Goal: Task Accomplishment & Management: Manage account settings

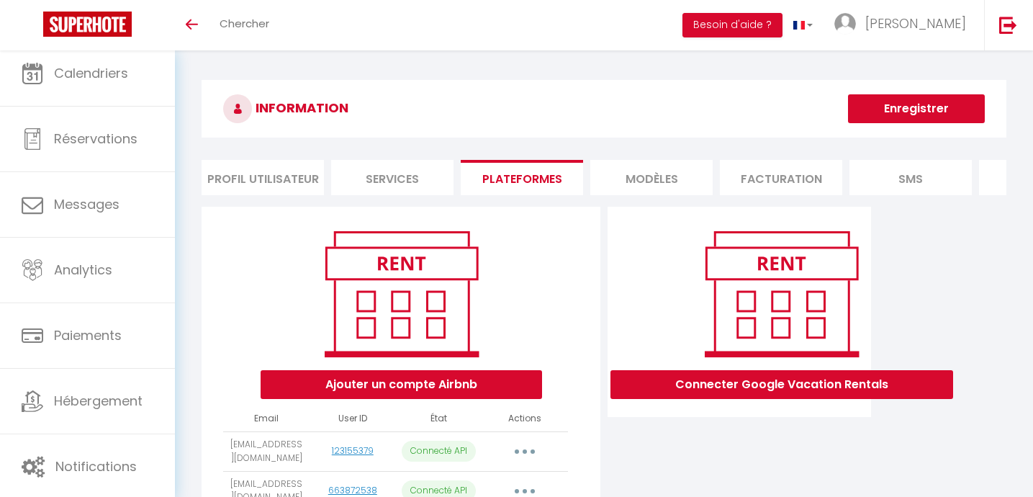
click at [899, 108] on button "Enregistrer" at bounding box center [916, 108] width 137 height 29
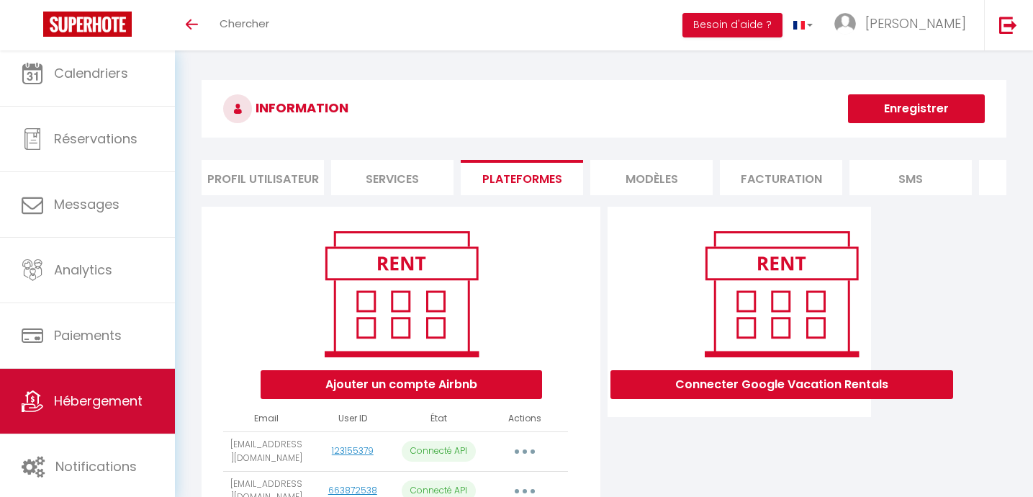
click at [113, 409] on span "Hébergement" at bounding box center [98, 401] width 89 height 18
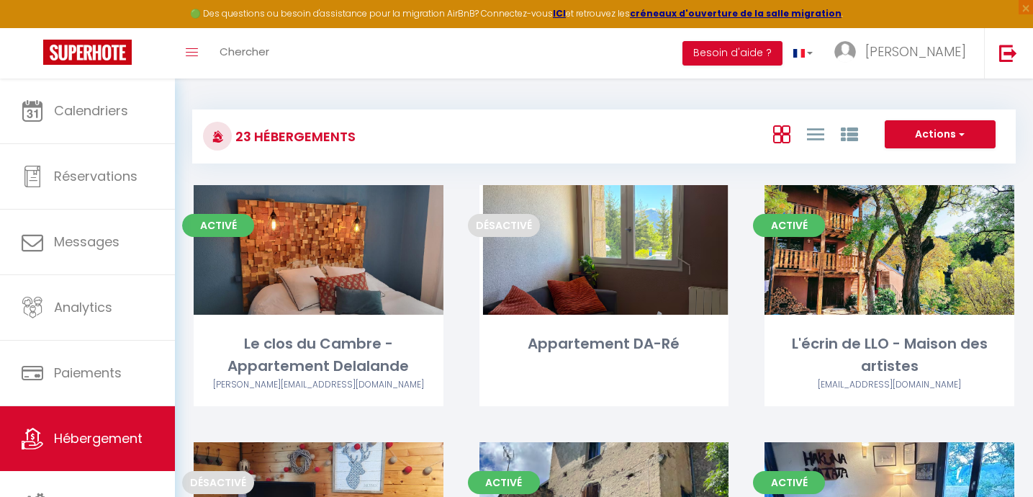
scroll to position [171, 0]
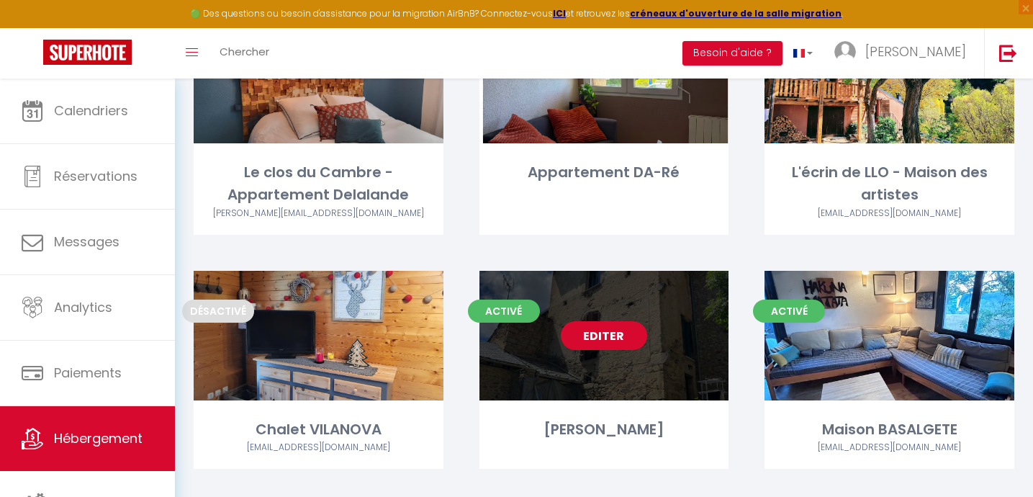
click at [581, 341] on link "Editer" at bounding box center [604, 335] width 86 height 29
select select "3"
select select "2"
select select "1"
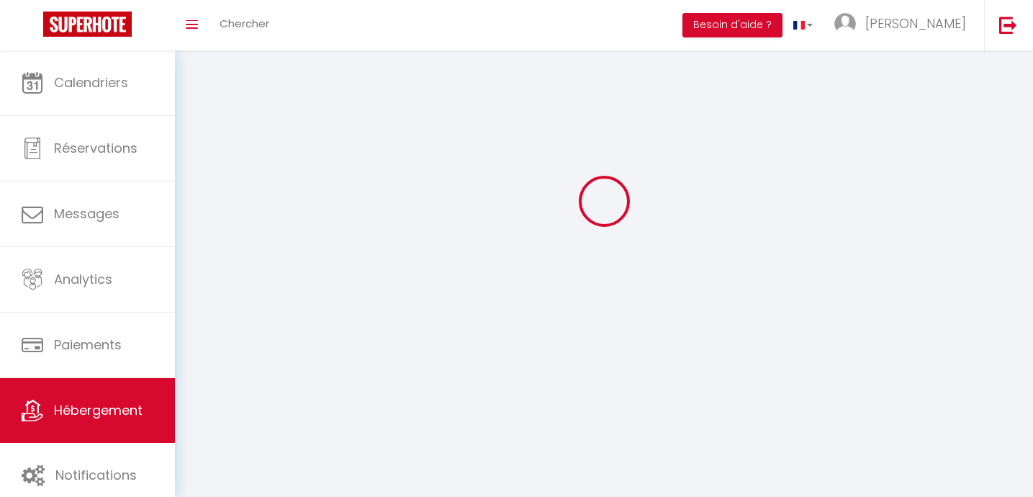
select select
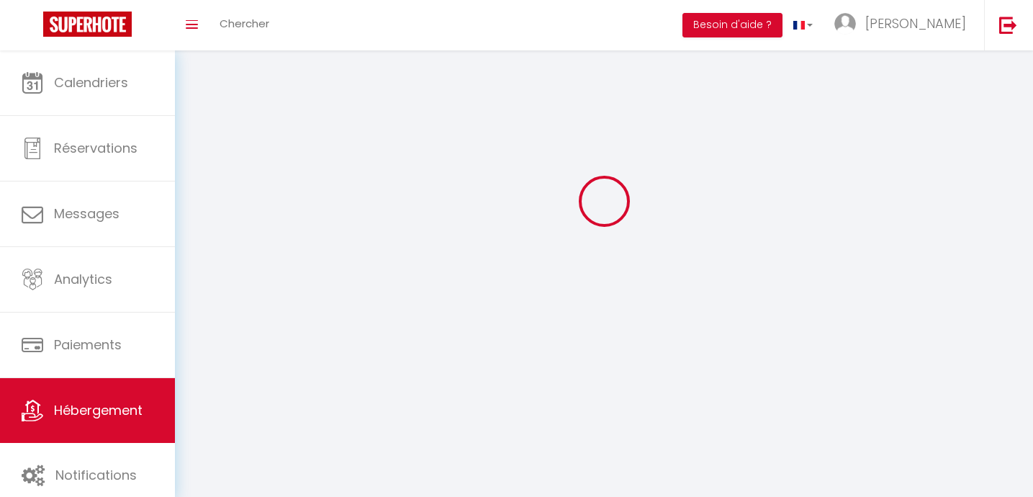
checkbox input "false"
select select
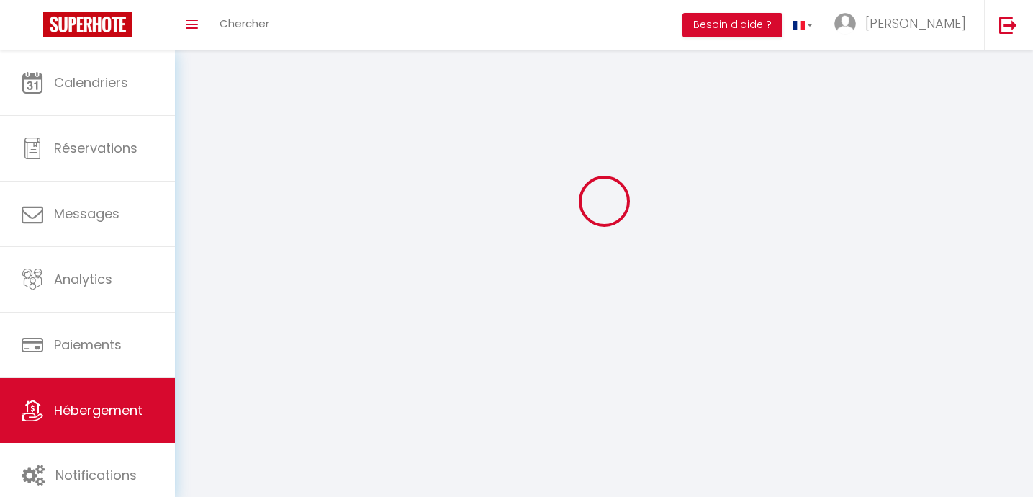
select select
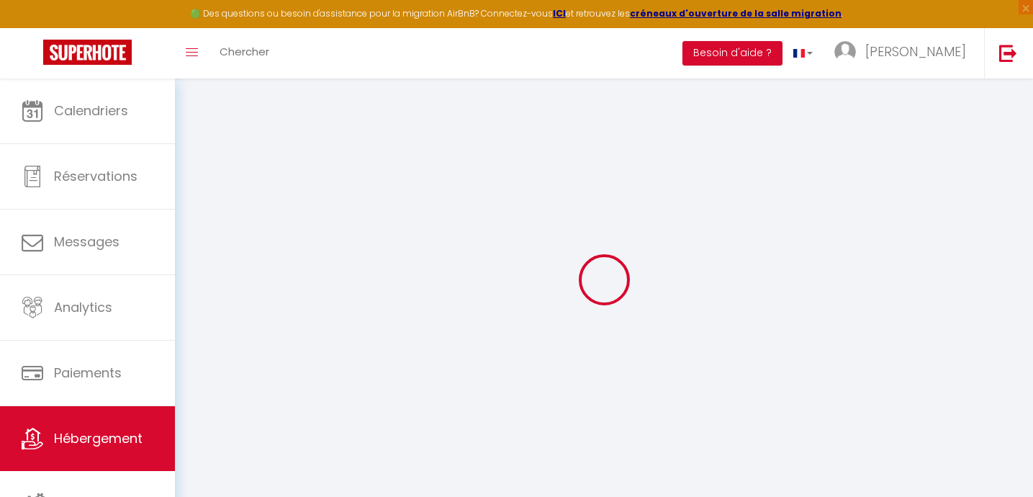
select select "+ 22 %"
select select "+ 25 %"
select select "+ 12 %"
checkbox input "false"
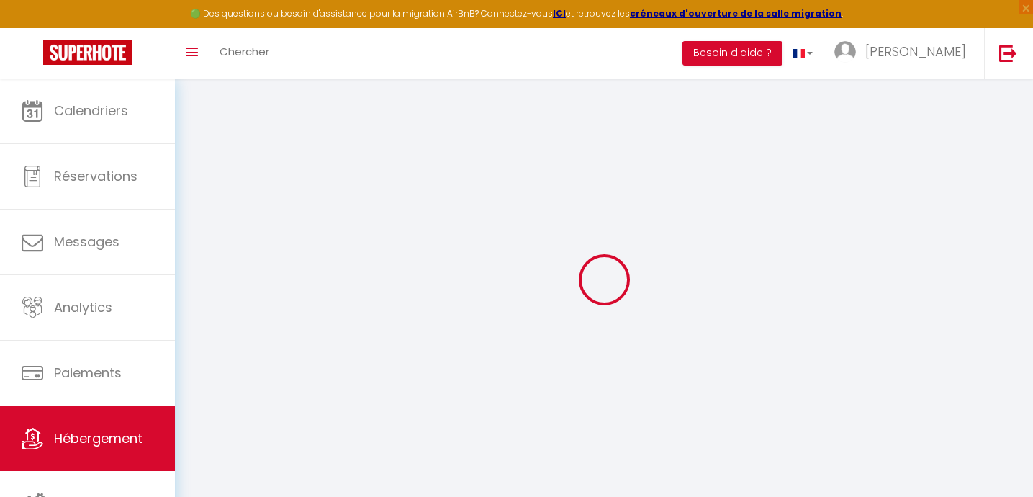
checkbox input "false"
select select "16:00"
select select "23:45"
select select "11:00"
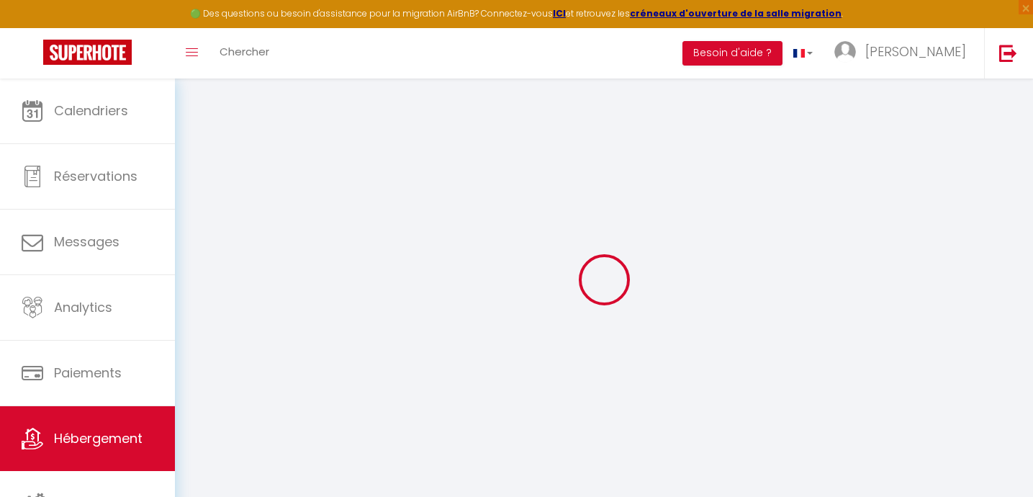
select select "15"
checkbox input "false"
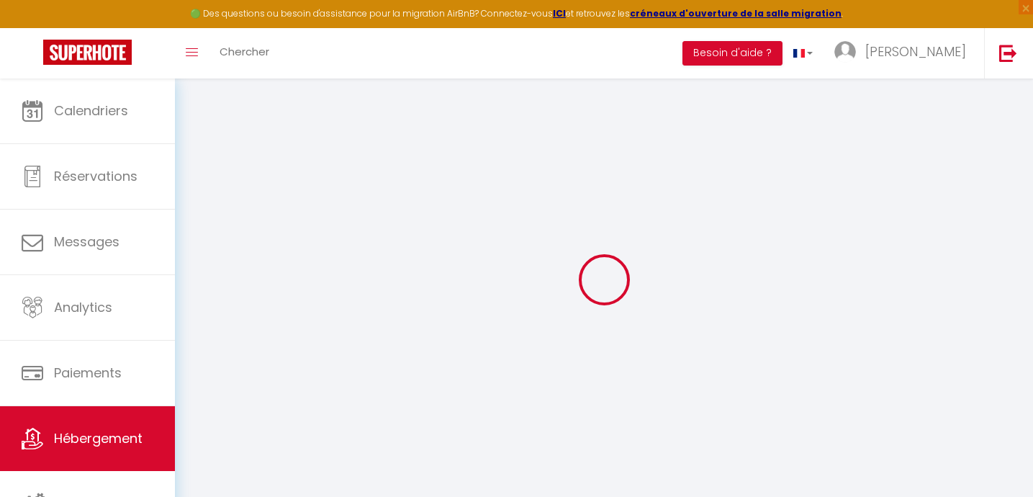
checkbox input "false"
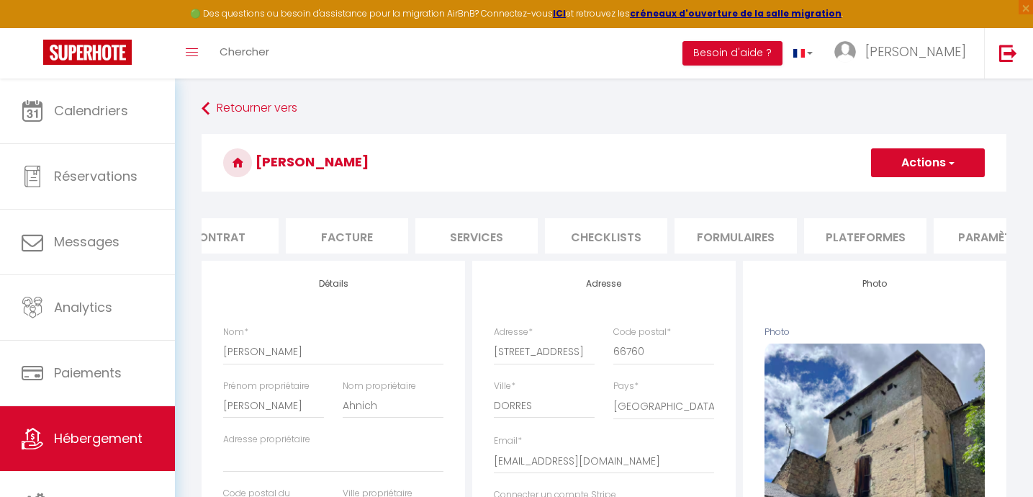
scroll to position [0, 179]
click at [874, 237] on li "Plateformes" at bounding box center [861, 235] width 122 height 35
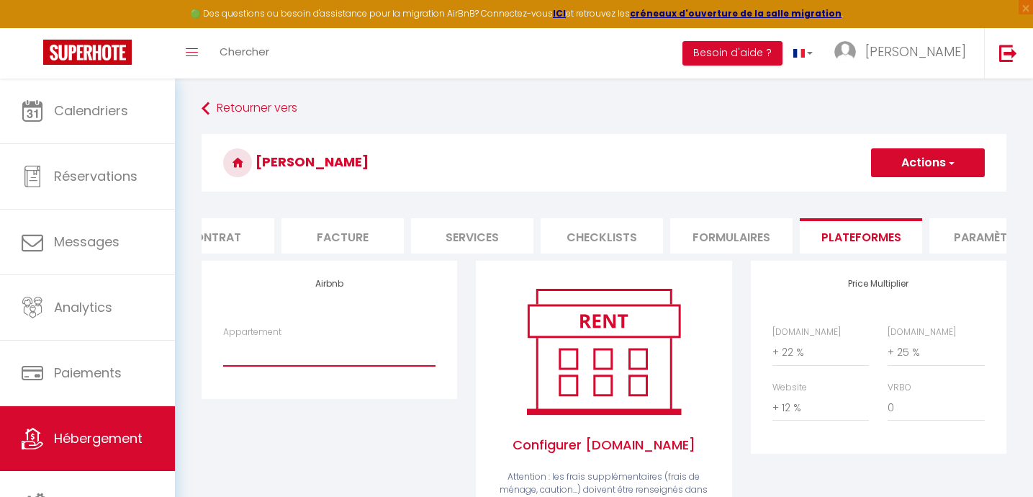
click at [282, 354] on select "Le duplex de Llo - Authentique, confort, terrasse - julielledos@hotmail.com L'E…" at bounding box center [329, 351] width 212 height 27
select select "19061-1478435881491100069"
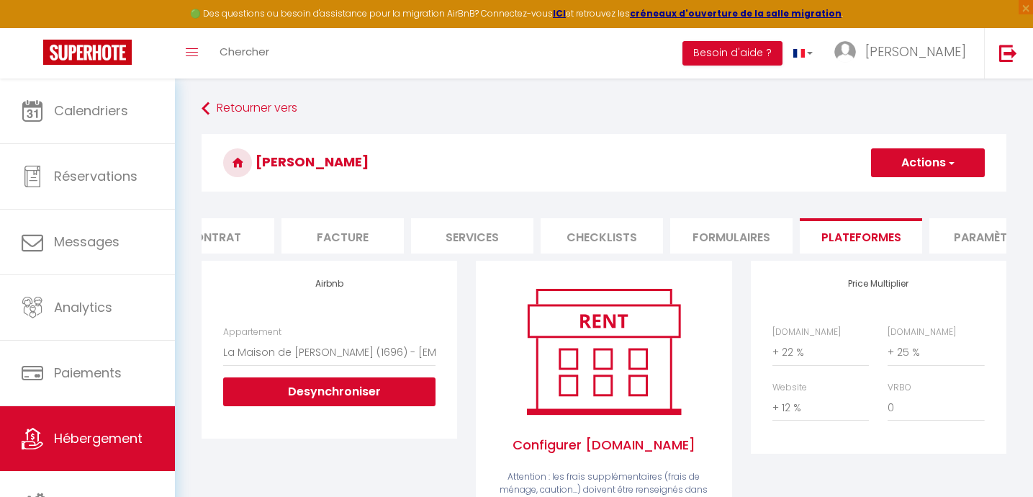
click at [906, 156] on button "Actions" at bounding box center [928, 162] width 114 height 29
click at [903, 191] on link "Enregistrer" at bounding box center [927, 194] width 114 height 19
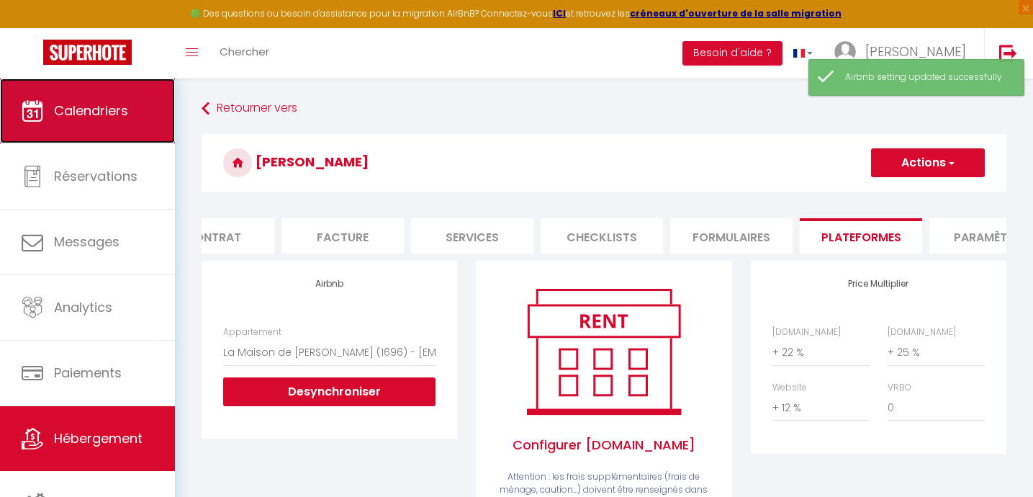
click at [91, 120] on link "Calendriers" at bounding box center [87, 110] width 175 height 65
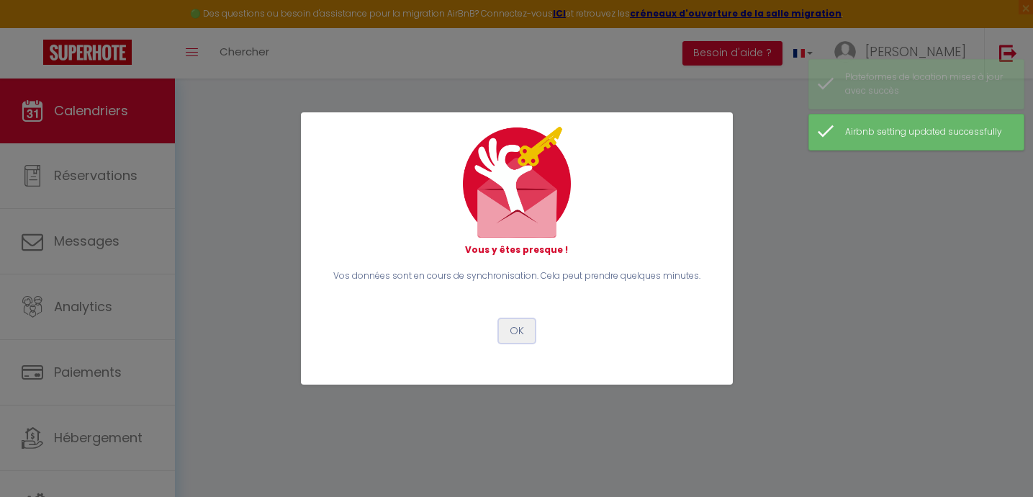
click at [512, 330] on button "OK" at bounding box center [517, 331] width 36 height 24
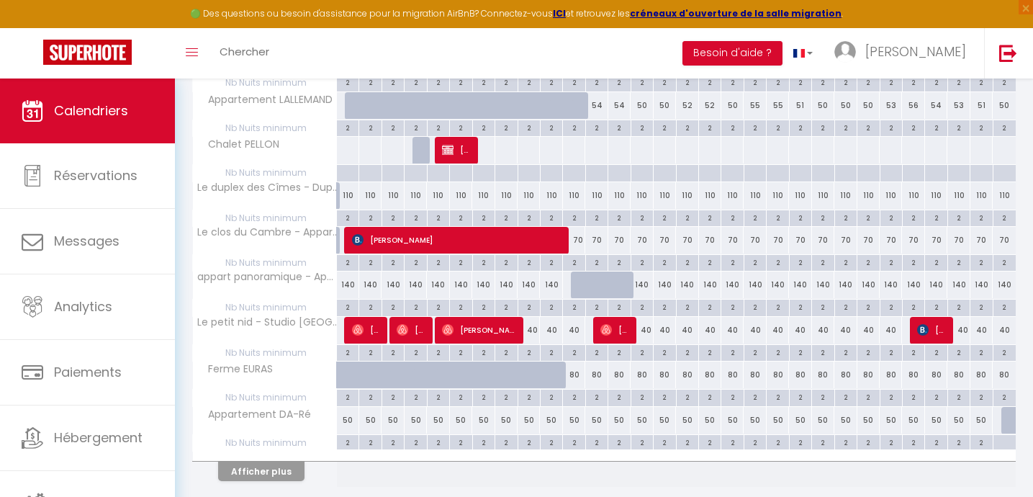
scroll to position [825, 0]
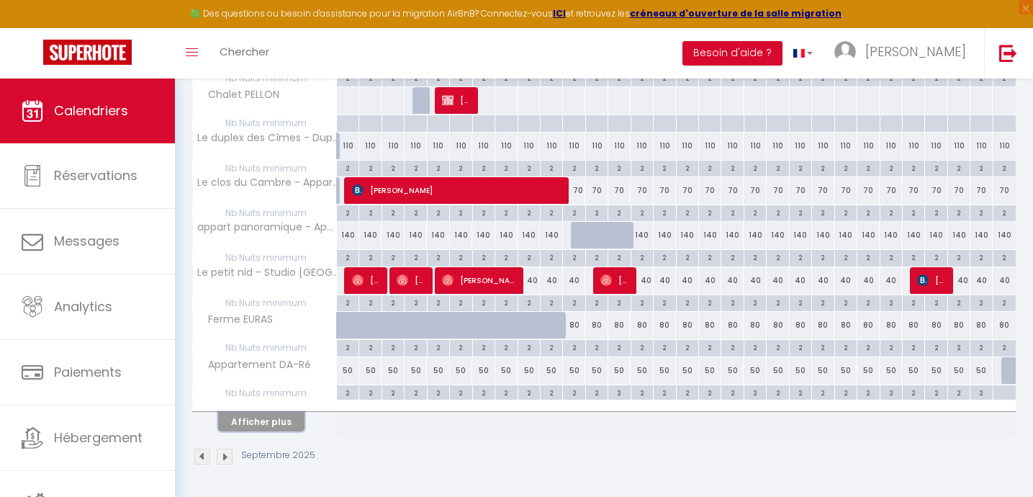
click at [252, 425] on button "Afficher plus" at bounding box center [261, 421] width 86 height 19
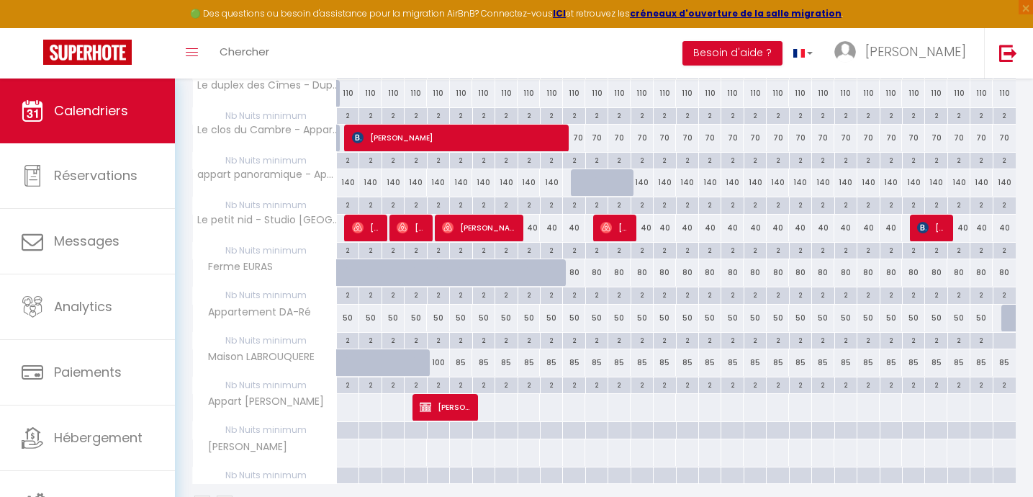
scroll to position [924, 0]
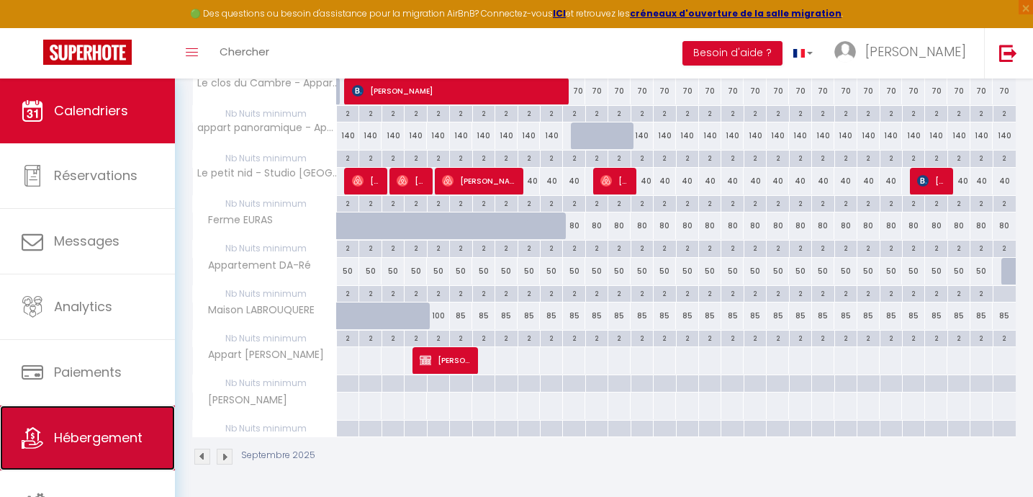
click at [81, 431] on span "Hébergement" at bounding box center [98, 437] width 89 height 18
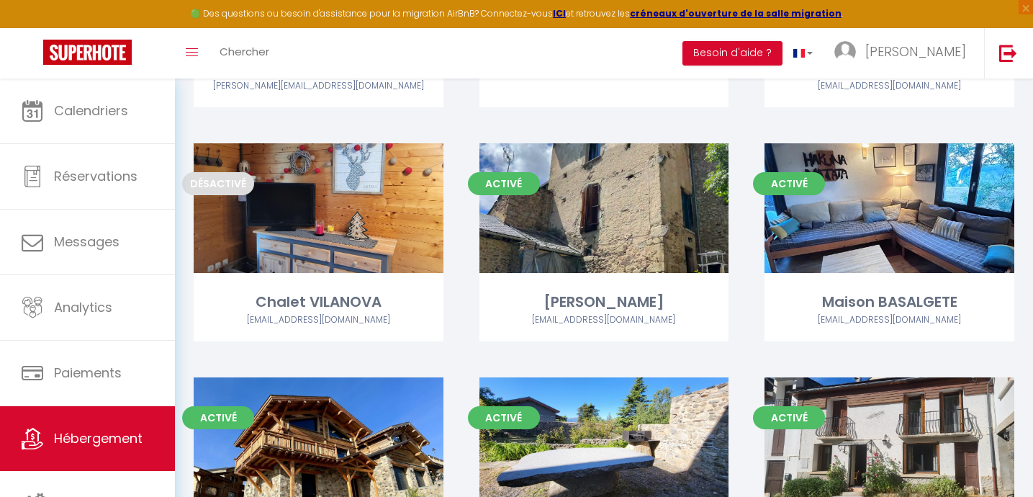
scroll to position [343, 0]
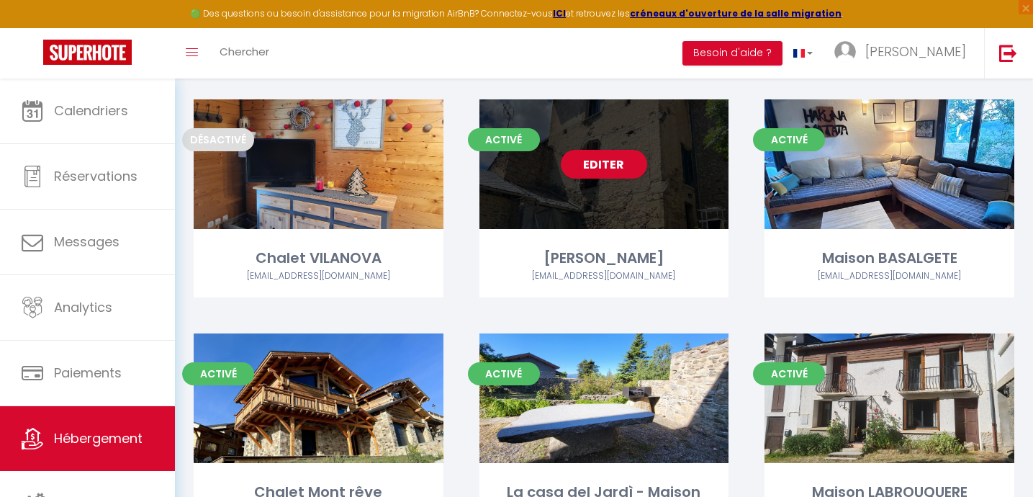
click at [603, 196] on div "Editer" at bounding box center [605, 164] width 250 height 130
select select "3"
select select "2"
select select "1"
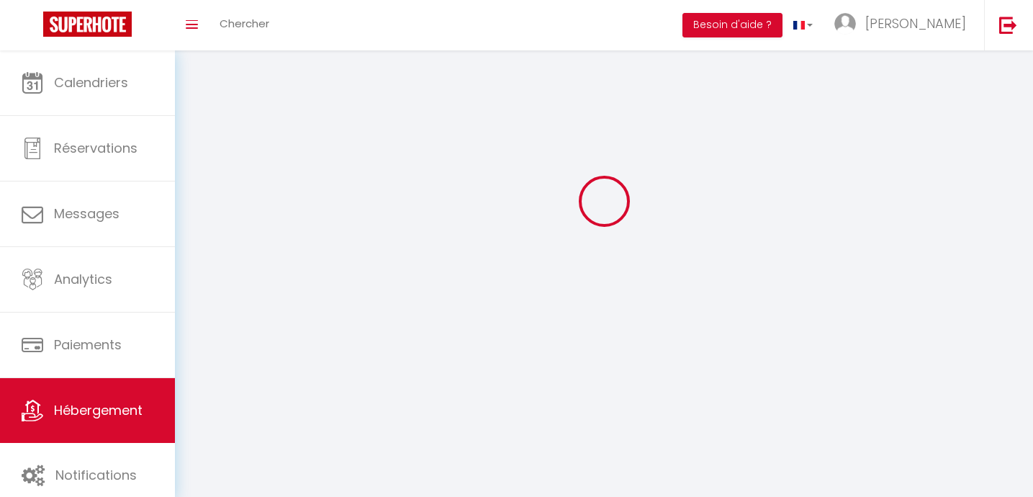
select select
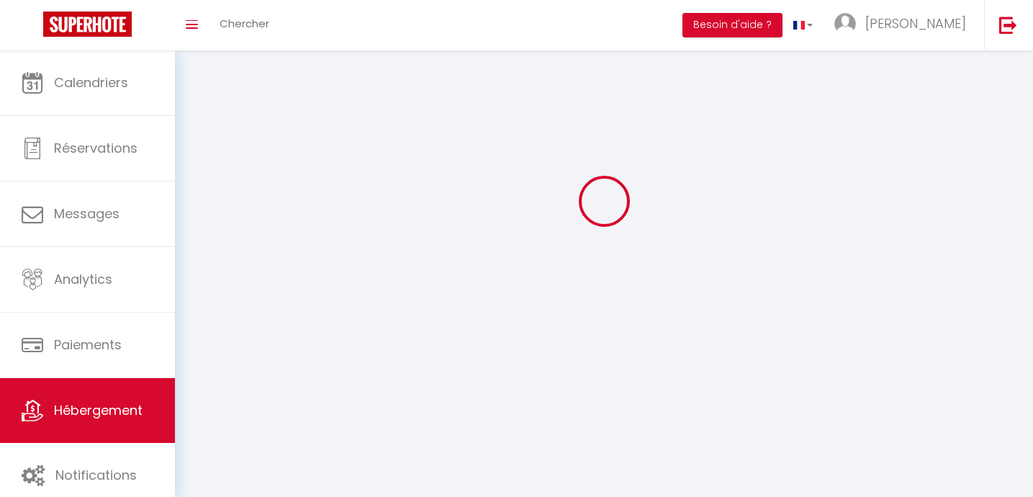
checkbox input "false"
select select
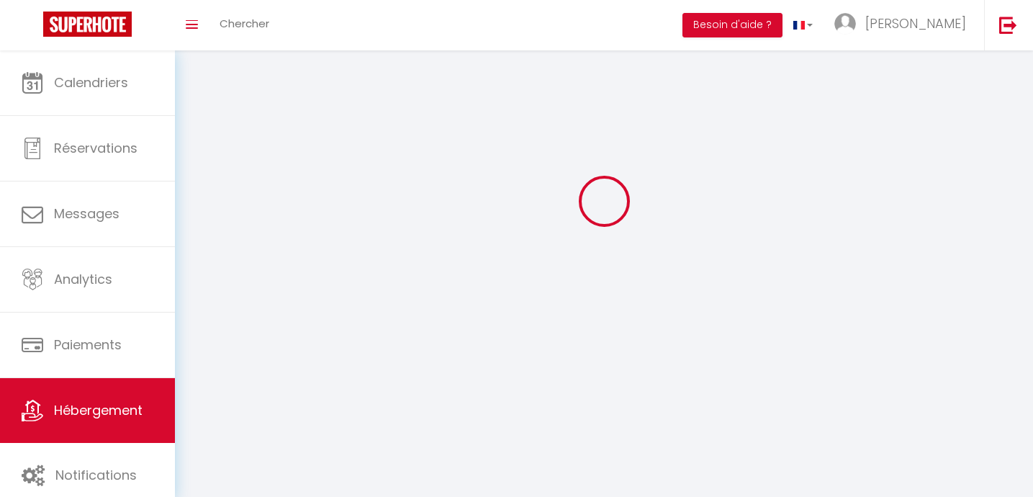
select select
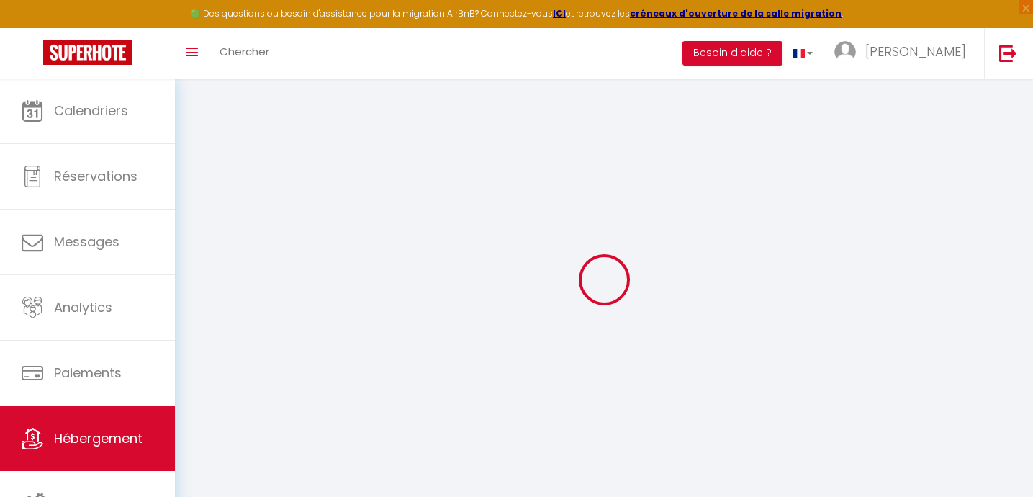
select select
checkbox input "false"
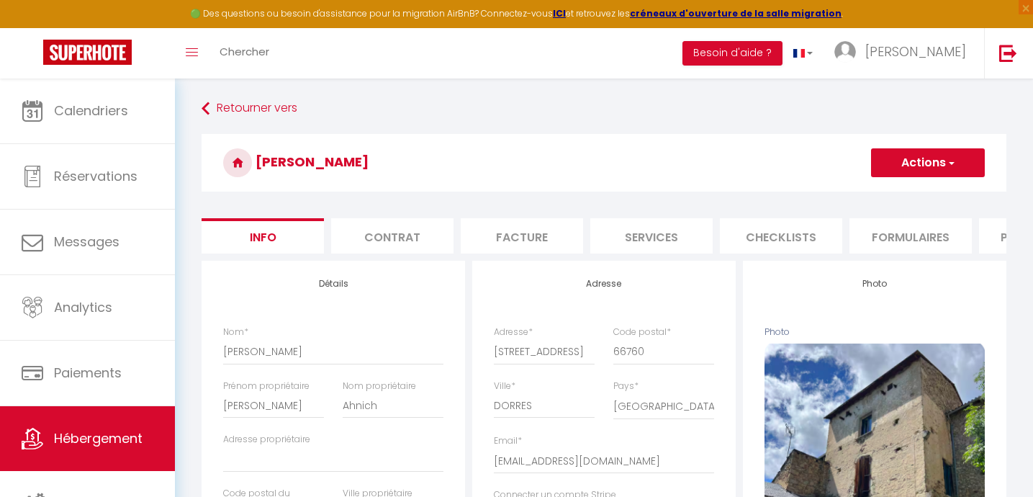
click at [654, 240] on li "Services" at bounding box center [651, 235] width 122 height 35
select select
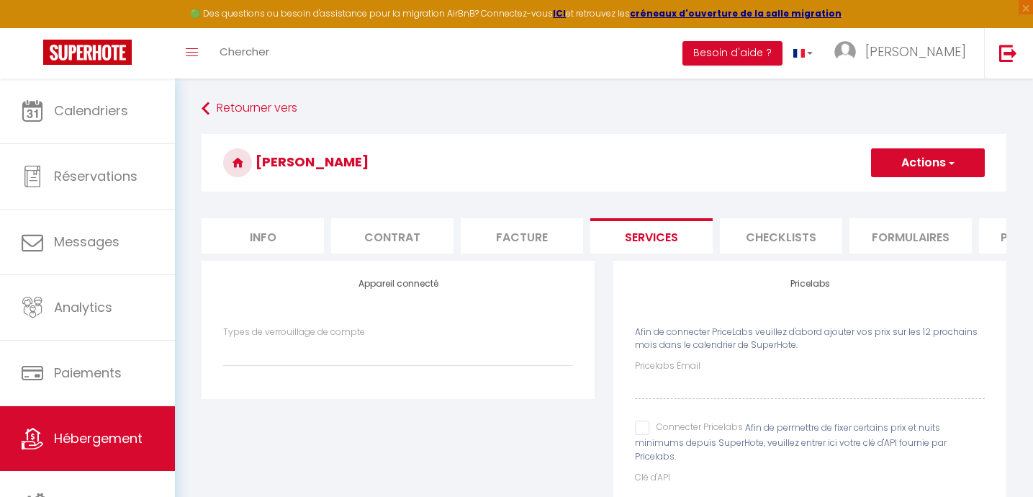
click at [644, 426] on input "Connecter Pricelabs" at bounding box center [689, 427] width 108 height 14
checkbox input "true"
select select
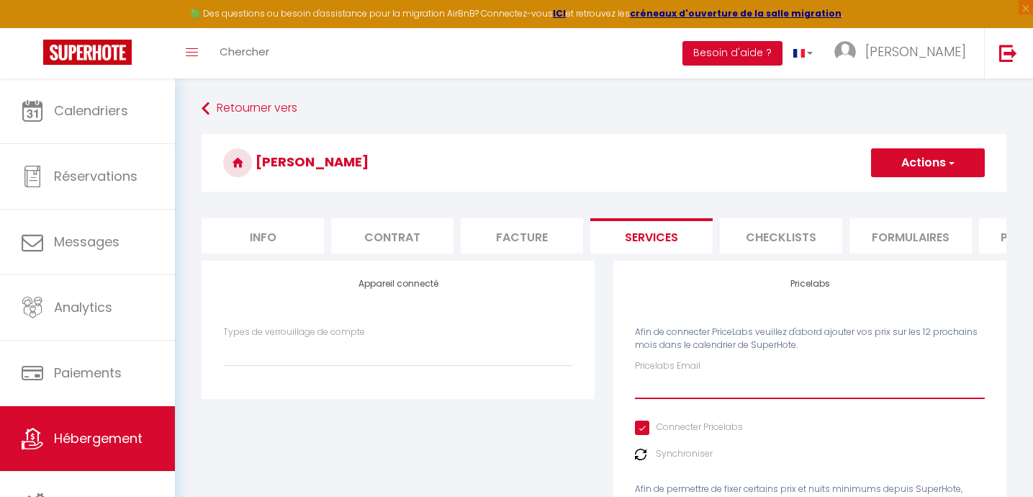
click at [665, 387] on input "Pricelabs Email" at bounding box center [810, 386] width 350 height 26
type input "j"
select select
type input "ju"
select select
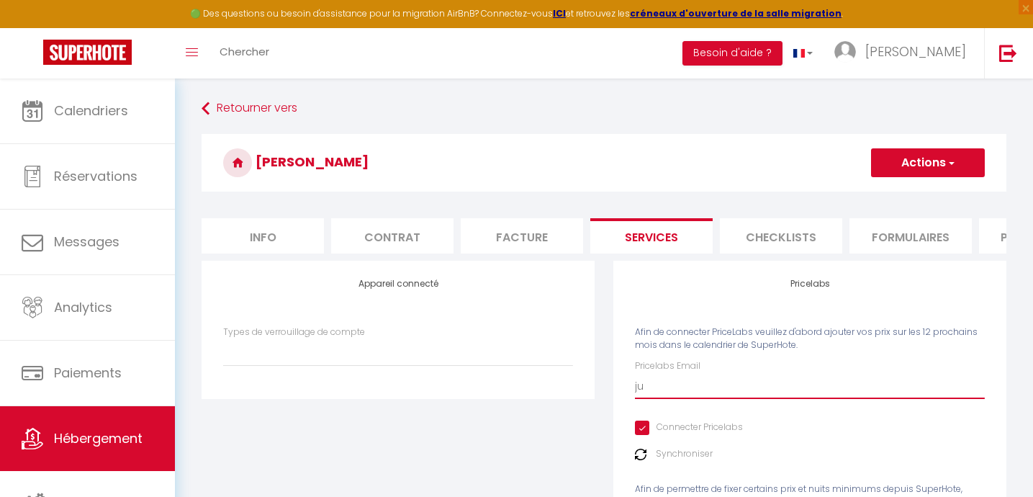
type input "jul"
select select
type input "juli"
select select
type input "julie"
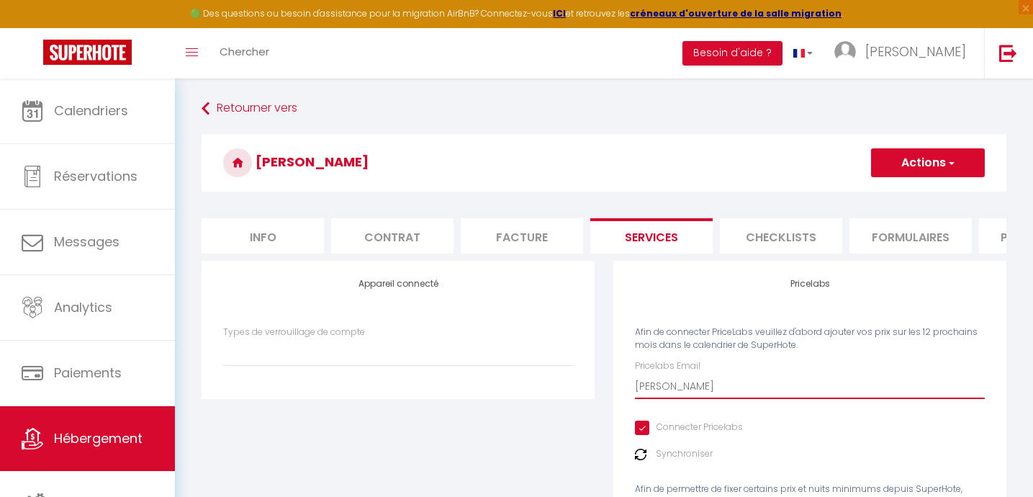
select select
type input "juliel"
select select
type input "juliell"
select select
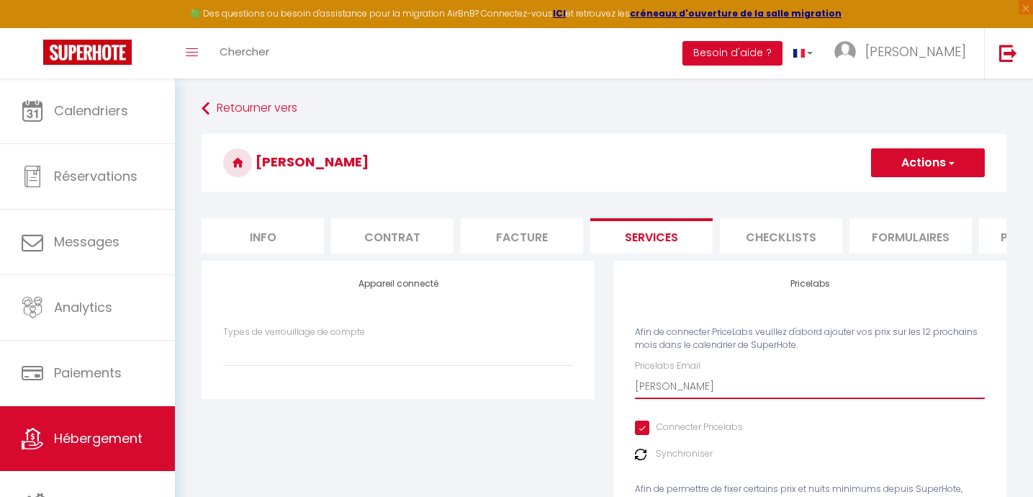
type input "julielle"
select select
type input "julielled"
select select
type input "julielledo"
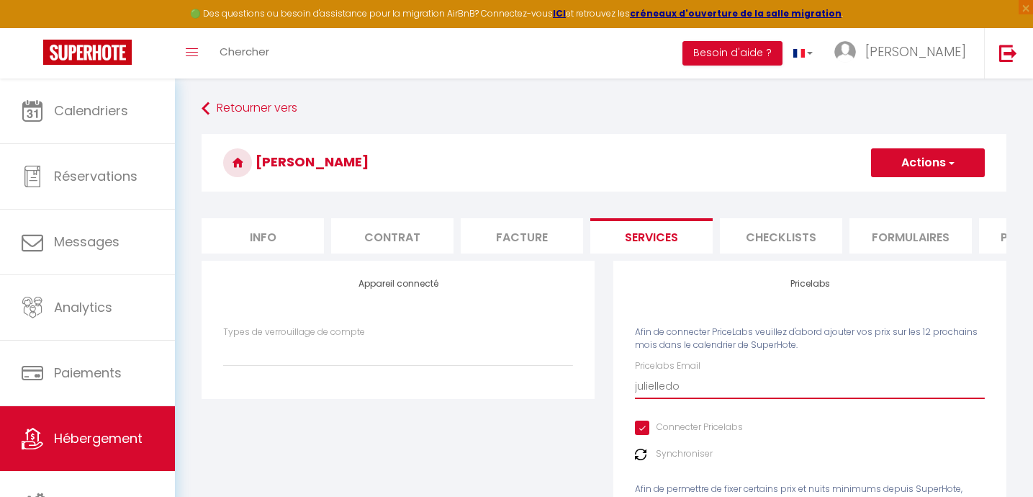
select select
type input "julielledos"
select select
type input "julielledos@"
select select
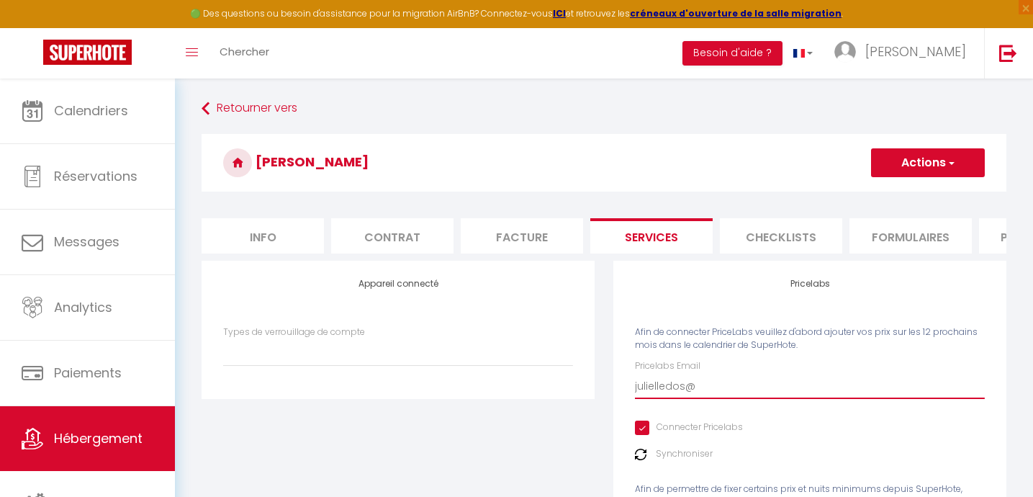
type input "julielledos@h"
select select
type input "julielledos@ho"
select select
type input "julielledos@hot"
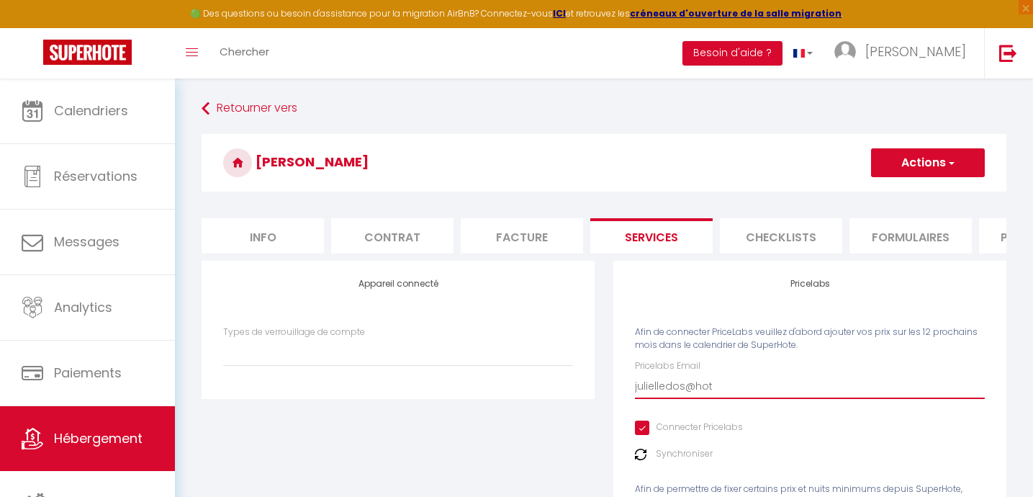
select select
type input "julielledos@hotm"
select select
type input "julielledos@hotma"
select select
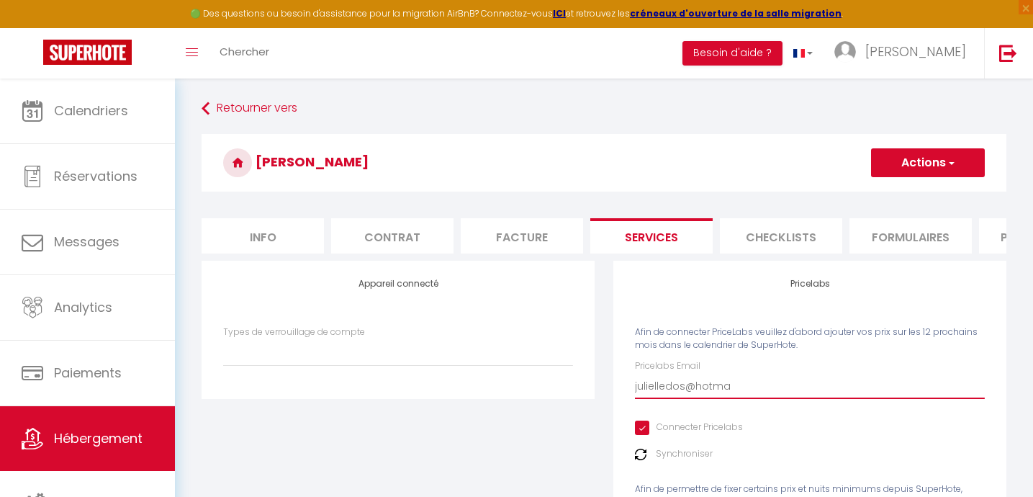
type input "julielledos@hotmai"
select select
type input "julielledos@hotmail"
select select
type input "julielledos@hotmail."
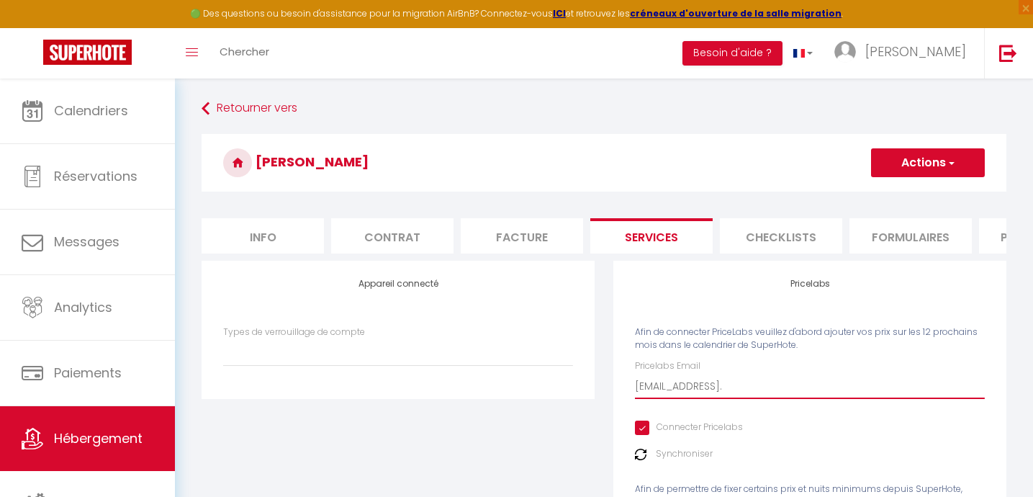
select select
type input "julielledos@hotmail.c"
select select
type input "julielledos@hotmail.co"
select select
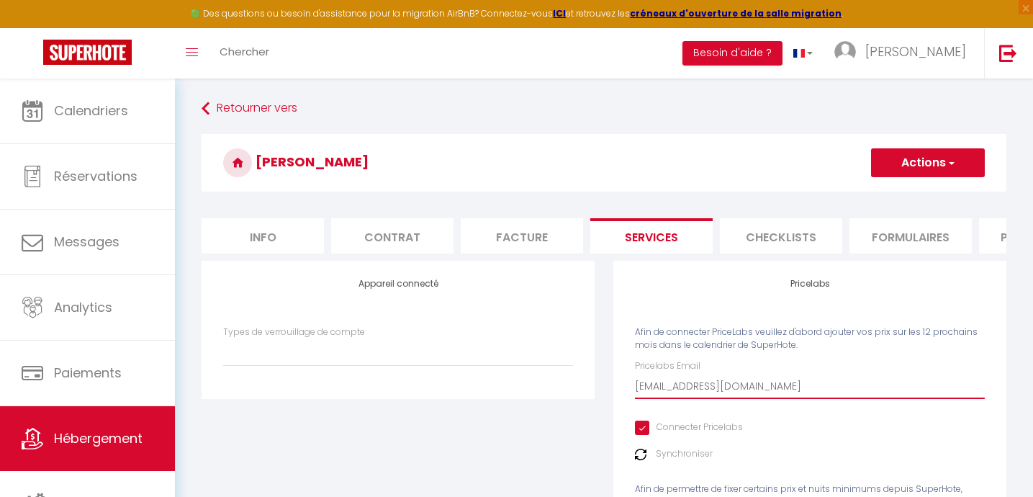
type input "[EMAIL_ADDRESS][DOMAIN_NAME]"
select select
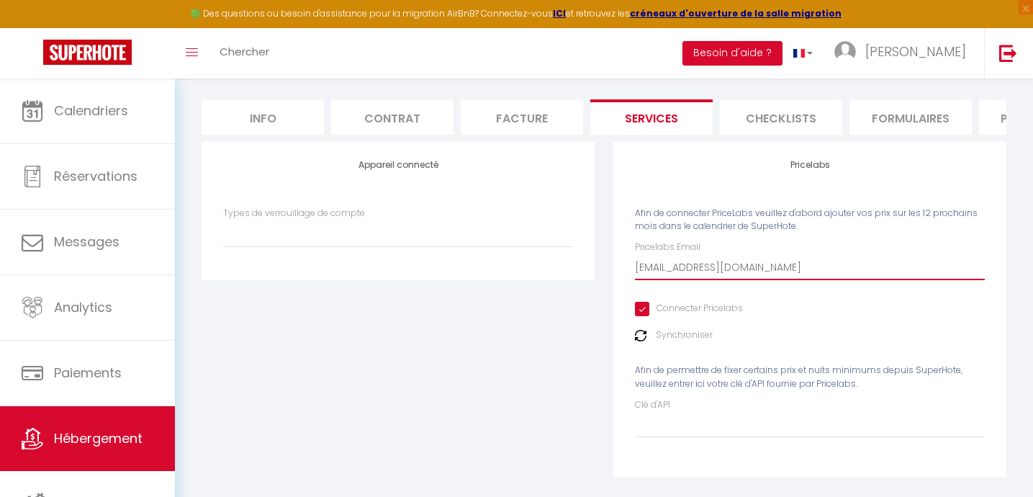
scroll to position [120, 0]
type input "[EMAIL_ADDRESS][DOMAIN_NAME]"
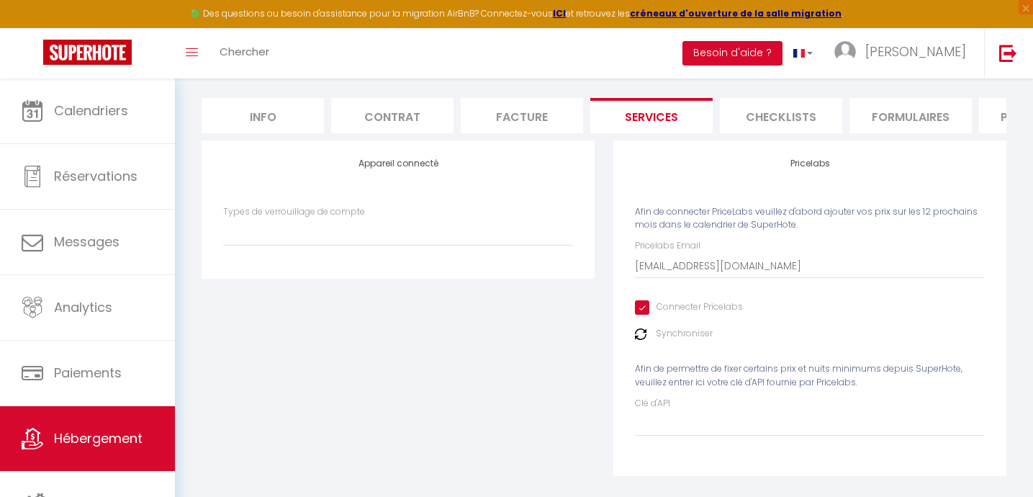
click at [670, 333] on label "Synchroniser" at bounding box center [684, 334] width 57 height 14
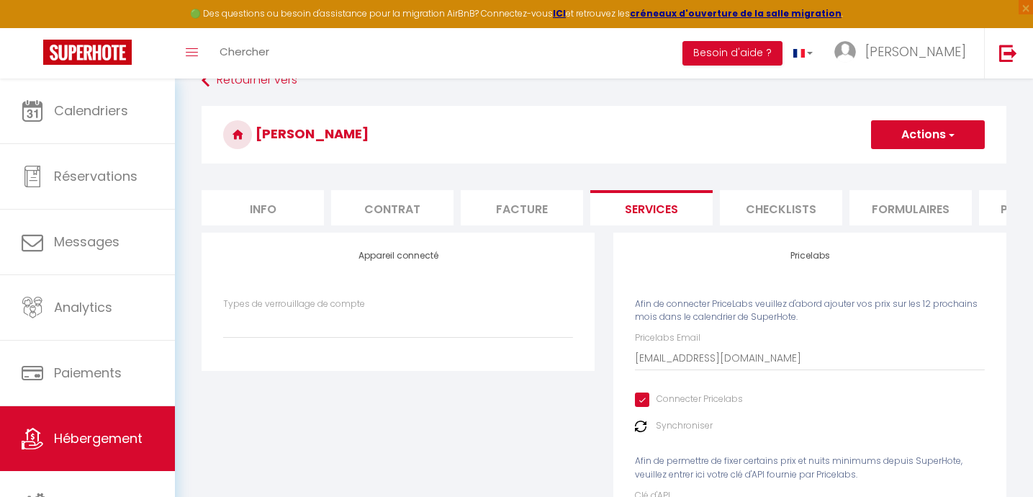
scroll to position [0, 0]
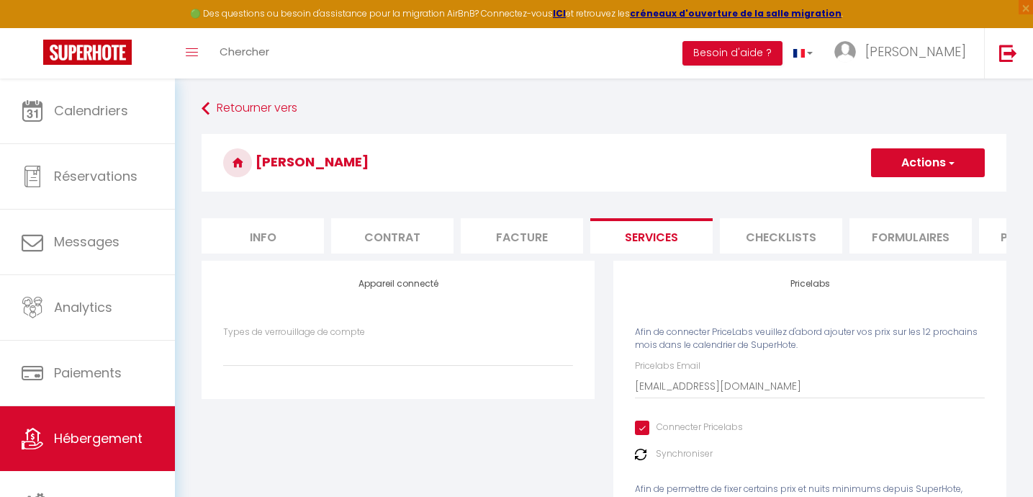
click at [915, 166] on button "Actions" at bounding box center [928, 162] width 114 height 29
click at [899, 193] on link "Enregistrer" at bounding box center [927, 194] width 114 height 19
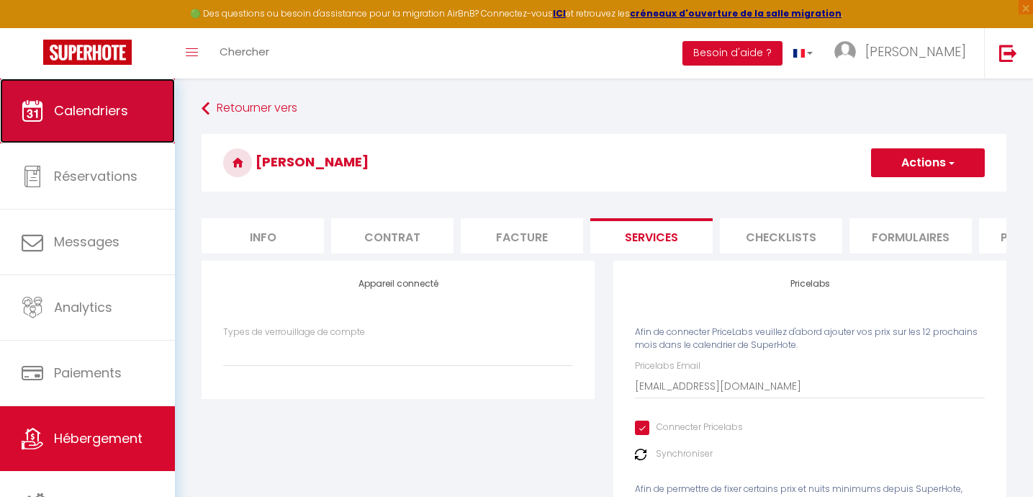
click at [96, 118] on span "Calendriers" at bounding box center [91, 111] width 74 height 18
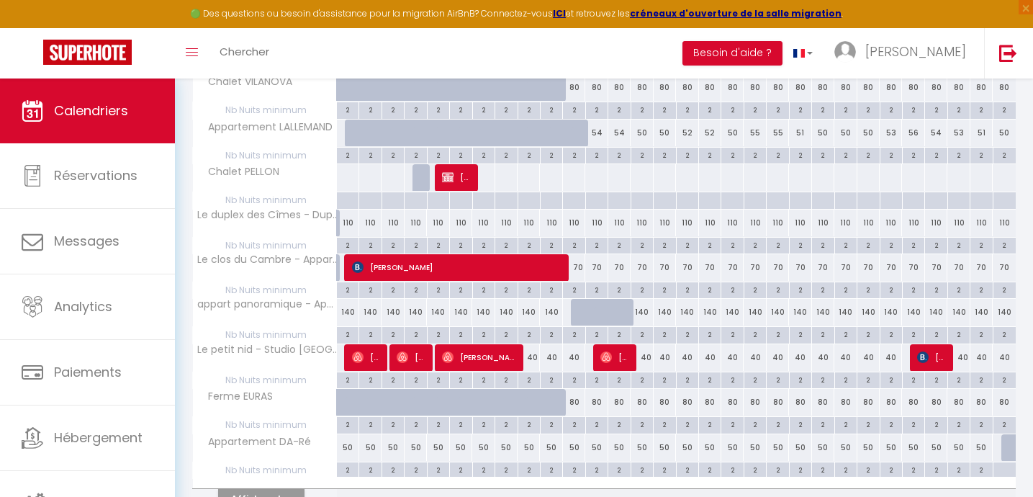
scroll to position [825, 0]
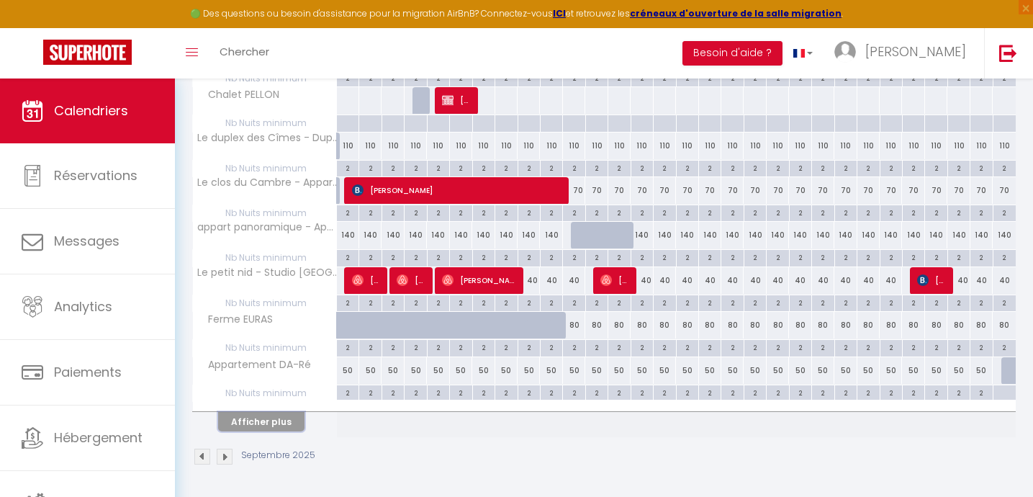
click at [265, 421] on button "Afficher plus" at bounding box center [261, 421] width 86 height 19
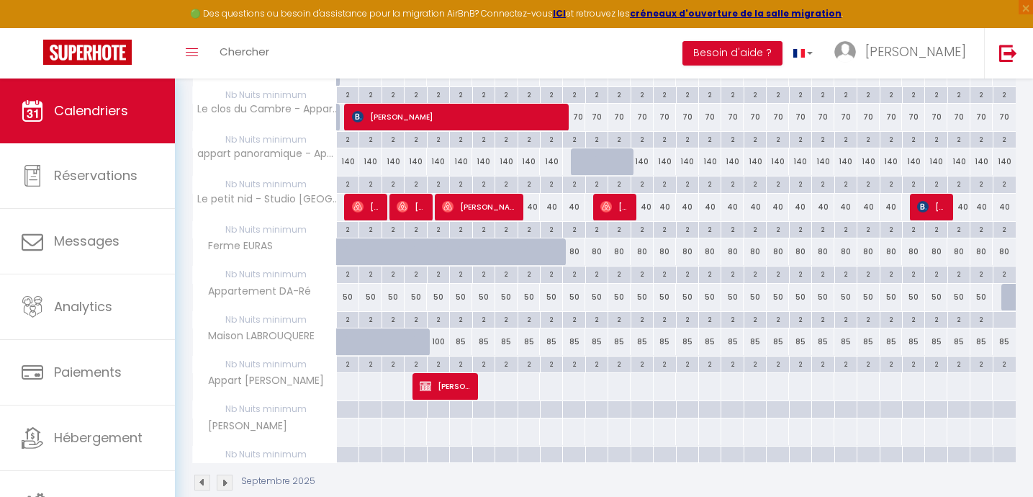
scroll to position [924, 0]
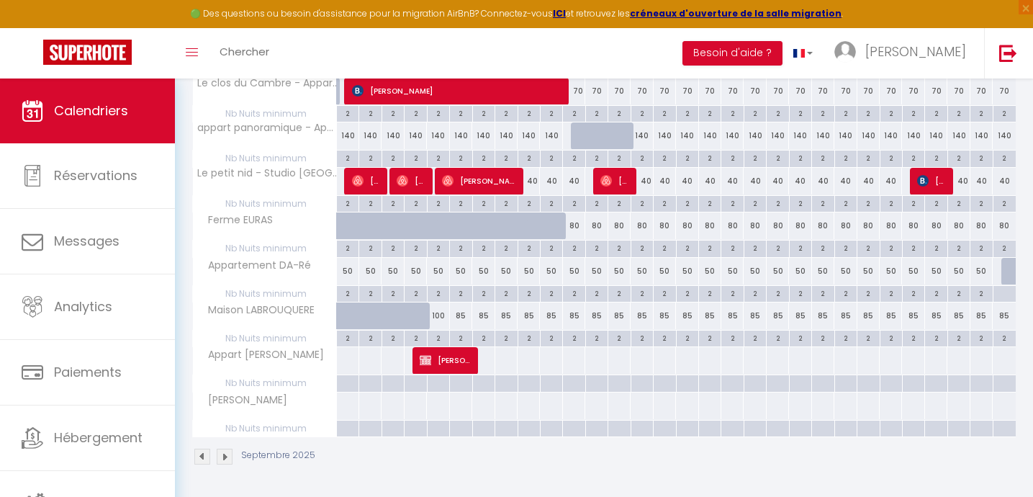
click at [344, 409] on div at bounding box center [347, 405] width 23 height 27
type input "Lun 01 Septembre 2025"
type input "Mar 02 Septembre 2025"
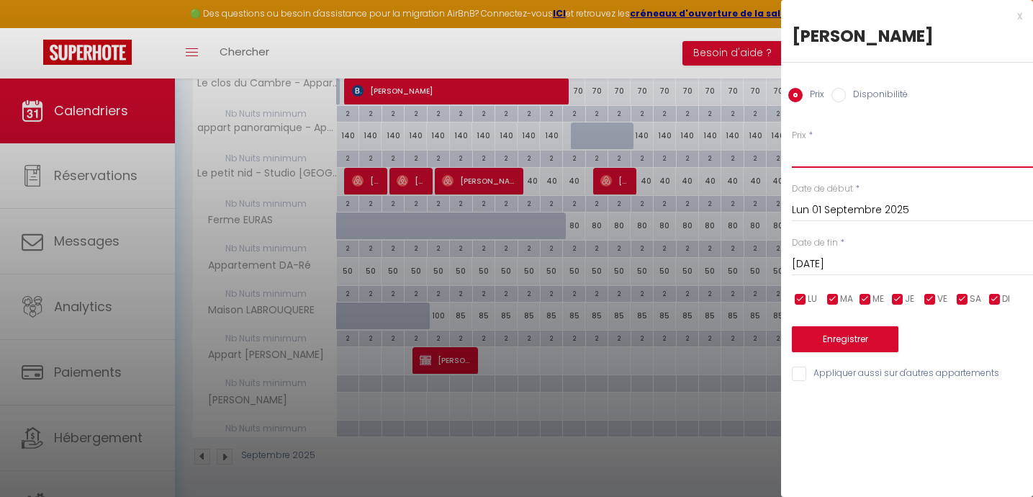
click at [812, 156] on input "Prix" at bounding box center [912, 155] width 241 height 26
type input "112"
click at [842, 264] on input "Mar 02 Septembre 2025" at bounding box center [912, 264] width 241 height 19
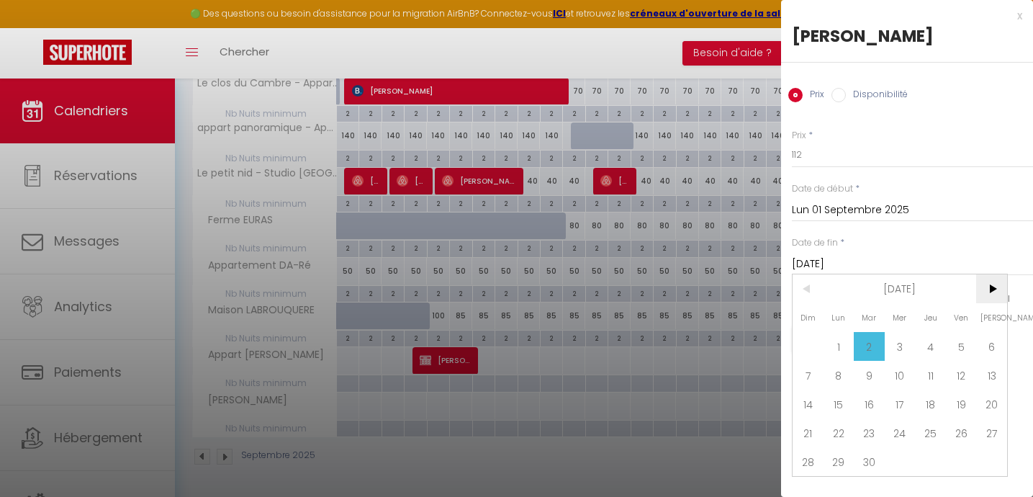
click at [989, 289] on span ">" at bounding box center [991, 288] width 31 height 29
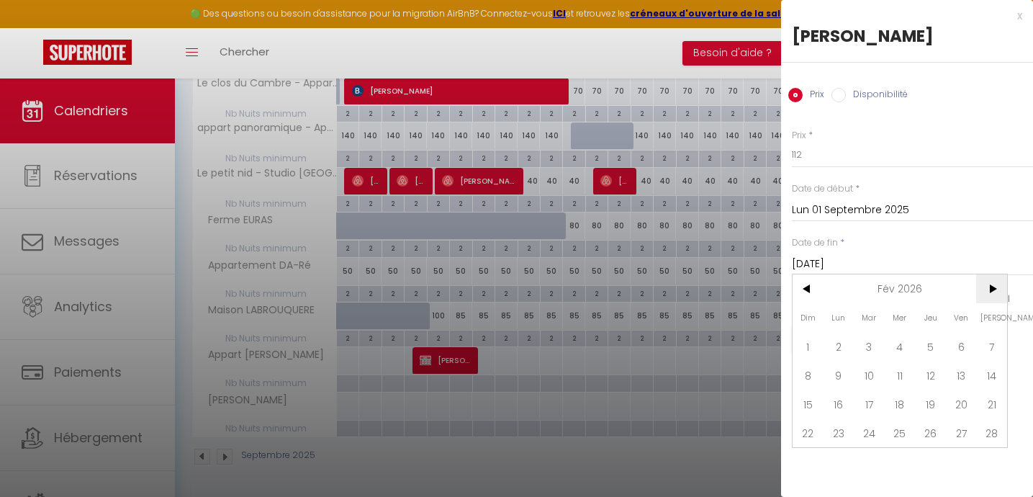
click at [989, 289] on span ">" at bounding box center [991, 288] width 31 height 29
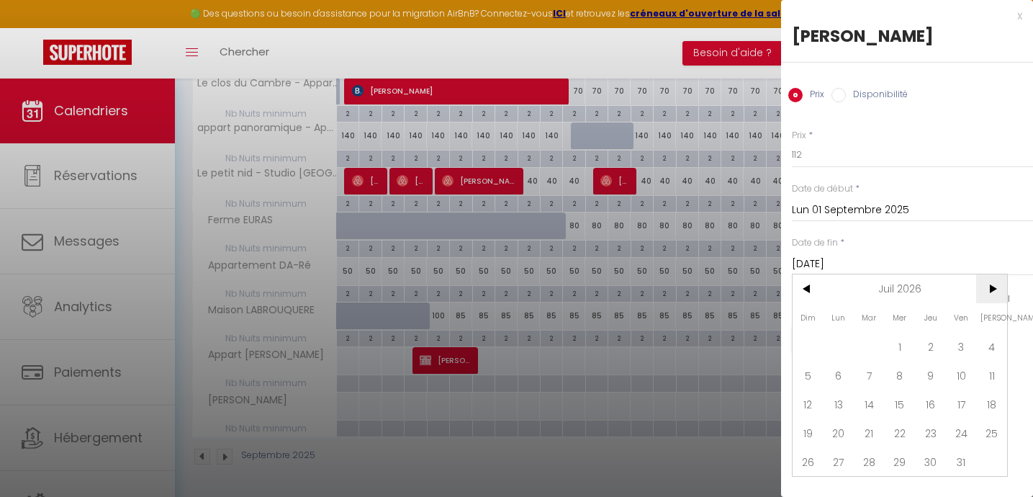
click at [989, 289] on span ">" at bounding box center [991, 288] width 31 height 29
click at [900, 452] on span "30" at bounding box center [900, 461] width 31 height 29
type input "Mer 30 Septembre 2026"
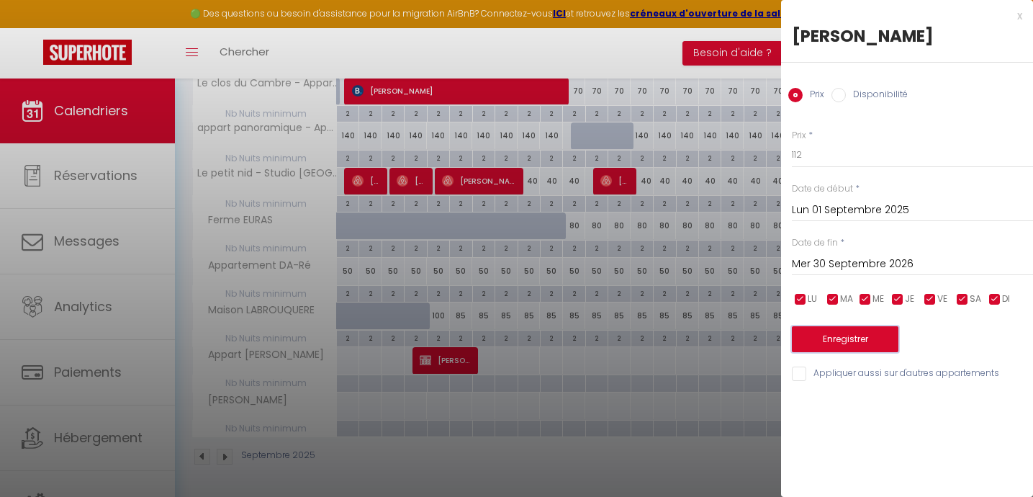
click at [858, 338] on button "Enregistrer" at bounding box center [845, 339] width 107 height 26
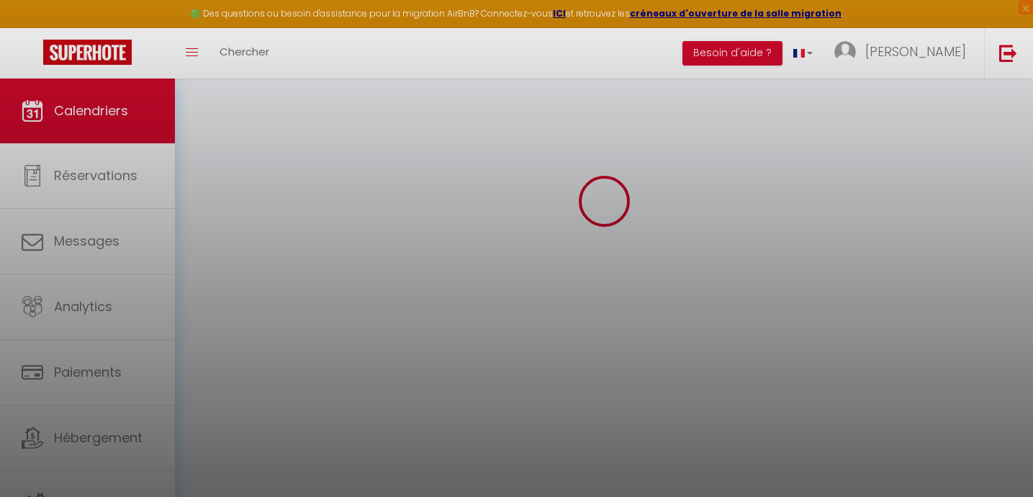
scroll to position [825, 0]
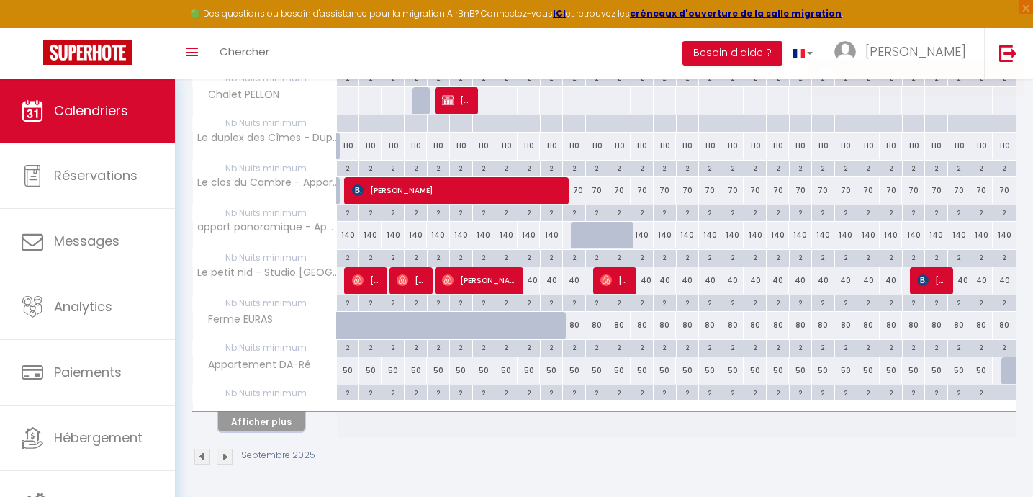
click at [271, 423] on button "Afficher plus" at bounding box center [261, 421] width 86 height 19
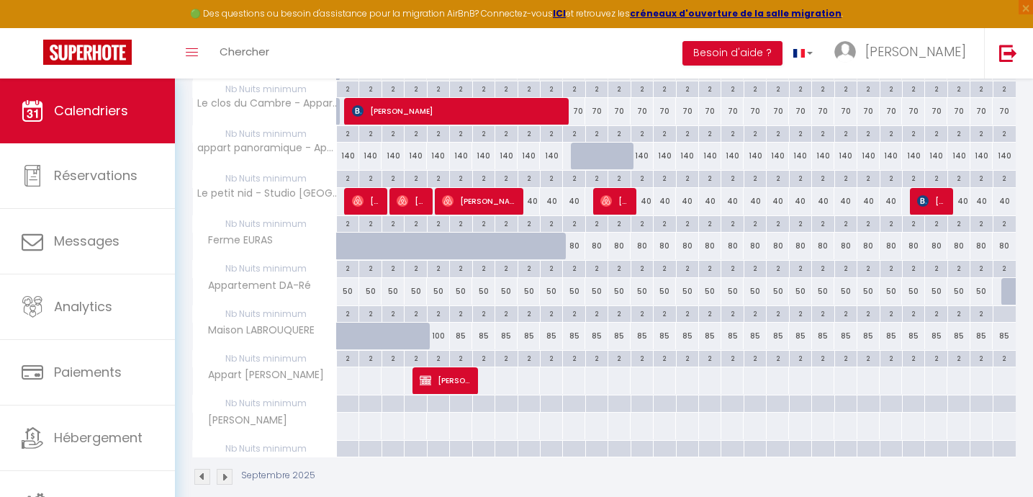
scroll to position [924, 0]
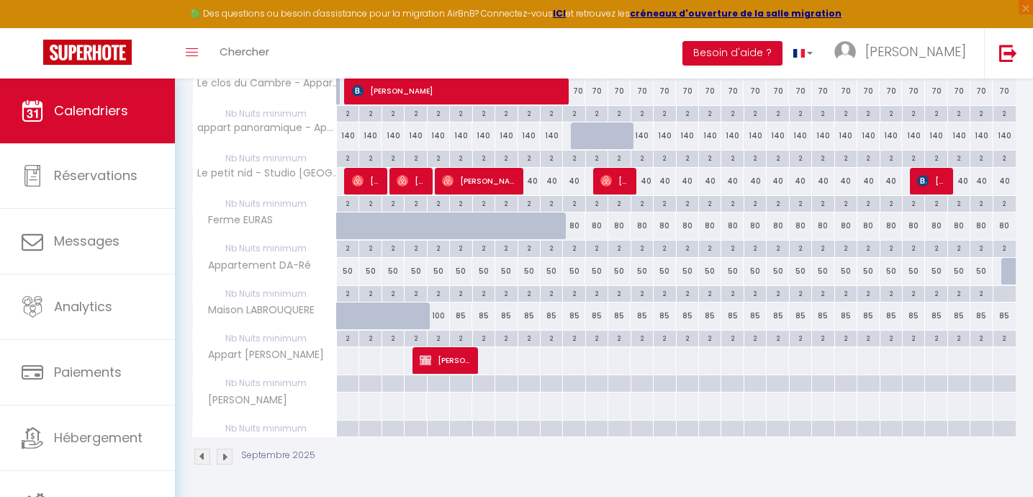
click at [351, 407] on div at bounding box center [347, 405] width 23 height 27
type input "Mar 02 Septembre 2025"
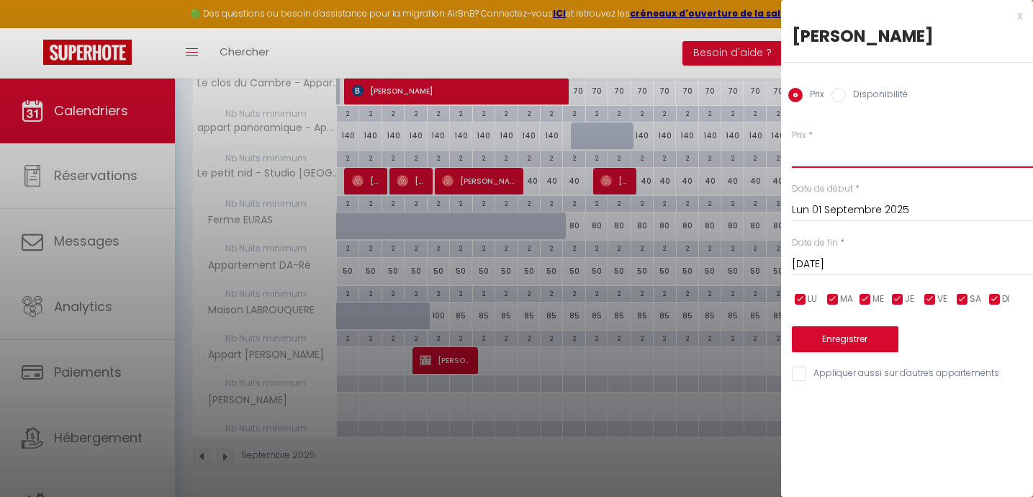
click at [806, 153] on input "Prix" at bounding box center [912, 155] width 241 height 26
type input "110"
click at [847, 264] on input "Mar 02 Septembre 2025" at bounding box center [912, 264] width 241 height 19
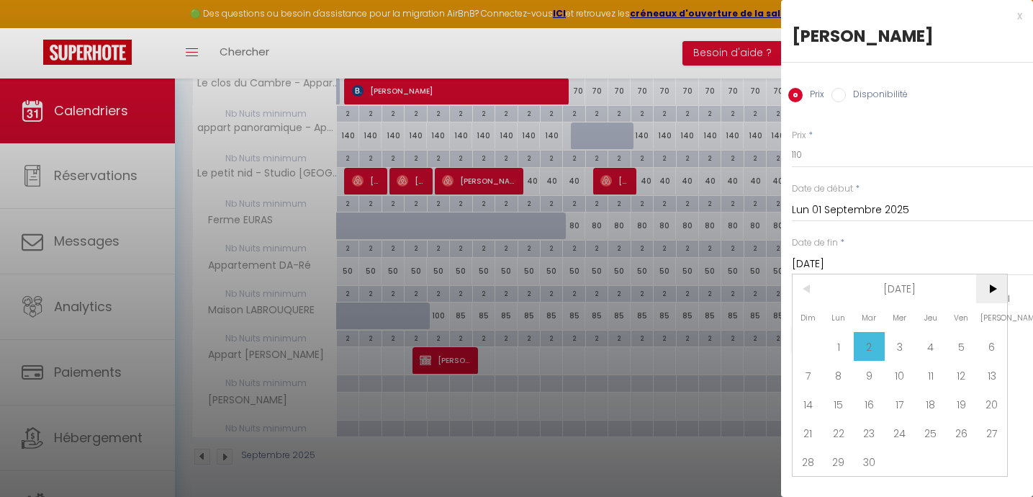
click at [990, 284] on span ">" at bounding box center [991, 288] width 31 height 29
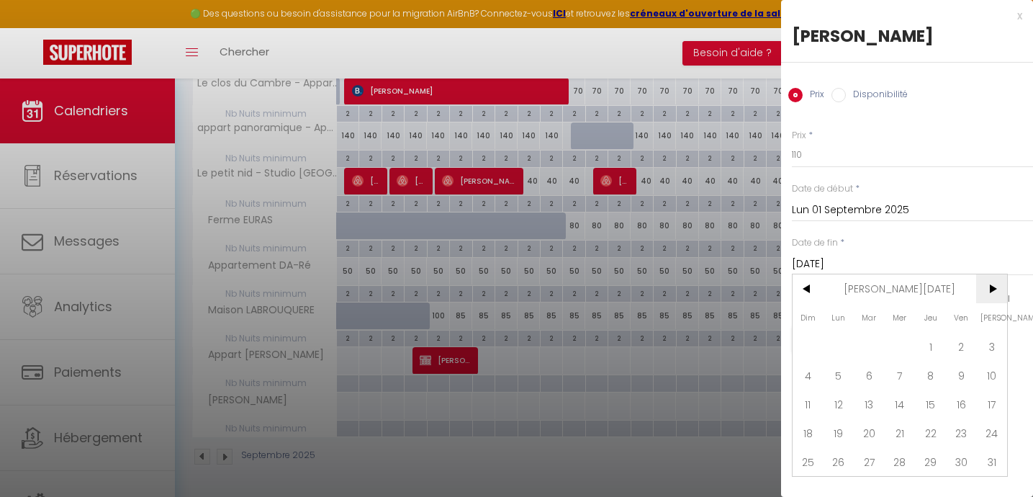
click at [990, 284] on span ">" at bounding box center [991, 288] width 31 height 29
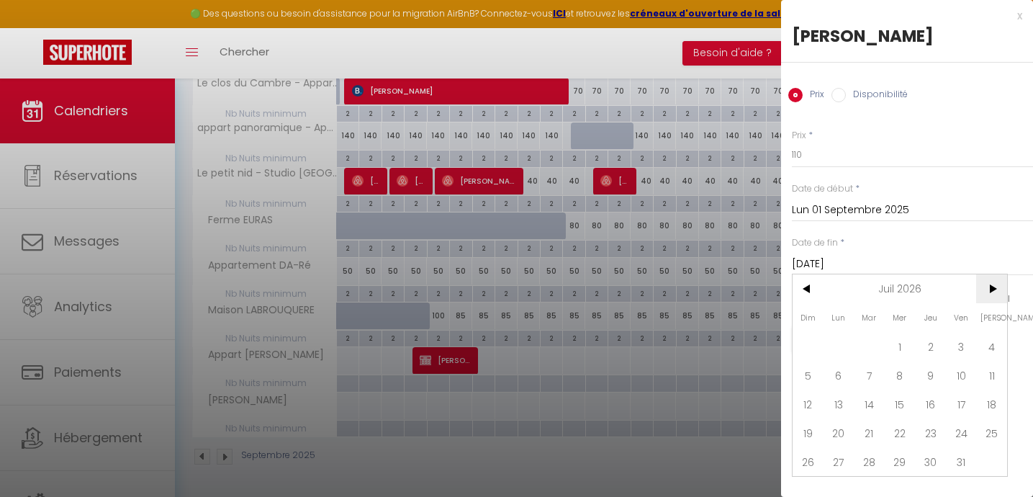
click at [990, 284] on span ">" at bounding box center [991, 288] width 31 height 29
click at [807, 286] on span "<" at bounding box center [808, 288] width 31 height 29
click at [899, 458] on span "30" at bounding box center [900, 461] width 31 height 29
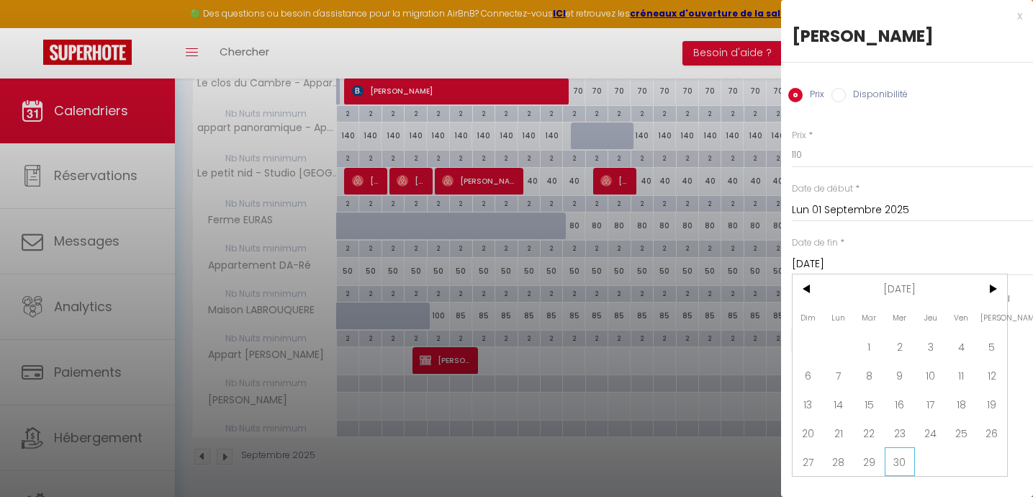
type input "Mer 30 Septembre 2026"
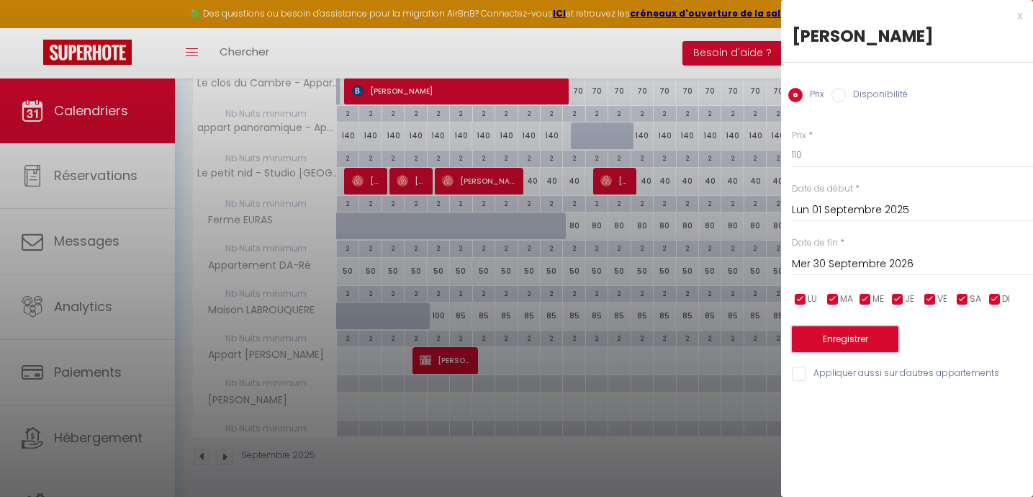
click at [834, 340] on button "Enregistrer" at bounding box center [845, 339] width 107 height 26
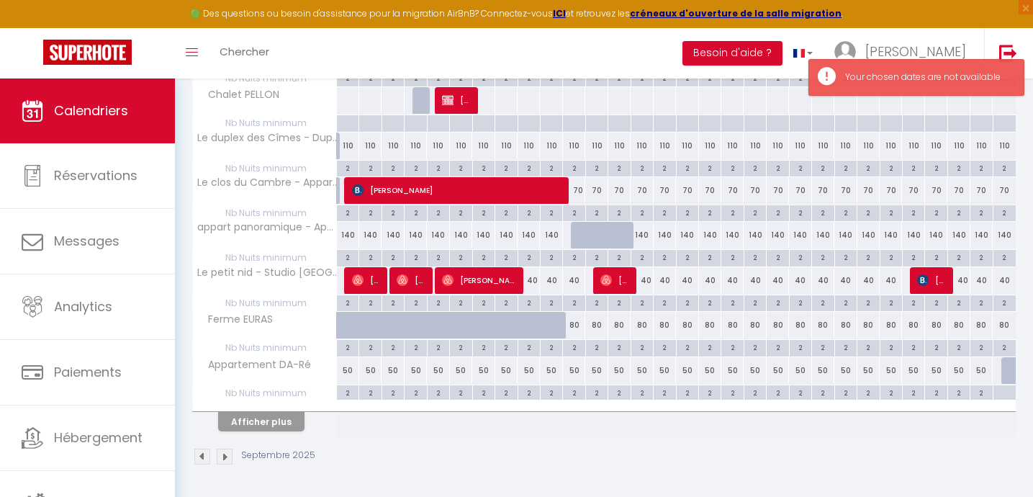
scroll to position [825, 0]
click at [266, 428] on button "Afficher plus" at bounding box center [261, 421] width 86 height 19
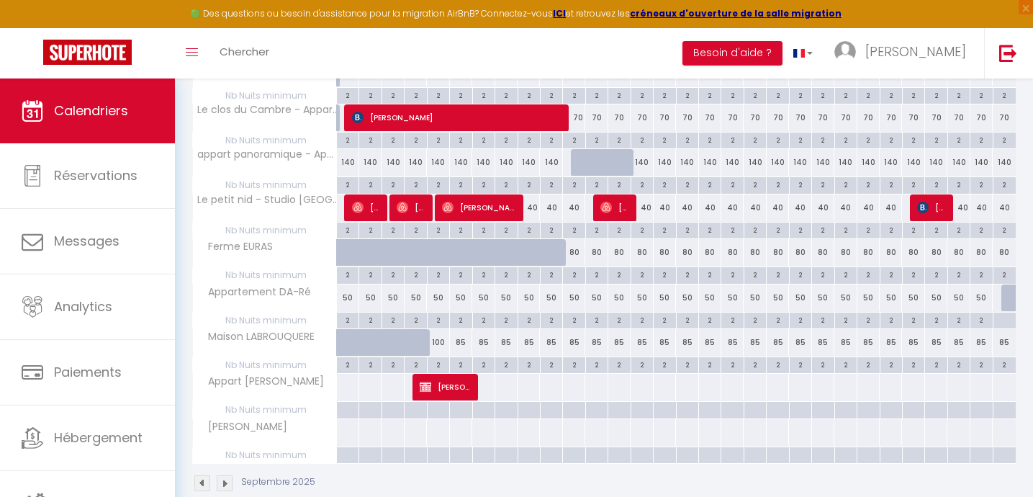
scroll to position [924, 0]
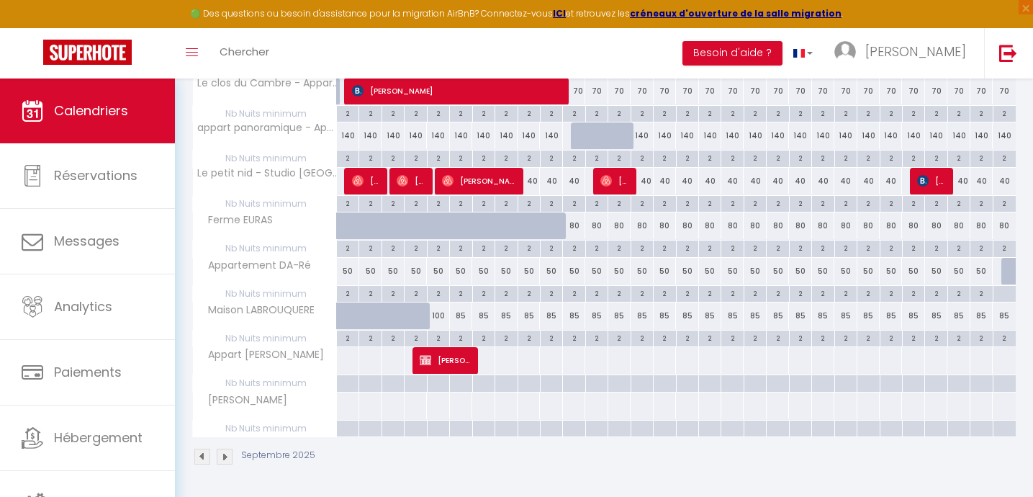
click at [345, 409] on div at bounding box center [347, 405] width 23 height 27
type input "Mar 02 Septembre 2025"
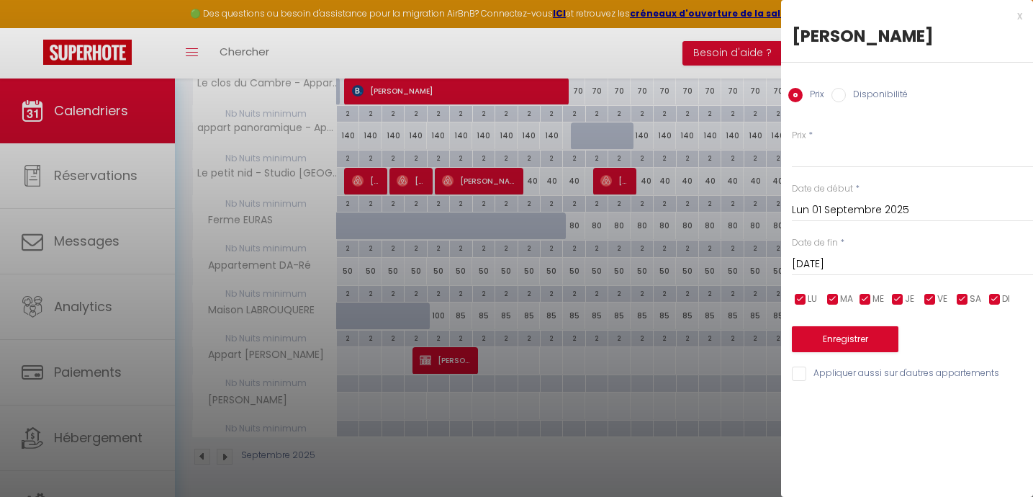
click at [842, 93] on input "Disponibilité" at bounding box center [839, 95] width 14 height 14
radio input "true"
radio input "false"
click at [834, 261] on input "Mar 02 Septembre 2025" at bounding box center [912, 265] width 241 height 19
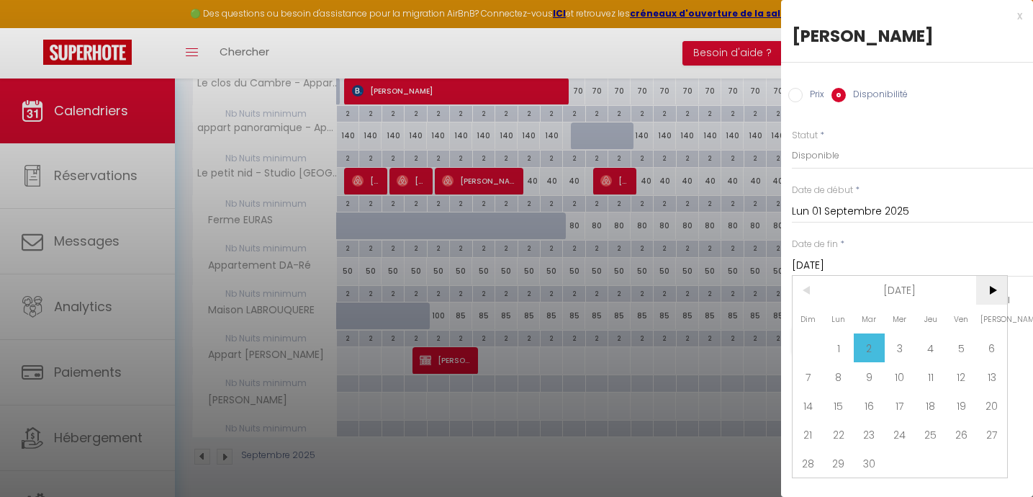
click at [994, 285] on span ">" at bounding box center [991, 290] width 31 height 29
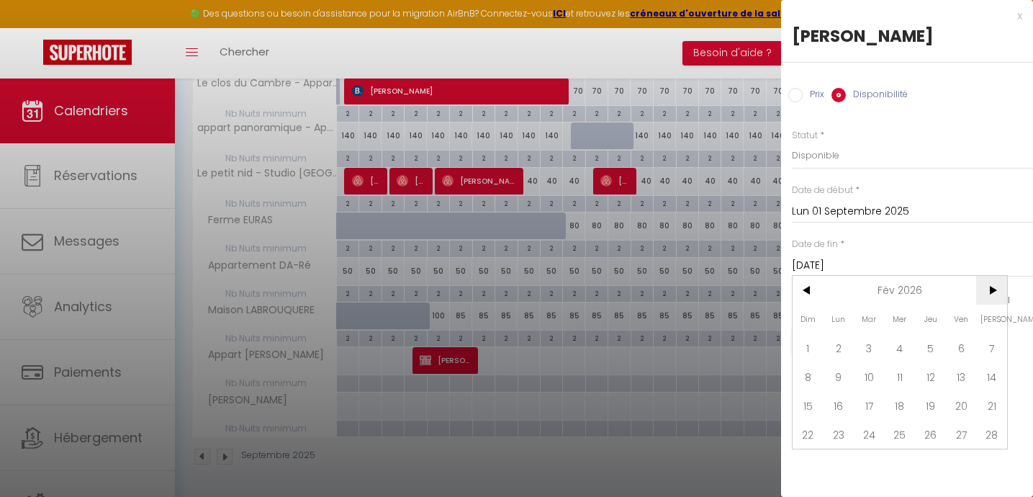
click at [994, 285] on span ">" at bounding box center [991, 290] width 31 height 29
click at [865, 463] on span "31" at bounding box center [869, 463] width 31 height 29
type input "Mar 31 Mars 2026"
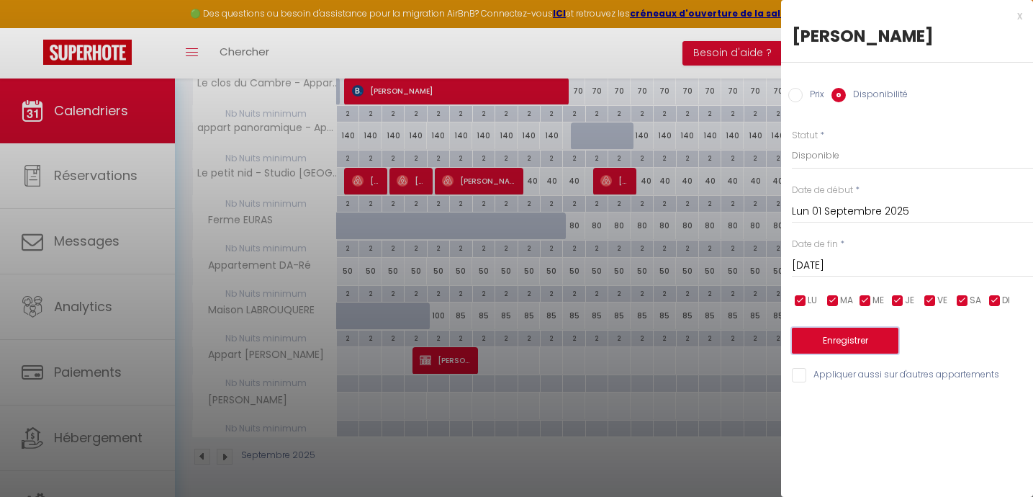
click at [834, 338] on button "Enregistrer" at bounding box center [845, 341] width 107 height 26
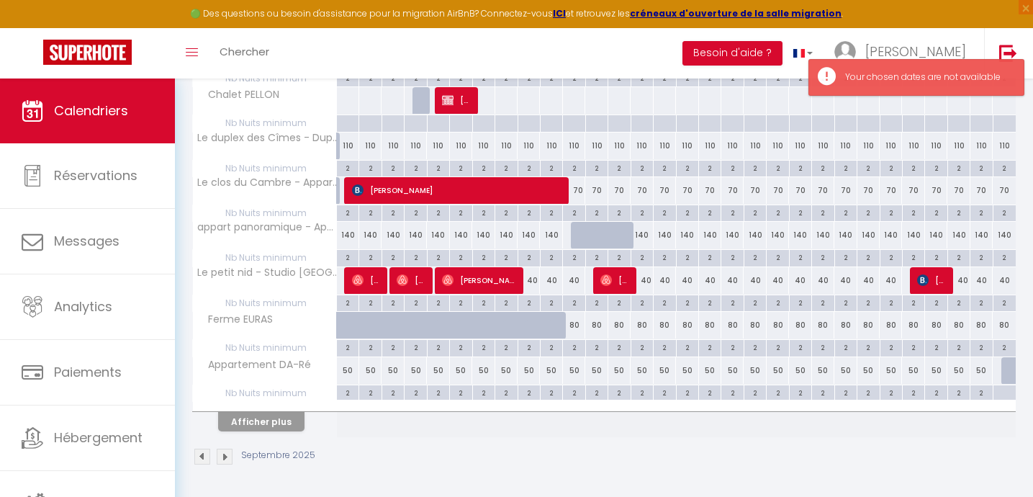
scroll to position [825, 0]
click at [269, 419] on button "Afficher plus" at bounding box center [261, 421] width 86 height 19
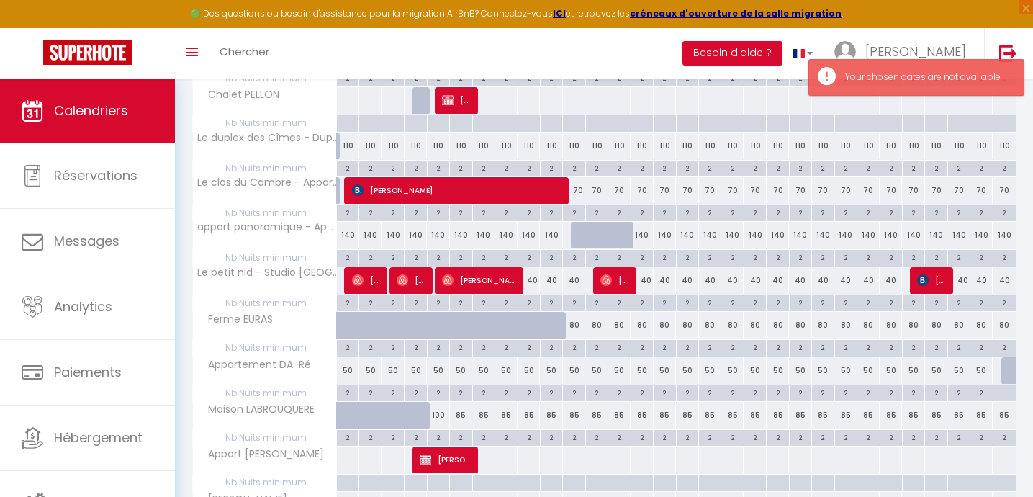
scroll to position [924, 0]
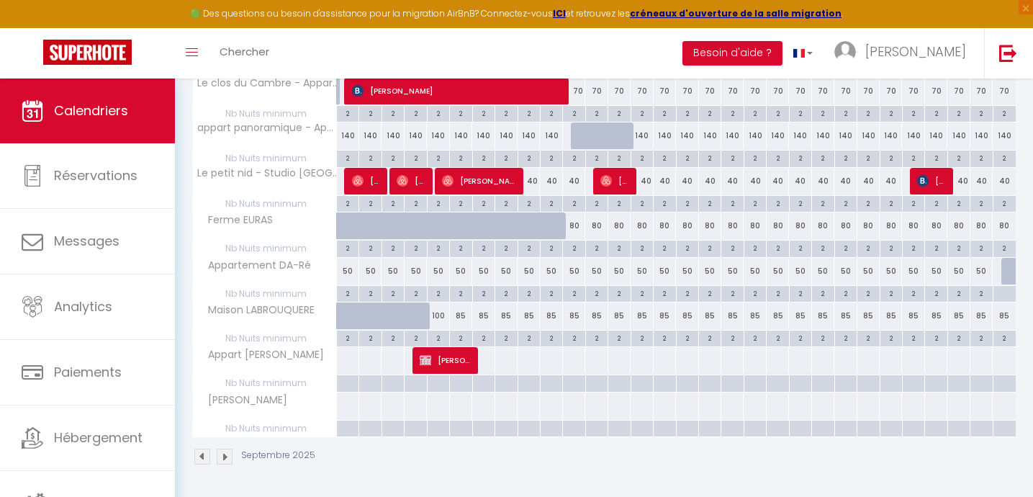
click at [341, 408] on div at bounding box center [347, 405] width 23 height 27
type input "Mar 02 Septembre 2025"
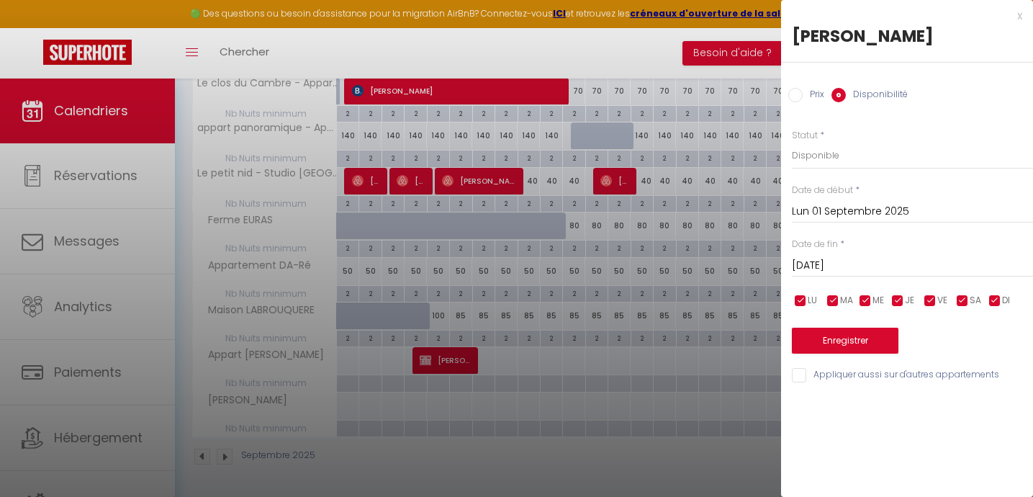
click at [798, 94] on input "Prix" at bounding box center [795, 95] width 14 height 14
radio input "true"
radio input "false"
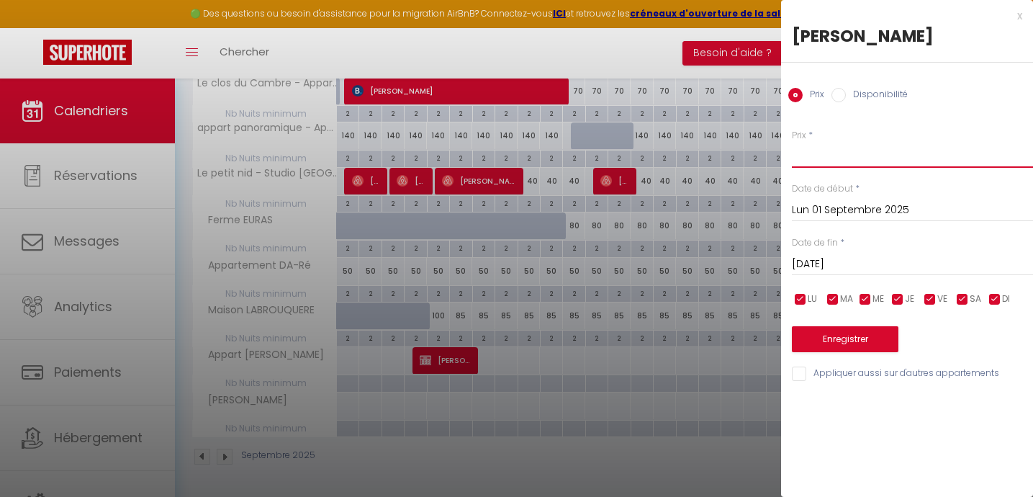
click at [809, 156] on input "Prix" at bounding box center [912, 155] width 241 height 26
type input "110"
click at [829, 260] on input "Mar 02 Septembre 2025" at bounding box center [912, 264] width 241 height 19
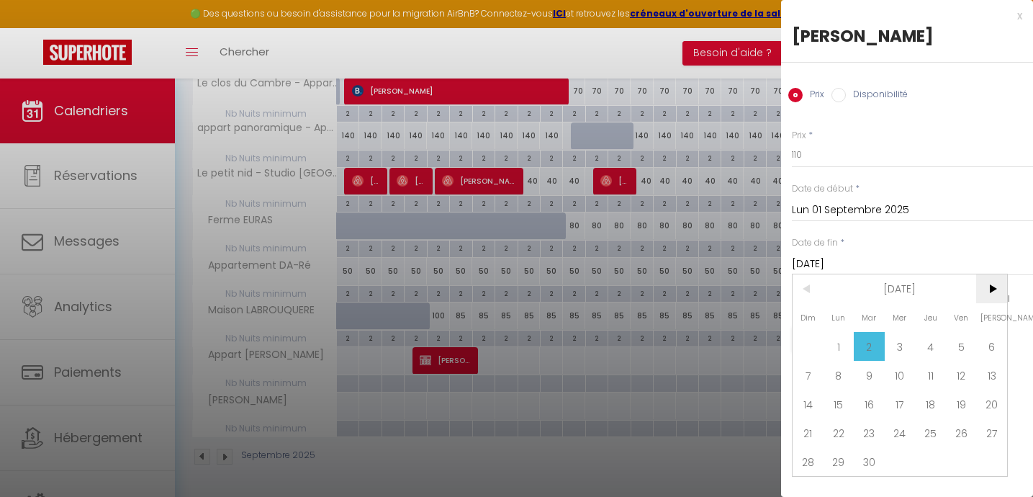
click at [994, 283] on span ">" at bounding box center [991, 288] width 31 height 29
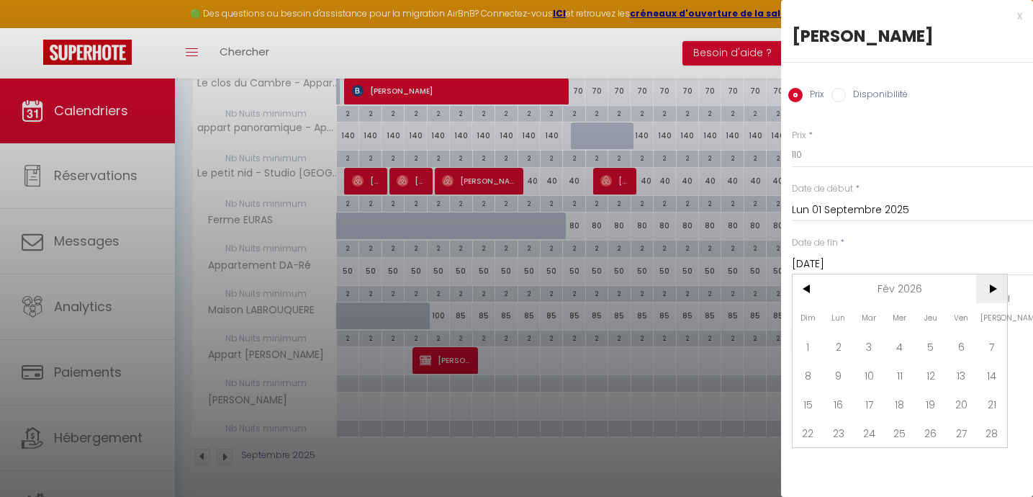
click at [994, 283] on span ">" at bounding box center [991, 288] width 31 height 29
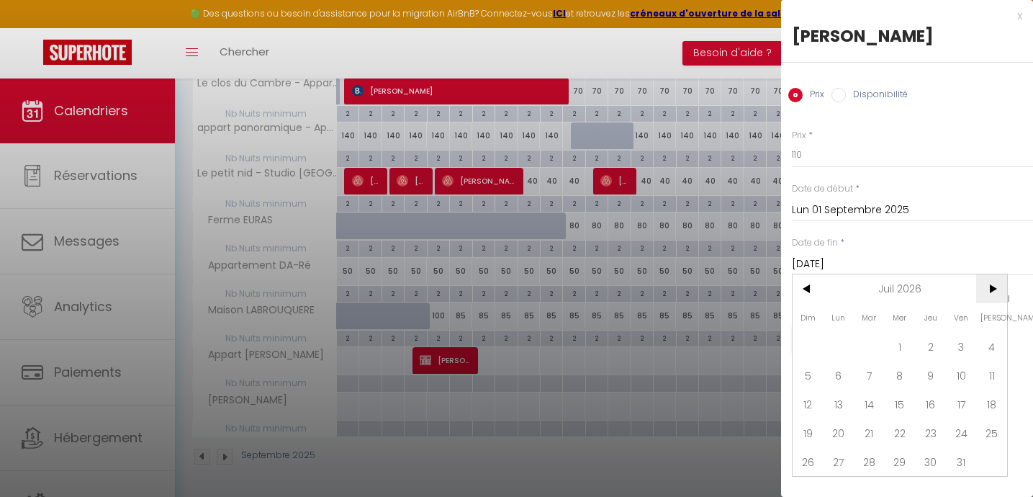
click at [994, 283] on span ">" at bounding box center [991, 288] width 31 height 29
click at [899, 464] on span "30" at bounding box center [900, 461] width 31 height 29
type input "Mer 30 Septembre 2026"
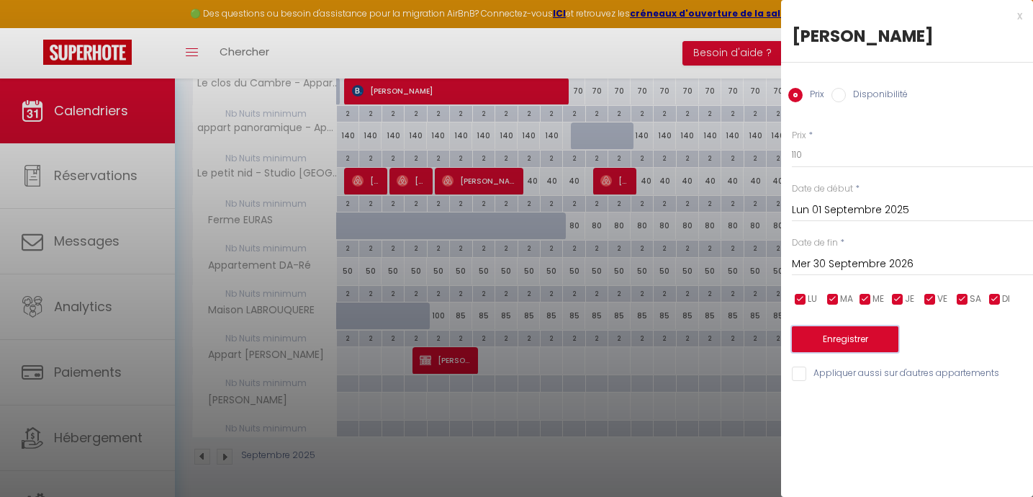
click at [852, 338] on button "Enregistrer" at bounding box center [845, 339] width 107 height 26
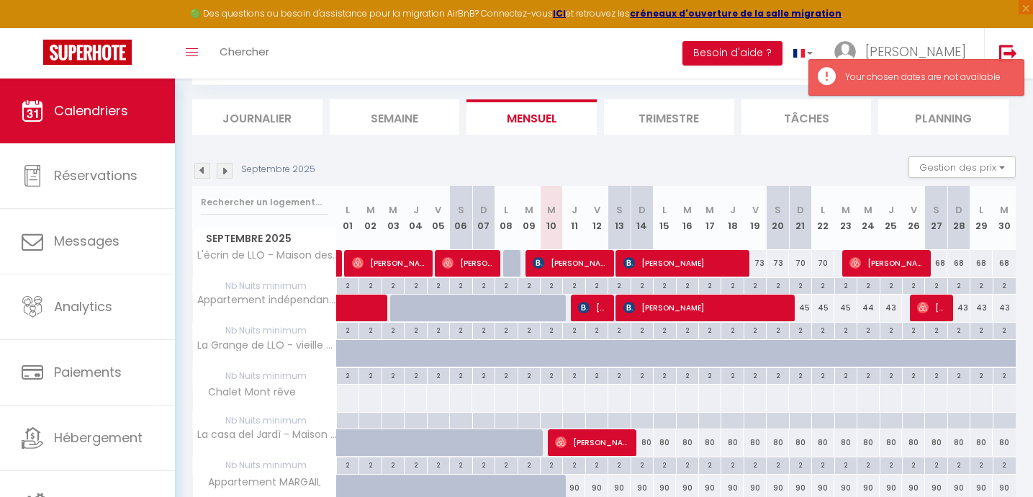
scroll to position [825, 0]
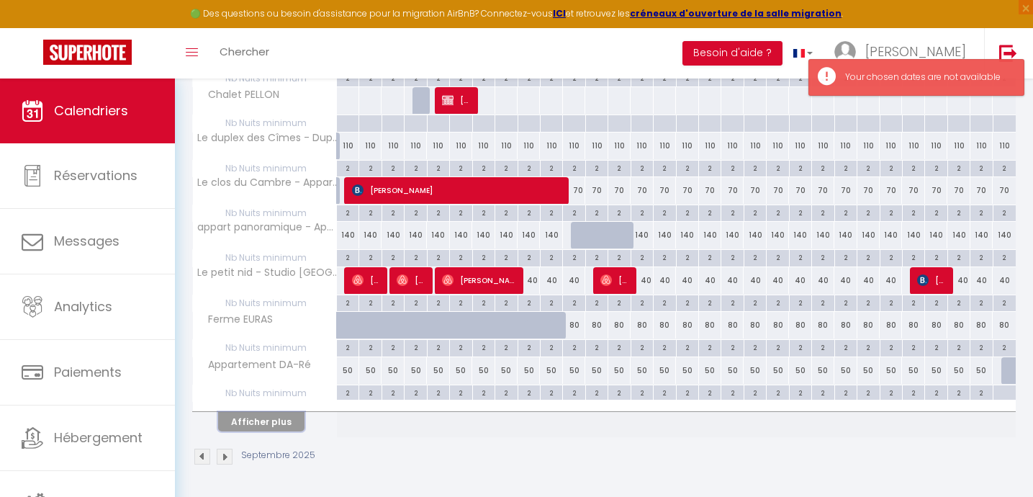
click at [271, 420] on button "Afficher plus" at bounding box center [261, 421] width 86 height 19
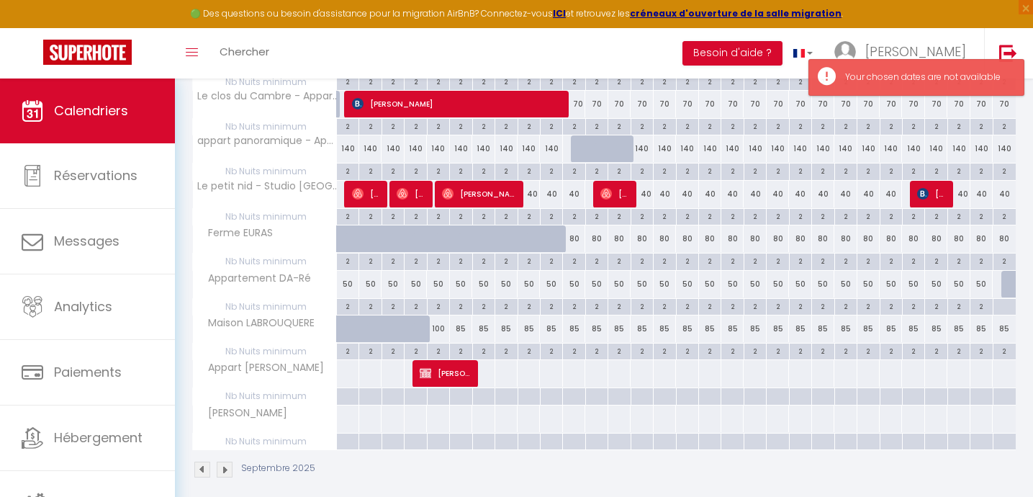
scroll to position [924, 0]
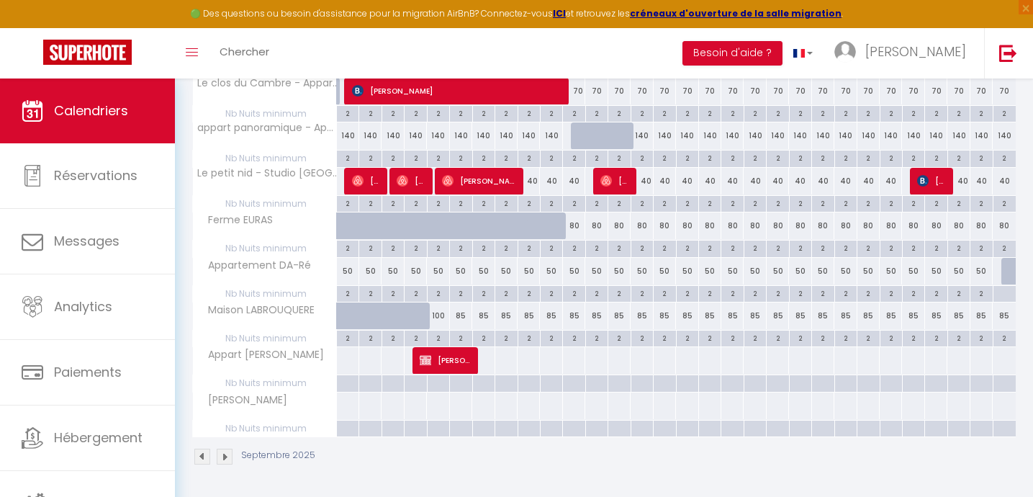
click at [350, 408] on div at bounding box center [347, 405] width 23 height 27
type input "Mar 02 Septembre 2025"
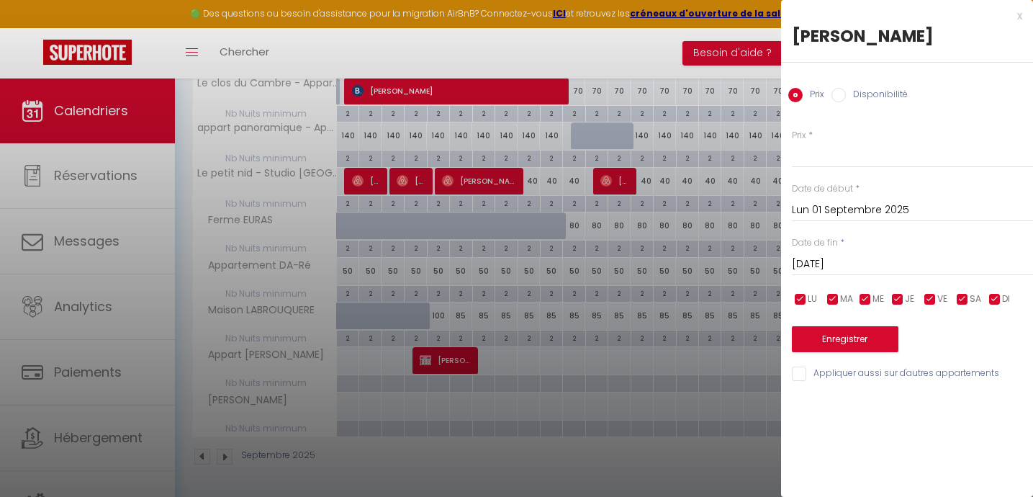
click at [835, 94] on input "Disponibilité" at bounding box center [839, 95] width 14 height 14
radio input "true"
radio input "false"
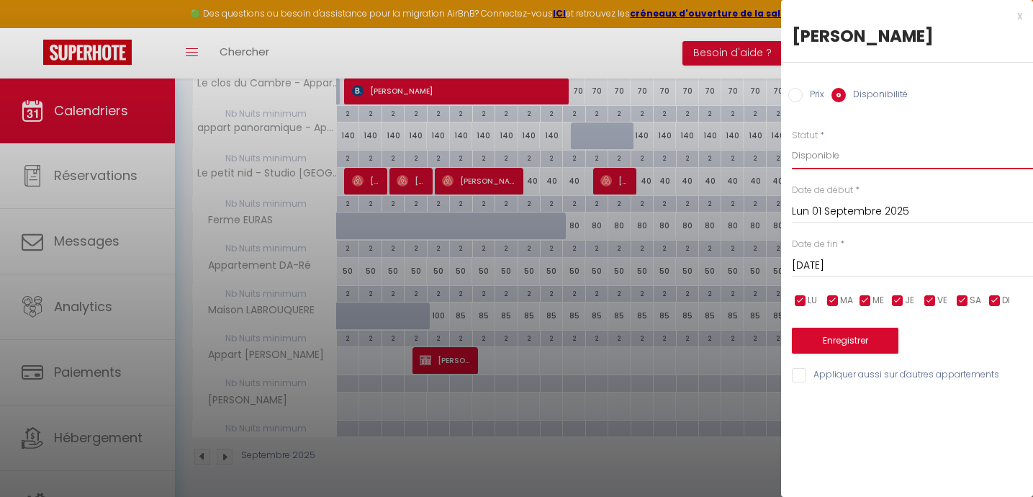
click at [816, 150] on select "Disponible Indisponible" at bounding box center [912, 155] width 241 height 27
select select "0"
click at [819, 209] on input "Lun 01 Septembre 2025" at bounding box center [912, 211] width 241 height 19
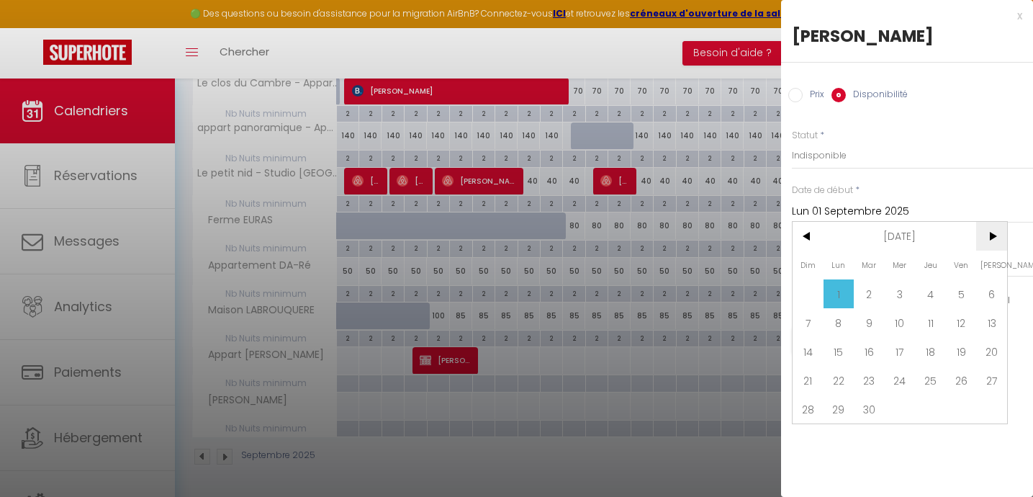
click at [992, 236] on span ">" at bounding box center [991, 236] width 31 height 29
click at [992, 237] on span ">" at bounding box center [991, 236] width 31 height 29
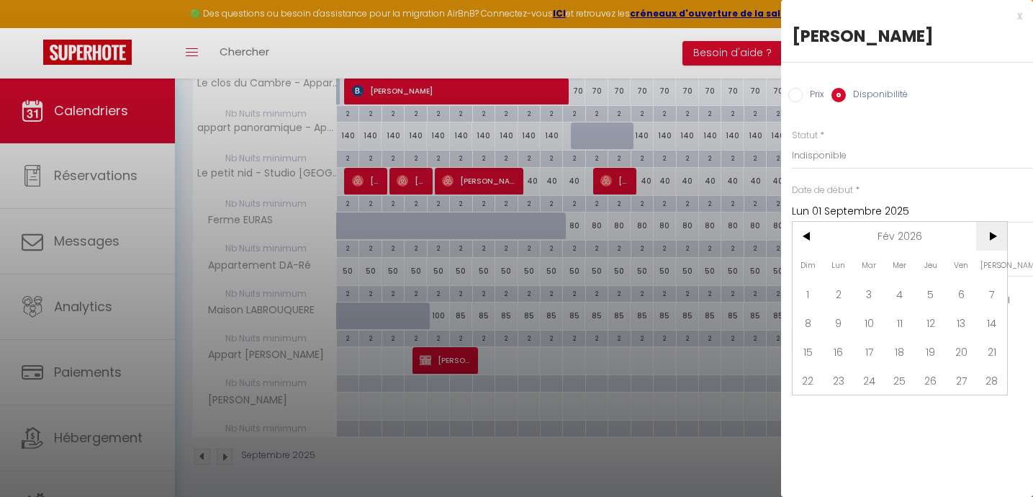
click at [992, 237] on span ">" at bounding box center [991, 236] width 31 height 29
click at [997, 234] on span ">" at bounding box center [991, 236] width 31 height 29
click at [901, 292] on span "1" at bounding box center [900, 293] width 31 height 29
type input "Mer 01 Avril 2026"
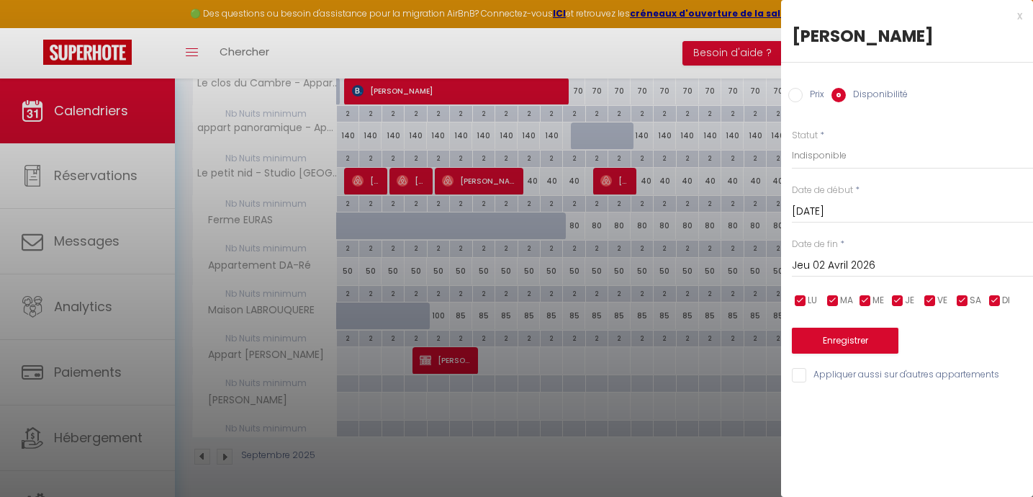
click at [877, 259] on input "Jeu 02 Avril 2026" at bounding box center [912, 265] width 241 height 19
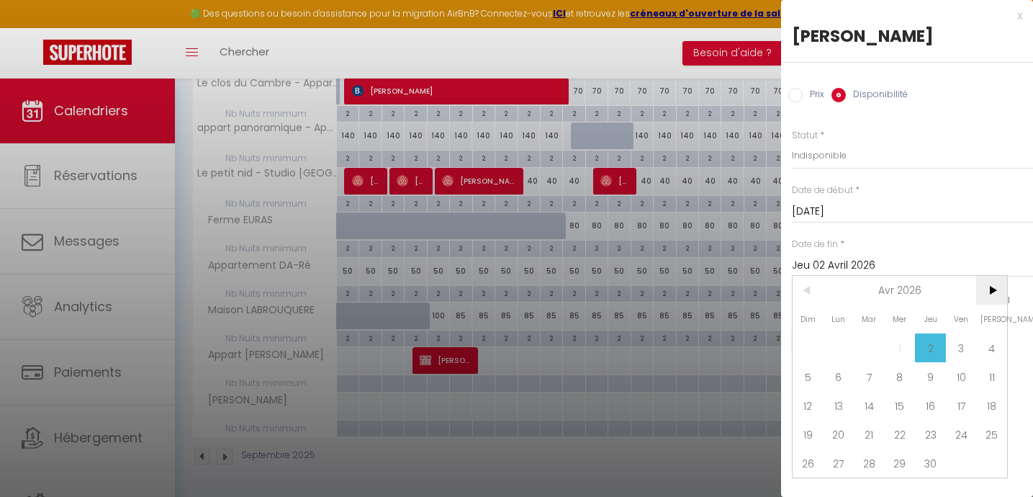
click at [994, 287] on span ">" at bounding box center [991, 290] width 31 height 29
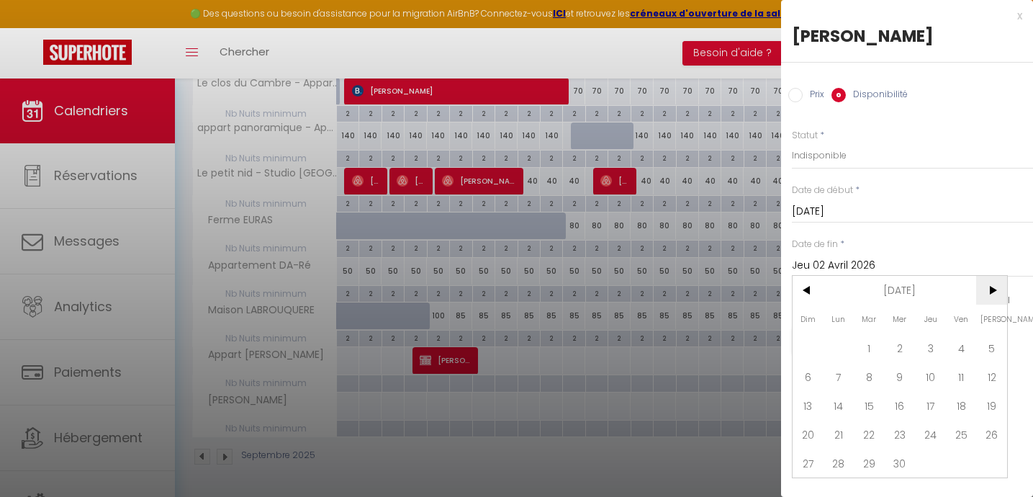
click at [994, 287] on span ">" at bounding box center [991, 290] width 31 height 29
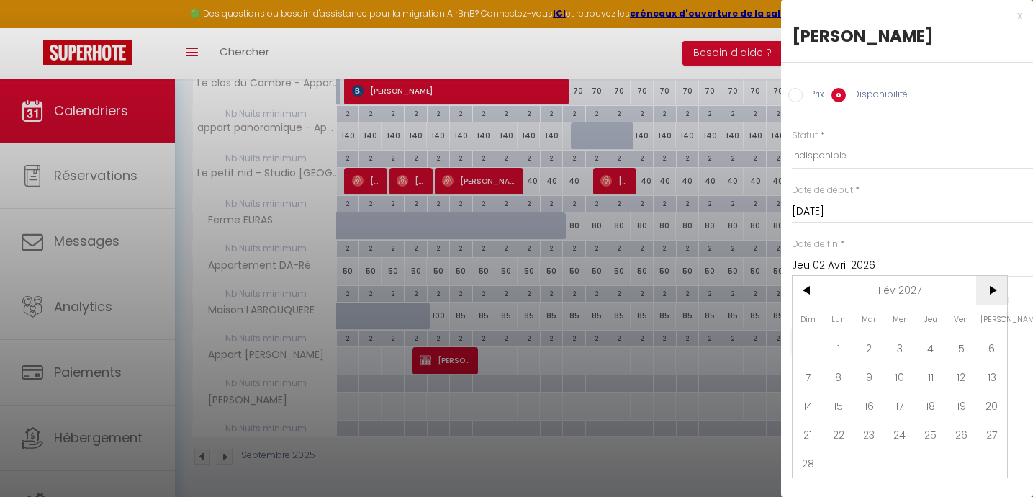
click at [994, 287] on span ">" at bounding box center [991, 290] width 31 height 29
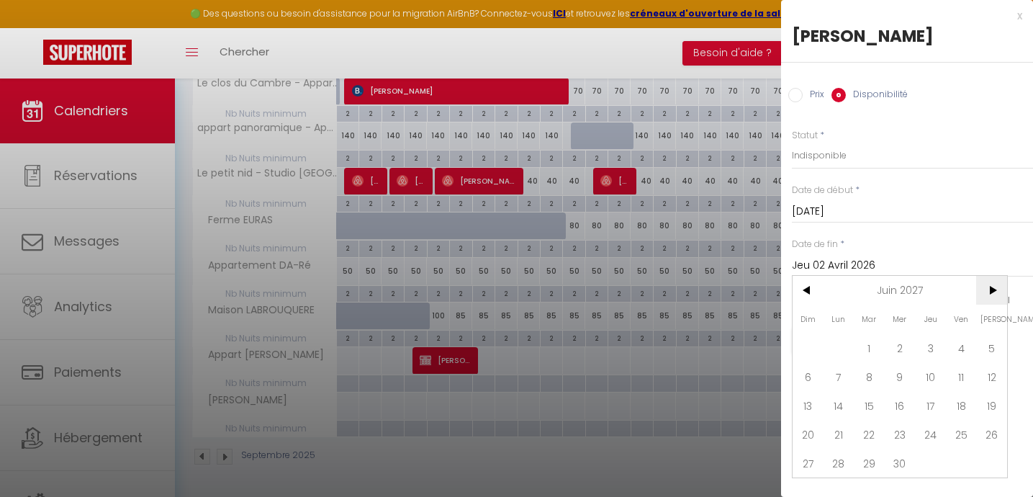
click at [994, 287] on span ">" at bounding box center [991, 290] width 31 height 29
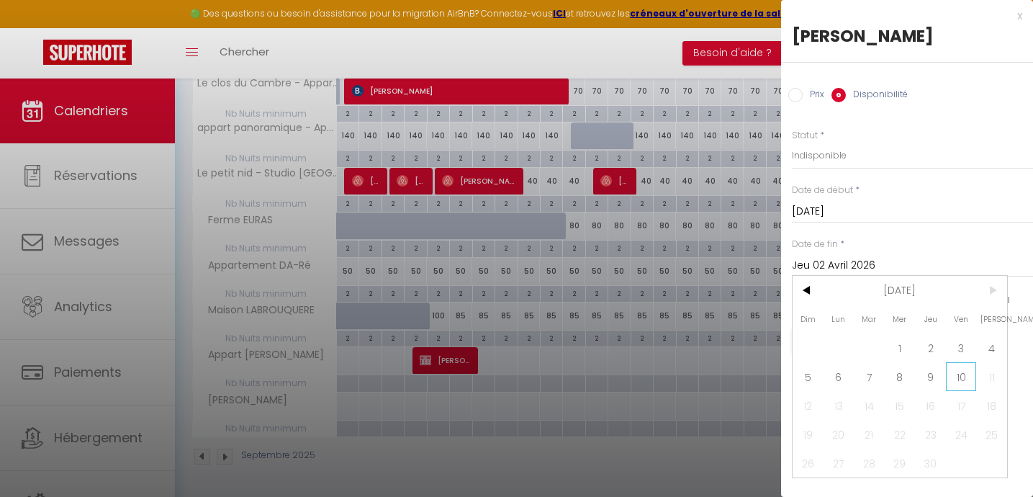
click at [959, 372] on span "10" at bounding box center [961, 376] width 31 height 29
type input "Ven 10 Septembre 2027"
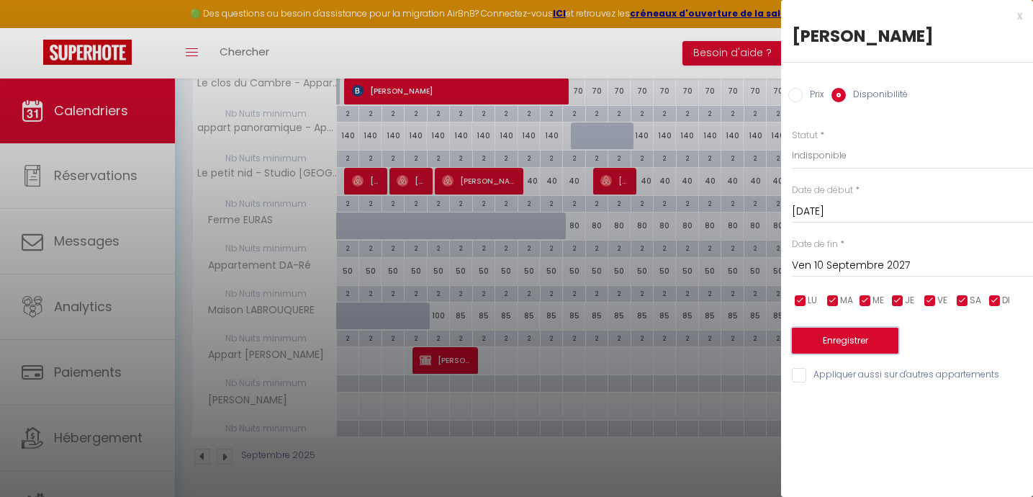
click at [832, 340] on button "Enregistrer" at bounding box center [845, 341] width 107 height 26
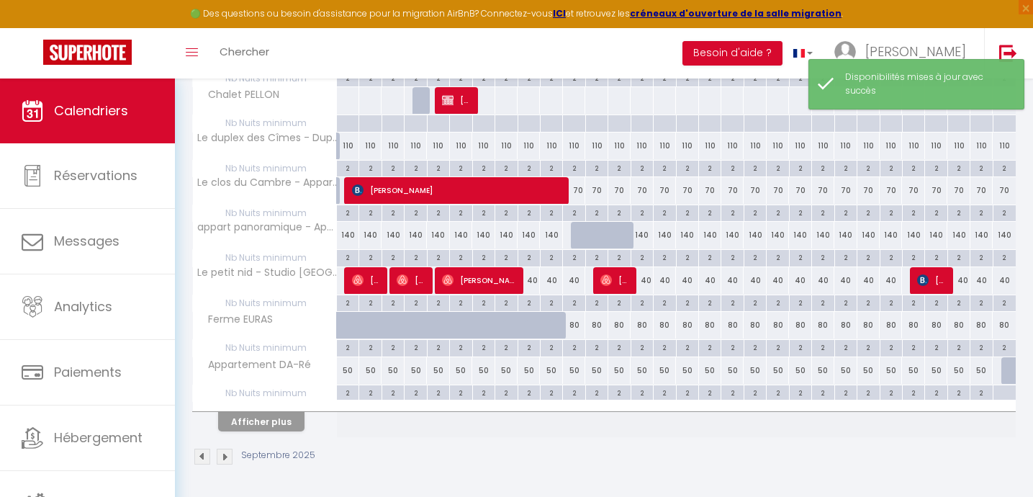
scroll to position [825, 0]
click at [269, 423] on button "Afficher plus" at bounding box center [261, 421] width 86 height 19
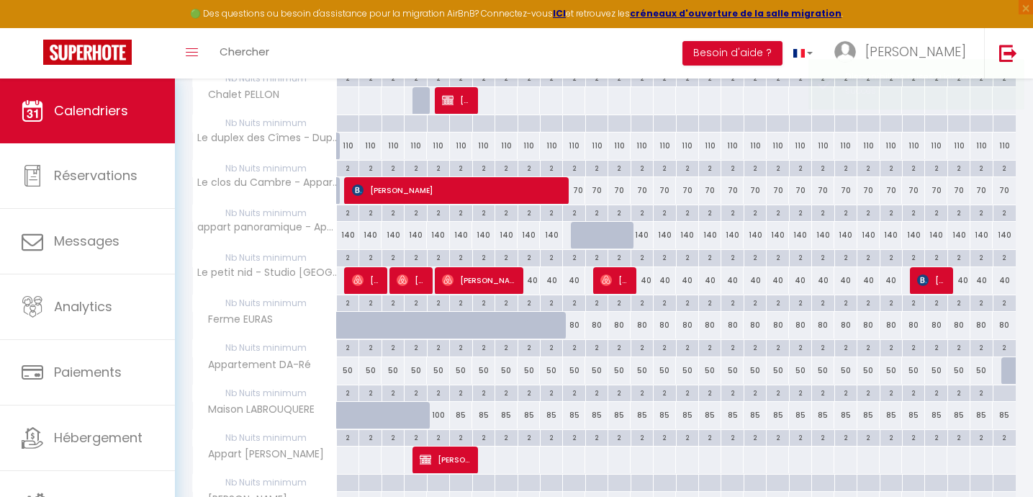
scroll to position [924, 0]
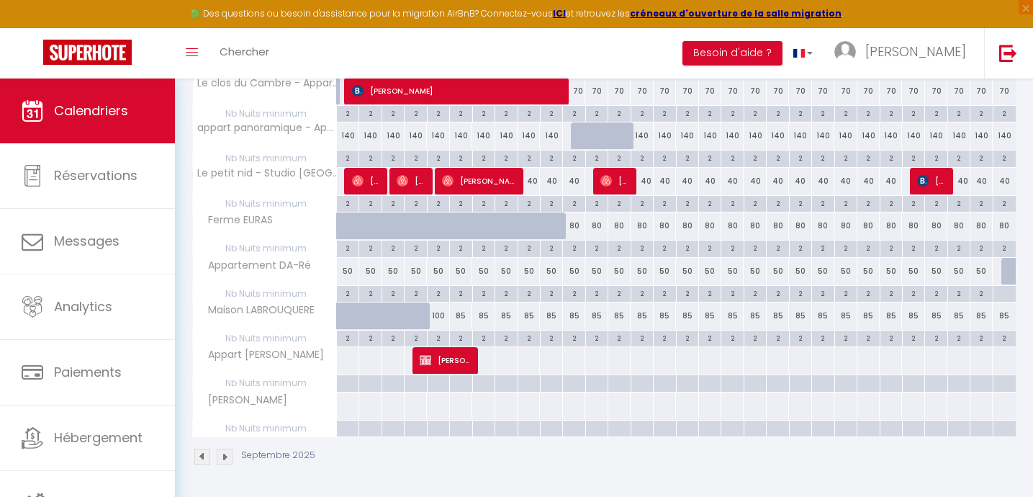
click at [348, 408] on div at bounding box center [347, 405] width 23 height 27
select select "1"
type input "Lun 01 Septembre 2025"
type input "Mar 02 Septembre 2025"
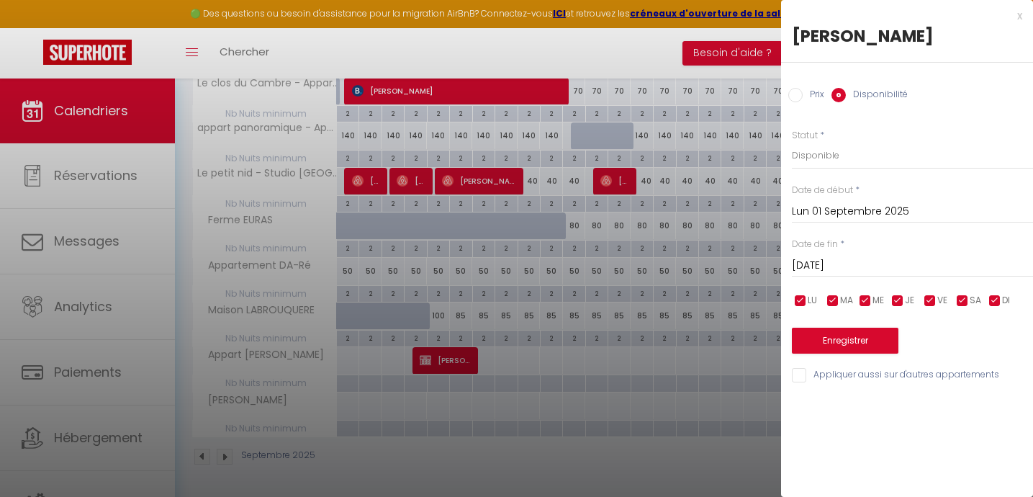
click at [829, 257] on input "Mar 02 Septembre 2025" at bounding box center [912, 265] width 241 height 19
click at [819, 208] on input "Lun 01 Septembre 2025" at bounding box center [912, 211] width 241 height 19
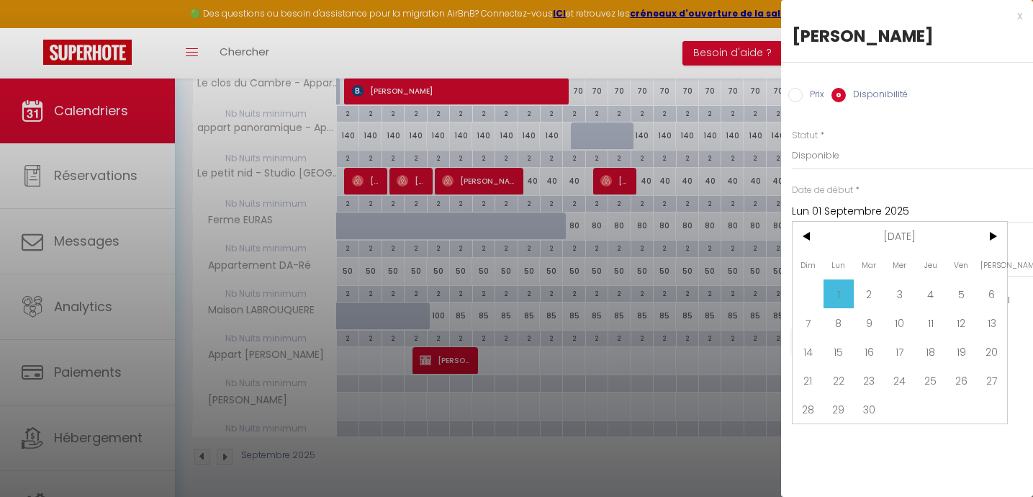
click at [819, 208] on input "Lun 01 Septembre 2025" at bounding box center [912, 211] width 241 height 19
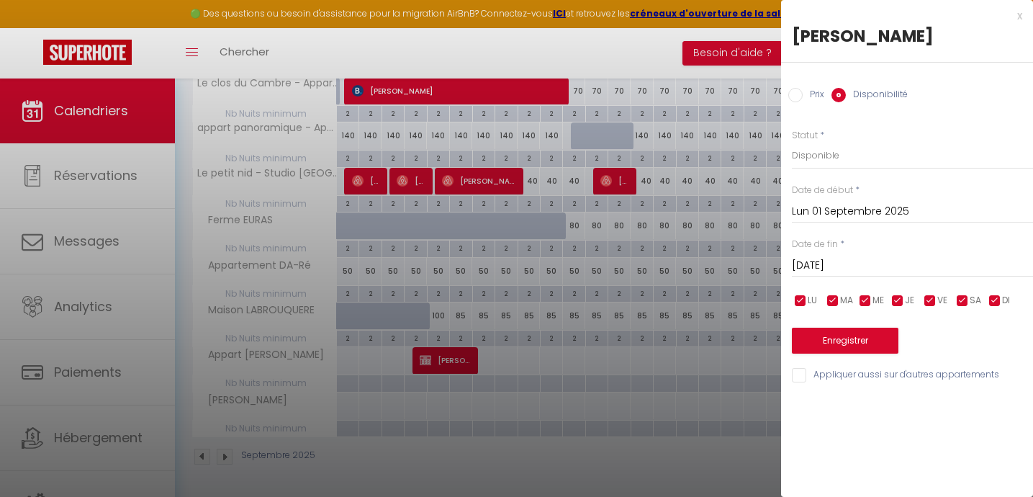
click at [819, 208] on input "Lun 01 Septembre 2025" at bounding box center [912, 211] width 241 height 19
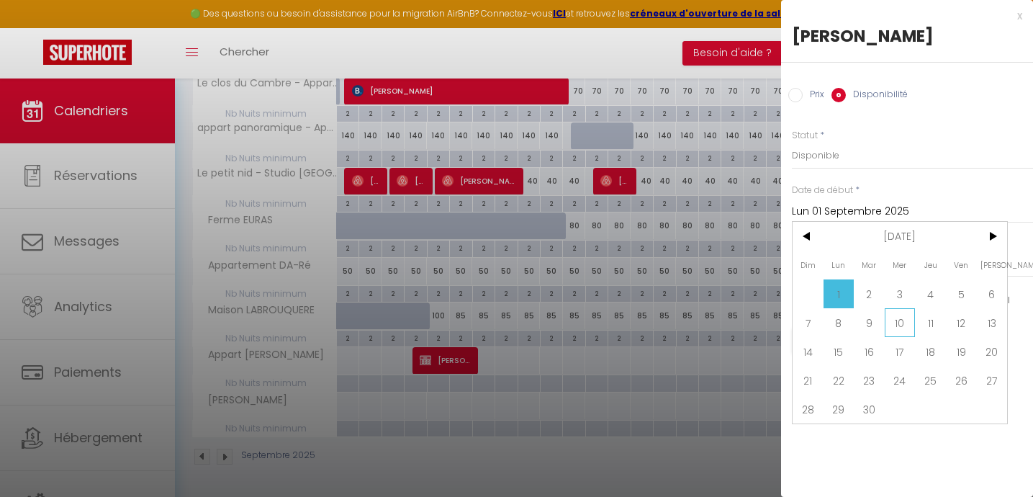
click at [900, 323] on span "10" at bounding box center [900, 322] width 31 height 29
type input "Mer 10 Septembre 2025"
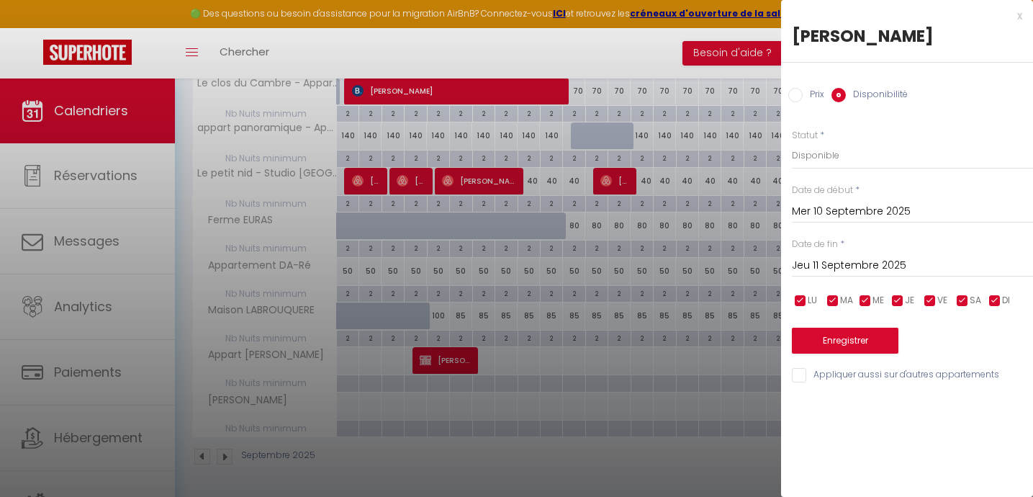
click at [834, 264] on input "Jeu 11 Septembre 2025" at bounding box center [912, 265] width 241 height 19
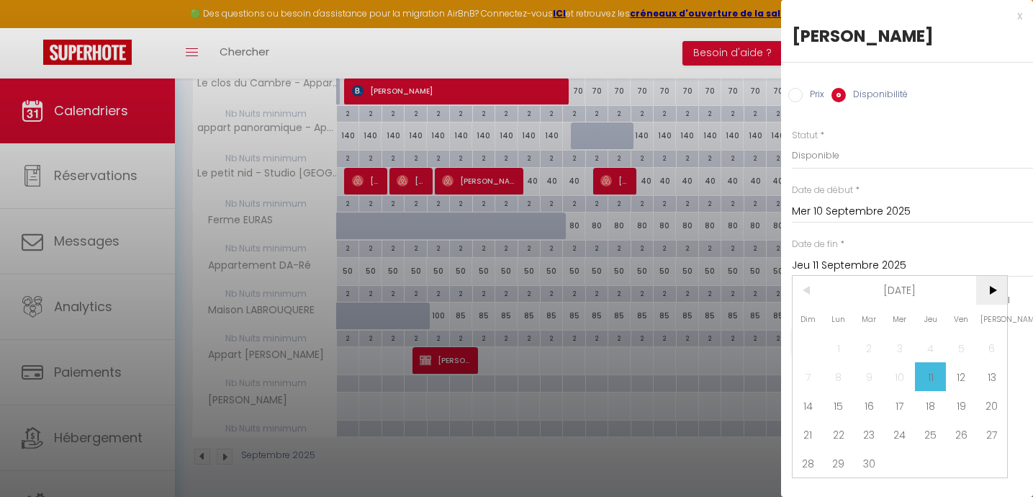
click at [992, 289] on span ">" at bounding box center [991, 290] width 31 height 29
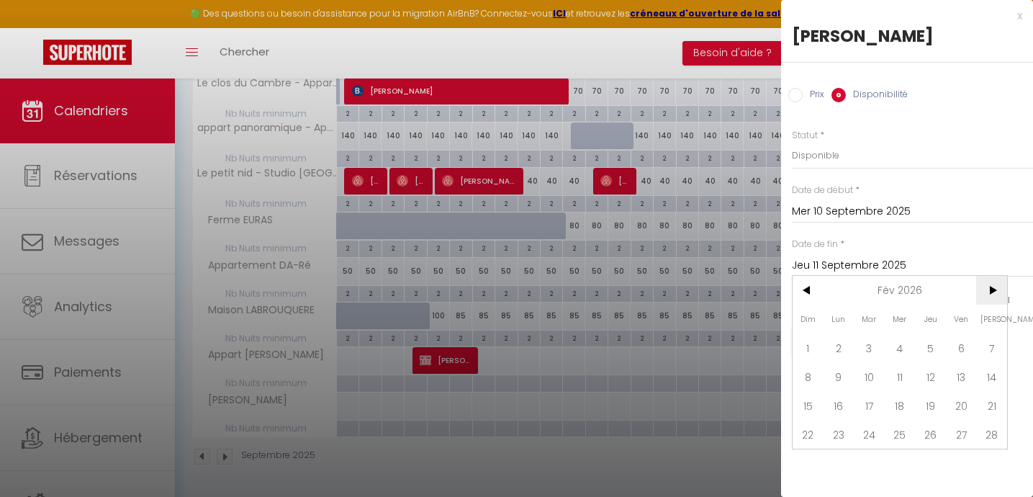
click at [992, 289] on span ">" at bounding box center [991, 290] width 31 height 29
click at [806, 286] on span "<" at bounding box center [808, 290] width 31 height 29
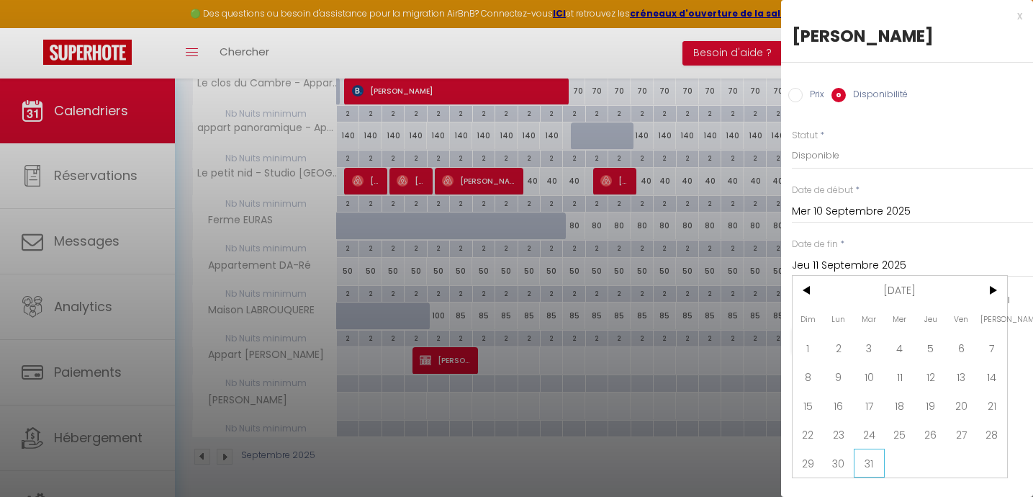
click at [866, 459] on span "31" at bounding box center [869, 463] width 31 height 29
type input "Mar 31 Mars 2026"
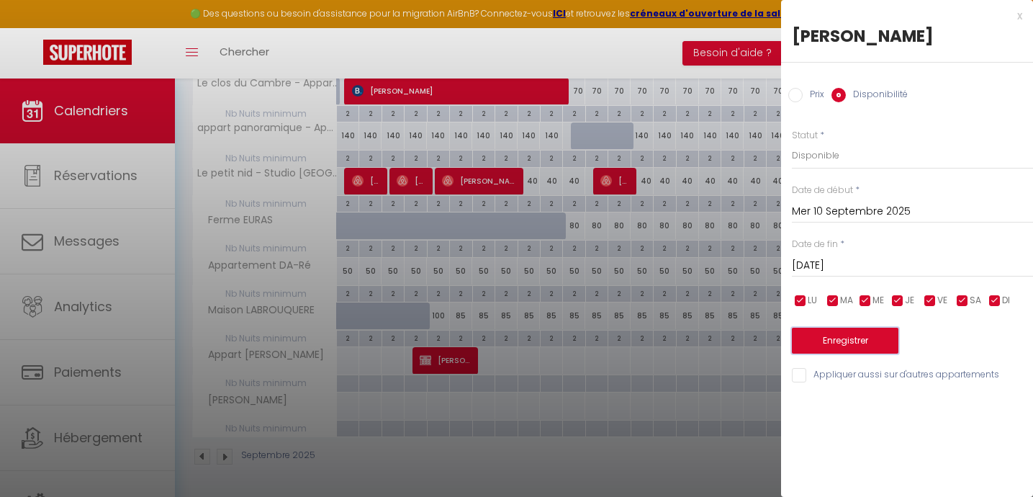
click at [845, 330] on button "Enregistrer" at bounding box center [845, 341] width 107 height 26
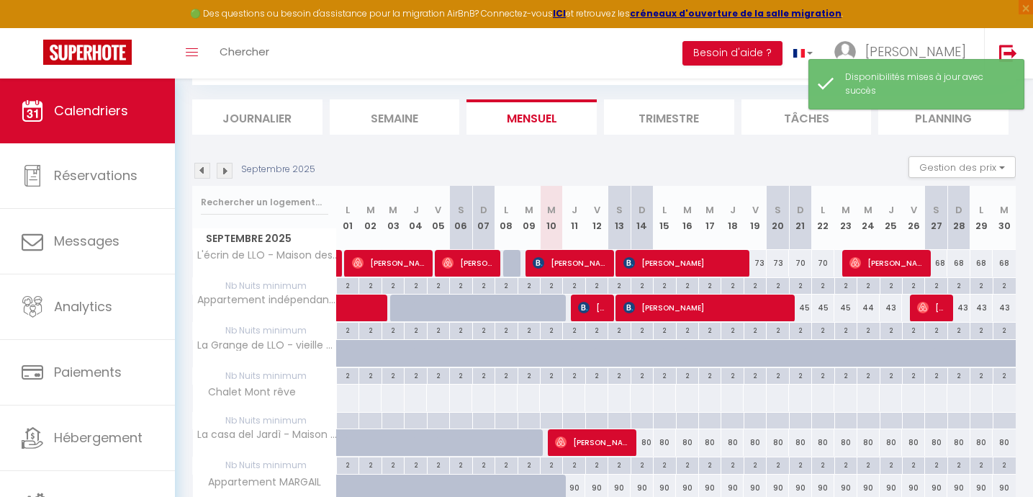
scroll to position [825, 0]
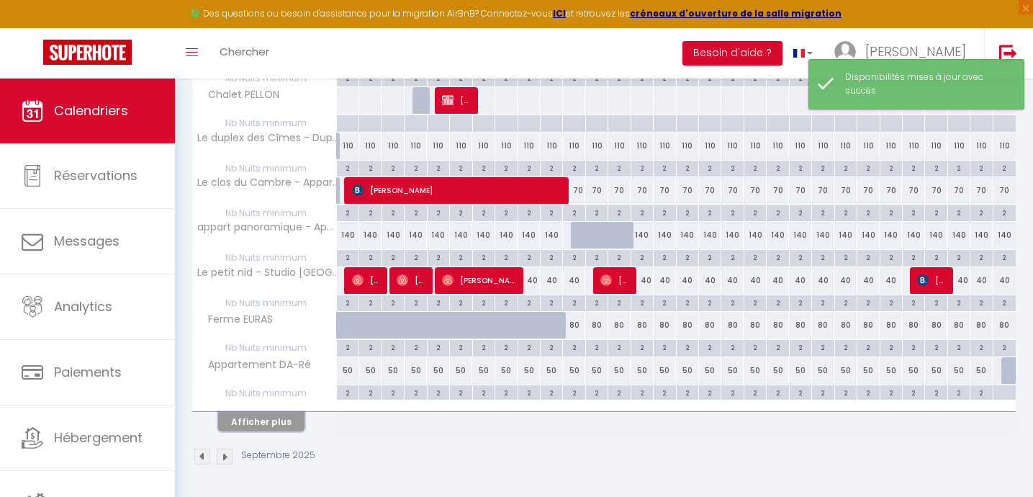
click at [276, 422] on button "Afficher plus" at bounding box center [261, 421] width 86 height 19
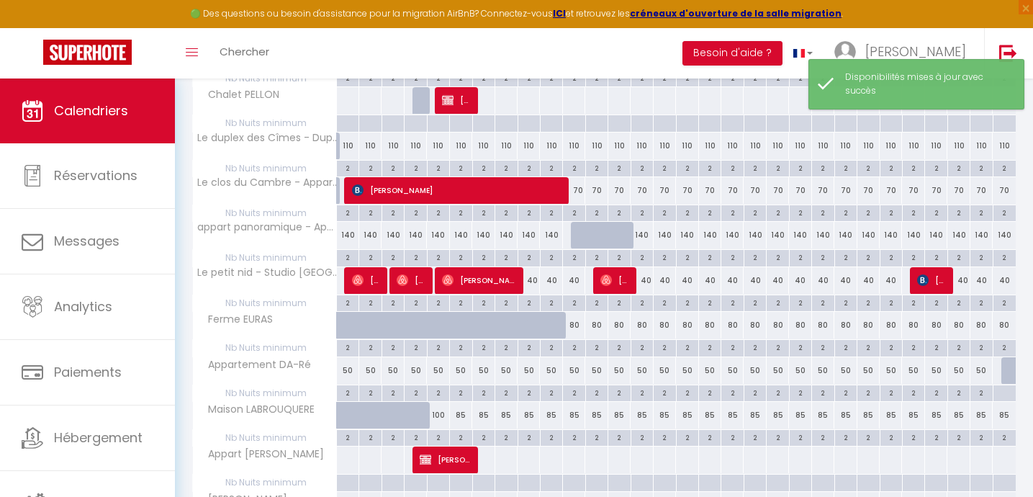
scroll to position [924, 0]
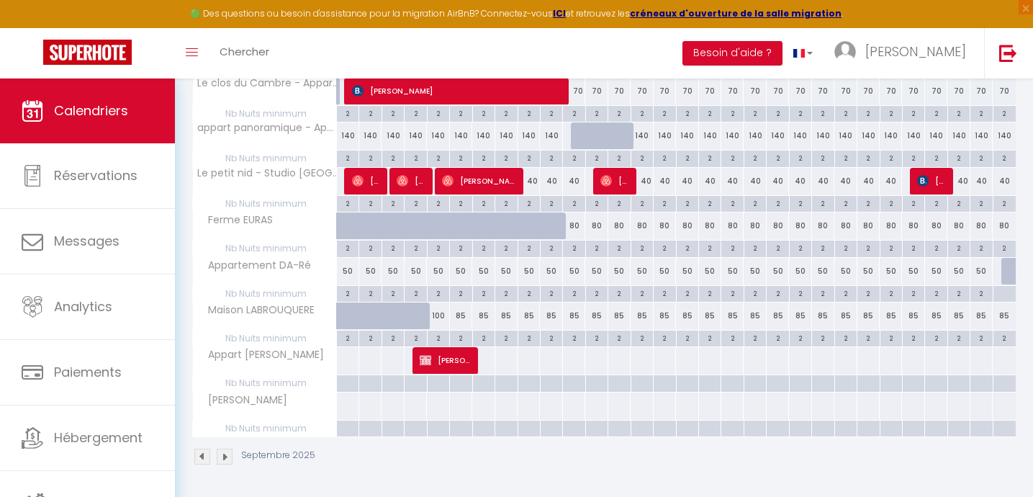
click at [345, 405] on div at bounding box center [347, 405] width 23 height 27
select select "1"
type input "Lun 01 Septembre 2025"
type input "Mar 02 Septembre 2025"
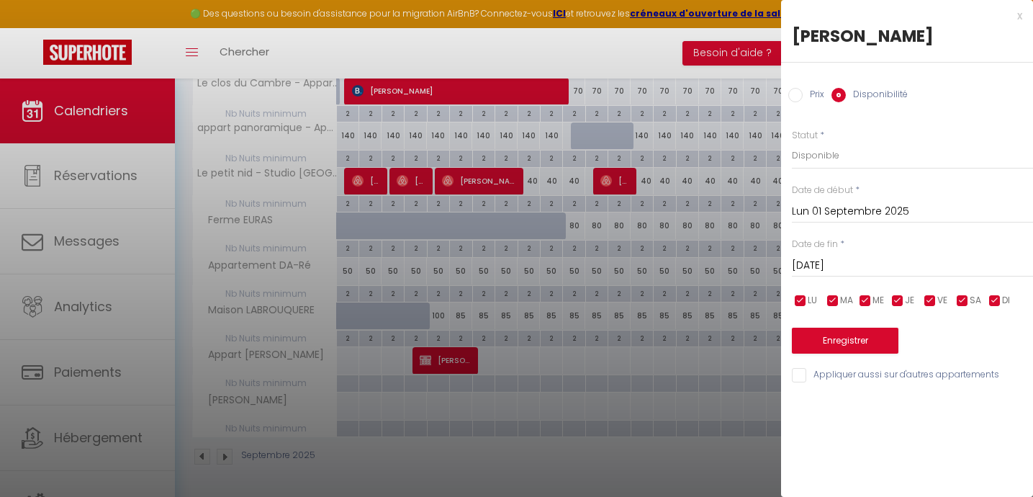
click at [795, 94] on input "Prix" at bounding box center [795, 95] width 14 height 14
radio input "true"
radio input "false"
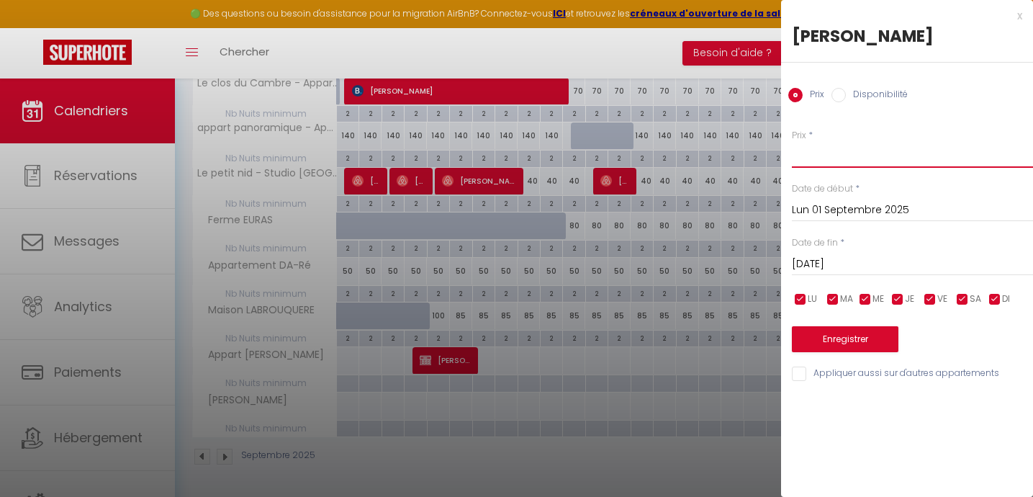
click at [816, 158] on input "Prix" at bounding box center [912, 155] width 241 height 26
type input "110"
click at [842, 265] on input "Mar 02 Septembre 2025" at bounding box center [912, 264] width 241 height 19
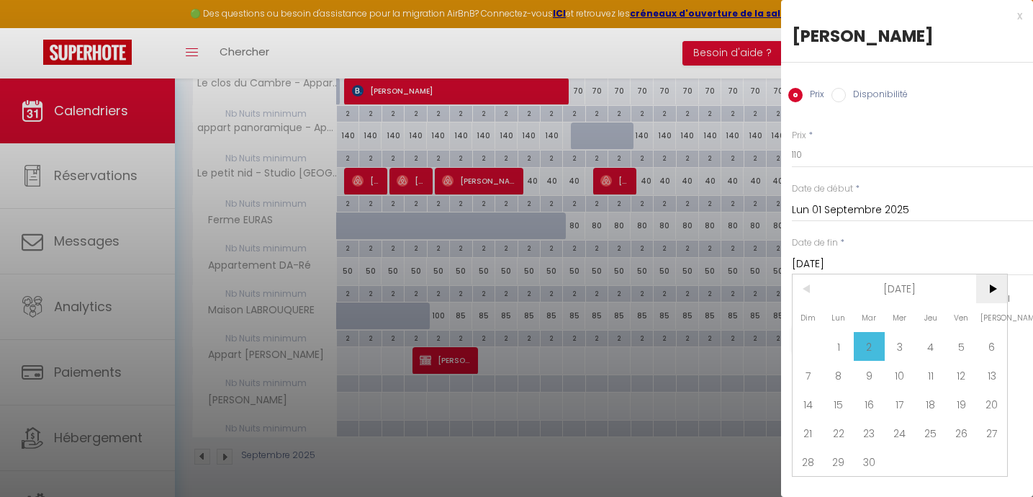
click at [990, 284] on span ">" at bounding box center [991, 288] width 31 height 29
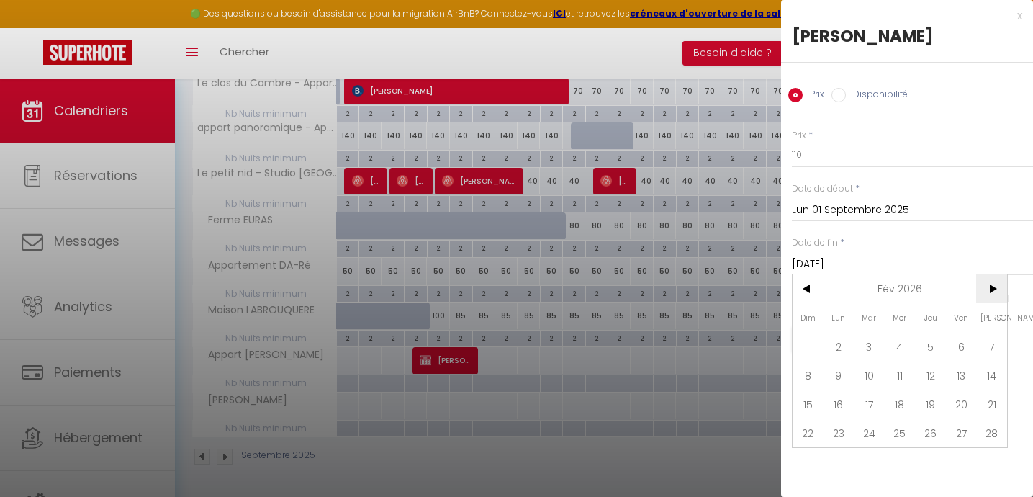
click at [990, 284] on span ">" at bounding box center [991, 288] width 31 height 29
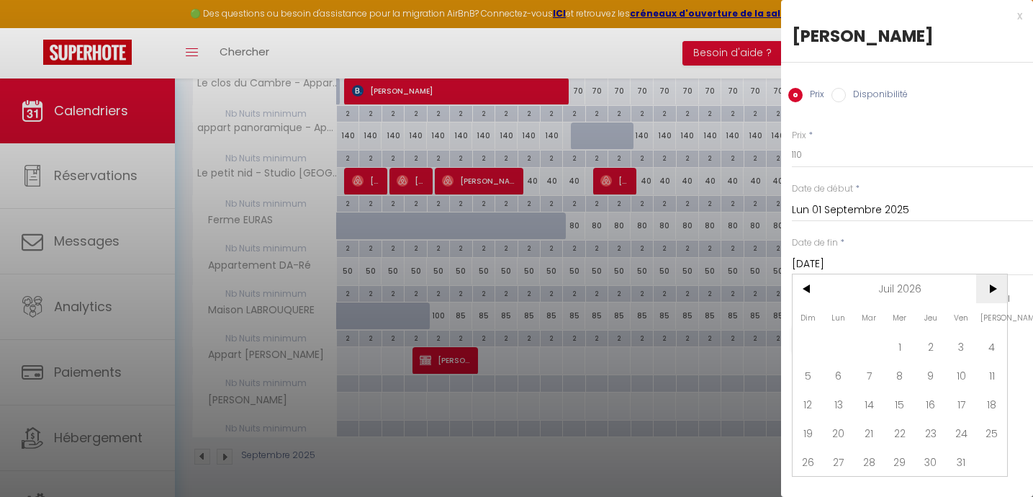
click at [990, 284] on span ">" at bounding box center [991, 288] width 31 height 29
click at [807, 291] on span "<" at bounding box center [808, 288] width 31 height 29
click at [895, 458] on span "30" at bounding box center [900, 461] width 31 height 29
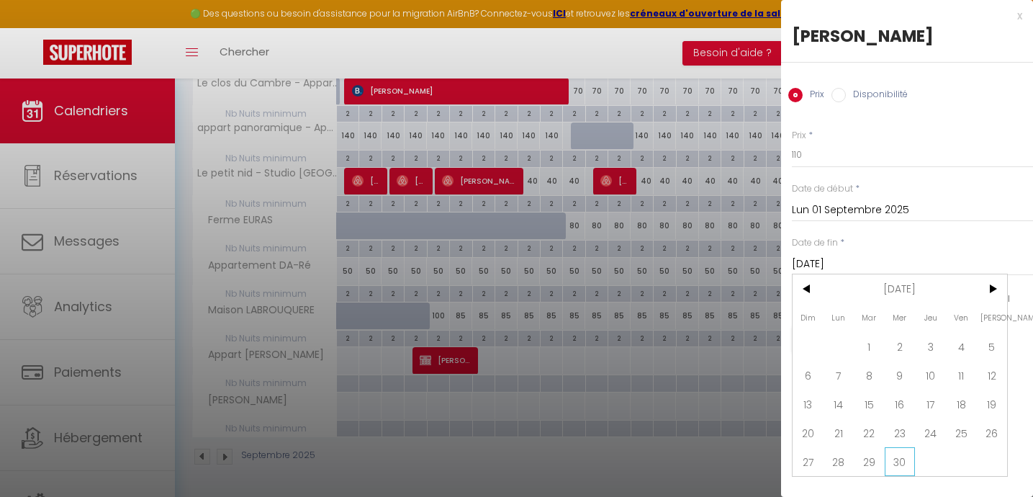
type input "Mer 30 Septembre 2026"
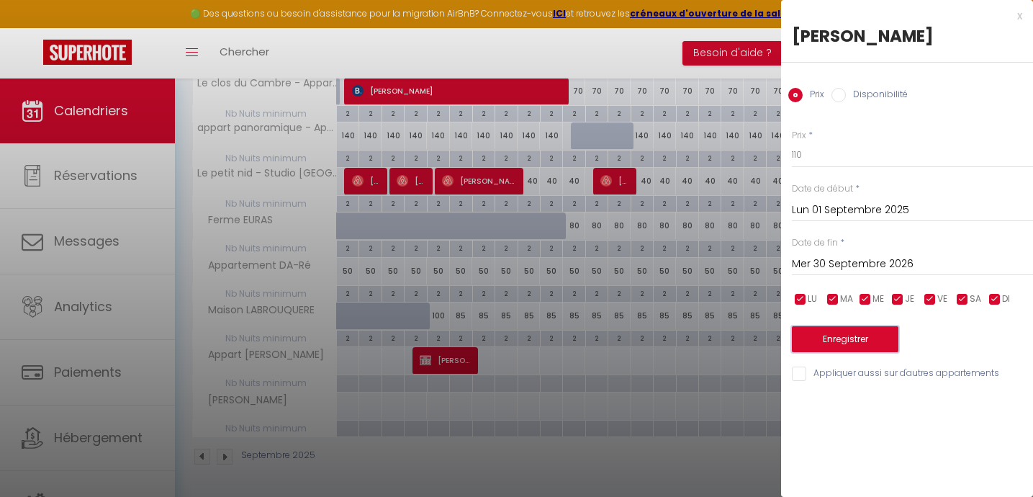
click at [832, 338] on button "Enregistrer" at bounding box center [845, 339] width 107 height 26
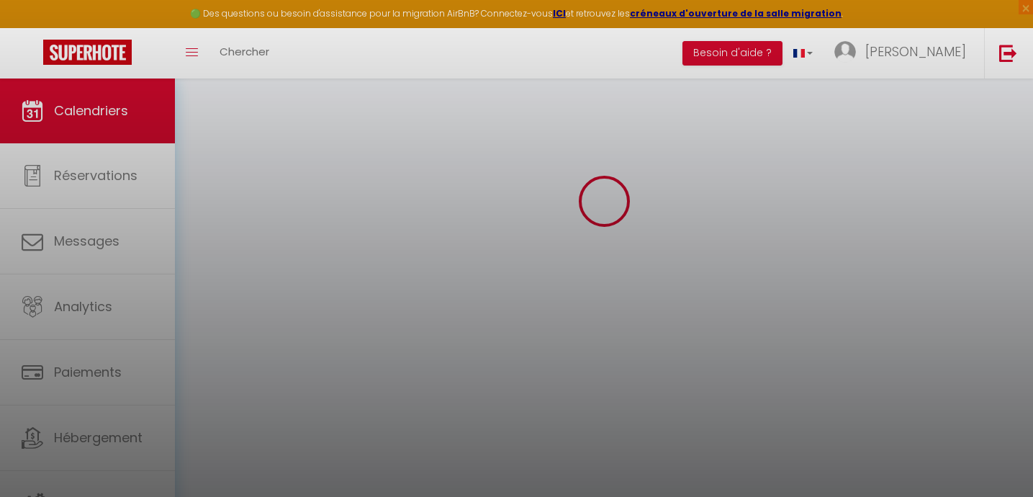
scroll to position [825, 0]
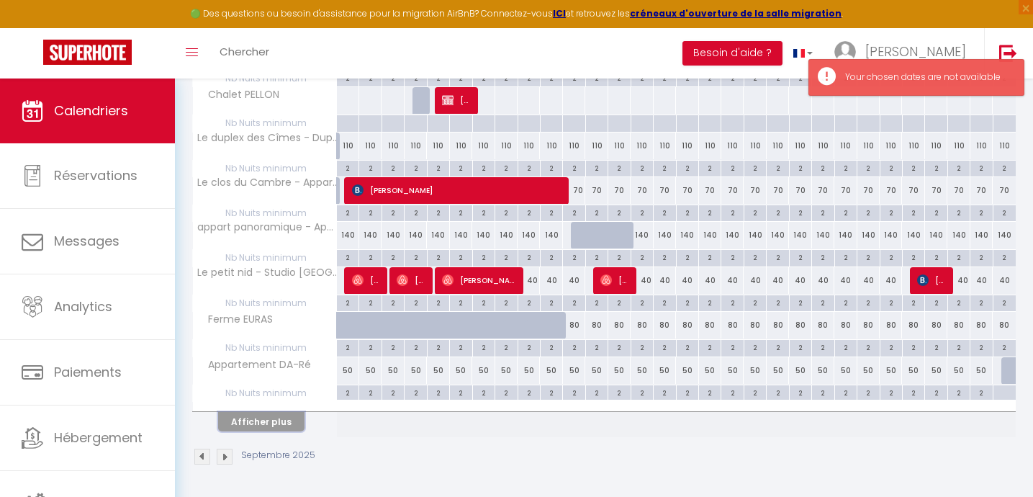
click at [267, 418] on button "Afficher plus" at bounding box center [261, 421] width 86 height 19
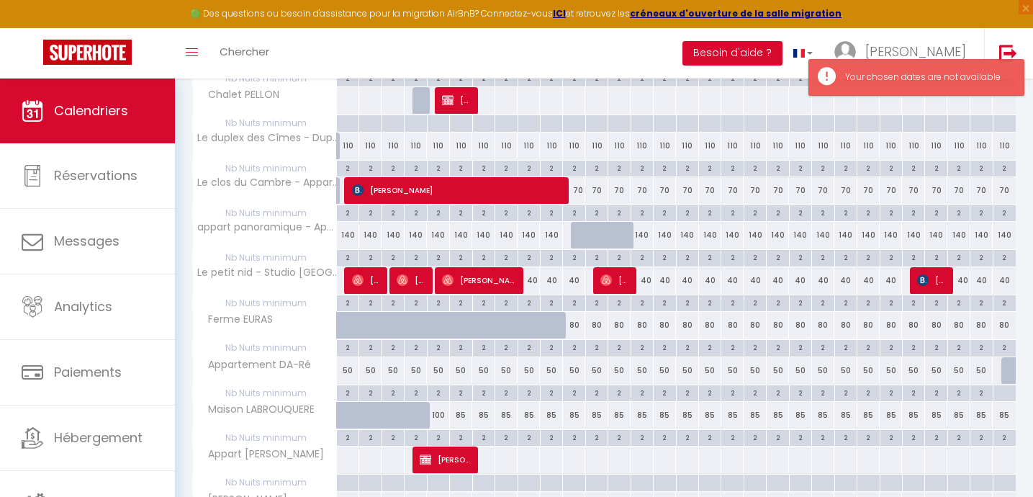
scroll to position [924, 0]
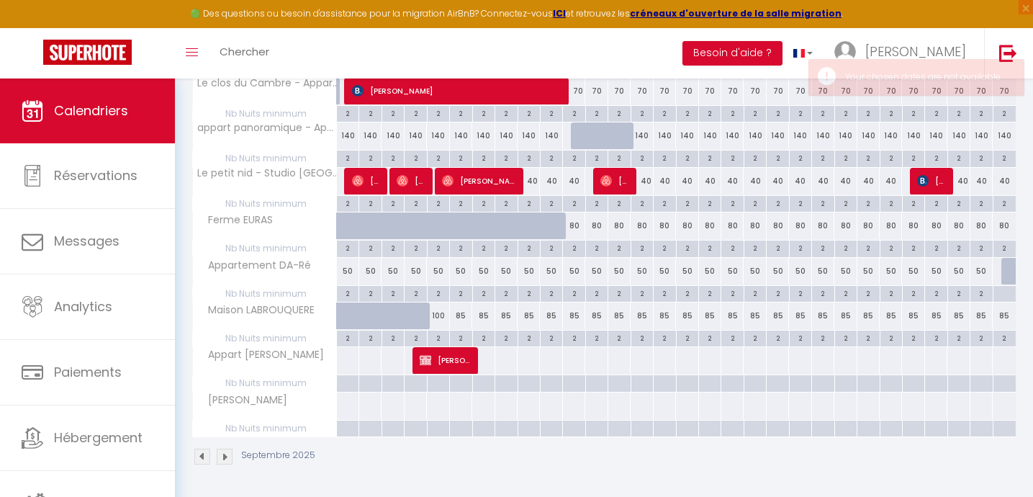
click at [348, 405] on div at bounding box center [347, 405] width 23 height 27
type input "Mar 02 Septembre 2025"
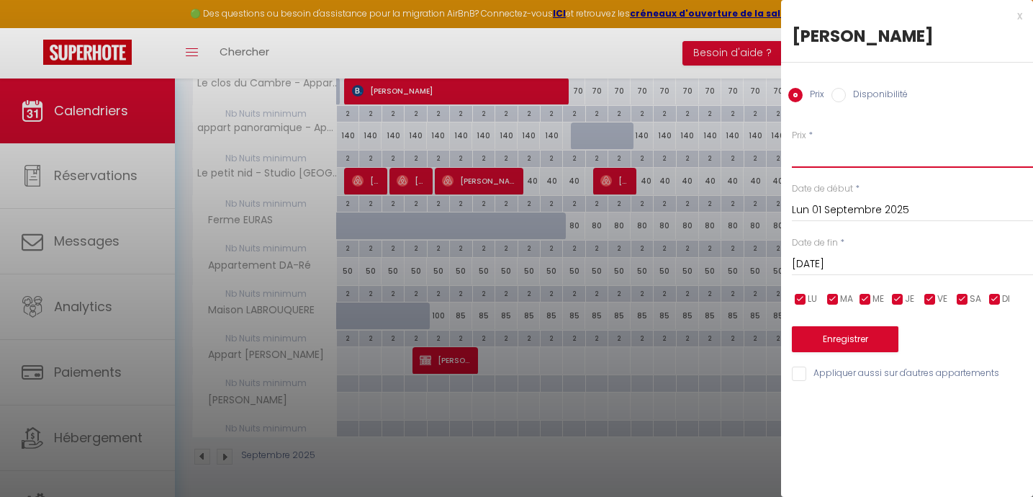
click at [805, 154] on input "Prix" at bounding box center [912, 155] width 241 height 26
type input "110"
click at [860, 212] on input "Lun 01 Septembre 2025" at bounding box center [912, 210] width 241 height 19
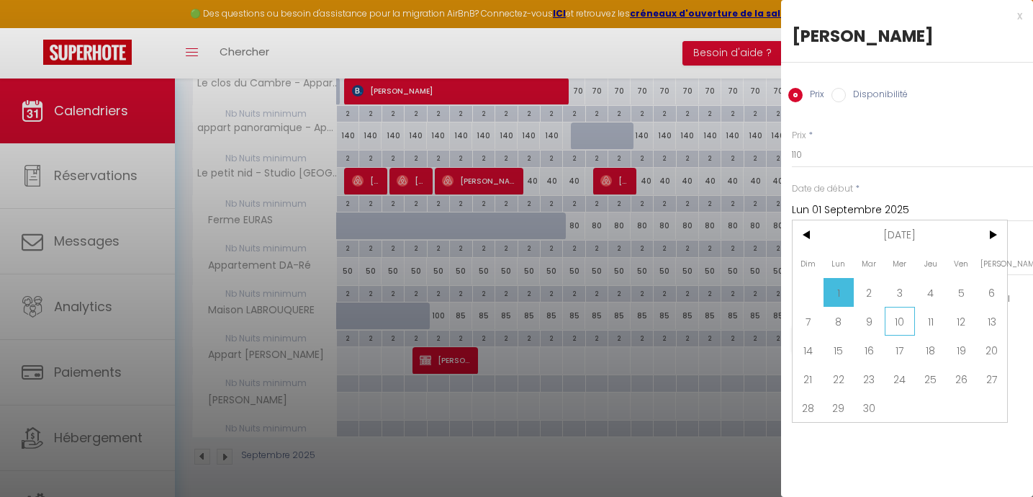
click at [899, 320] on span "10" at bounding box center [900, 321] width 31 height 29
type input "Mer 10 Septembre 2025"
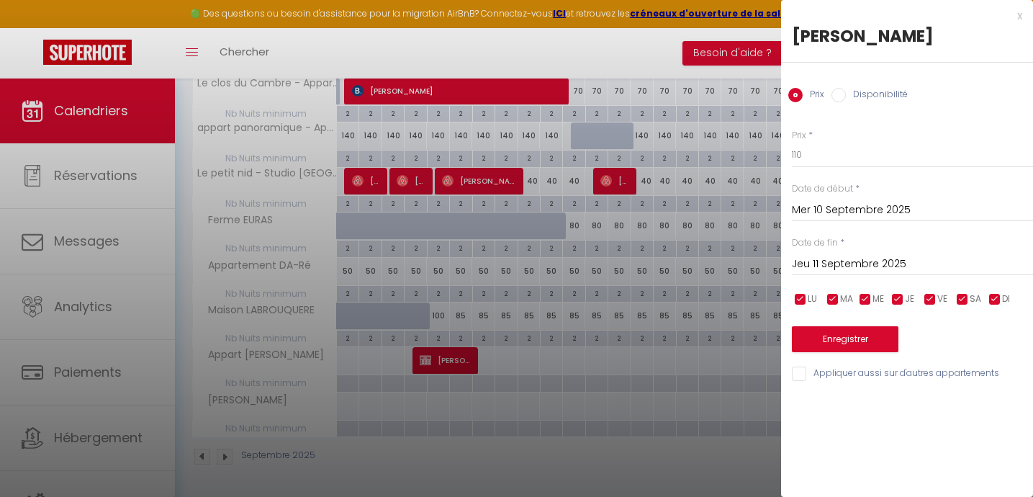
click at [833, 262] on input "Jeu 11 Septembre 2025" at bounding box center [912, 264] width 241 height 19
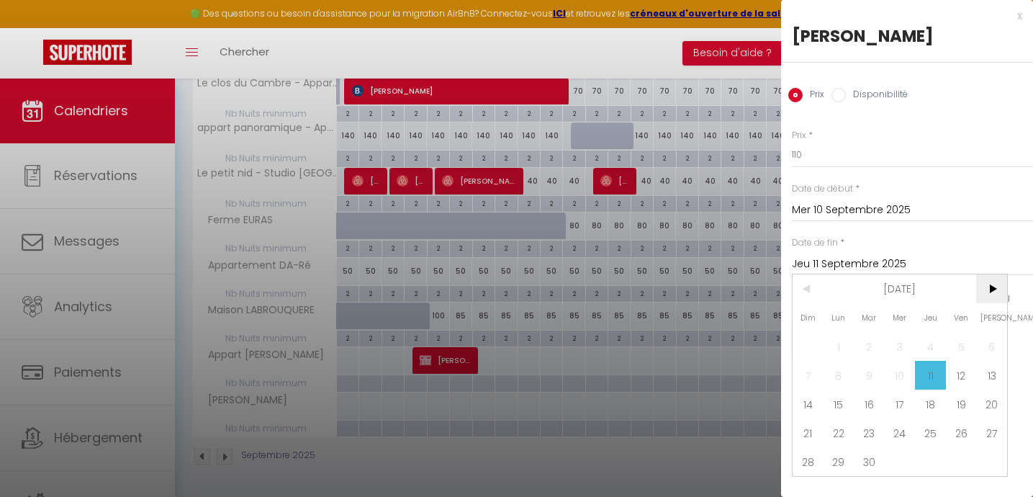
click at [991, 285] on span ">" at bounding box center [991, 288] width 31 height 29
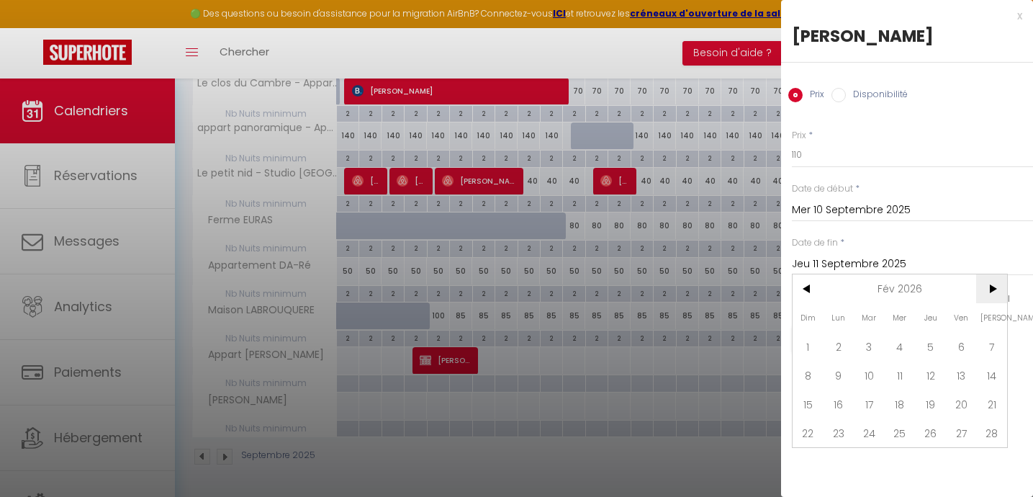
click at [991, 285] on span ">" at bounding box center [991, 288] width 31 height 29
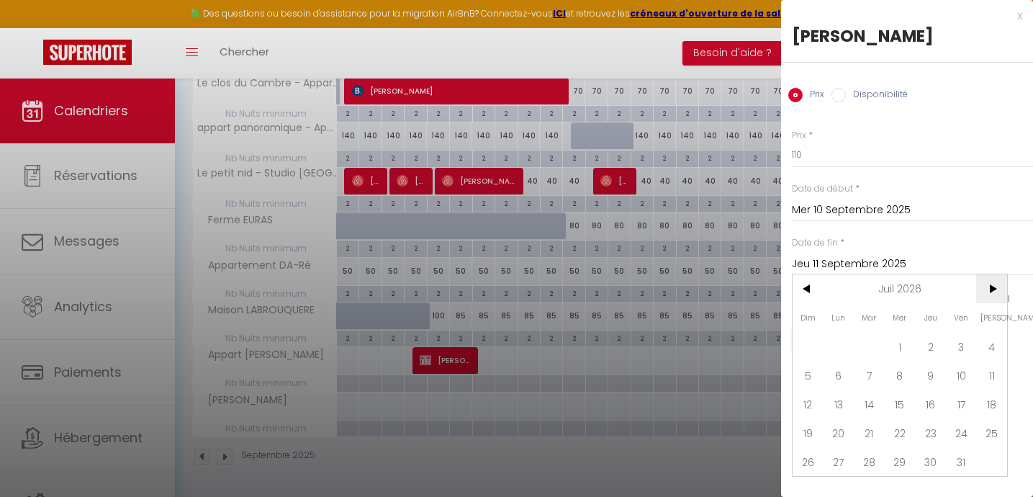
click at [991, 288] on span ">" at bounding box center [991, 288] width 31 height 29
click at [901, 469] on span "30" at bounding box center [900, 461] width 31 height 29
type input "Mer 30 Septembre 2026"
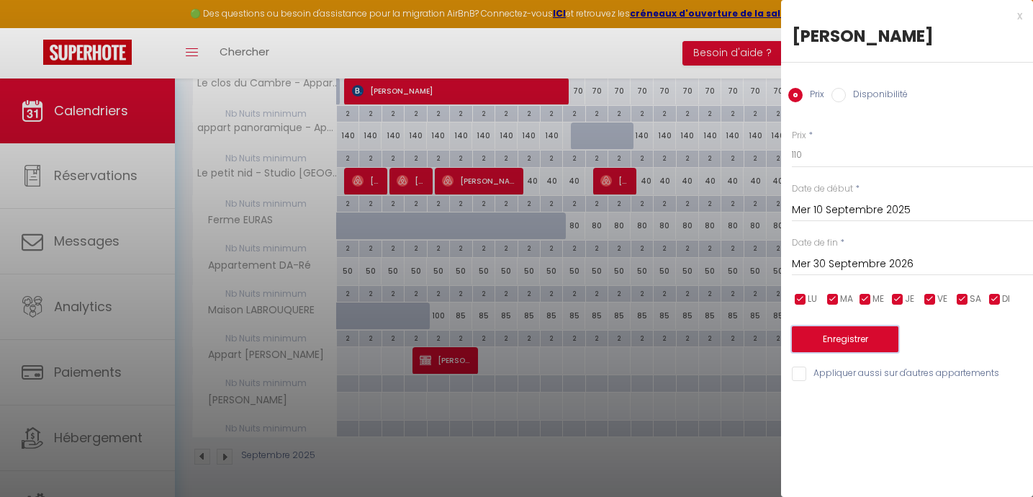
click at [836, 337] on button "Enregistrer" at bounding box center [845, 339] width 107 height 26
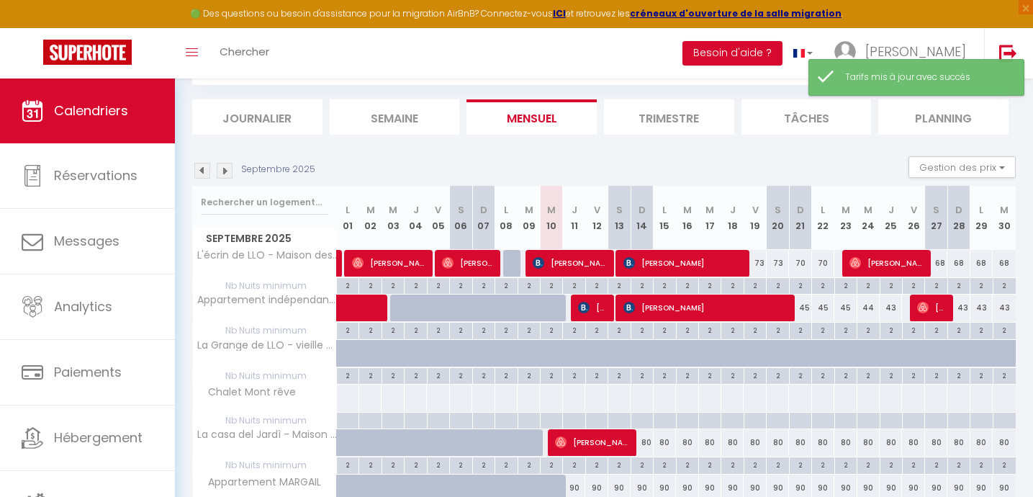
scroll to position [825, 0]
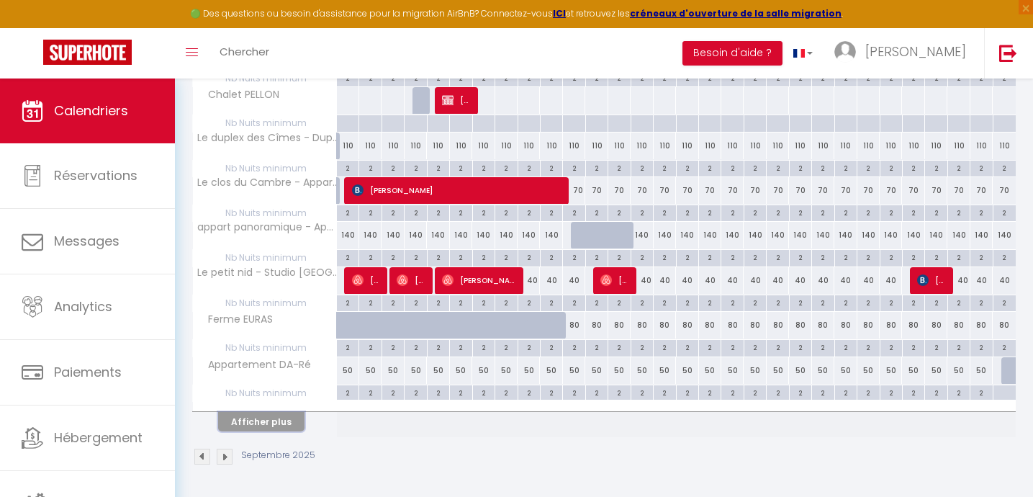
click at [264, 420] on button "Afficher plus" at bounding box center [261, 421] width 86 height 19
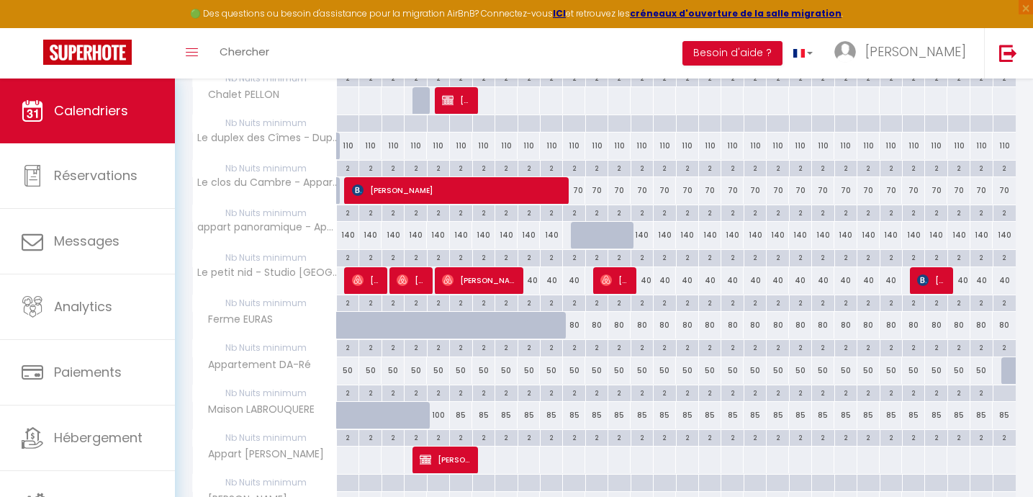
scroll to position [924, 0]
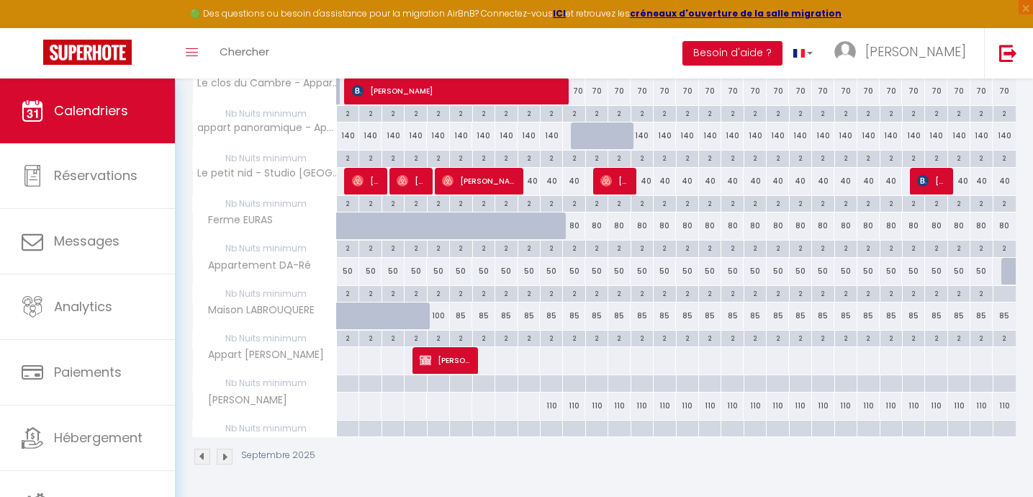
click at [553, 426] on div at bounding box center [551, 428] width 22 height 17
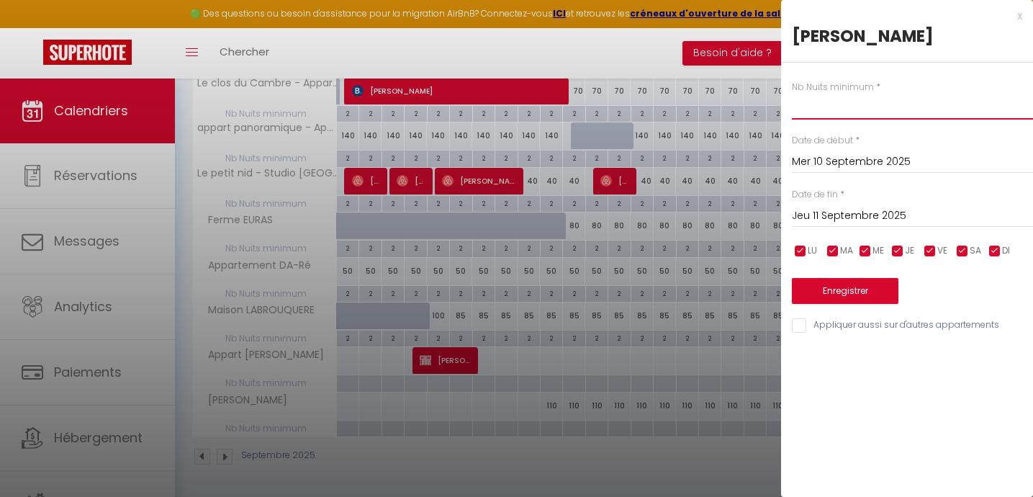
click at [825, 115] on input "text" at bounding box center [912, 107] width 241 height 26
type input "2"
click at [827, 212] on input "Jeu 11 Septembre 2025" at bounding box center [912, 216] width 241 height 19
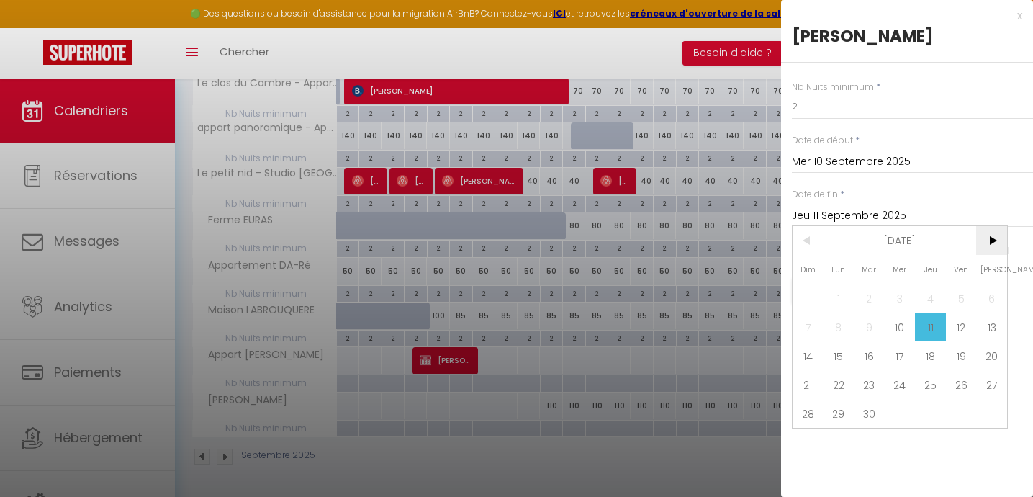
click at [994, 235] on span ">" at bounding box center [991, 240] width 31 height 29
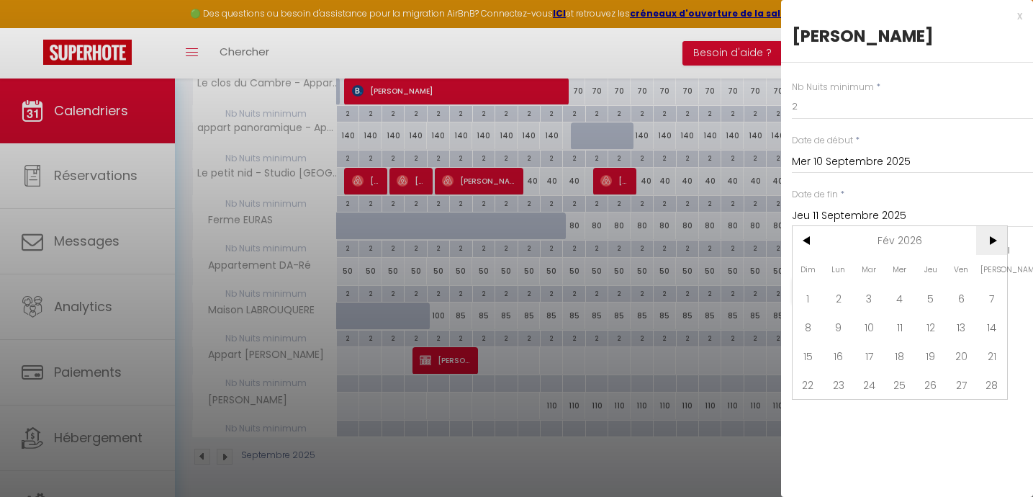
click at [994, 235] on span ">" at bounding box center [991, 240] width 31 height 29
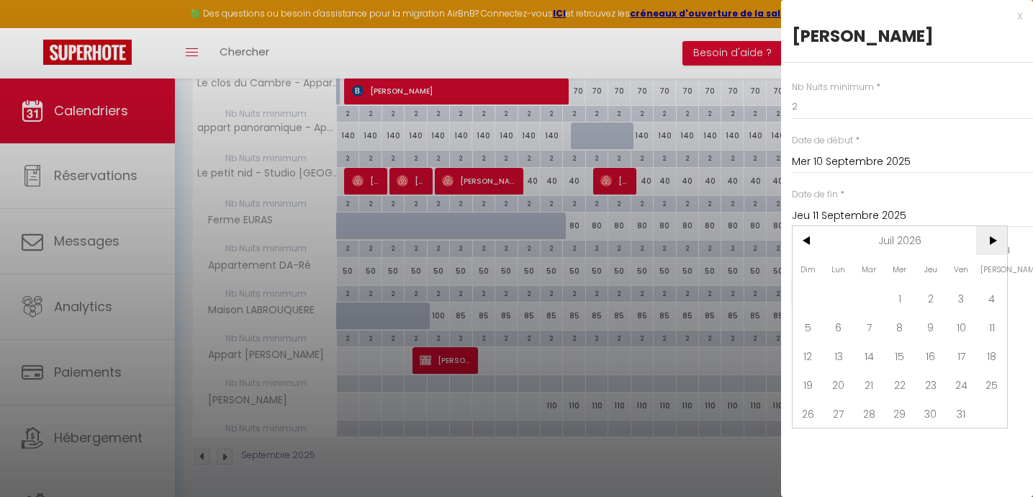
click at [994, 235] on span ">" at bounding box center [991, 240] width 31 height 29
click at [904, 415] on span "30" at bounding box center [900, 413] width 31 height 29
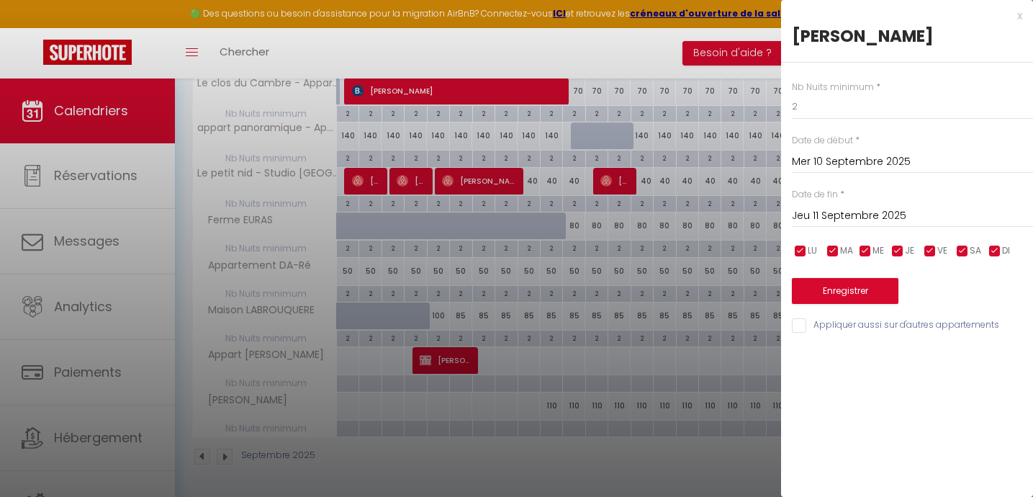
type input "Mer 30 Septembre 2026"
click at [836, 287] on button "Enregistrer" at bounding box center [845, 291] width 107 height 26
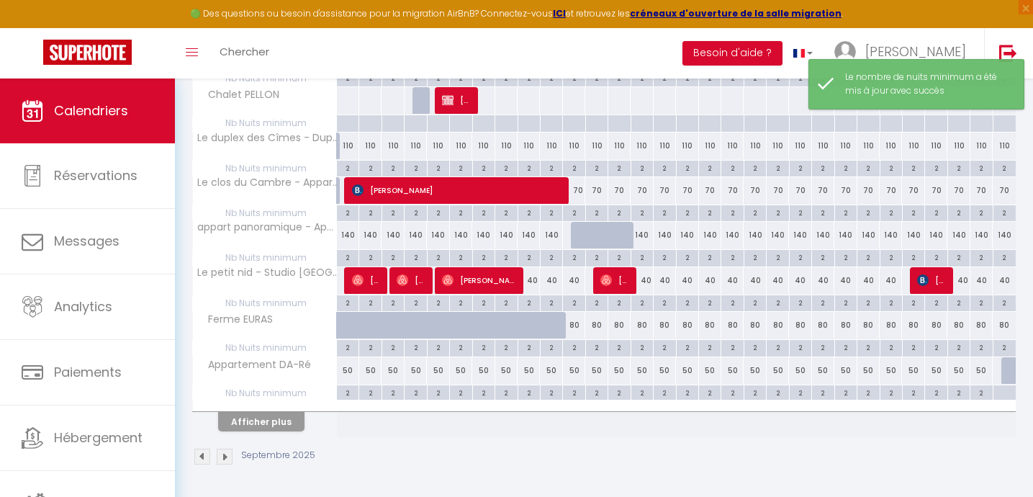
scroll to position [825, 0]
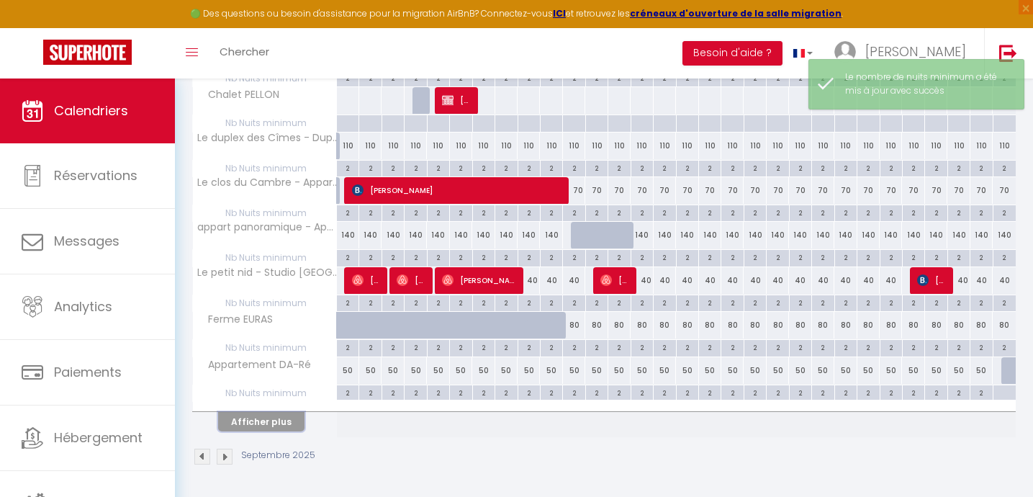
click at [276, 423] on button "Afficher plus" at bounding box center [261, 421] width 86 height 19
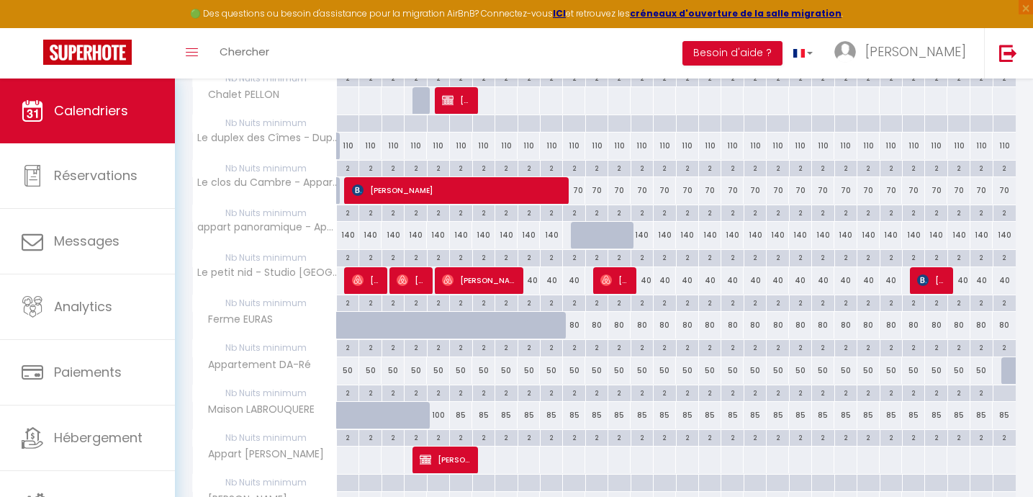
scroll to position [924, 0]
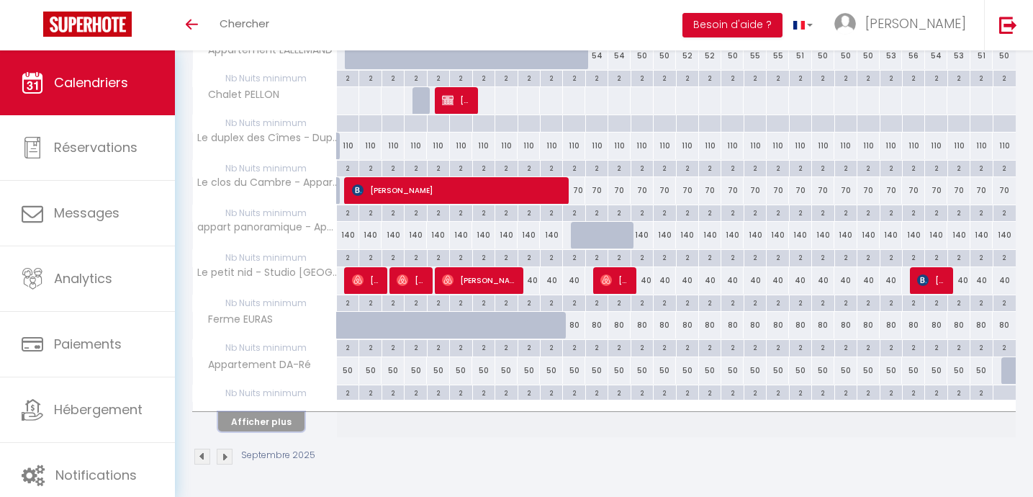
click at [261, 421] on button "Afficher plus" at bounding box center [261, 421] width 86 height 19
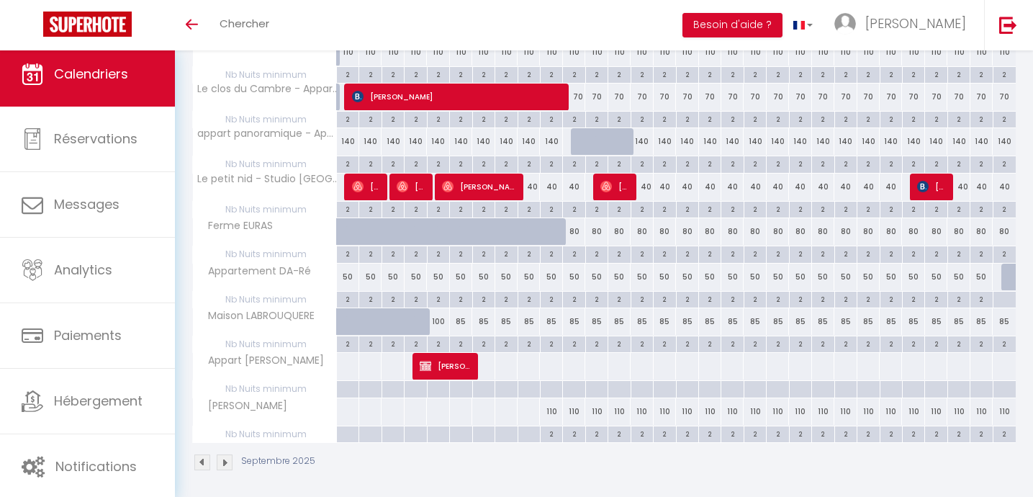
scroll to position [896, 0]
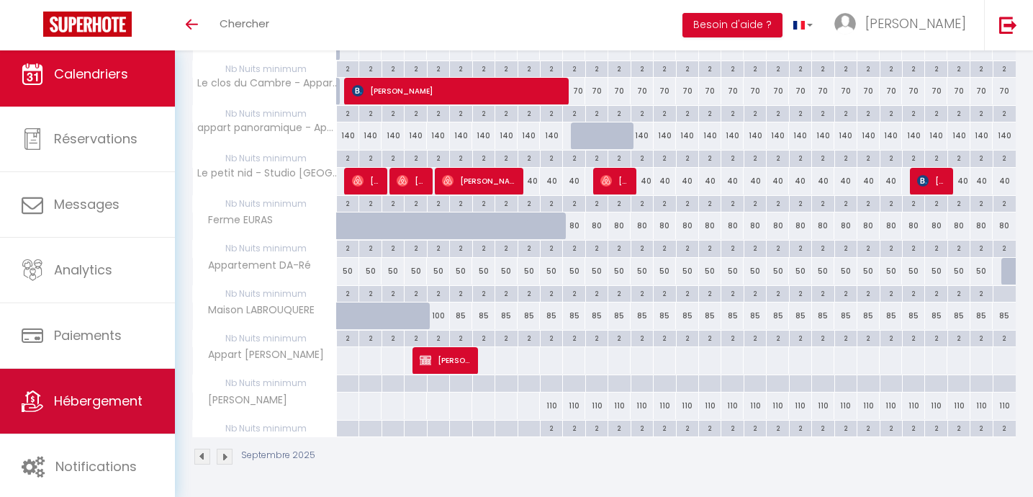
click at [58, 406] on span "Hébergement" at bounding box center [98, 401] width 89 height 18
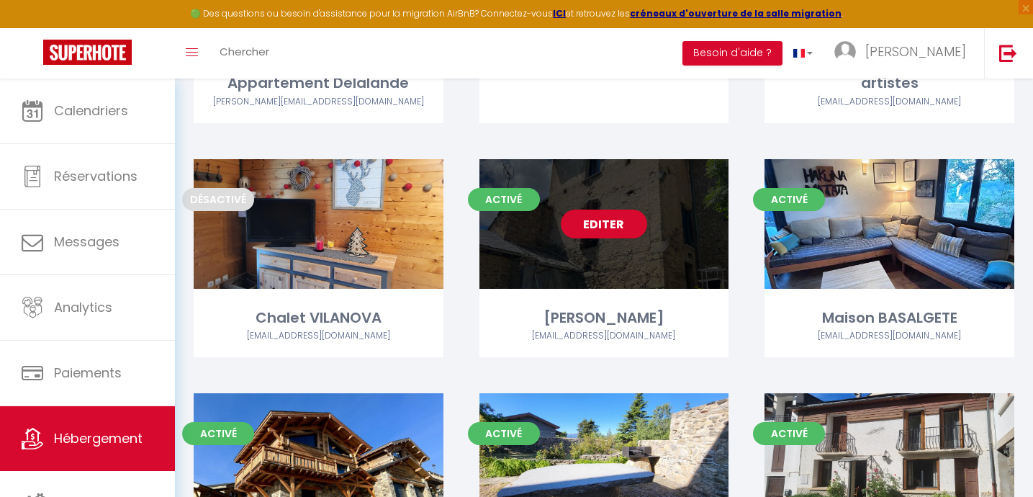
scroll to position [179, 0]
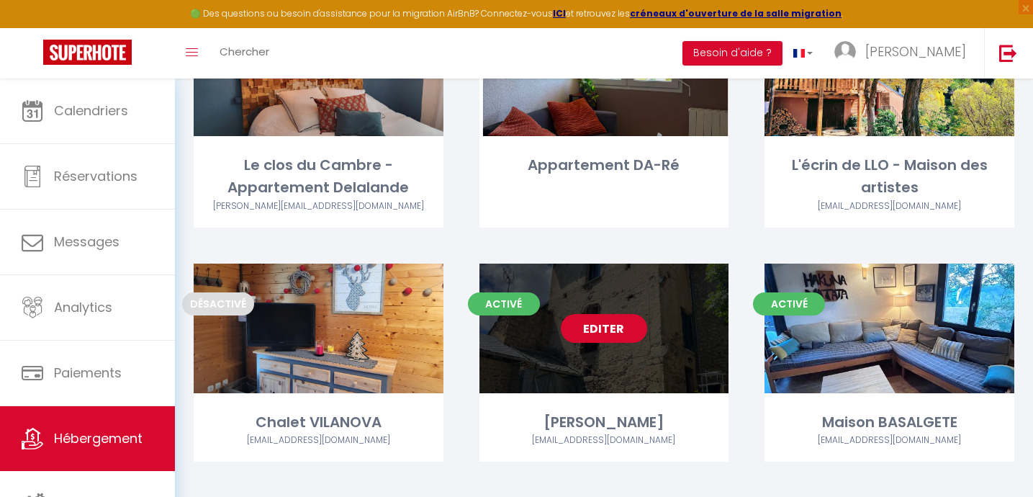
click at [604, 331] on link "Editer" at bounding box center [604, 328] width 86 height 29
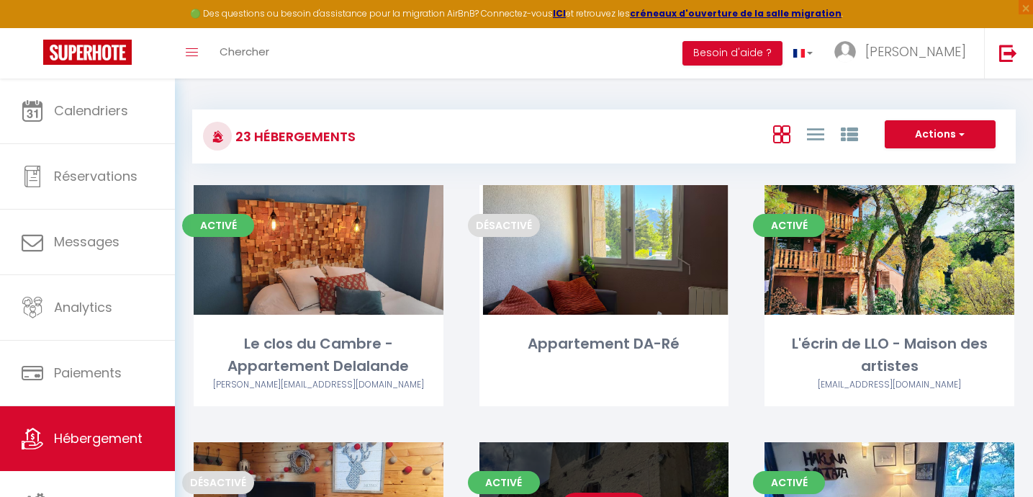
select select "3"
select select "2"
select select "1"
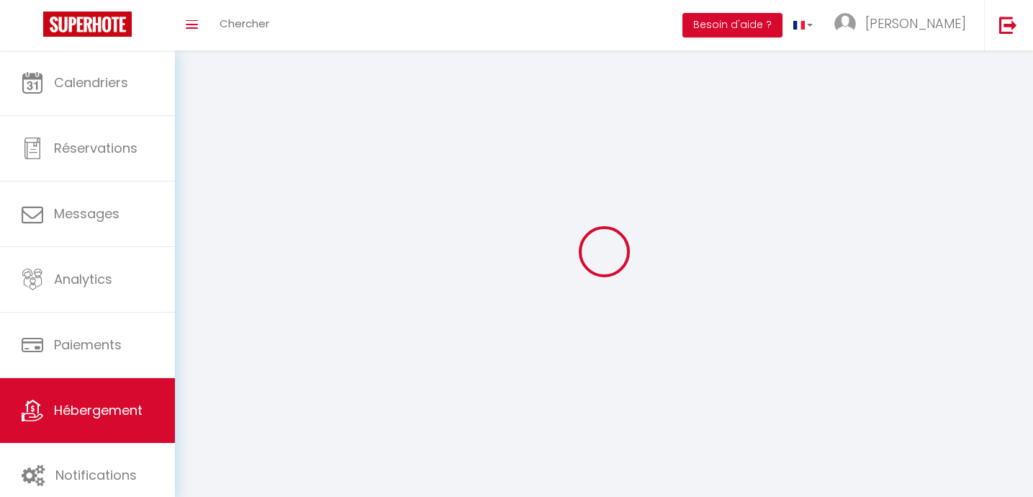
select select
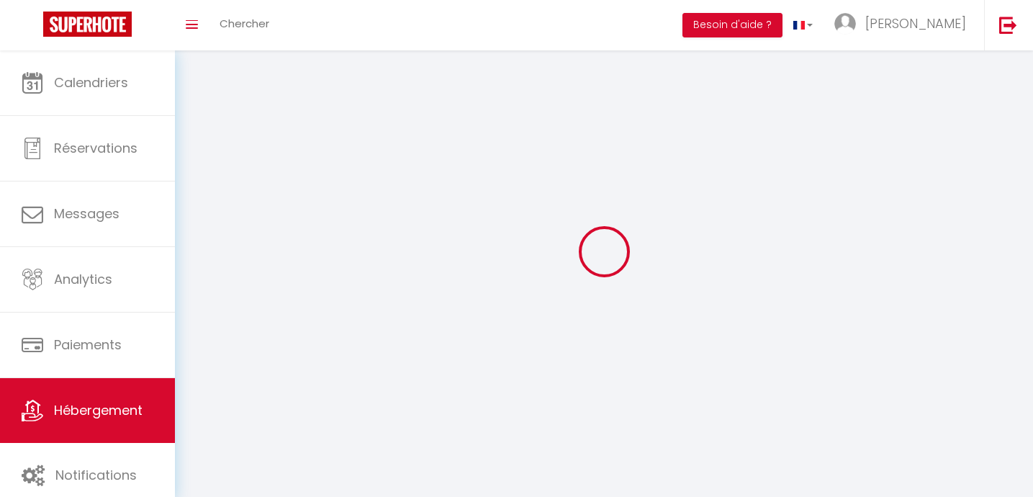
checkbox input "false"
select select
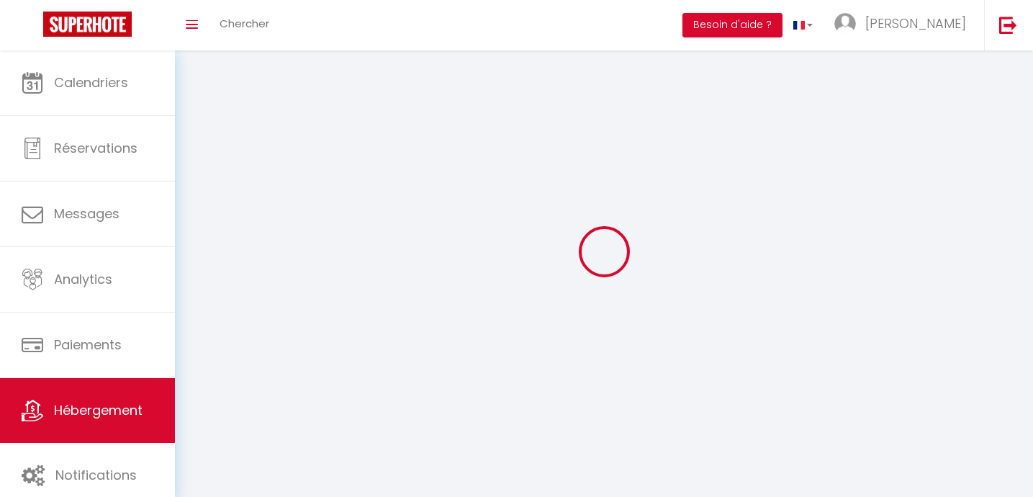
select select
select select "1"
select select
select select "28"
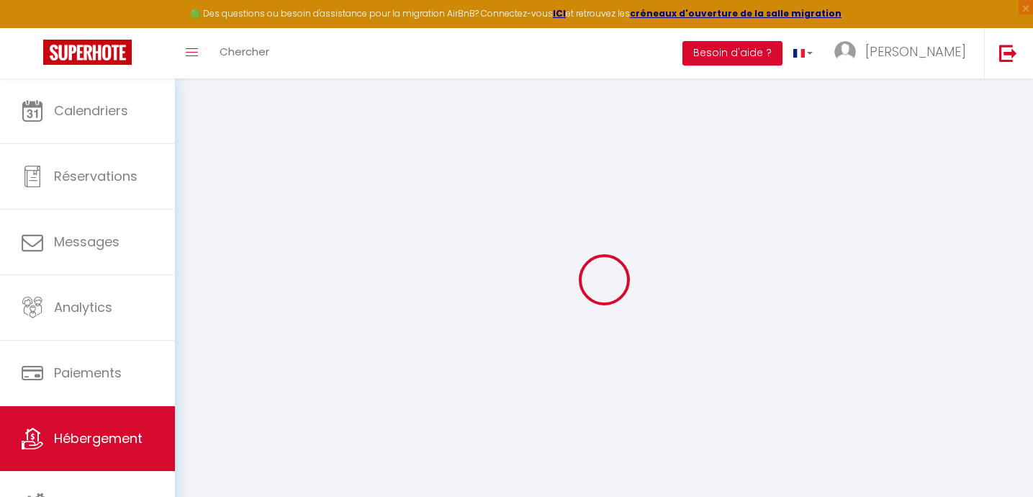
select select
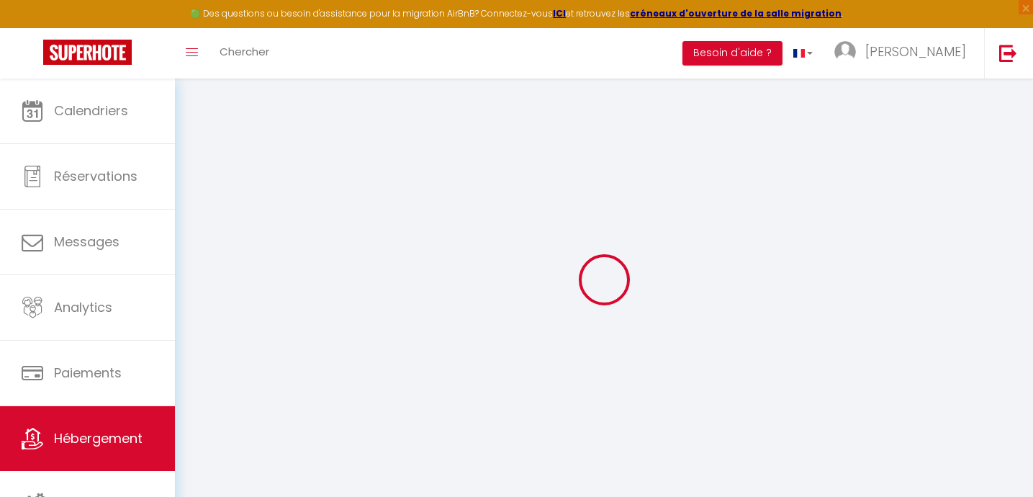
select select
checkbox input "false"
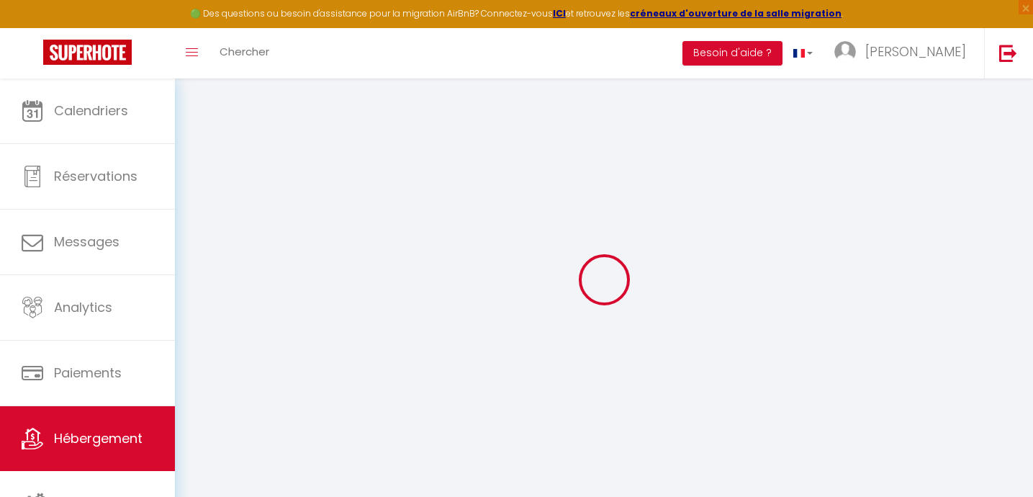
select select
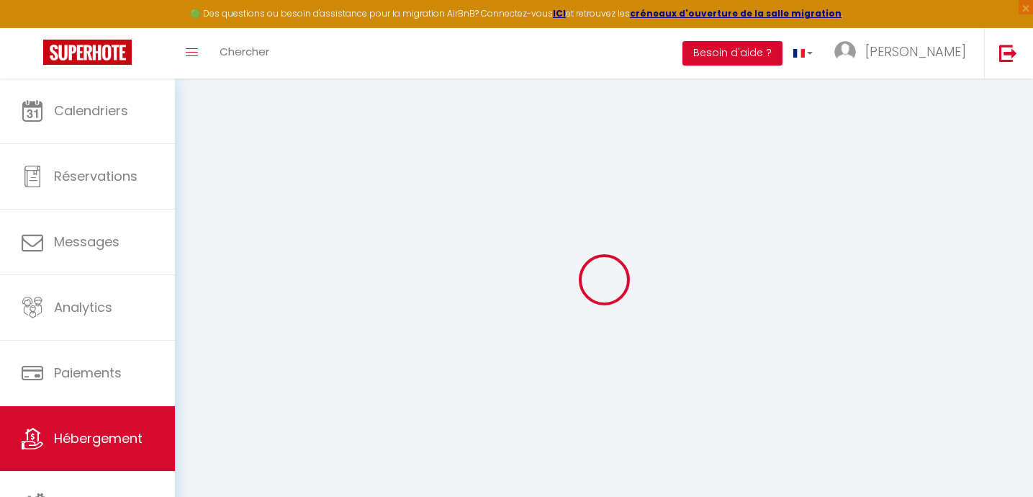
select select
checkbox input "false"
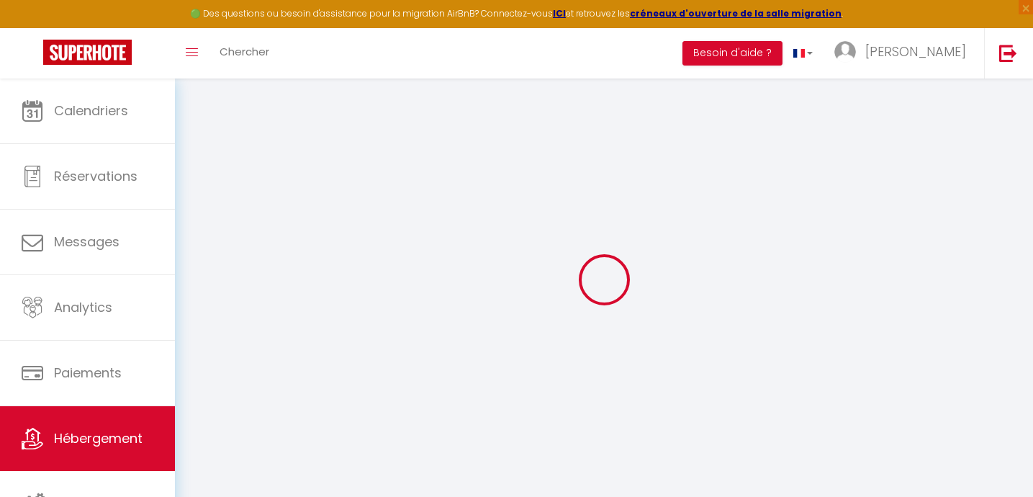
checkbox input "false"
select select
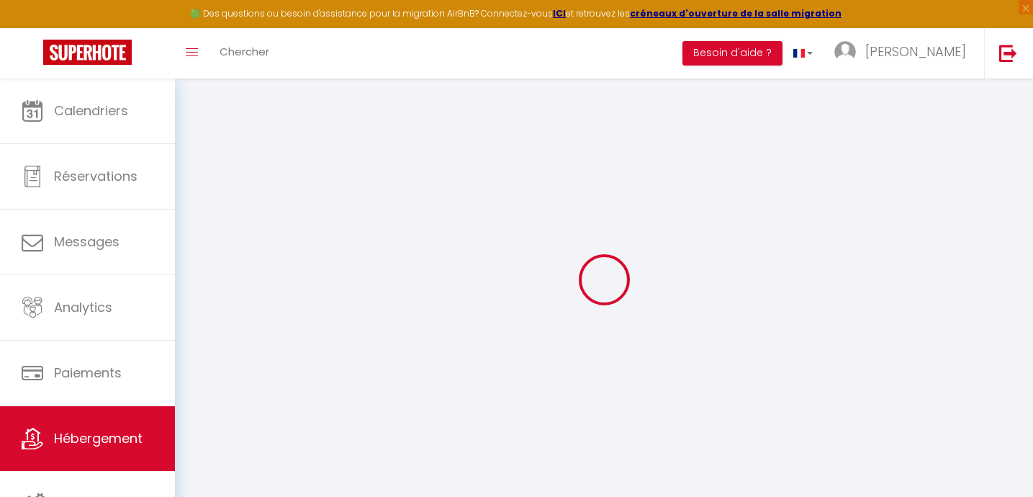
select select
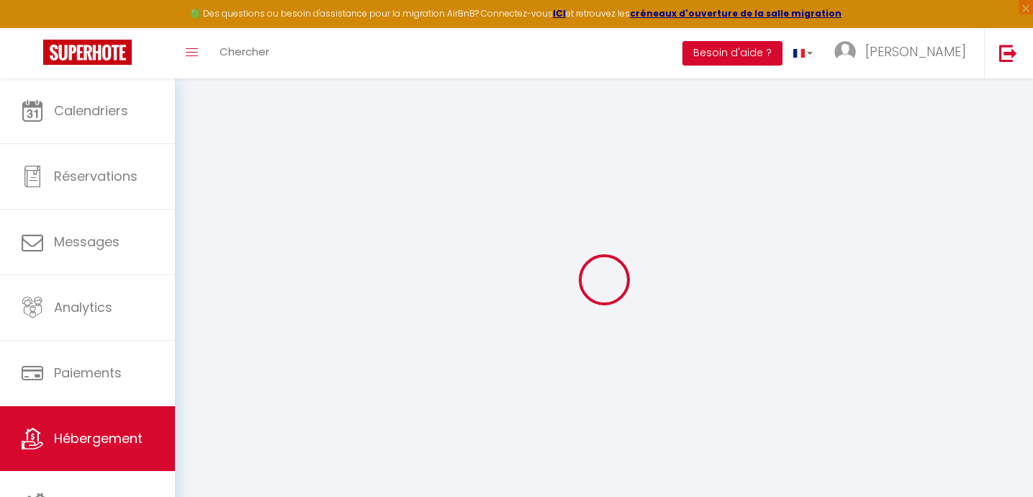
checkbox input "false"
select select
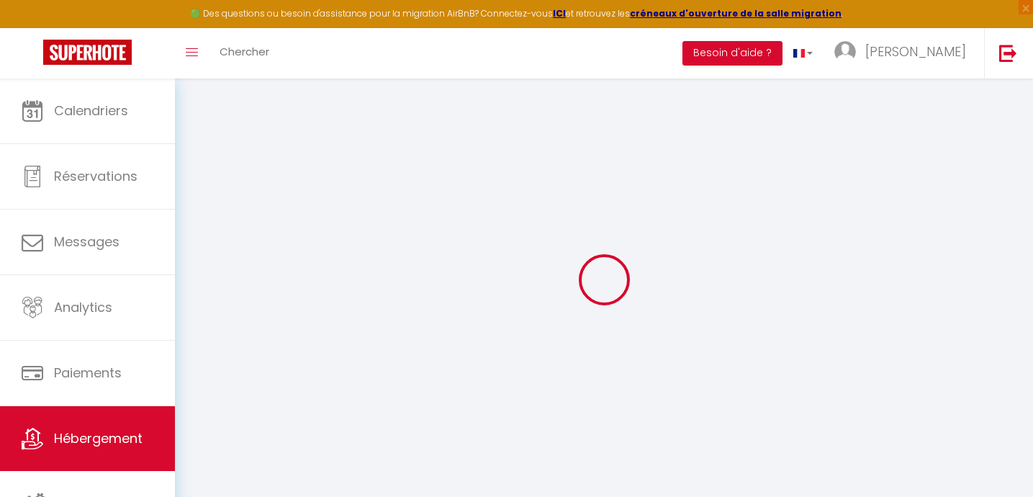
select select
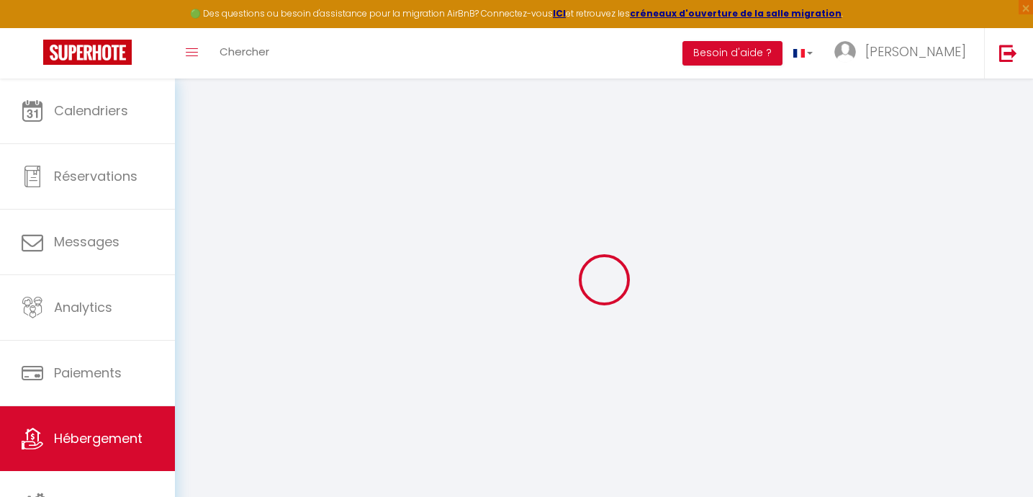
select select
checkbox input "false"
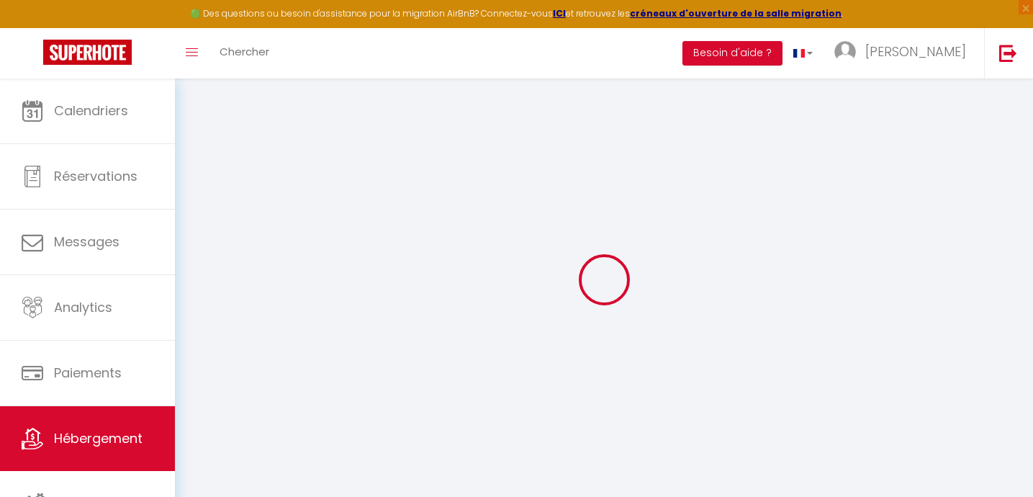
checkbox input "false"
select select
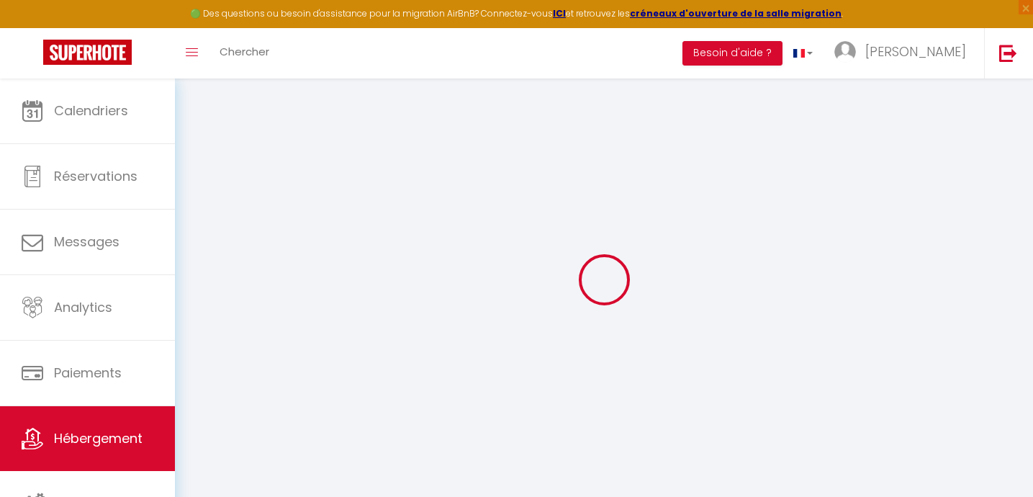
select select
checkbox input "false"
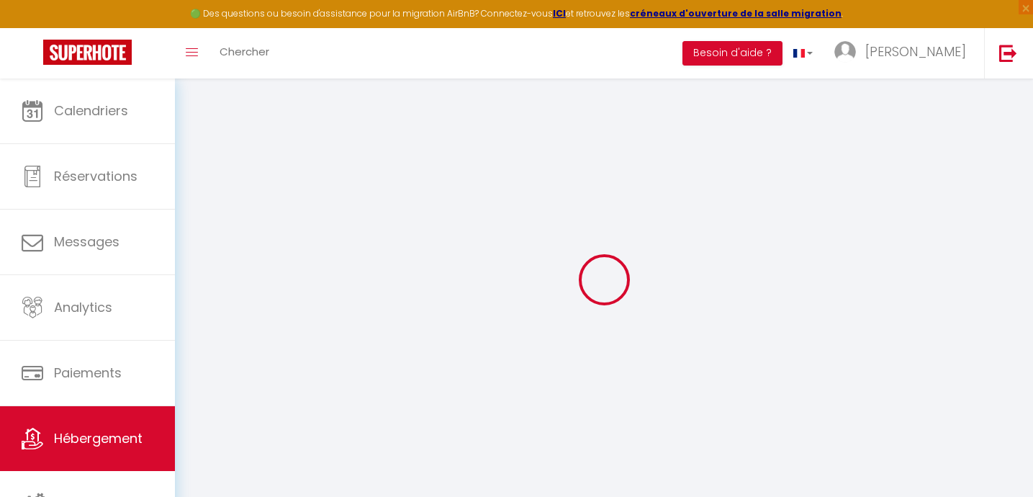
checkbox input "false"
select select
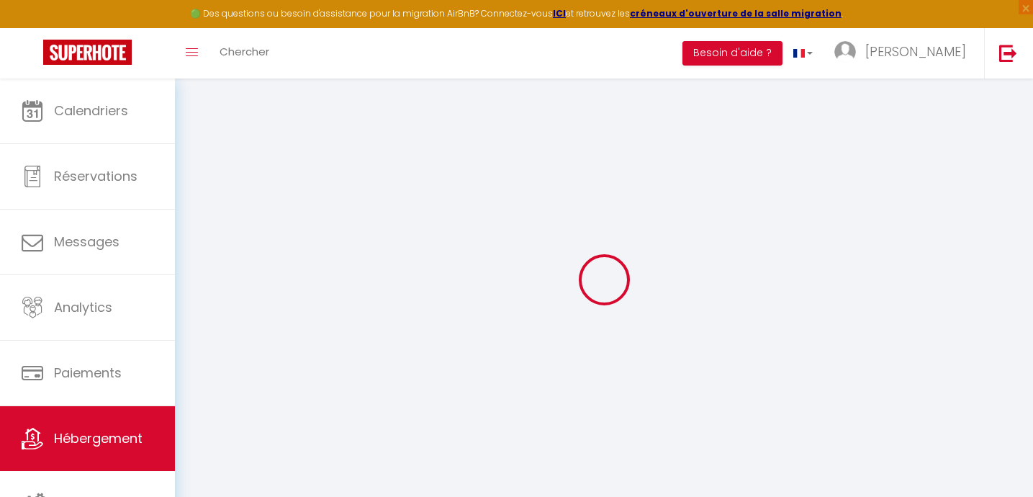
type input "[PERSON_NAME]"
type input "Julien"
type input "Ahnich"
select select "houses"
select select "6"
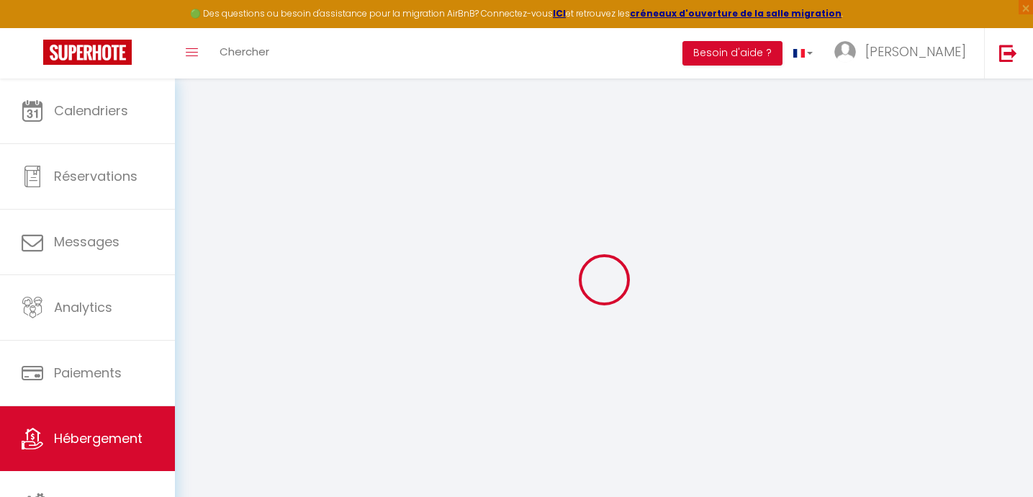
select select "6"
select select "2"
type input "100"
type input "60"
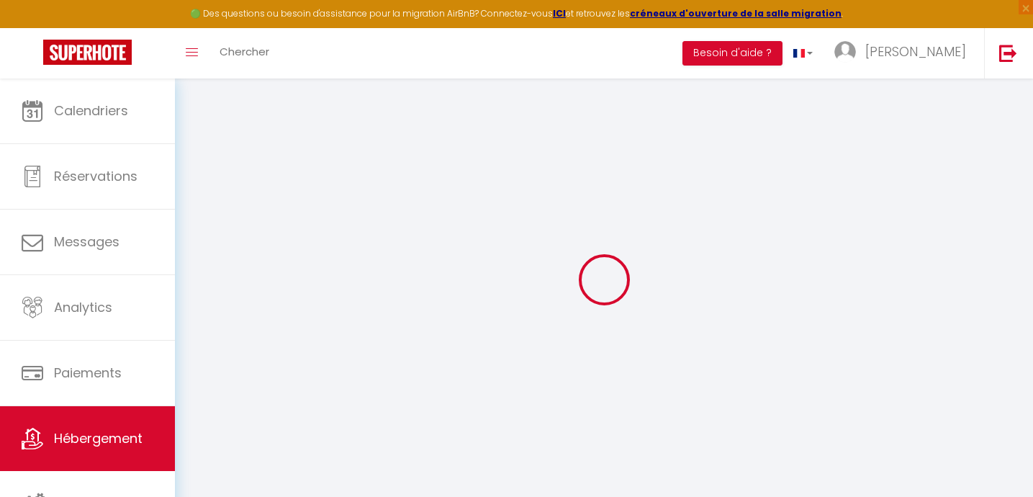
type input "297"
select select
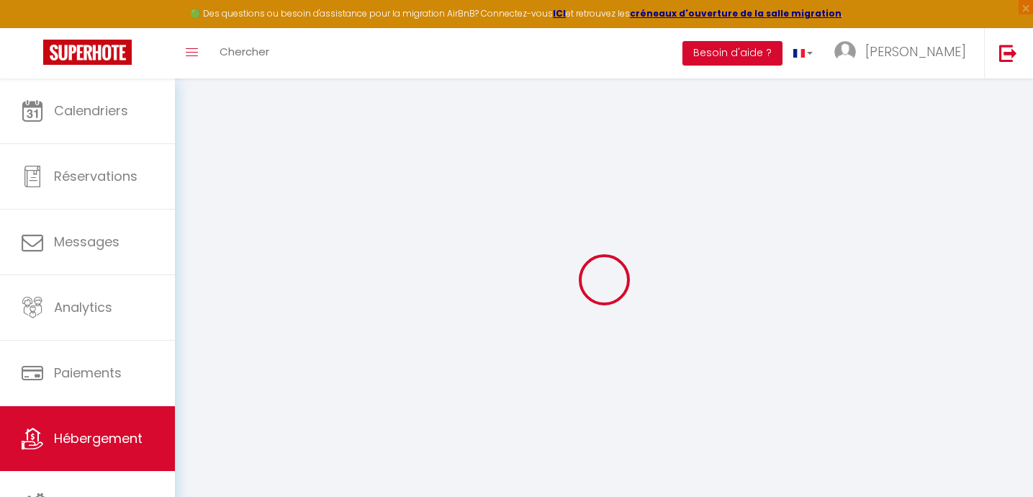
select select
type input "4 carrer de les cireres"
type input "66760"
type input "DORRES"
type input "[EMAIL_ADDRESS][DOMAIN_NAME]"
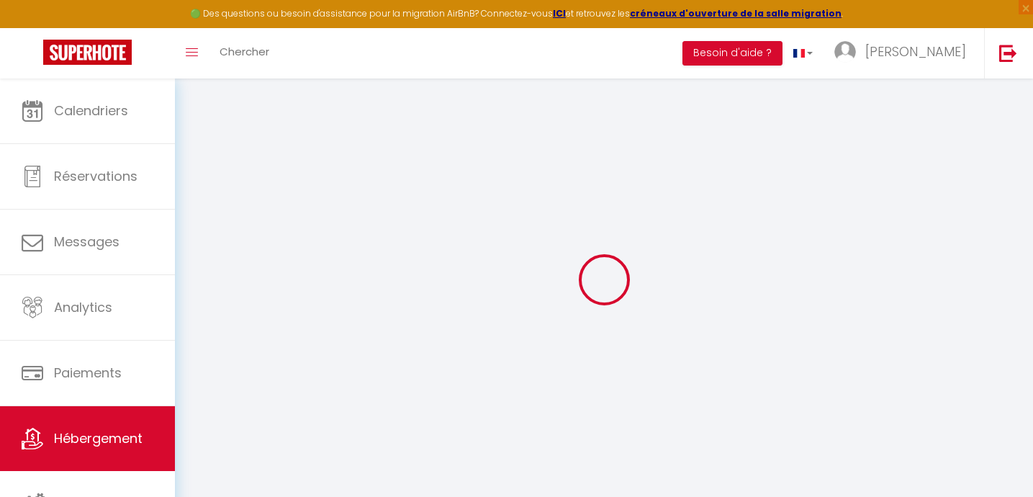
select select "11444"
checkbox input "false"
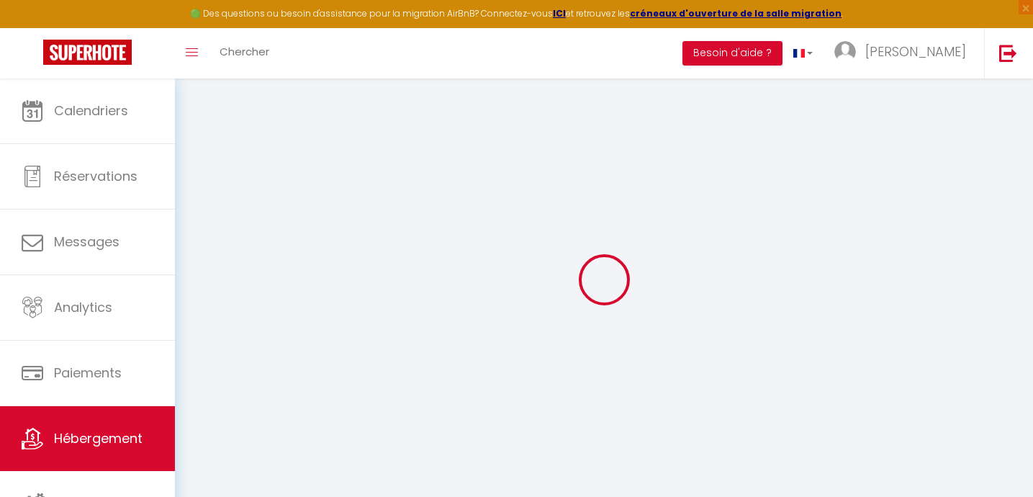
type input "25"
type input "60"
type input "0"
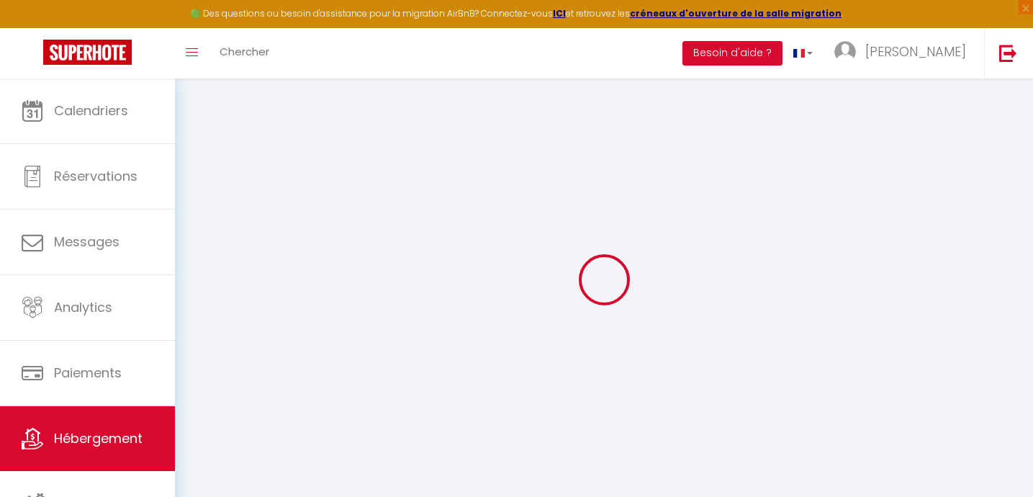
select select
checkbox input "false"
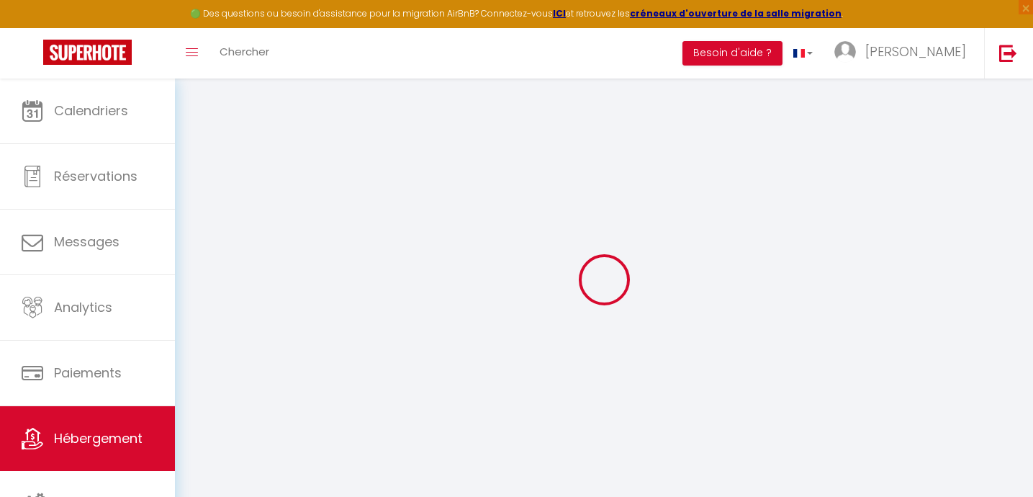
checkbox input "false"
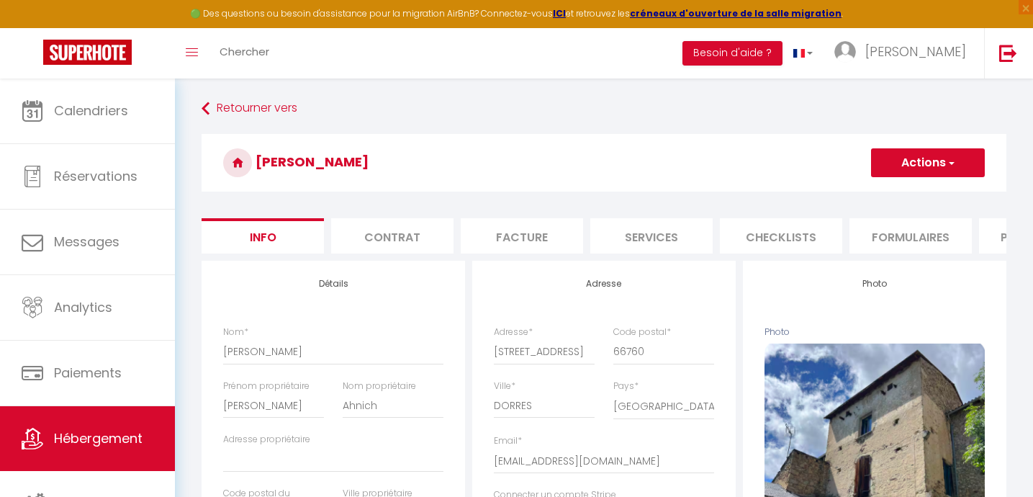
click at [650, 230] on li "Services" at bounding box center [651, 235] width 122 height 35
select select
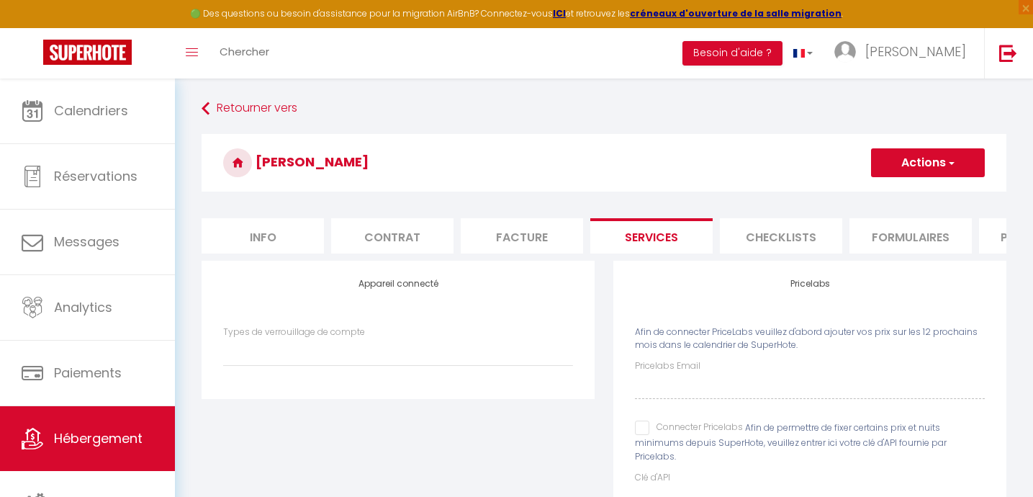
click at [644, 429] on input "Connecter Pricelabs" at bounding box center [689, 427] width 108 height 14
checkbox input "true"
select select
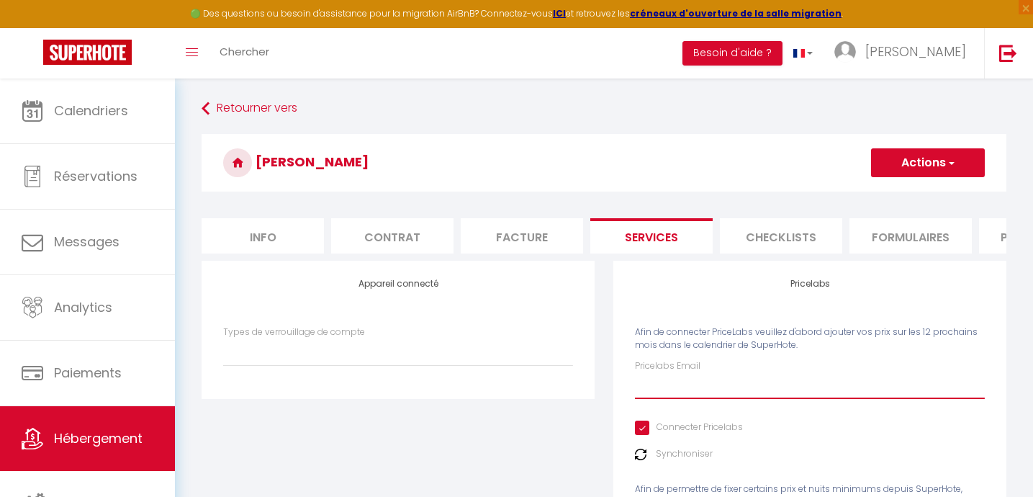
click at [670, 392] on input "Pricelabs Email" at bounding box center [810, 386] width 350 height 26
type input "j"
select select
type input "ju"
select select
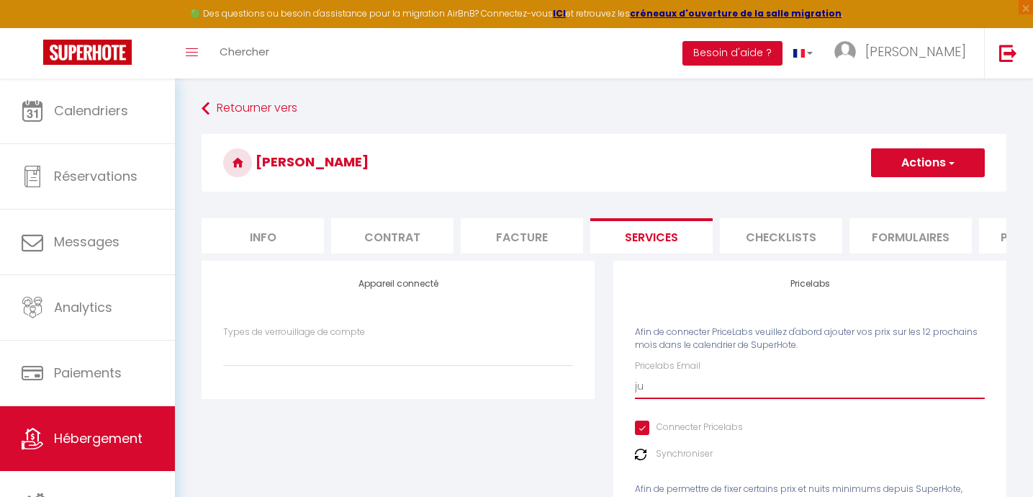
type input "jul"
select select
type input "juli"
select select
type input "julie"
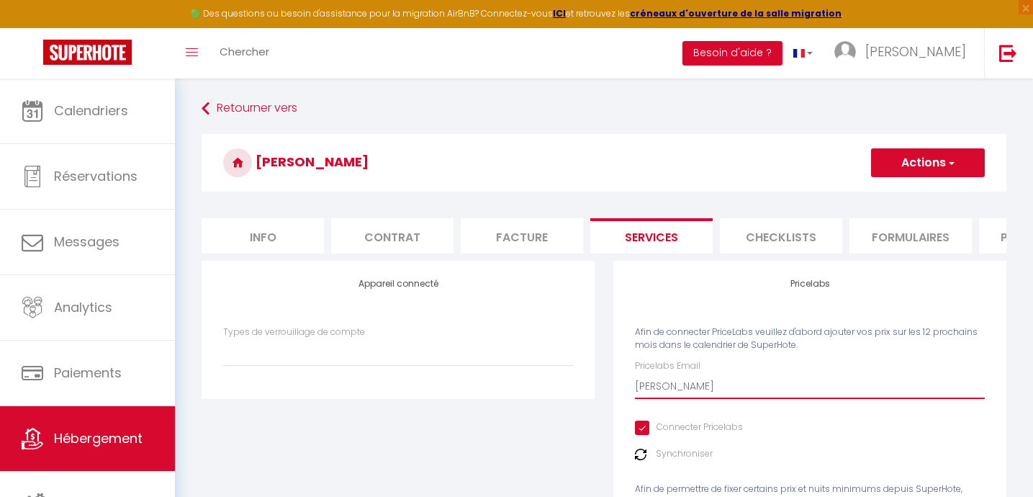
select select
type input "juliel"
select select
type input "juliell"
select select
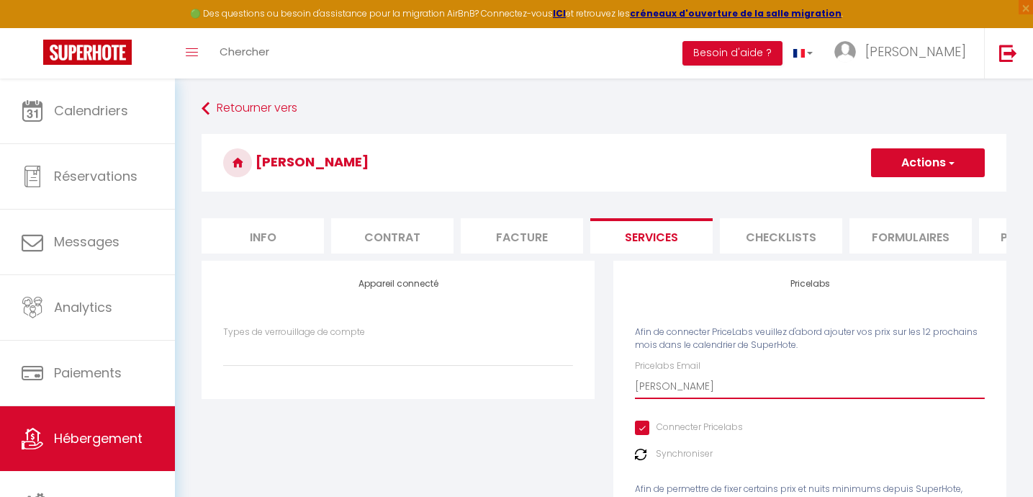
type input "julielle"
select select
type input "julielled"
select select
type input "julielledo"
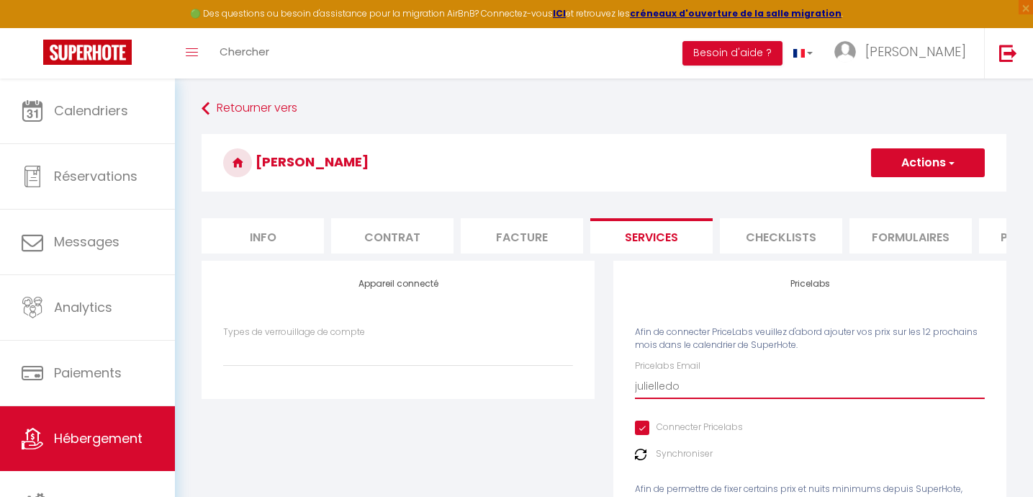
select select
type input "julielledos"
select select
type input "julielledos@"
select select
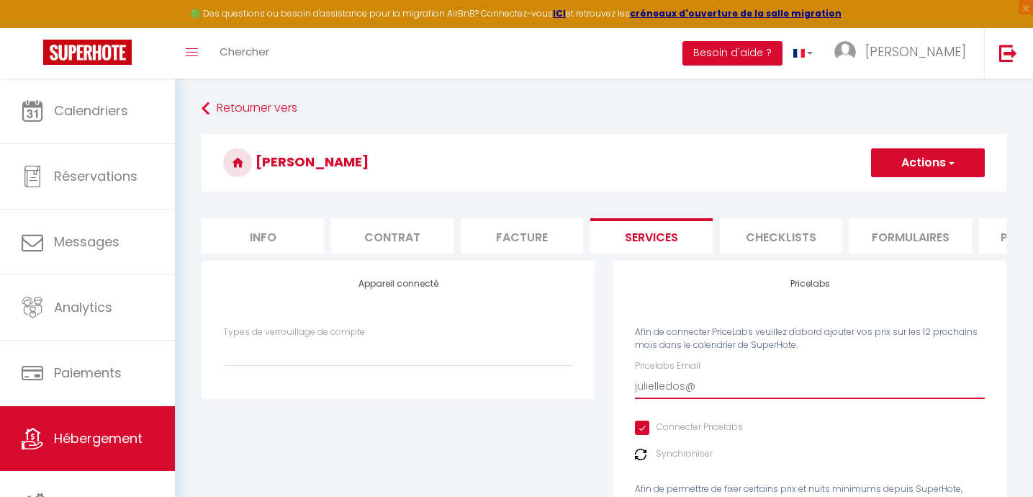
type input "julielledos@h"
select select
type input "julielledos@ho"
select select
type input "julielledos@hotm"
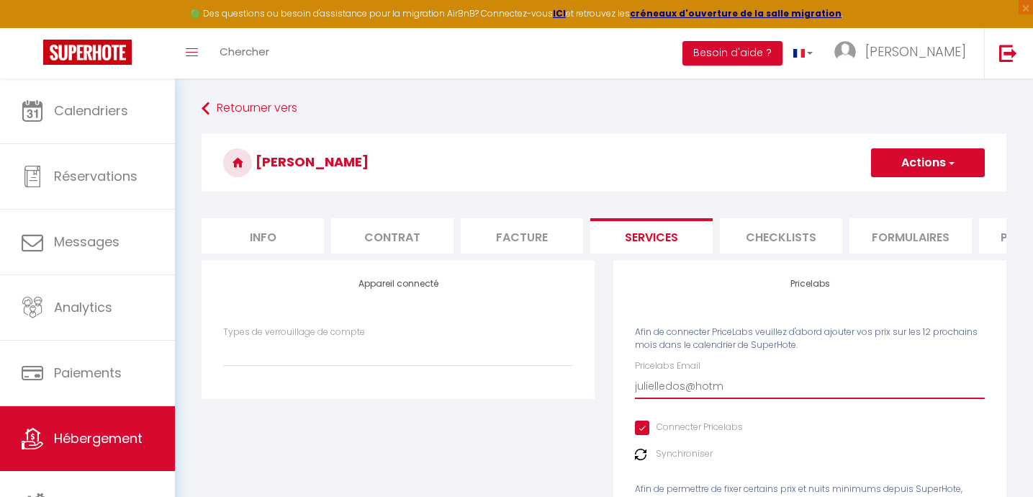
select select
type input "julielledos@hotma"
select select
type input "julielledos@hotmai"
select select
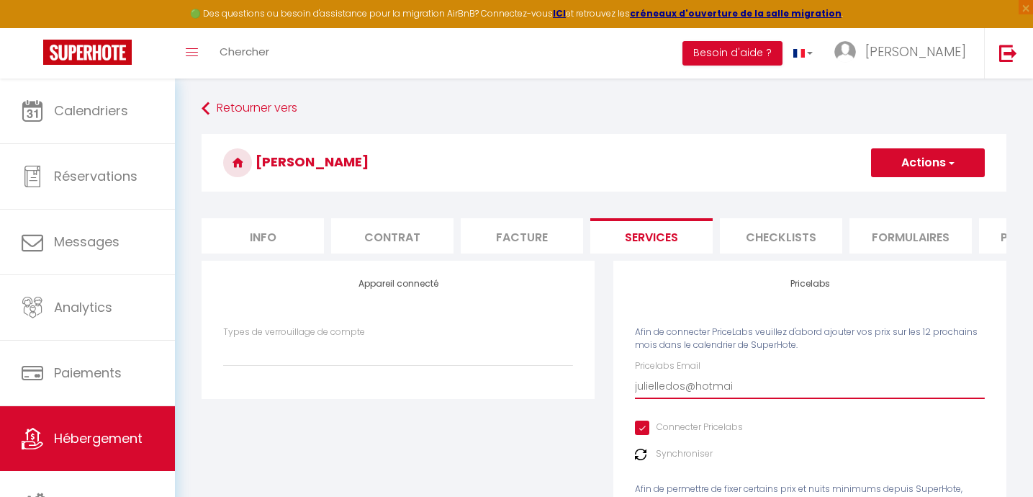
type input "julielledos@hotmail"
select select
type input "julielledos@hotmail."
select select
type input "julielledos@hotmail.c"
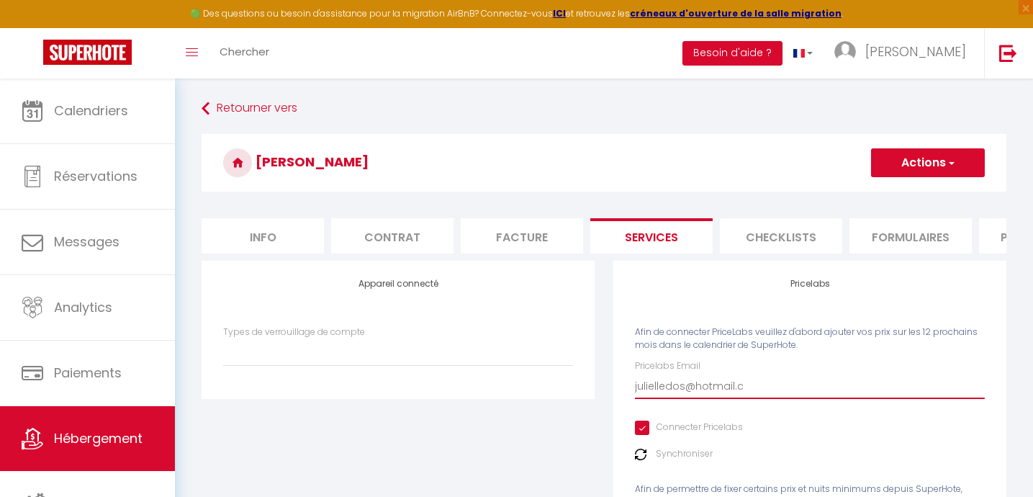
select select
type input "julielledos@hotmail.co"
select select
type input "[EMAIL_ADDRESS][DOMAIN_NAME]"
select select
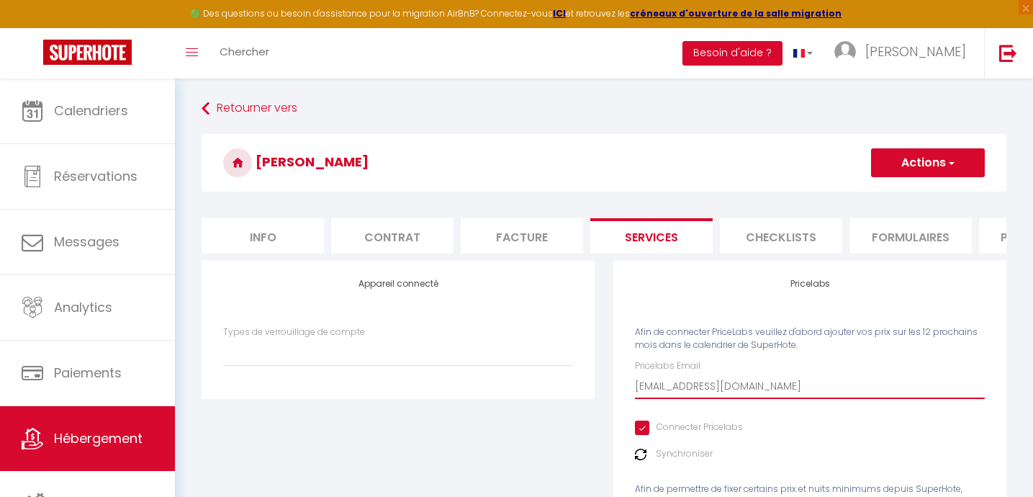
type input "[EMAIL_ADDRESS][DOMAIN_NAME]"
click at [641, 454] on img at bounding box center [641, 455] width 12 height 12
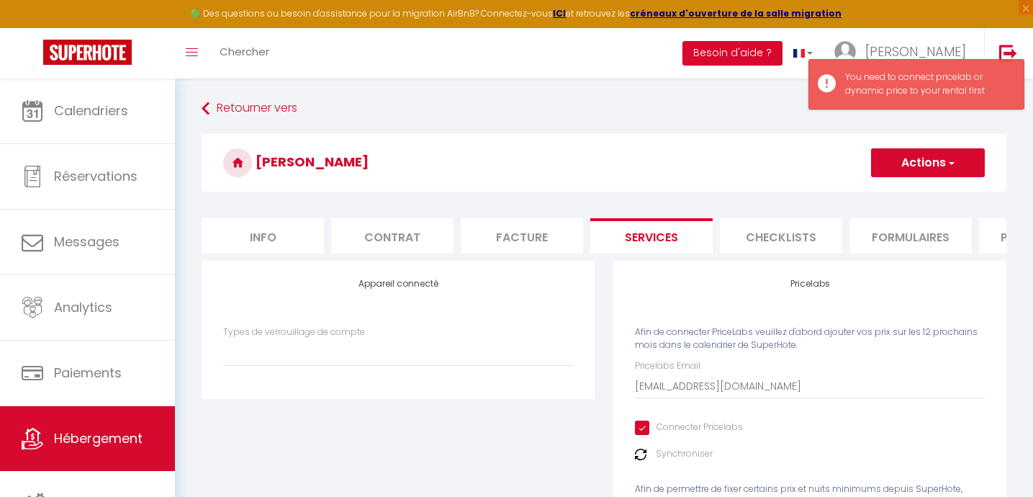
click at [908, 171] on button "Actions" at bounding box center [928, 162] width 114 height 29
click at [904, 194] on link "Enregistrer" at bounding box center [927, 194] width 114 height 19
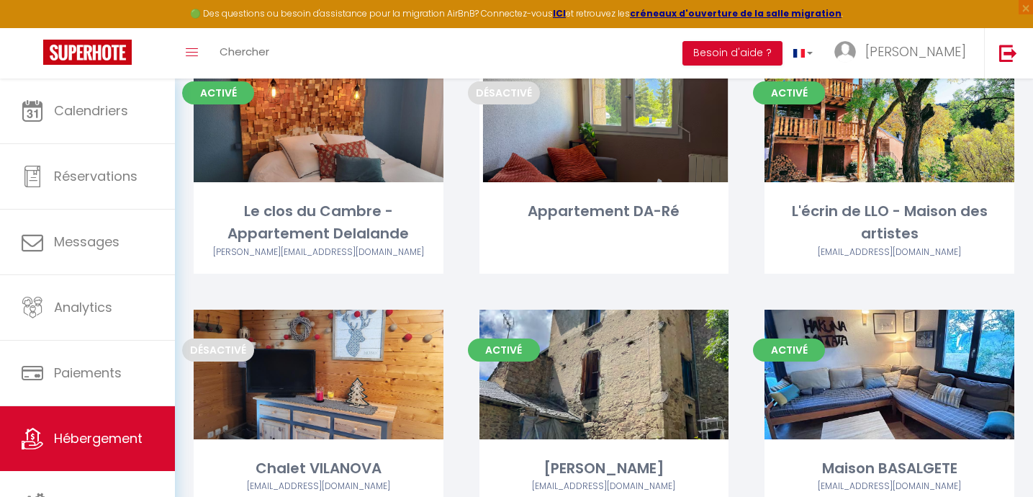
scroll to position [186, 0]
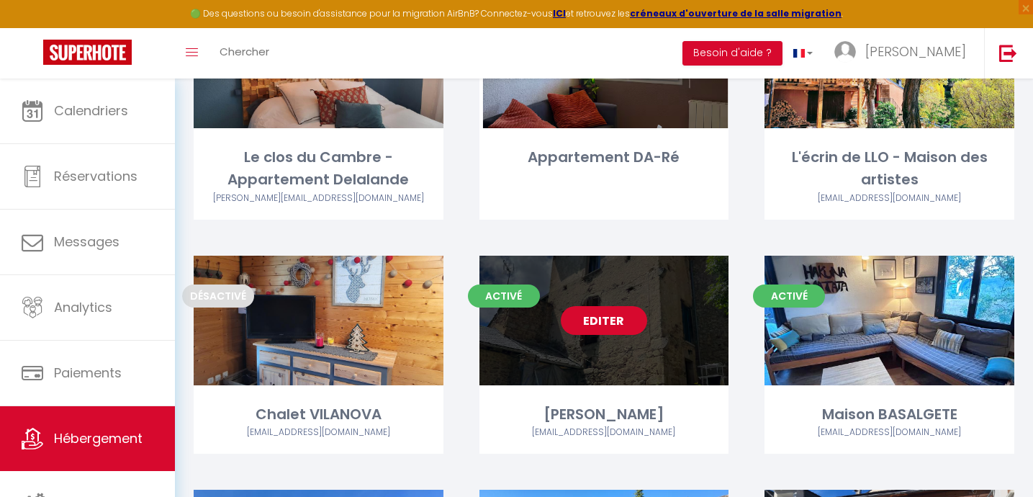
click at [595, 319] on link "Editer" at bounding box center [604, 320] width 86 height 29
select select "3"
select select "2"
select select "1"
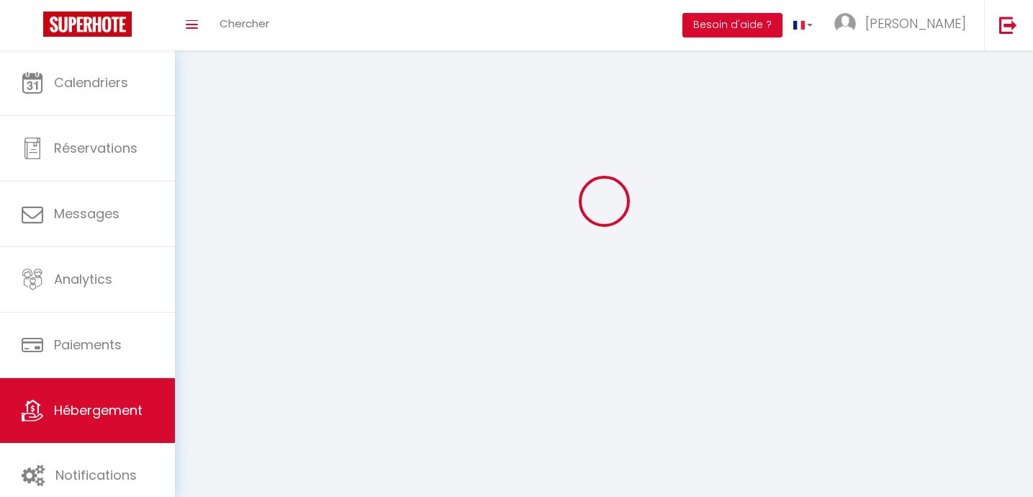
select select
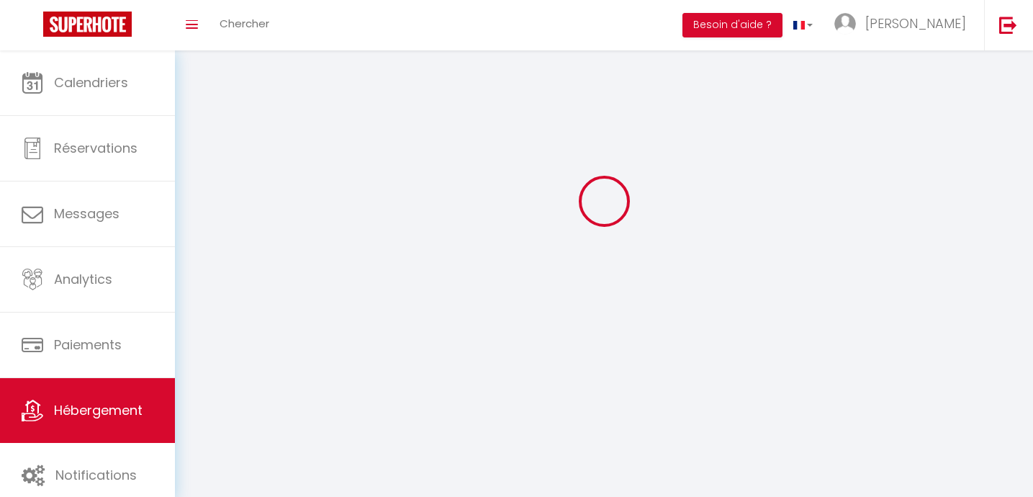
checkbox input "false"
select select
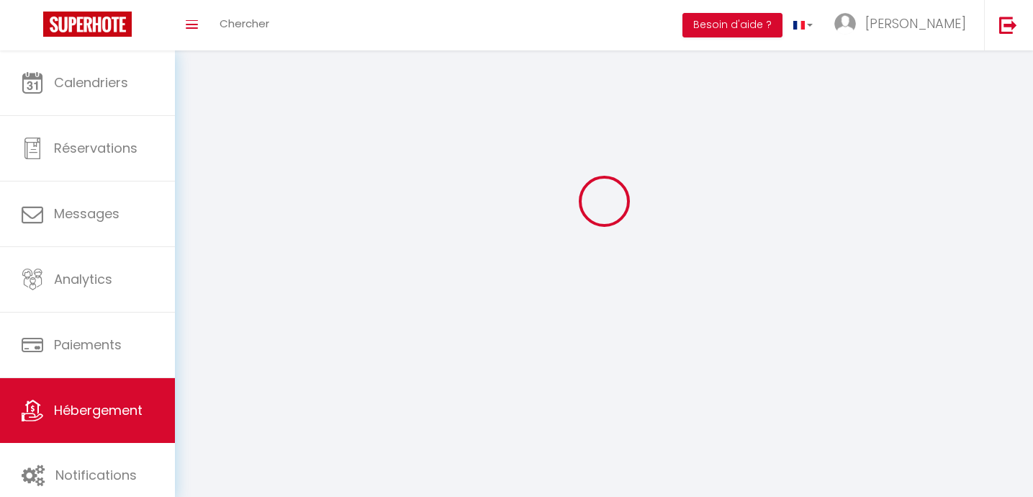
select select
select select "1"
select select
select select "28"
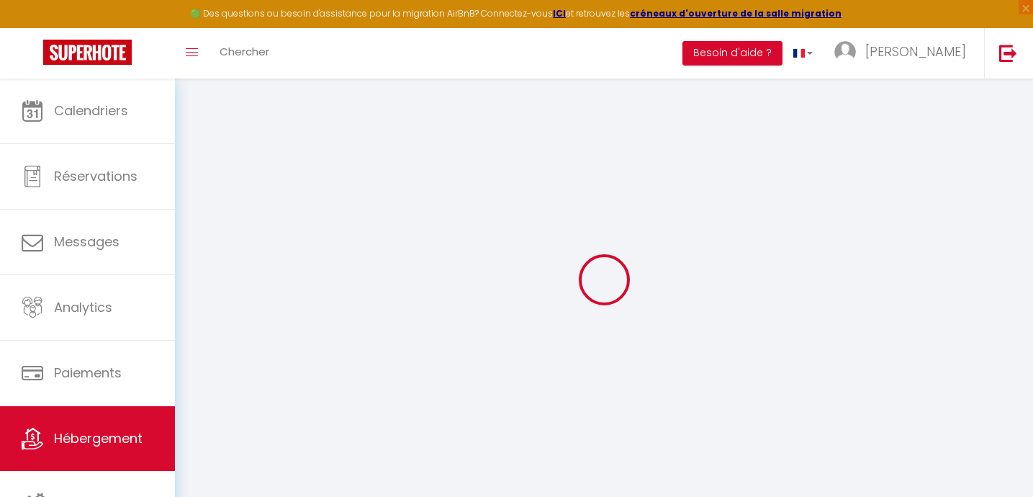
select select
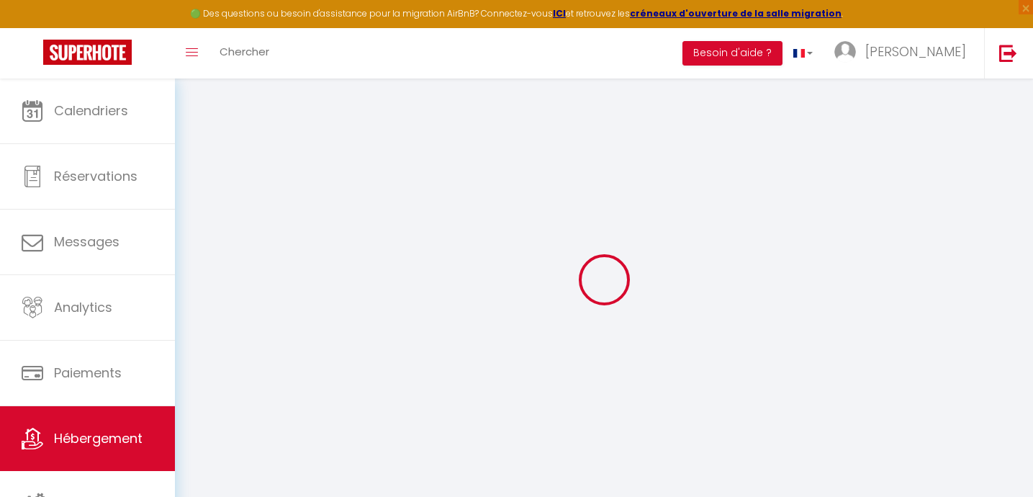
select select
checkbox input "false"
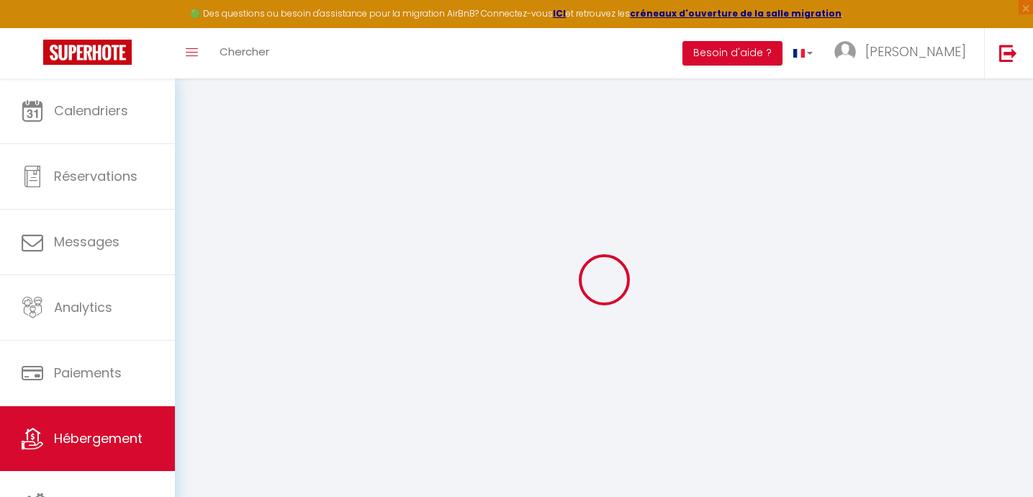
select select
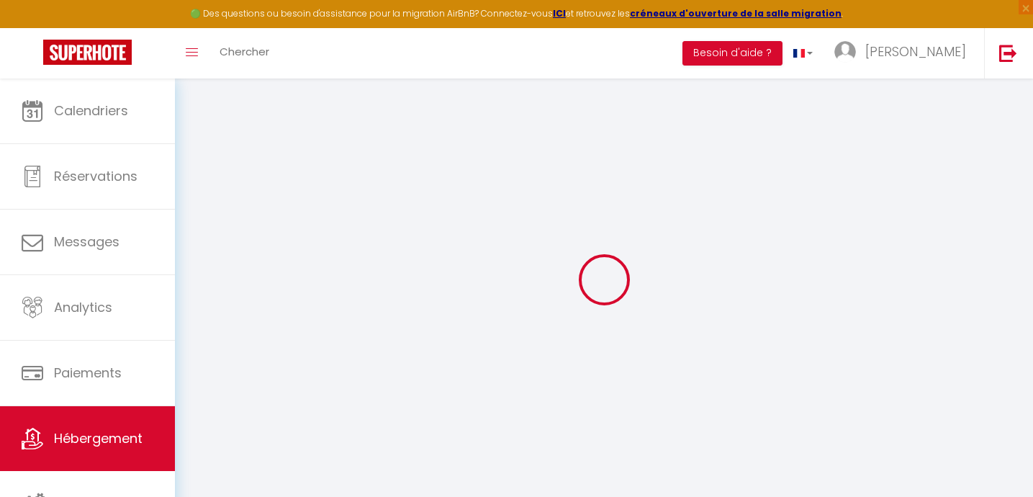
select select
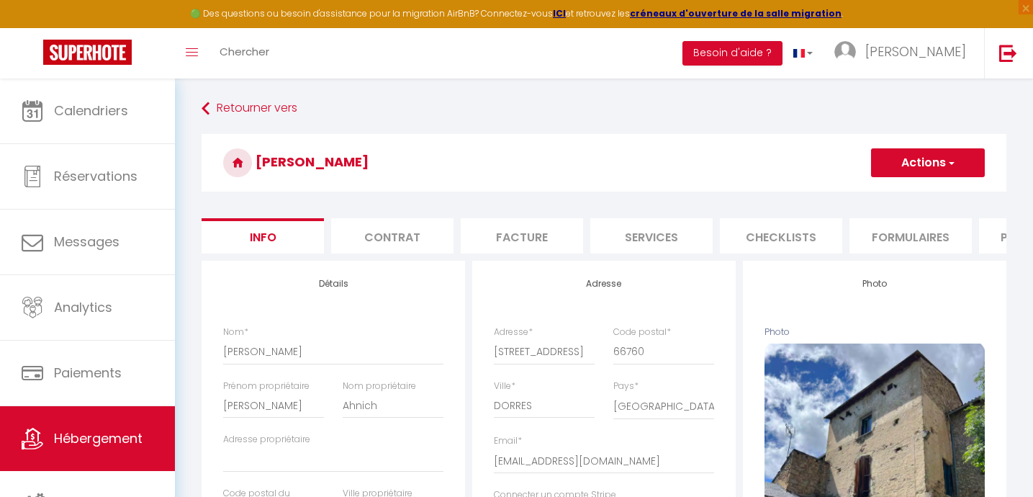
click at [634, 237] on li "Services" at bounding box center [651, 235] width 122 height 35
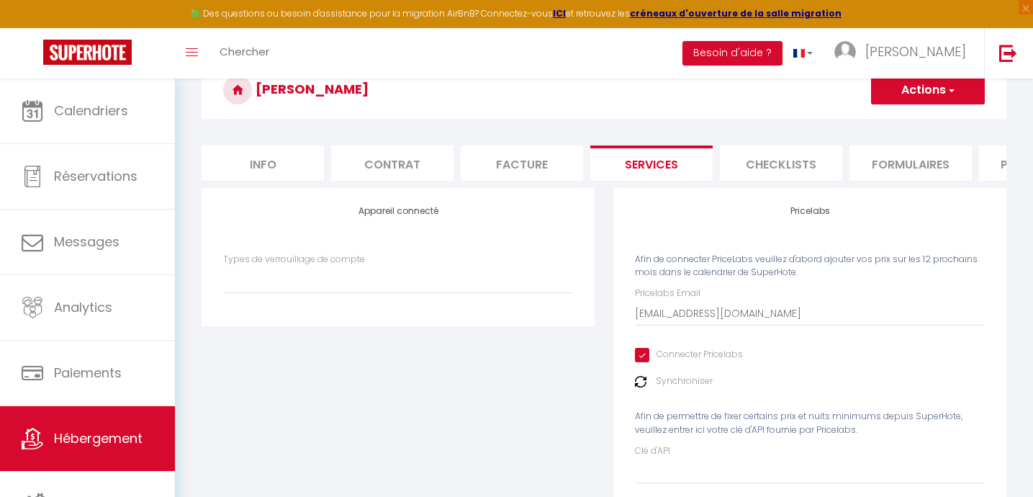
scroll to position [78, 0]
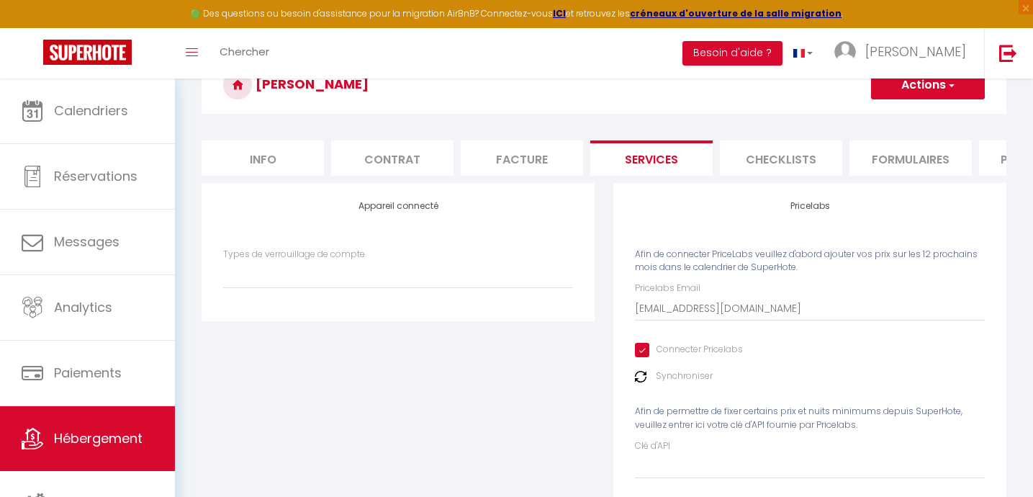
click at [665, 376] on label "Synchroniser" at bounding box center [684, 376] width 57 height 14
click at [642, 379] on img at bounding box center [641, 377] width 12 height 12
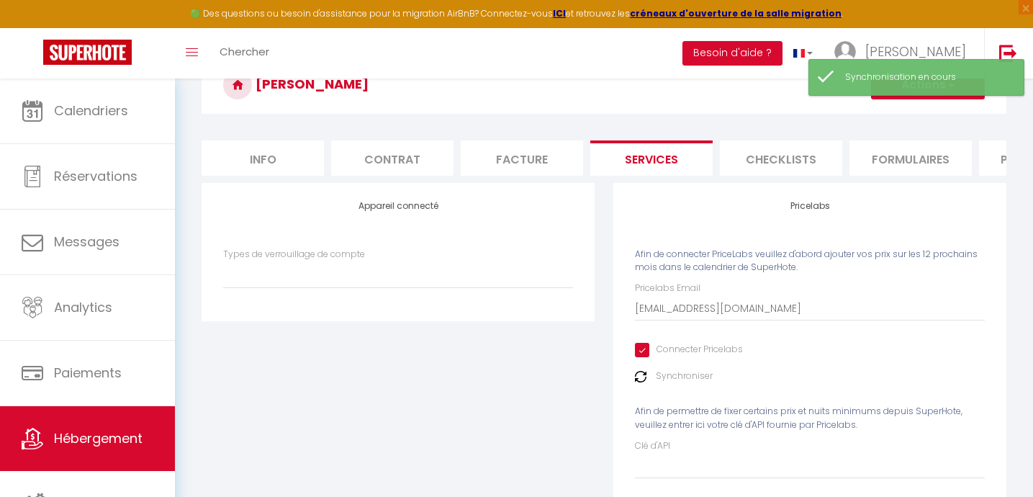
click at [899, 86] on div "Synchronisation en cours" at bounding box center [917, 77] width 216 height 37
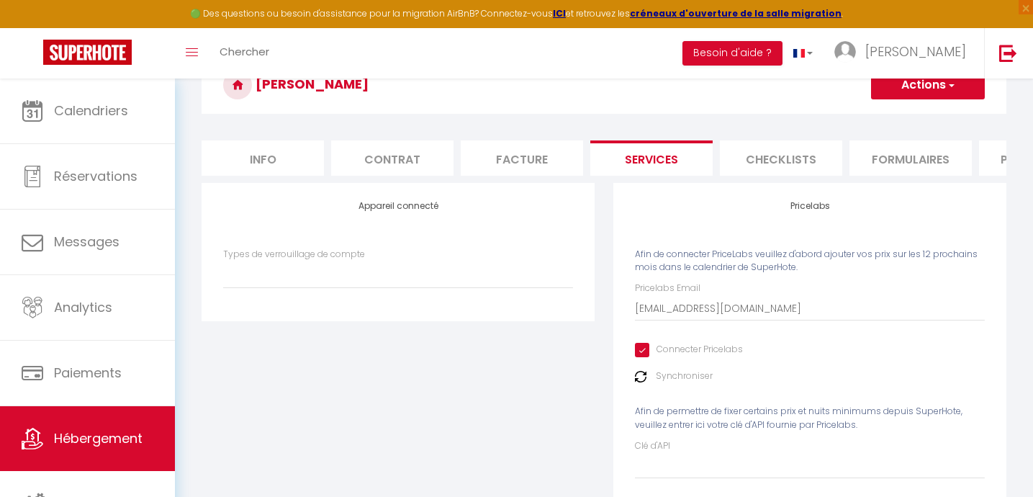
click at [900, 91] on button "Actions" at bounding box center [928, 85] width 114 height 29
click at [901, 112] on link "Enregistrer" at bounding box center [927, 116] width 114 height 19
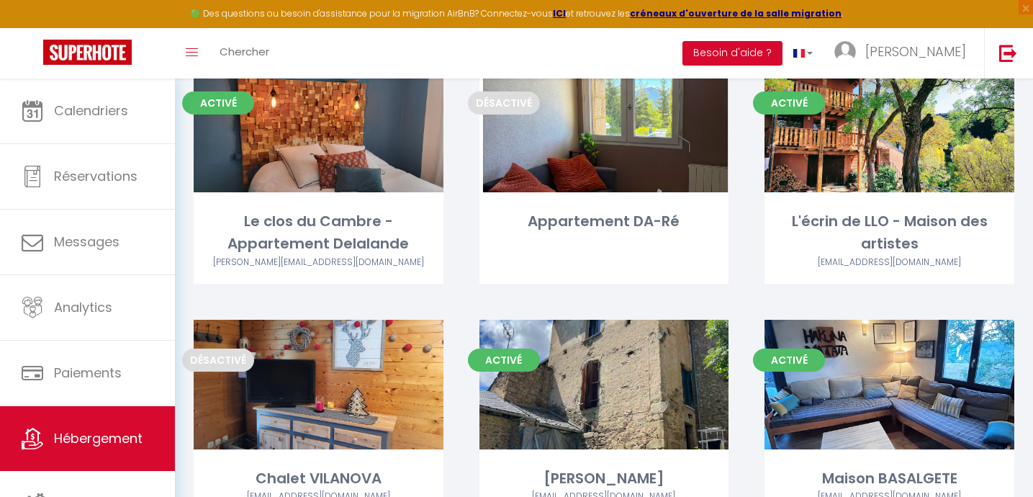
scroll to position [127, 0]
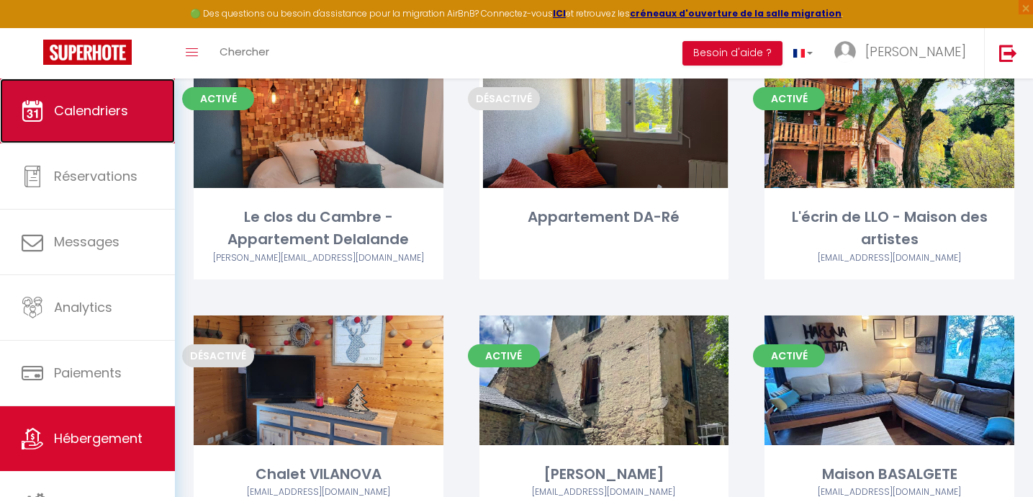
click at [117, 130] on link "Calendriers" at bounding box center [87, 110] width 175 height 65
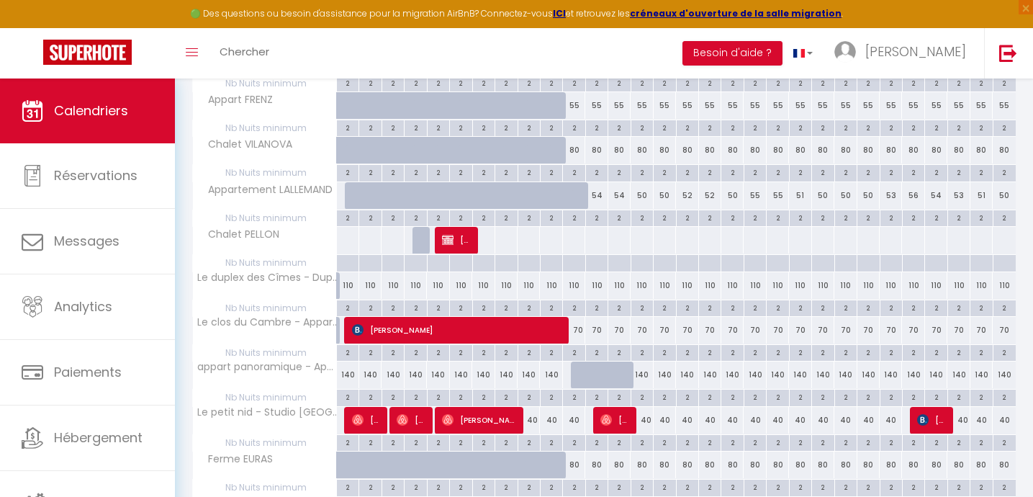
scroll to position [825, 0]
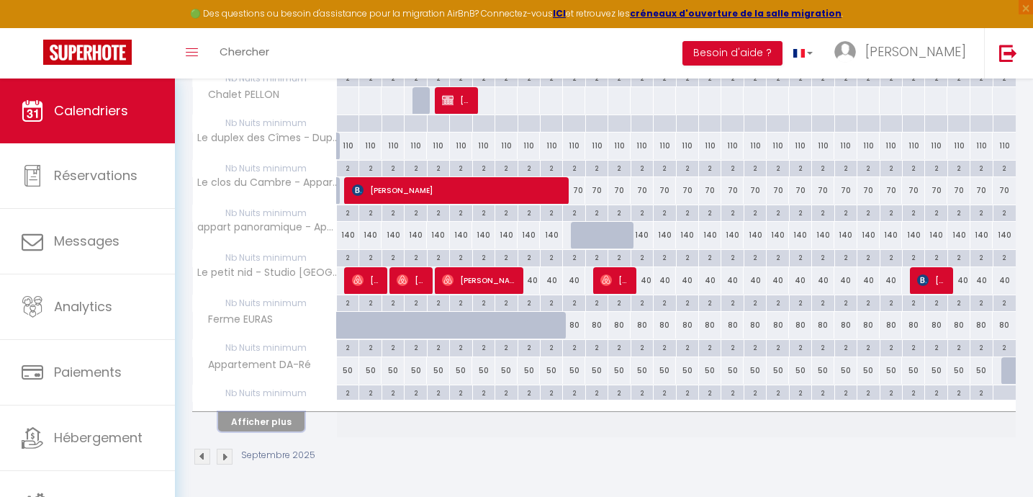
click at [260, 419] on button "Afficher plus" at bounding box center [261, 421] width 86 height 19
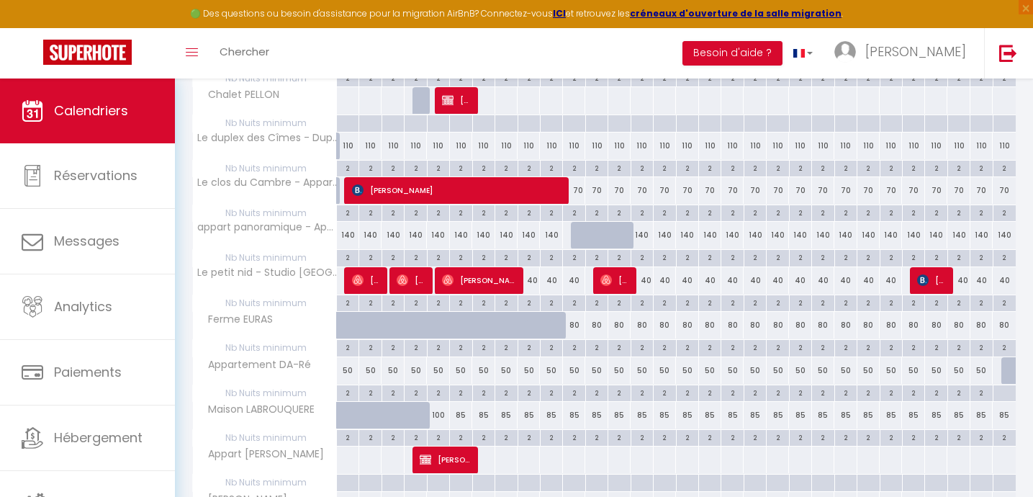
scroll to position [924, 0]
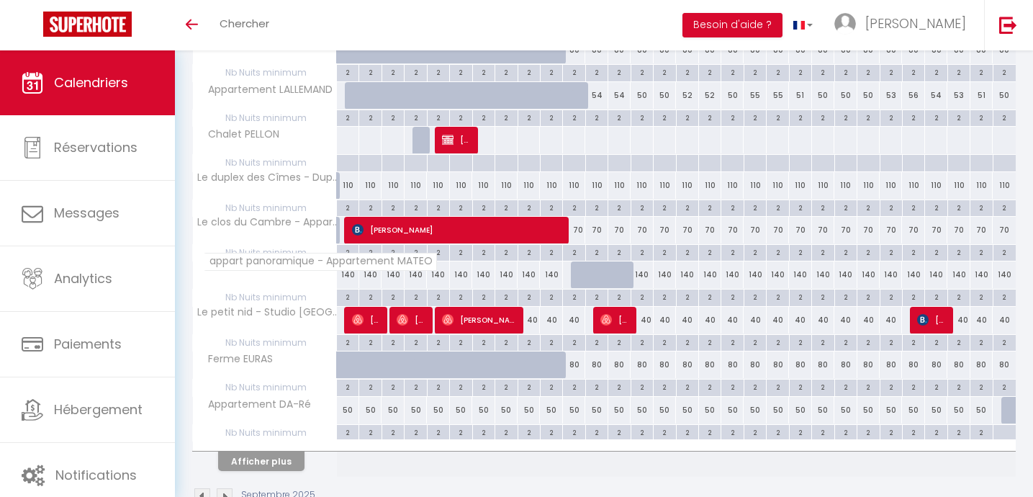
scroll to position [797, 0]
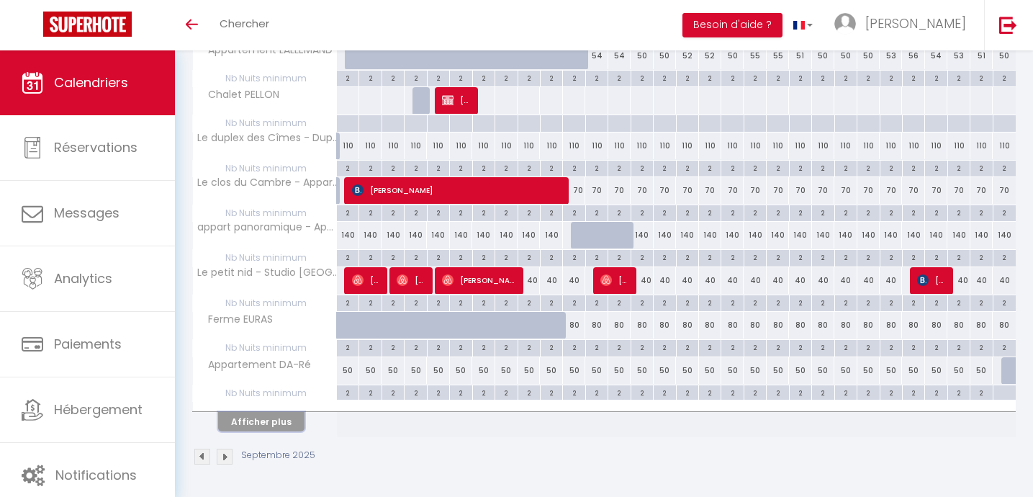
click at [269, 426] on button "Afficher plus" at bounding box center [261, 421] width 86 height 19
click at [271, 426] on th "Afficher plus" at bounding box center [265, 419] width 144 height 36
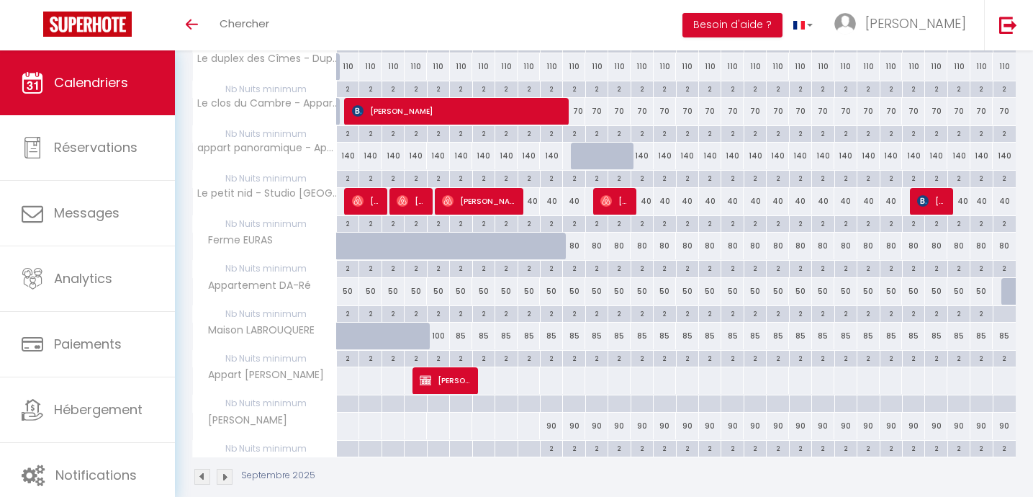
scroll to position [896, 0]
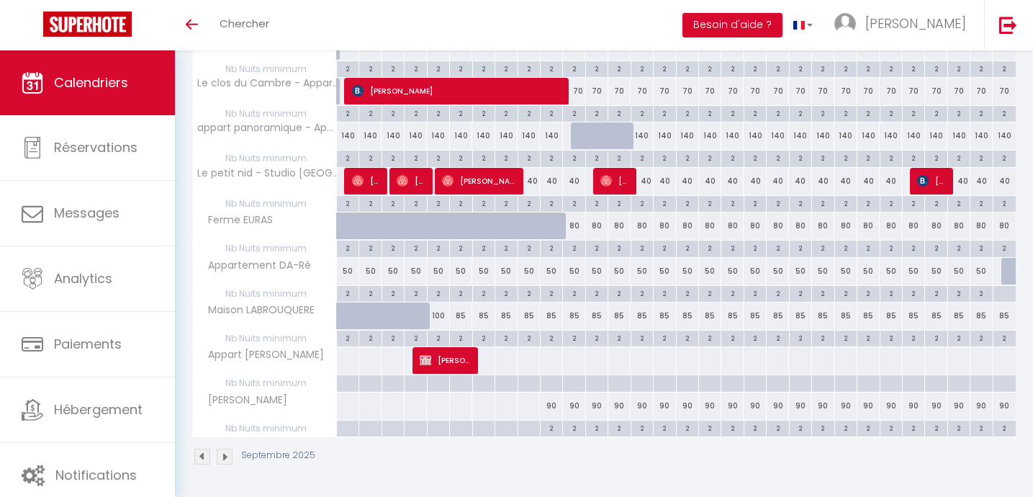
click at [227, 453] on img at bounding box center [225, 457] width 16 height 16
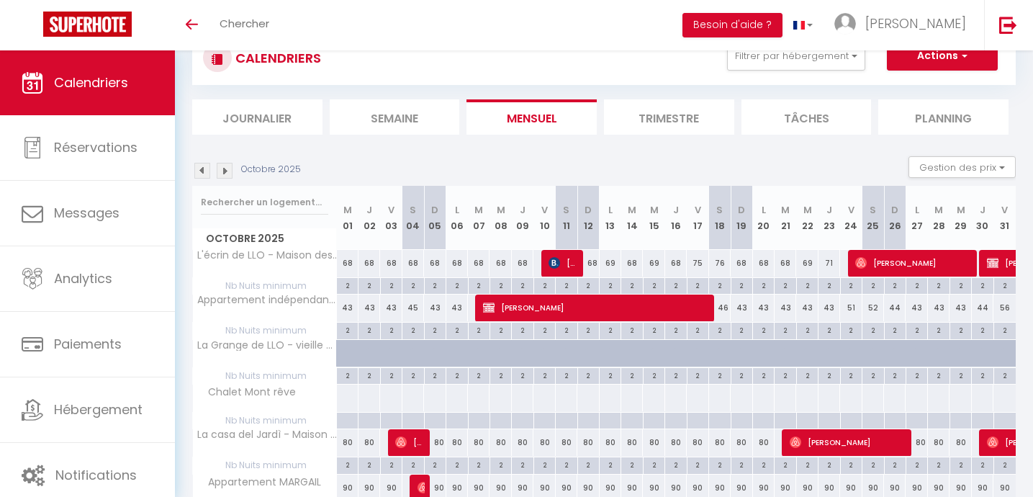
scroll to position [797, 0]
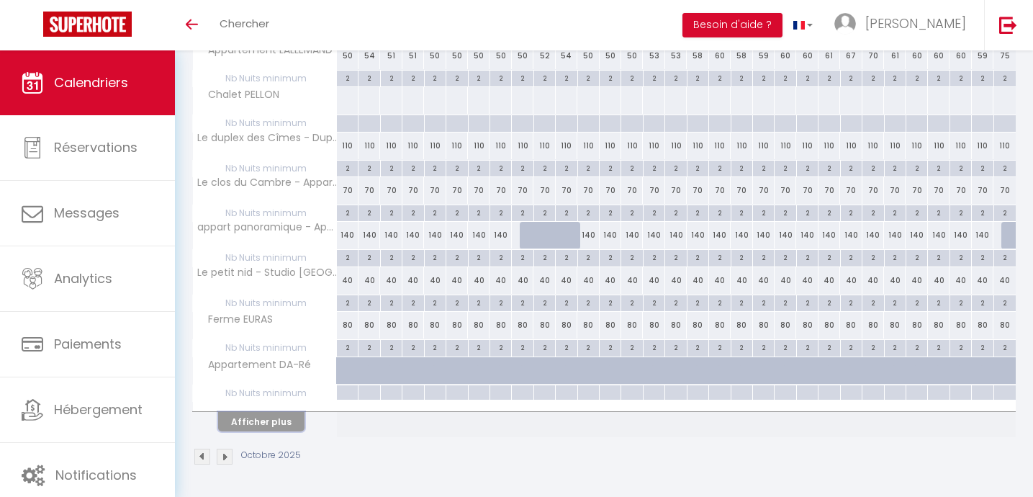
click at [270, 415] on button "Afficher plus" at bounding box center [261, 421] width 86 height 19
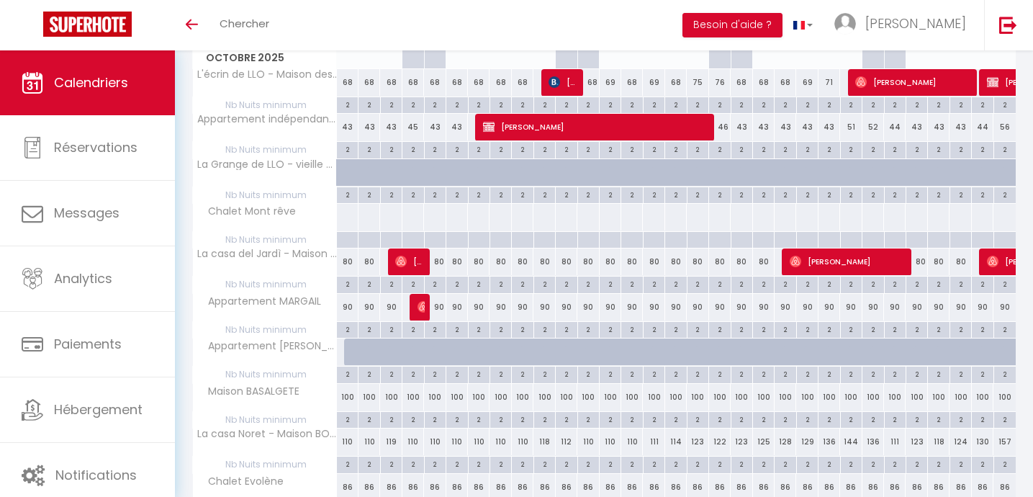
scroll to position [230, 0]
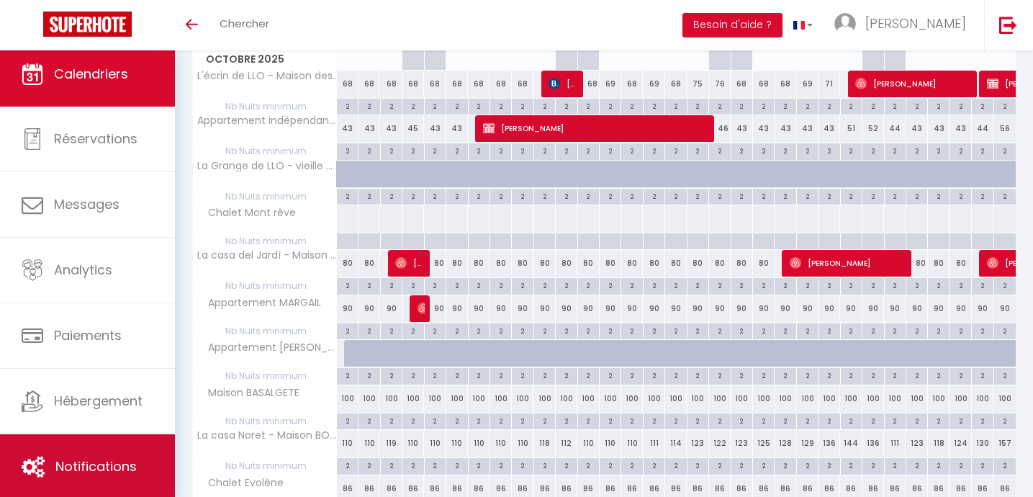
click at [91, 464] on span "Notifications" at bounding box center [95, 466] width 81 height 18
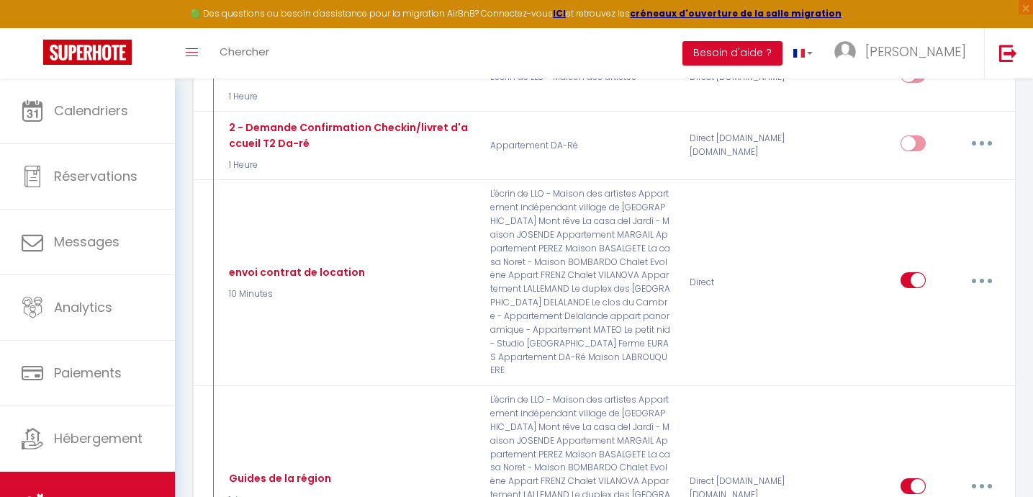
scroll to position [442, 0]
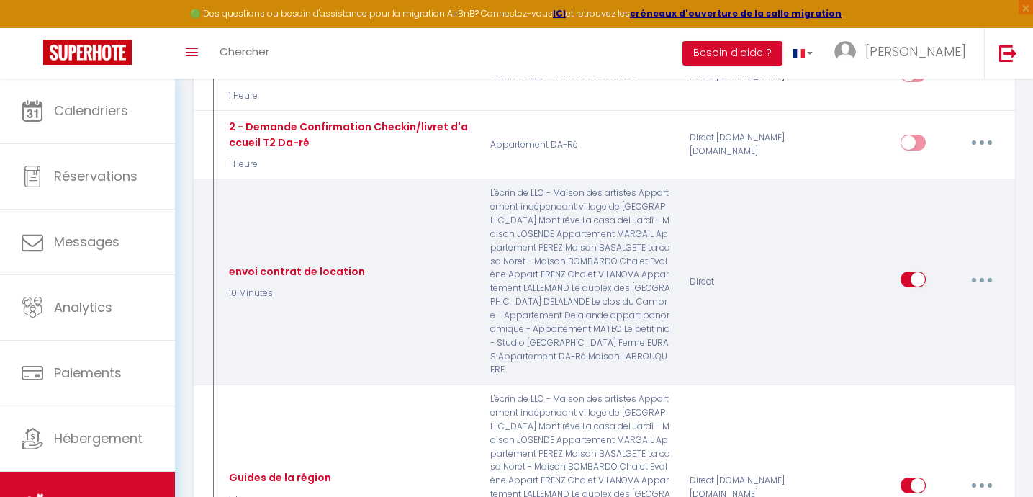
click at [992, 282] on button "button" at bounding box center [982, 279] width 40 height 23
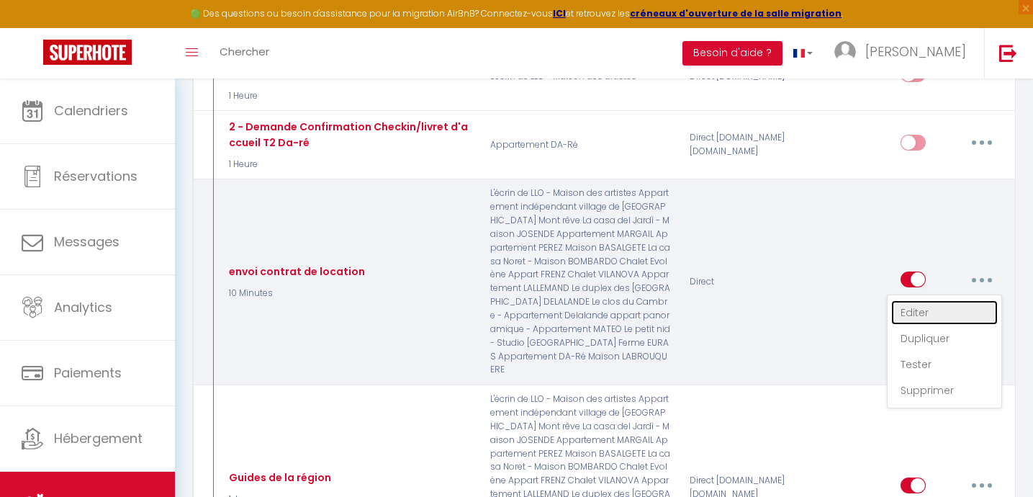
click at [922, 313] on link "Editer" at bounding box center [944, 312] width 107 height 24
type input "envoi contrat de location"
select select "10 Minutes"
select select
checkbox input "true"
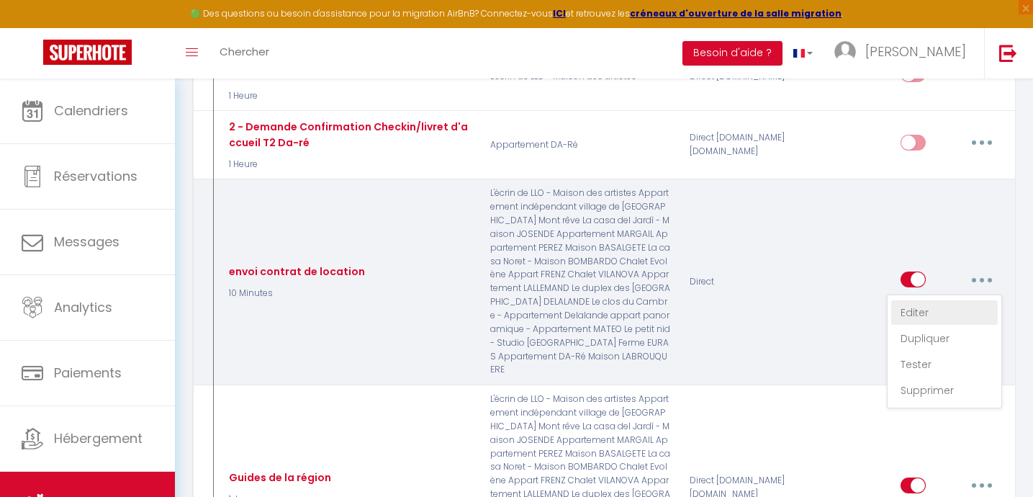
checkbox input "false"
radio input "true"
type input "Contrat de location"
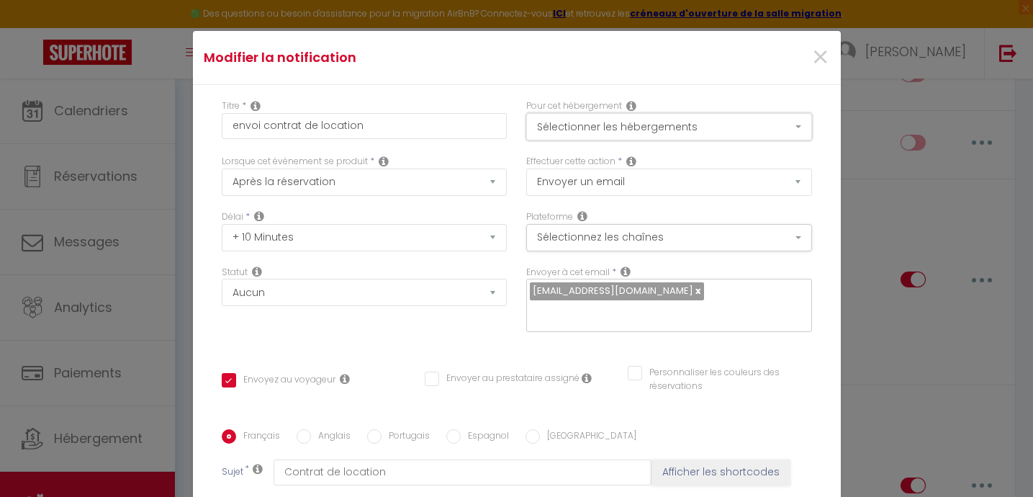
click at [567, 134] on button "Sélectionner les hébergements" at bounding box center [669, 126] width 286 height 27
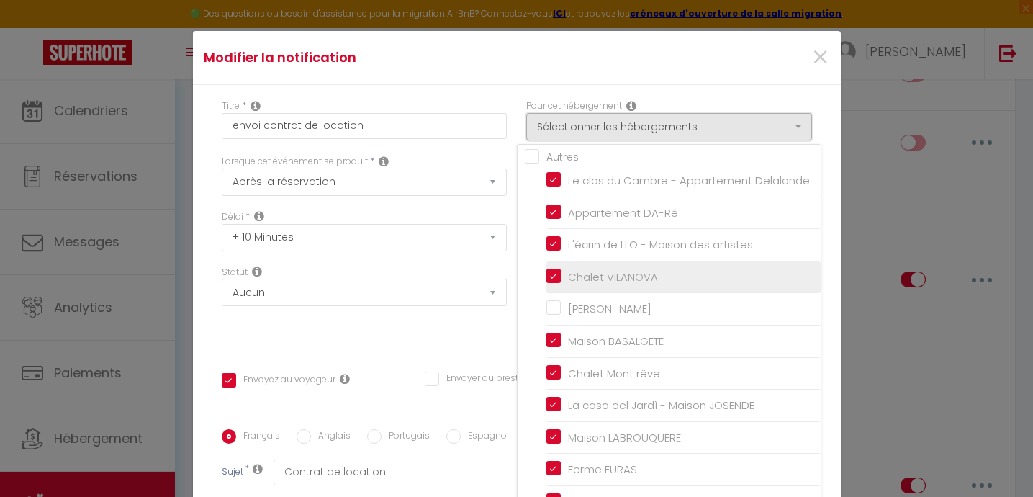
scroll to position [43, 0]
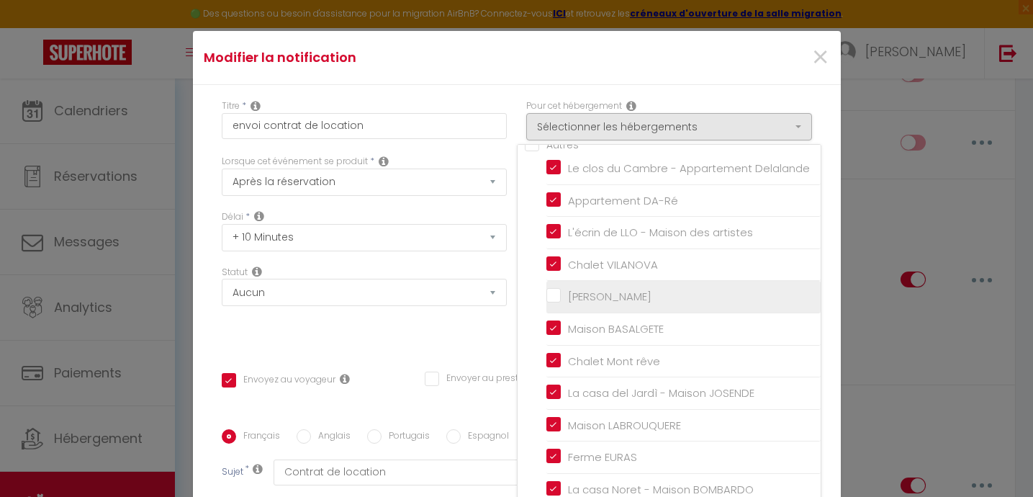
click at [558, 294] on input "[PERSON_NAME]" at bounding box center [683, 296] width 274 height 14
checkbox input "true"
checkbox input "false"
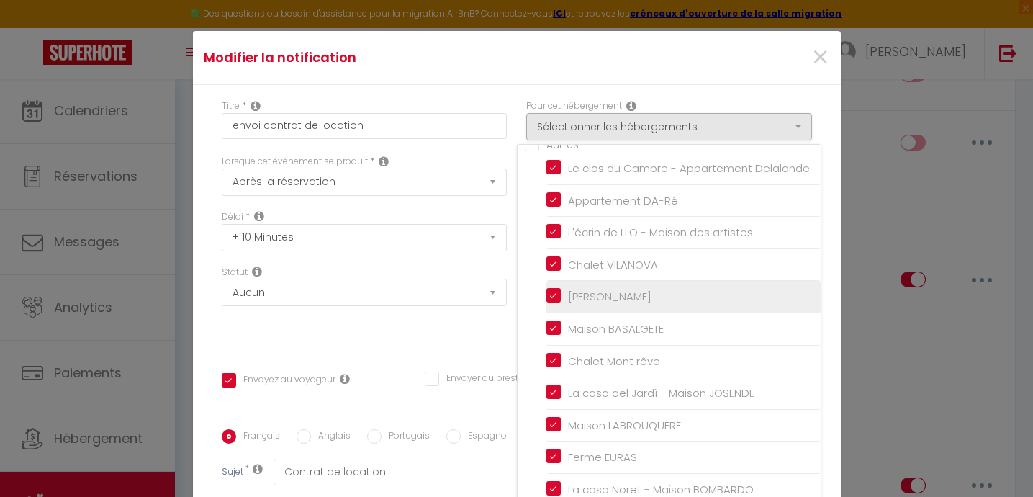
checkbox input "false"
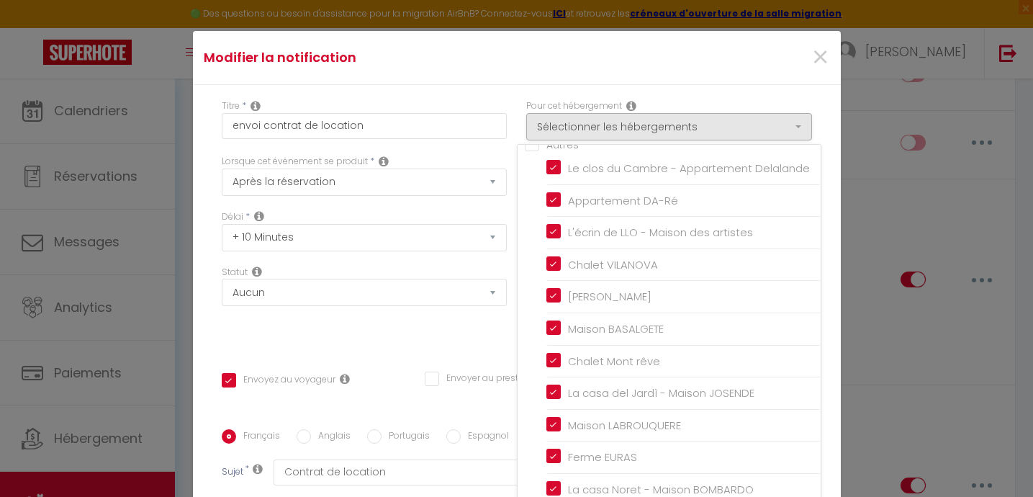
click at [454, 315] on div "Statut Aucun Si la réservation est payée Si réservation non payée Si la caution…" at bounding box center [364, 306] width 305 height 81
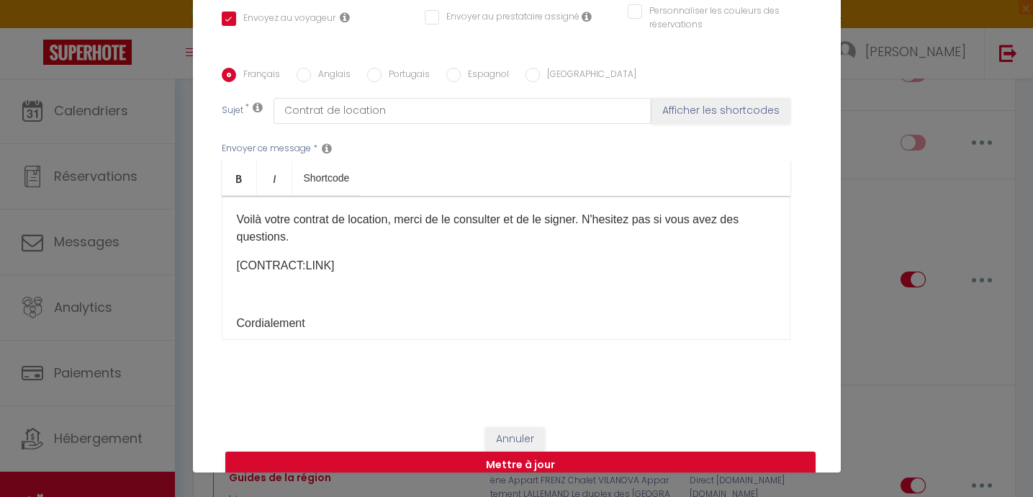
scroll to position [62, 0]
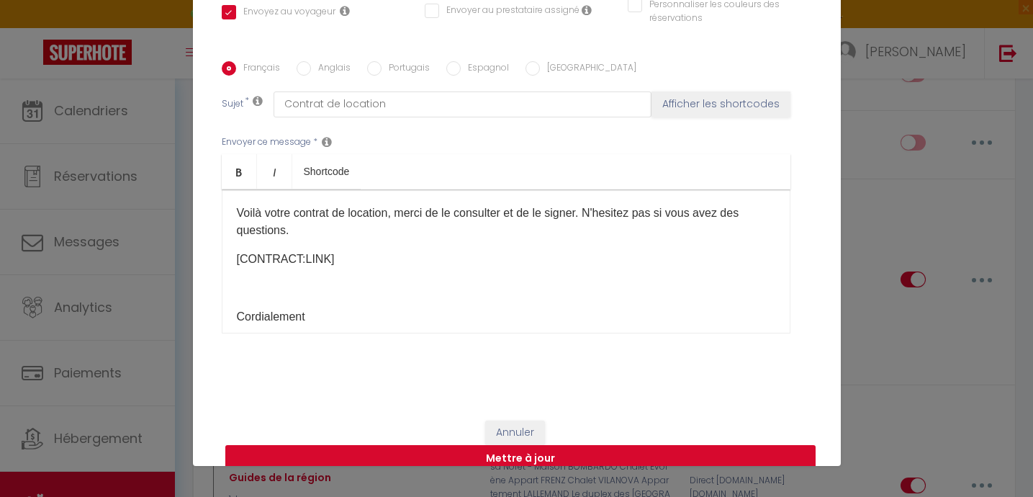
click at [515, 445] on button "Mettre à jour" at bounding box center [520, 458] width 590 height 27
checkbox input "true"
checkbox input "false"
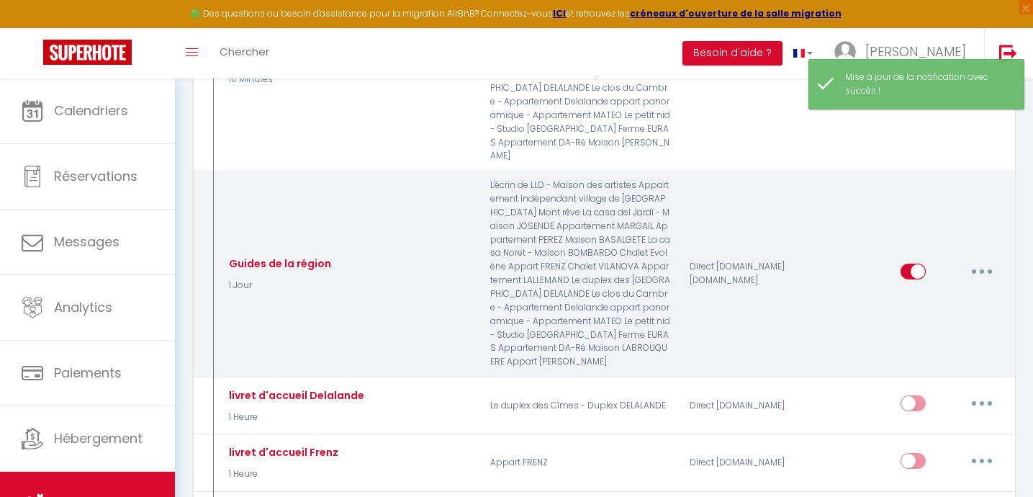
scroll to position [667, 0]
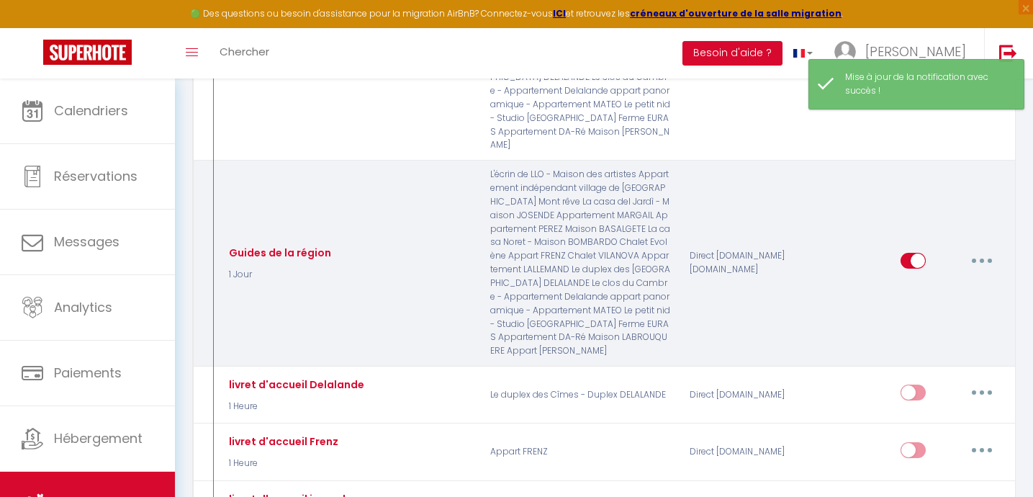
click at [986, 263] on button "button" at bounding box center [982, 260] width 40 height 23
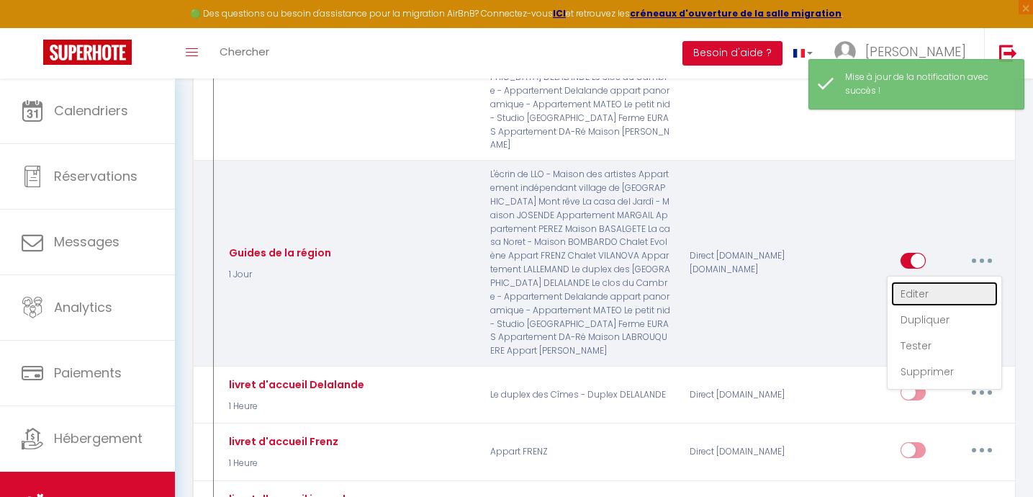
click at [914, 297] on link "Editer" at bounding box center [944, 294] width 107 height 24
type input "Guides de la région"
select select "1 Jour"
select select
checkbox input "false"
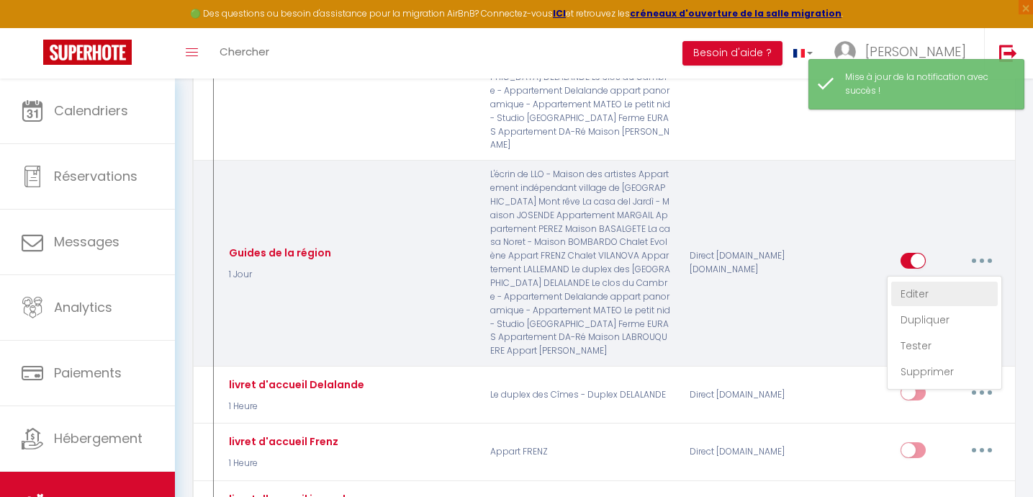
checkbox input "false"
radio input "true"
type input "Lien pour consulter les guides de la région"
checkbox input "false"
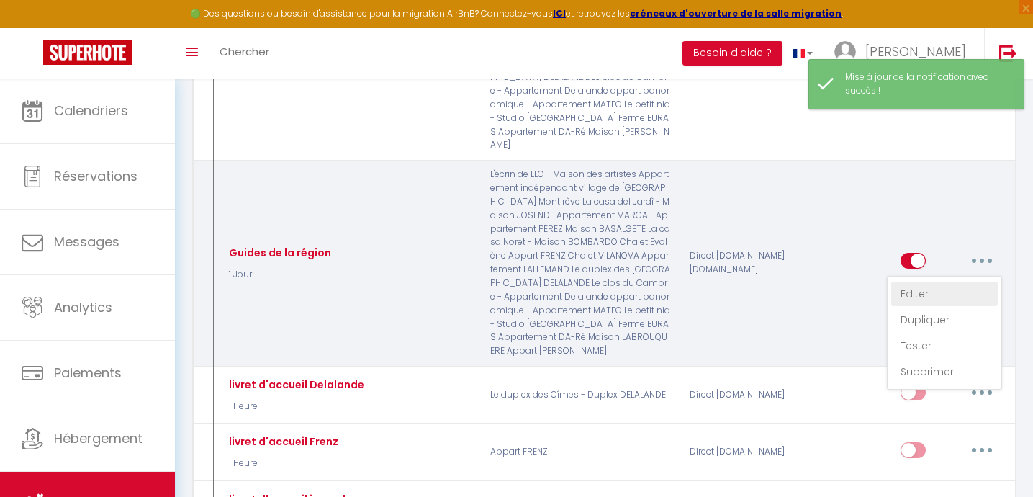
checkbox input "false"
checkbox input "true"
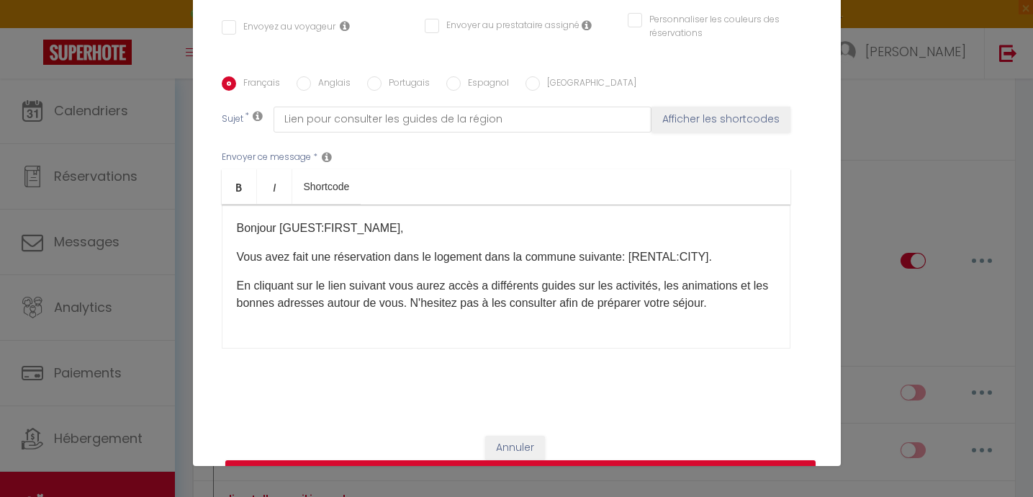
scroll to position [0, 0]
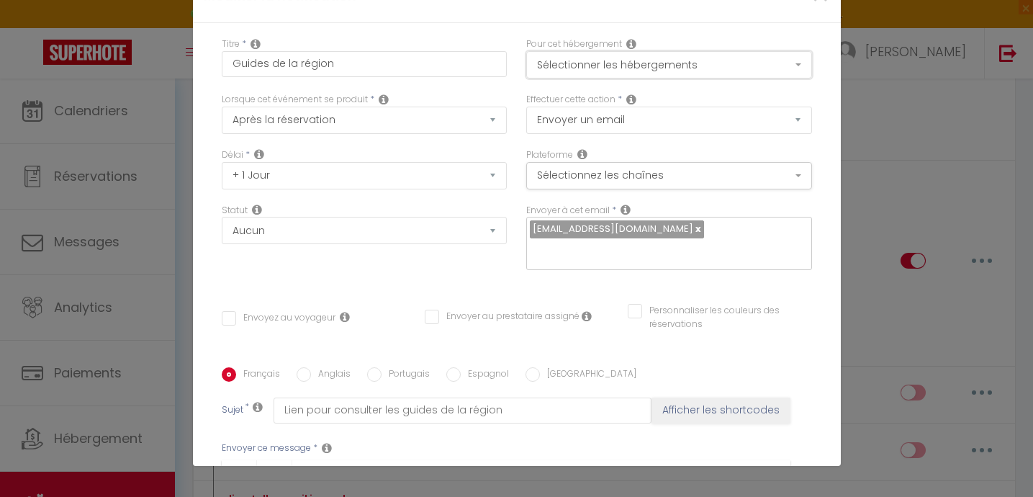
click at [693, 65] on button "Sélectionner les hébergements" at bounding box center [669, 64] width 286 height 27
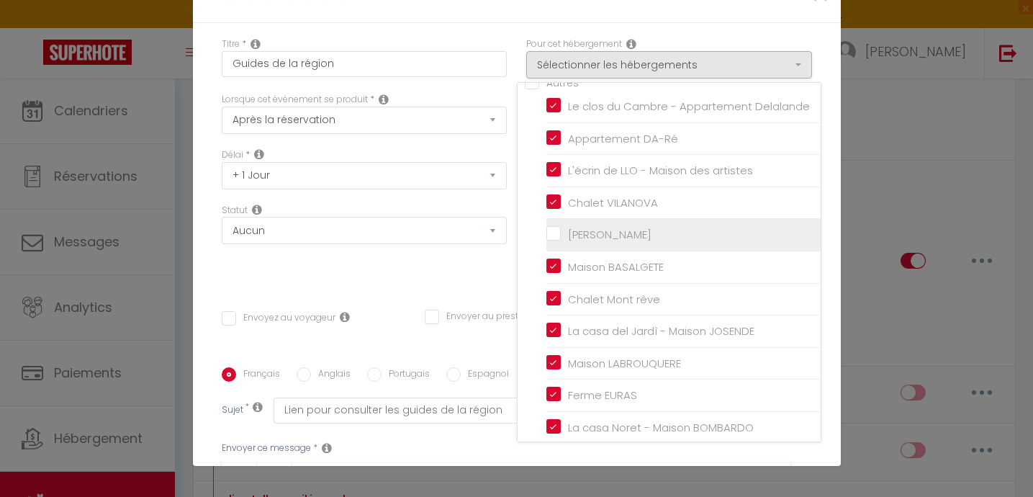
click at [553, 234] on input "[PERSON_NAME]" at bounding box center [683, 235] width 274 height 14
checkbox input "true"
checkbox input "false"
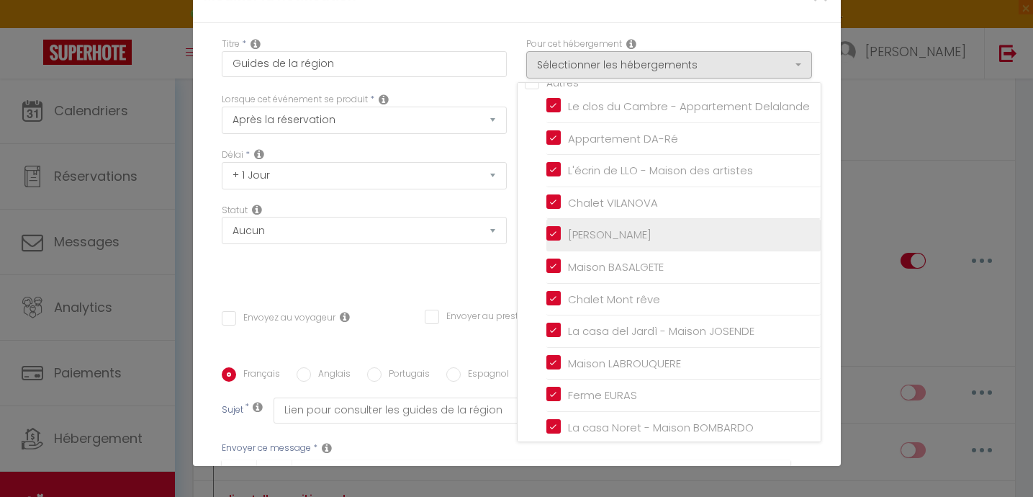
checkbox input "false"
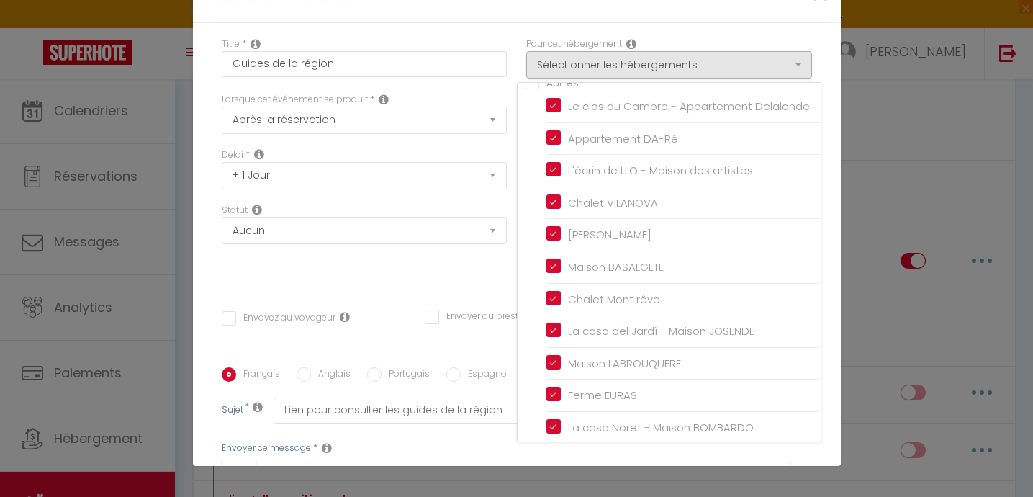
click at [477, 273] on div "Titre * Guides de la région Pour cet hébergement Sélectionner les hébergements …" at bounding box center [517, 367] width 648 height 689
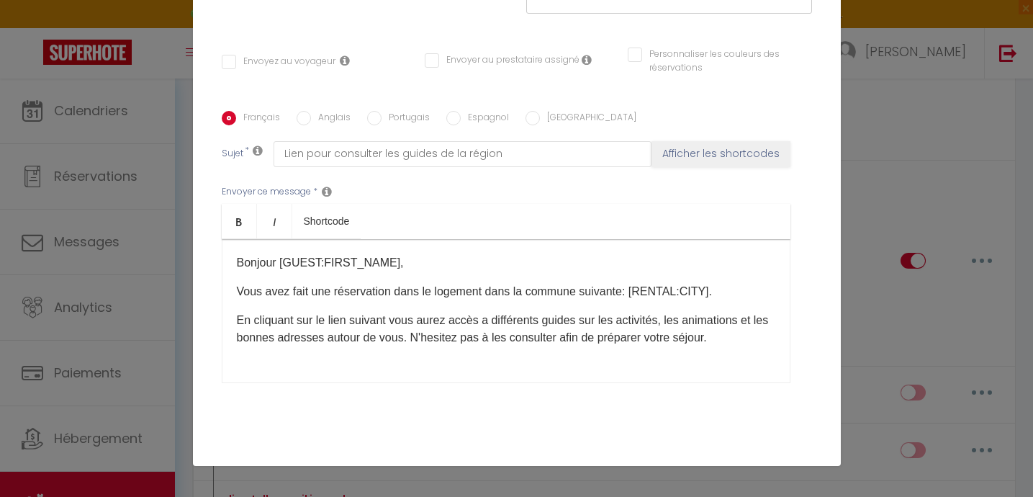
scroll to position [306, 0]
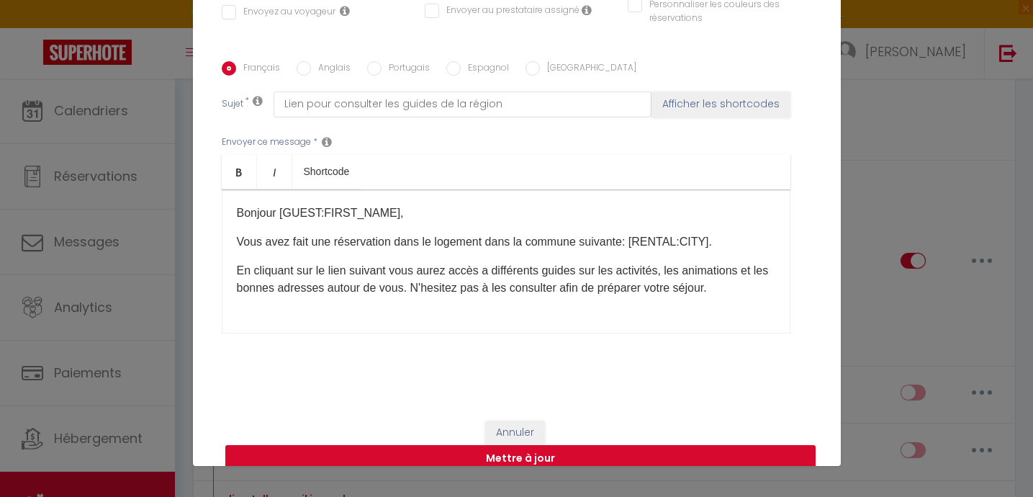
click at [525, 445] on button "Mettre à jour" at bounding box center [520, 458] width 590 height 27
checkbox input "false"
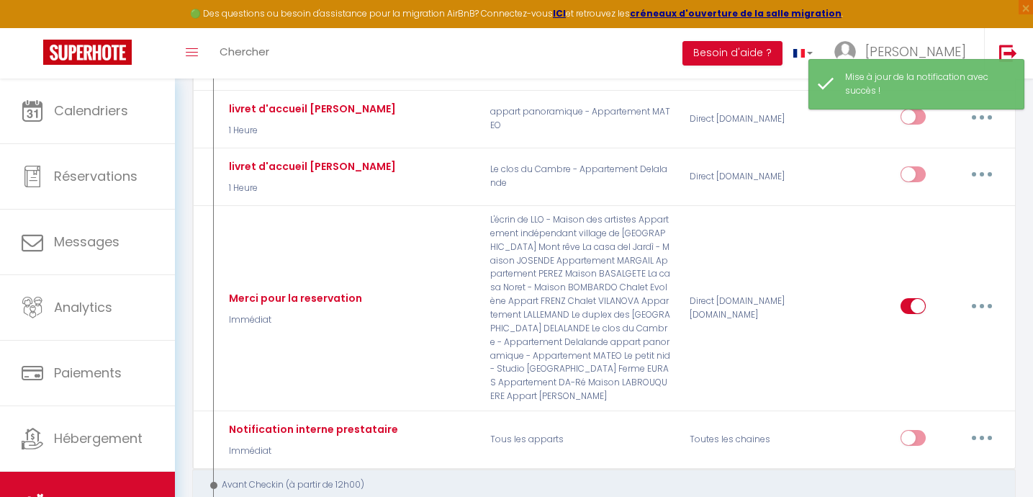
scroll to position [1184, 0]
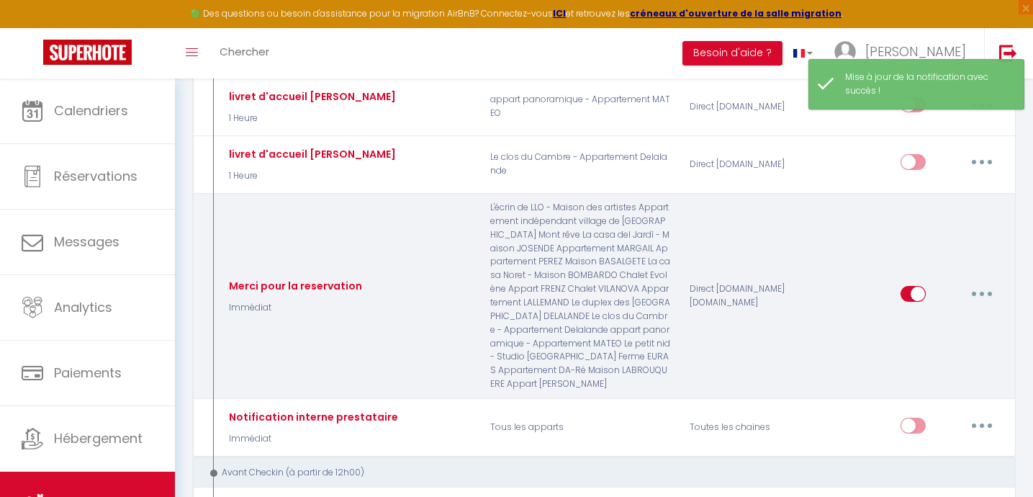
click at [982, 296] on icon "button" at bounding box center [982, 294] width 4 height 4
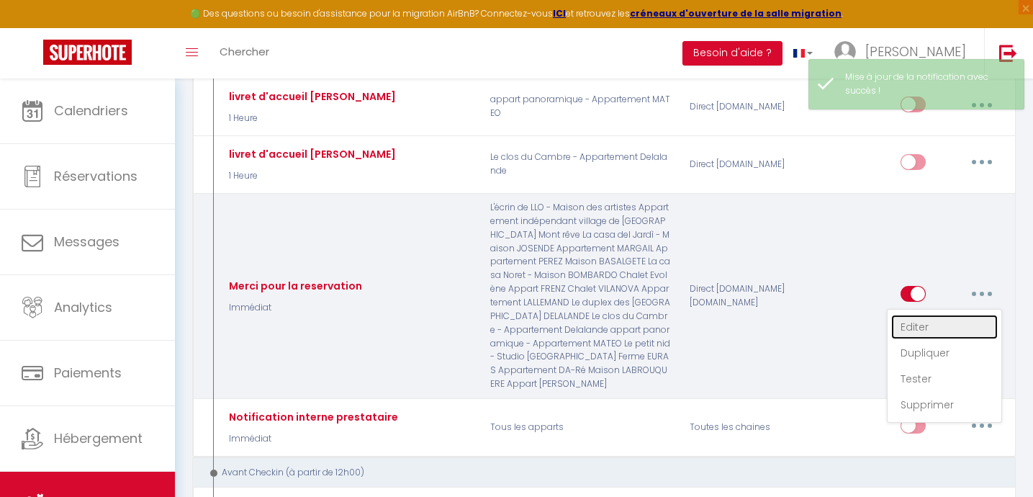
click at [906, 339] on link "Editer" at bounding box center [944, 327] width 107 height 24
type input "Merci pour la reservation"
select select "Immédiat"
select select
checkbox input "true"
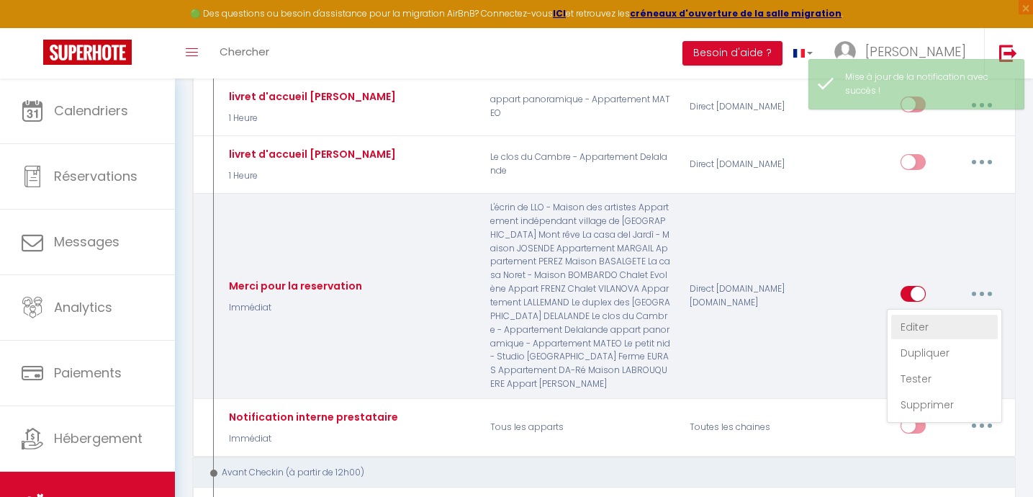
checkbox input "false"
radio input "true"
type input "Merci pour la reservation"
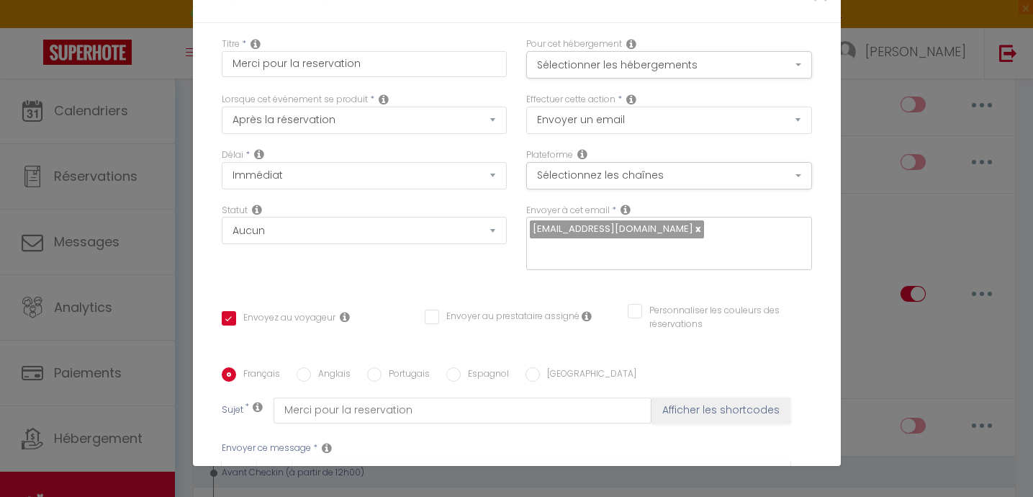
scroll to position [0, 0]
click at [646, 65] on button "Sélectionner les hébergements" at bounding box center [669, 64] width 286 height 27
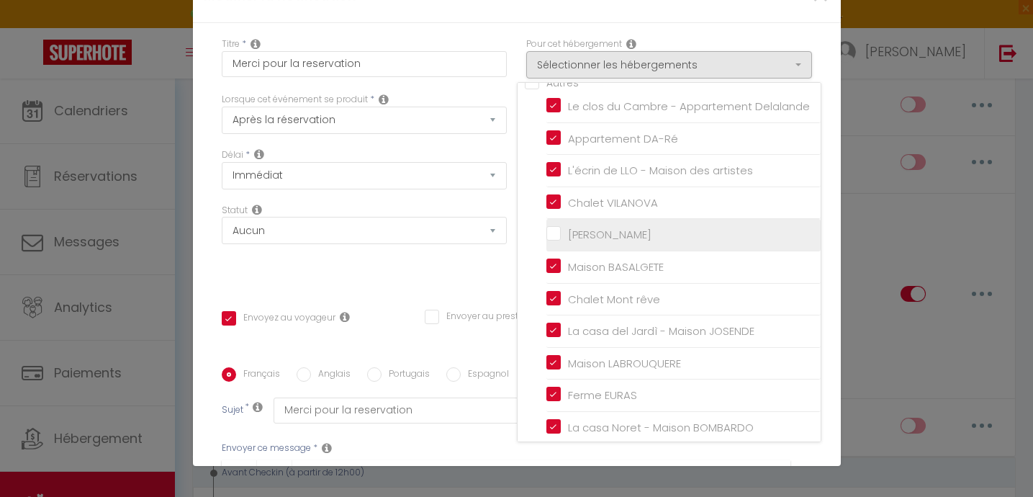
click at [556, 230] on input "[PERSON_NAME]" at bounding box center [683, 235] width 274 height 14
checkbox input "true"
checkbox input "false"
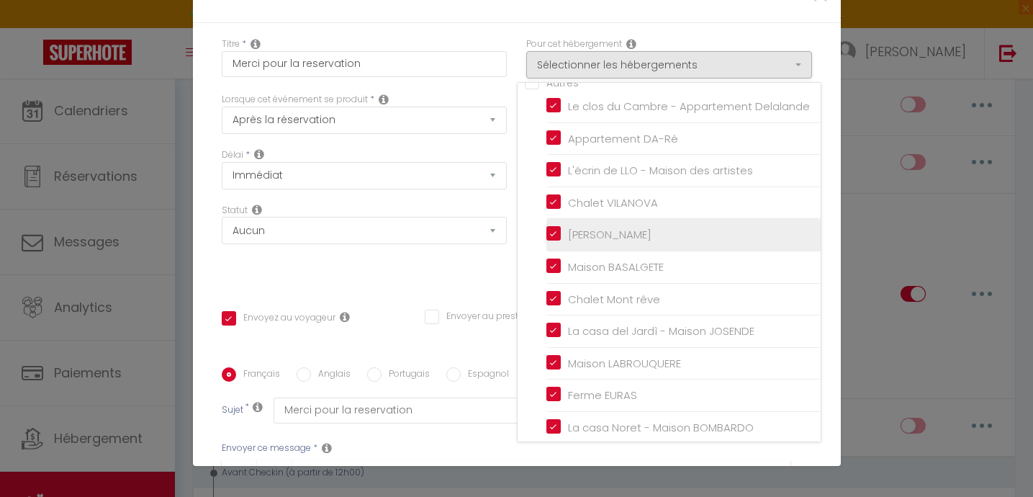
checkbox input "false"
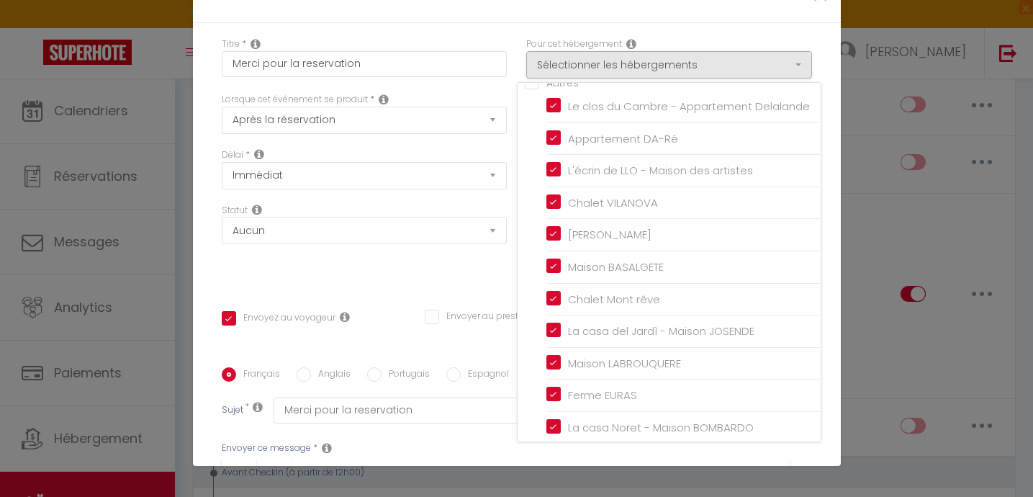
click at [489, 267] on div "Titre * Merci pour la reservation Pour cet hébergement Sélectionner les héberge…" at bounding box center [517, 367] width 648 height 689
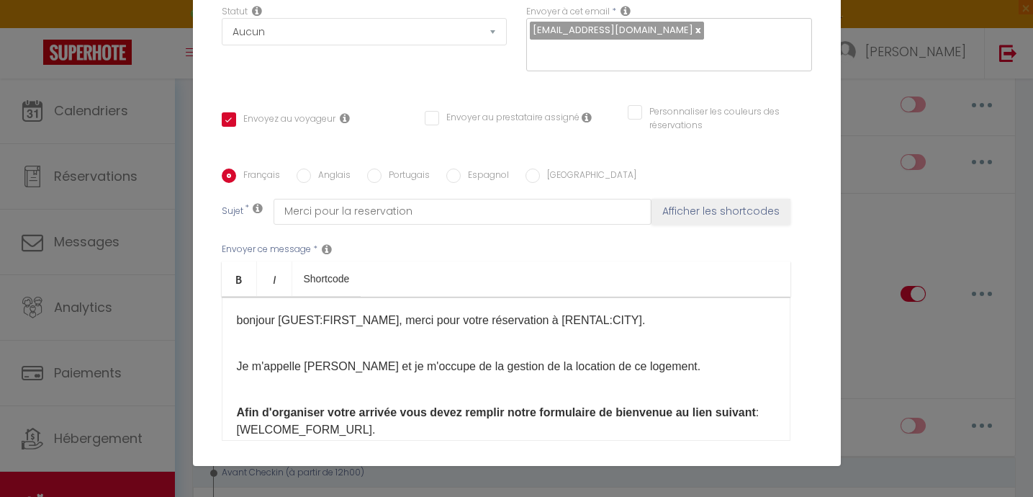
scroll to position [306, 0]
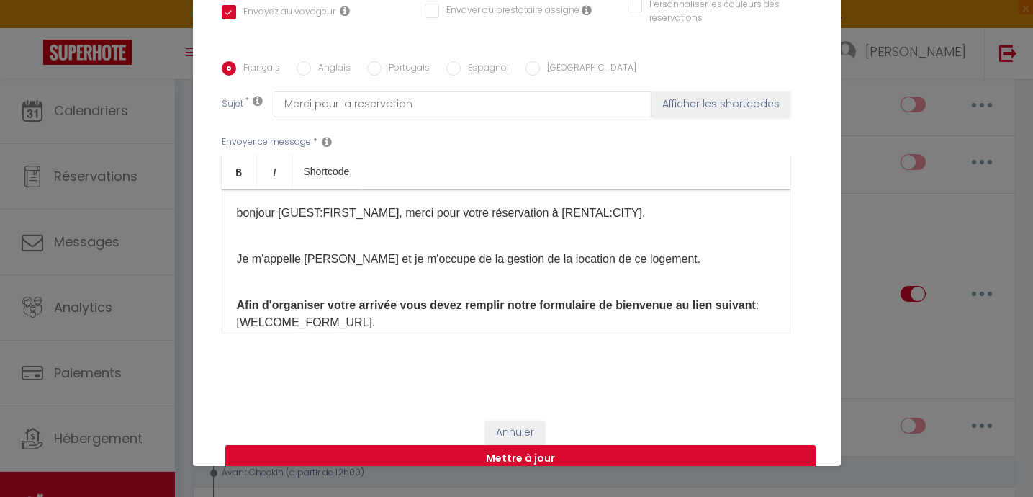
click at [502, 445] on button "Mettre à jour" at bounding box center [520, 458] width 590 height 27
checkbox input "true"
checkbox input "false"
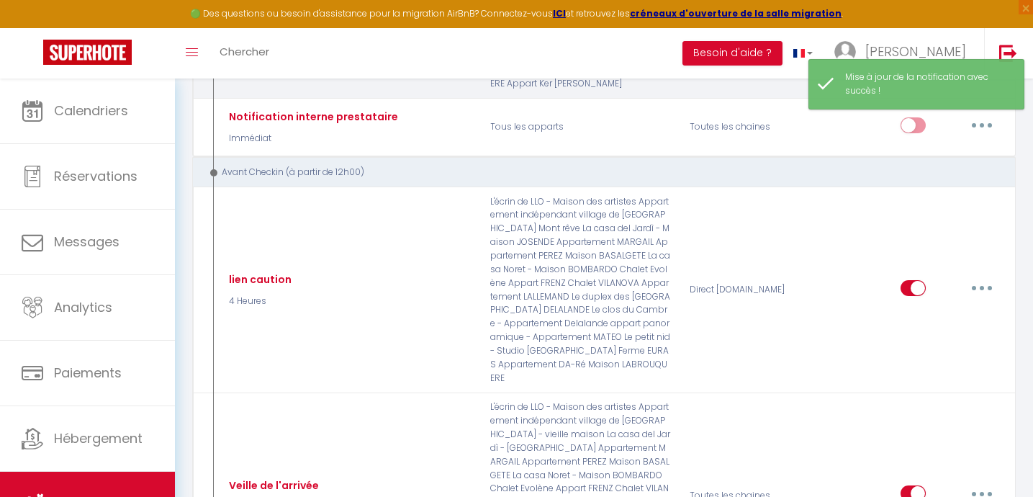
scroll to position [1490, 0]
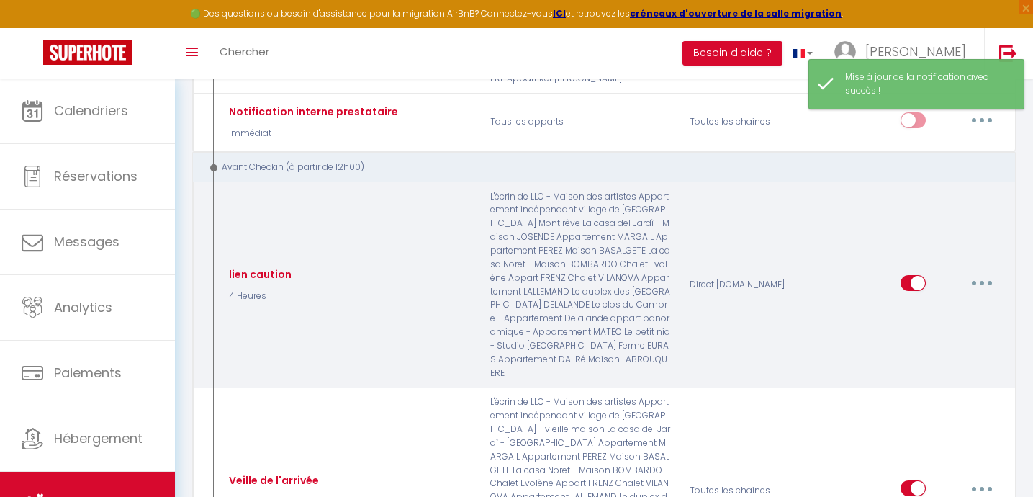
click at [979, 294] on button "button" at bounding box center [982, 282] width 40 height 23
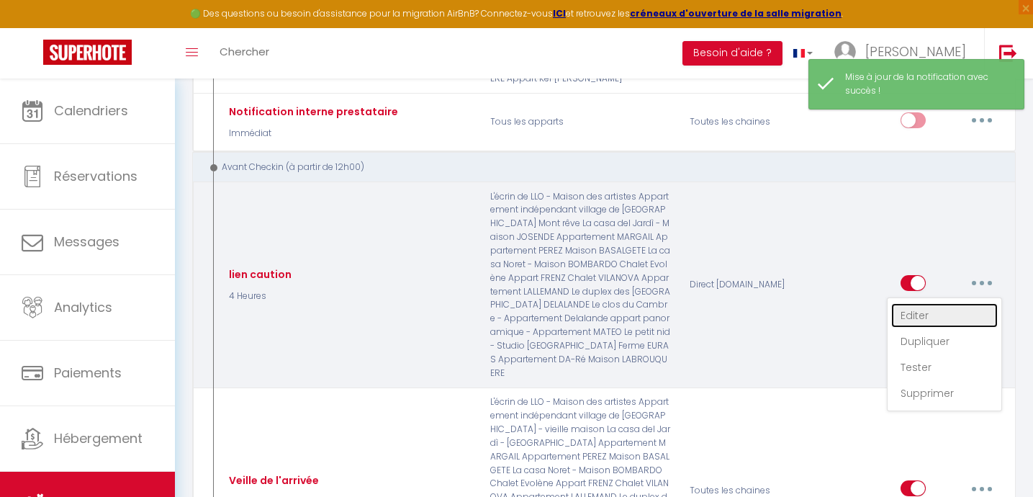
click at [921, 328] on link "Editer" at bounding box center [944, 315] width 107 height 24
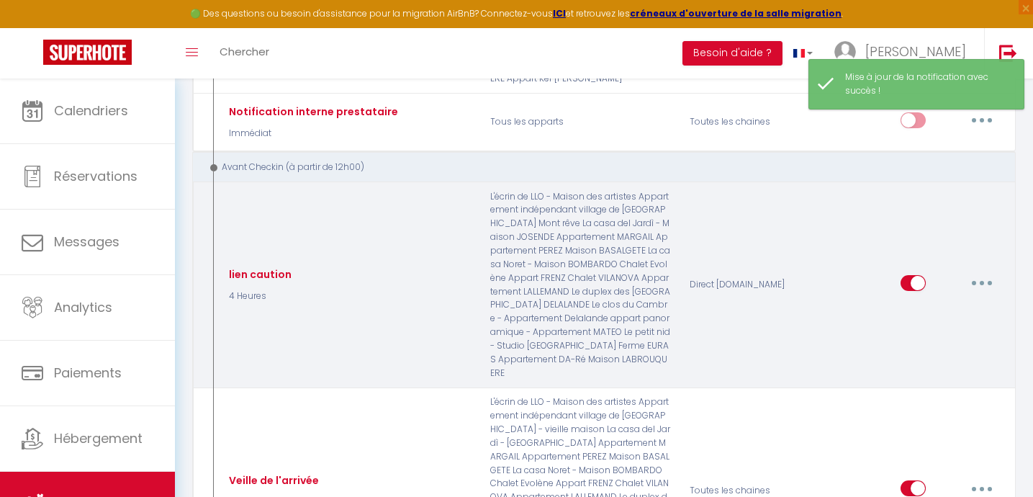
type input "lien caution"
select select "4 Heures"
select select
checkbox input "true"
checkbox input "false"
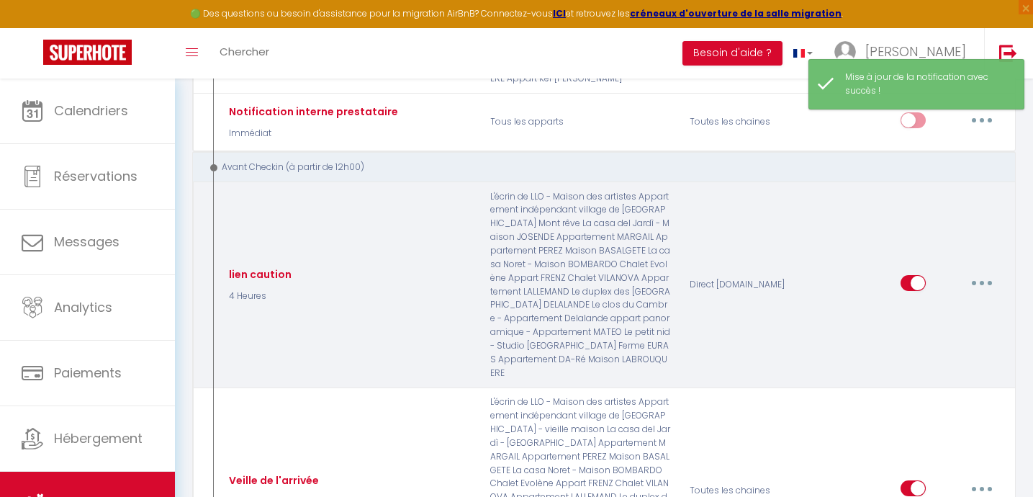
checkbox input "false"
radio input "true"
type input "paiement caution [RENTAL:NAME]"
checkbox input "false"
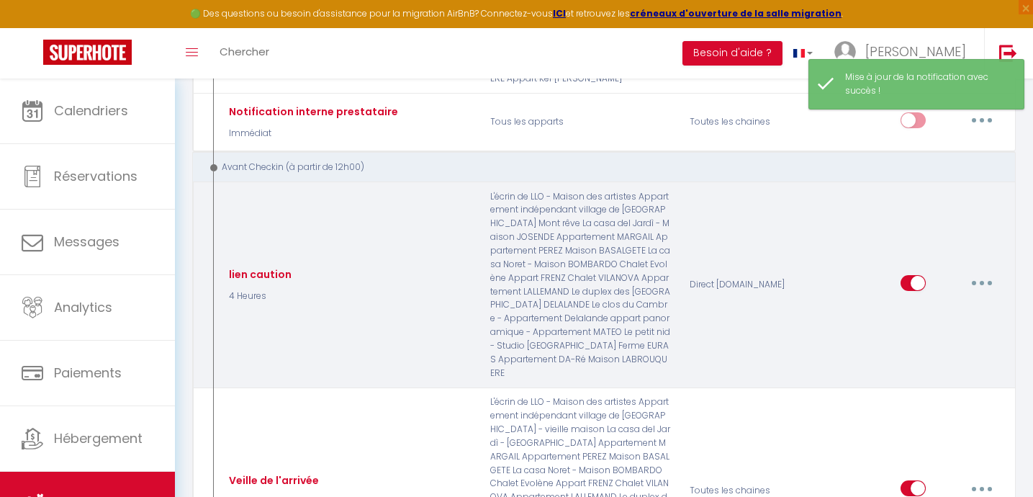
checkbox input "false"
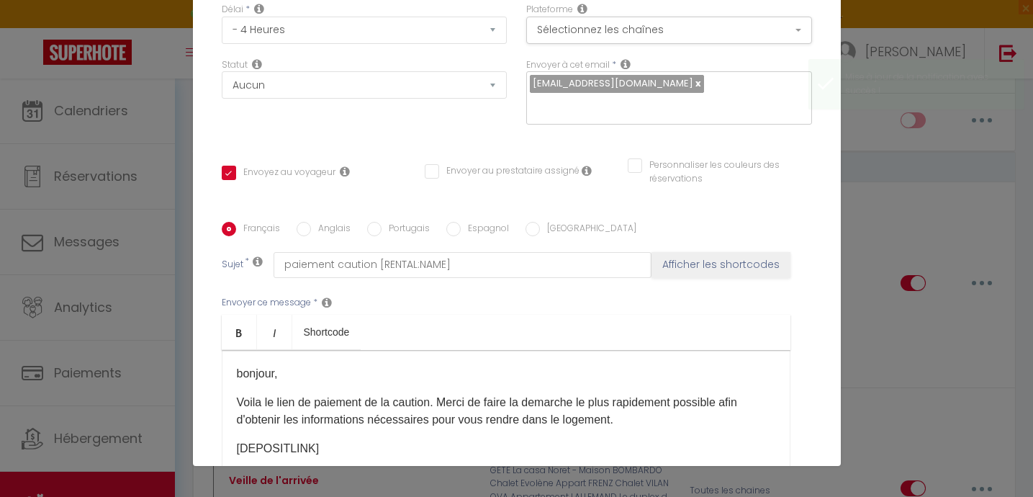
scroll to position [0, 0]
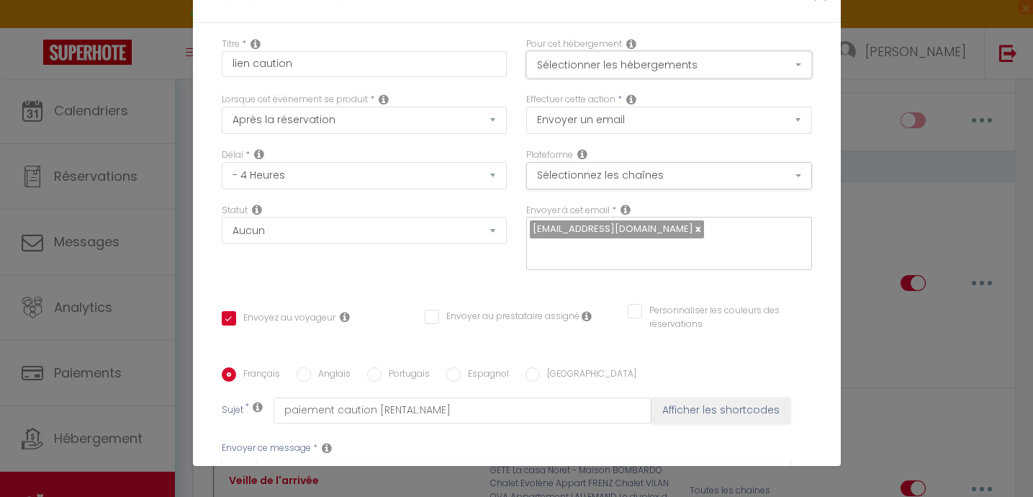
click at [658, 57] on button "Sélectionner les hébergements" at bounding box center [669, 64] width 286 height 27
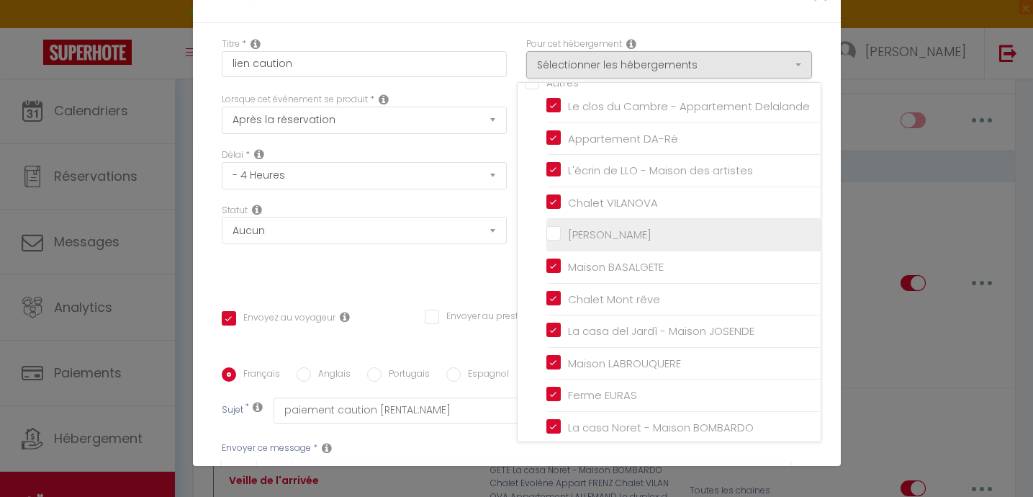
click at [556, 235] on input "[PERSON_NAME]" at bounding box center [683, 235] width 274 height 14
checkbox input "true"
checkbox input "false"
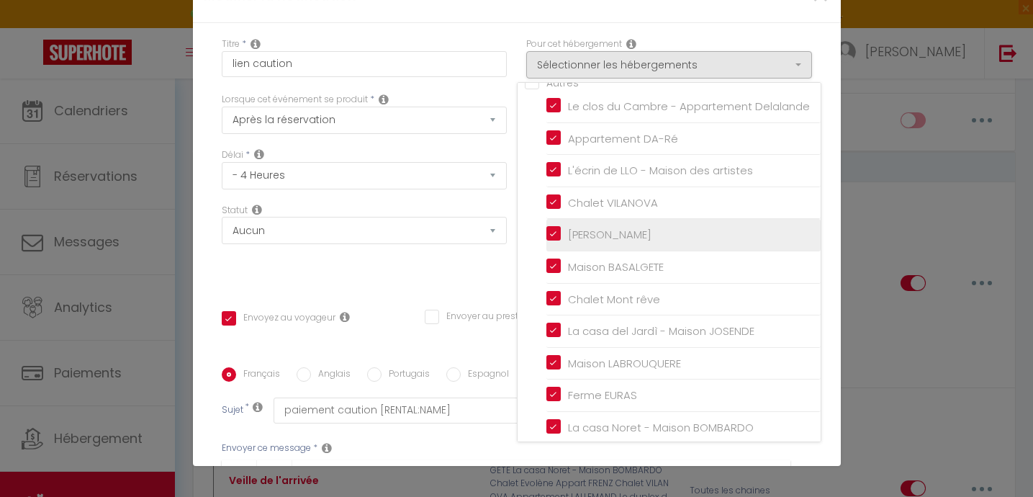
checkbox input "false"
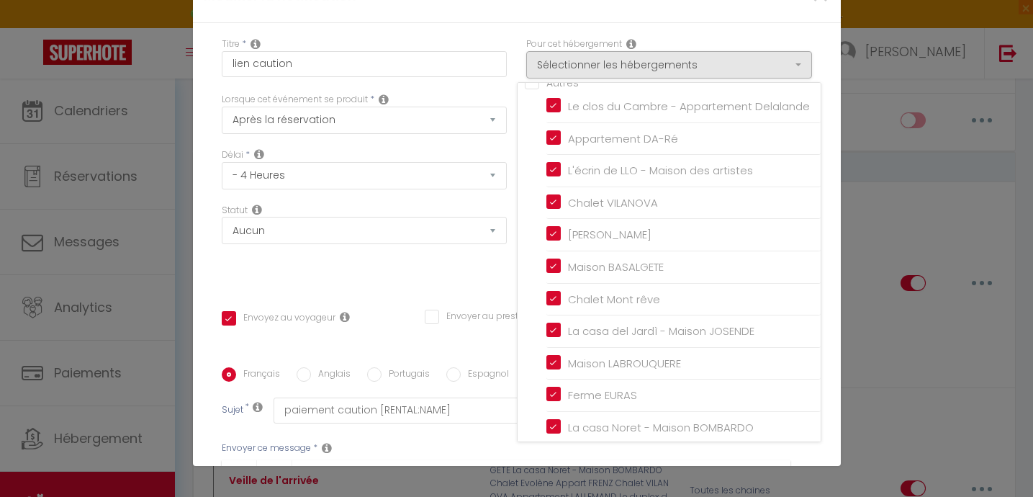
click at [478, 269] on div "Titre * lien caution Pour cet hébergement Sélectionner les hébergements Tous le…" at bounding box center [517, 367] width 648 height 689
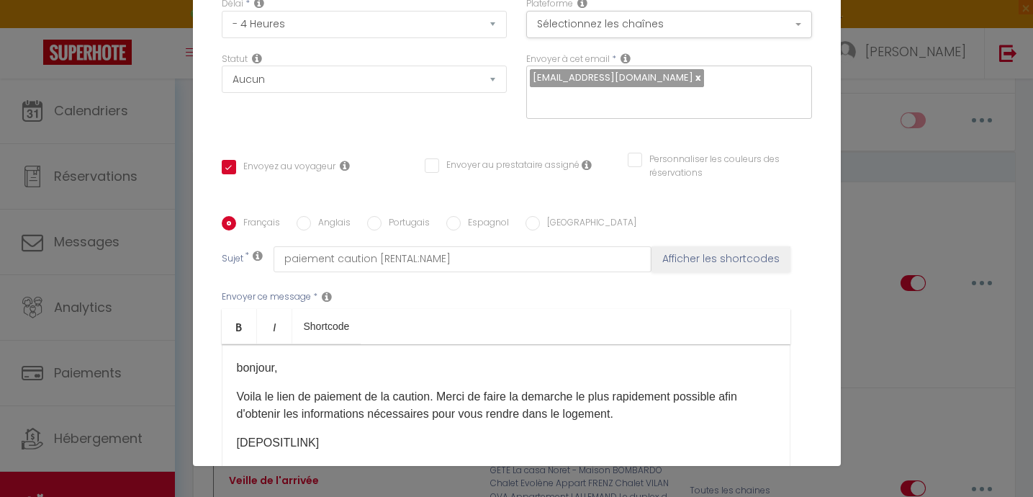
scroll to position [306, 0]
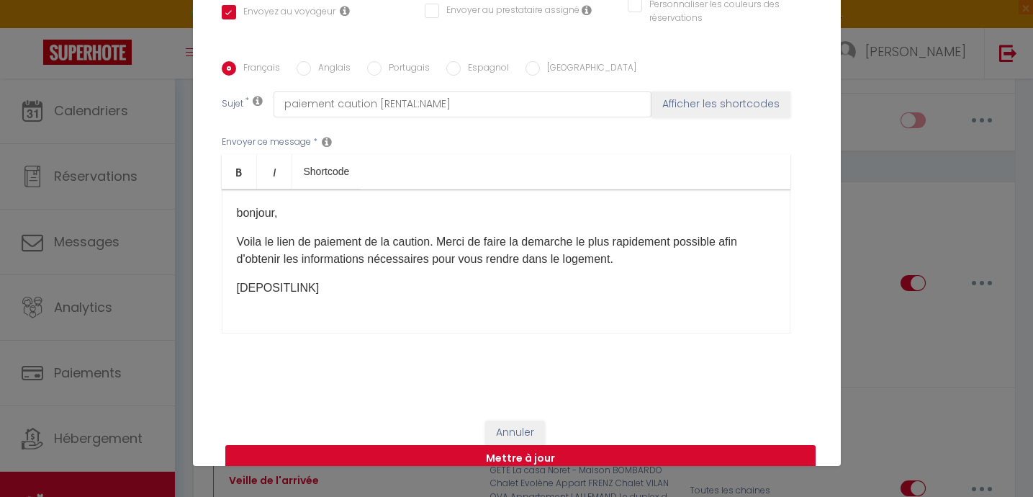
click at [537, 445] on button "Mettre à jour" at bounding box center [520, 458] width 590 height 27
checkbox input "true"
checkbox input "false"
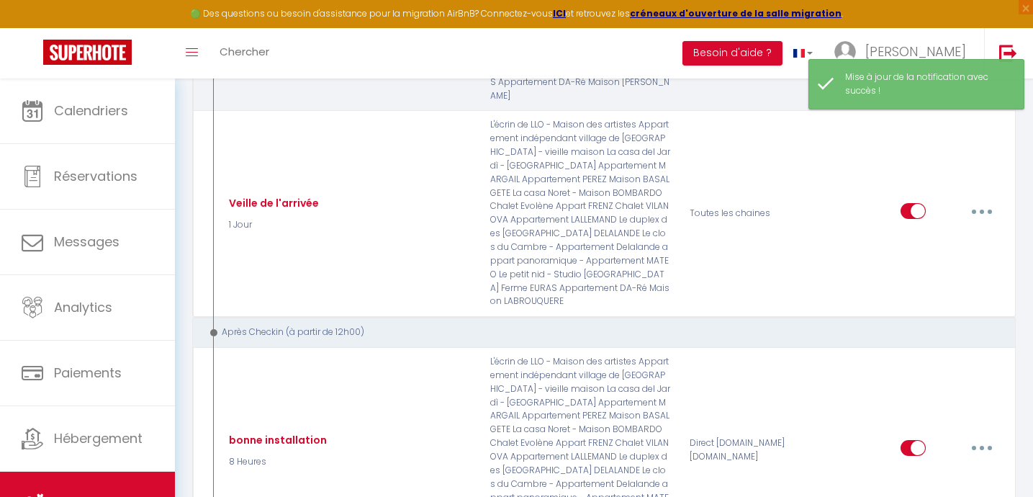
scroll to position [1765, 0]
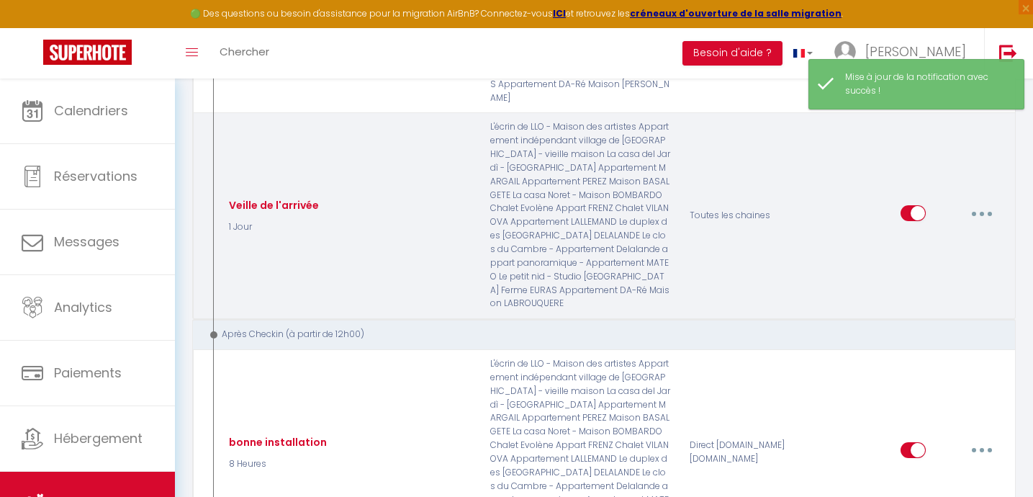
click at [984, 216] on icon "button" at bounding box center [982, 214] width 4 height 4
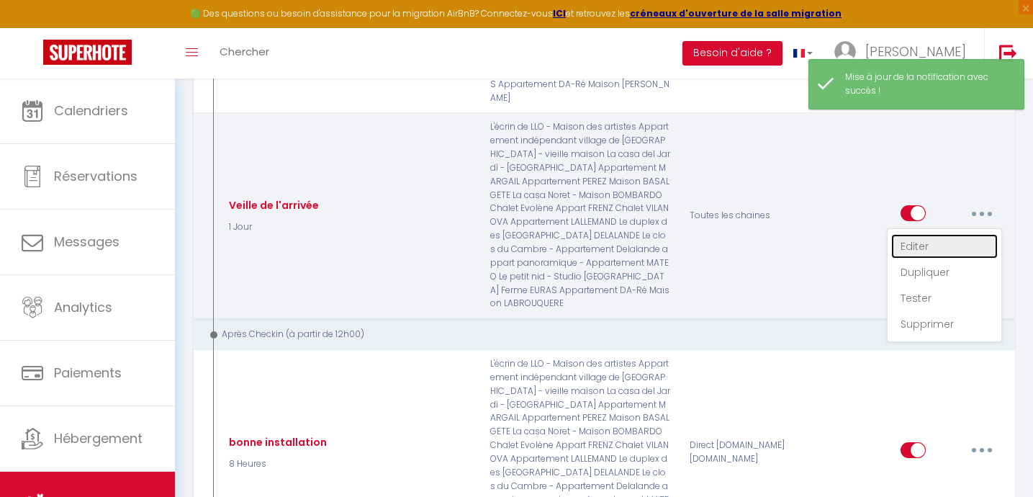
click at [907, 258] on link "Editer" at bounding box center [944, 246] width 107 height 24
type input "Veille de l'arrivée"
select select "1 Jour"
select select
checkbox input "true"
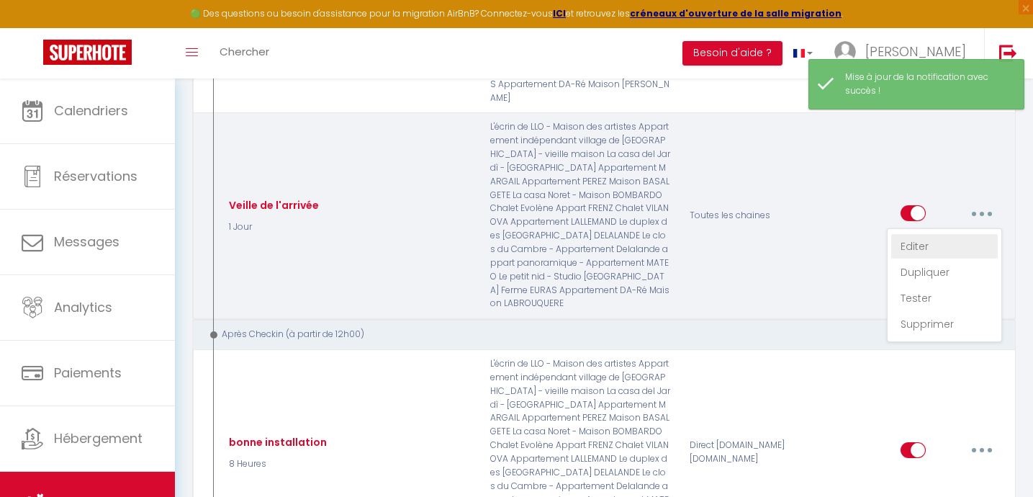
checkbox input "false"
radio input "true"
type input "veille du check in"
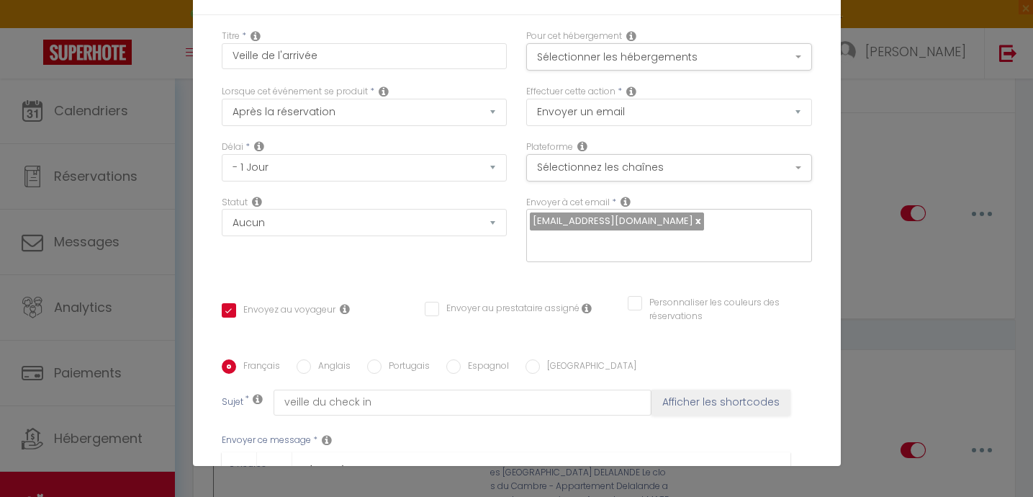
scroll to position [0, 0]
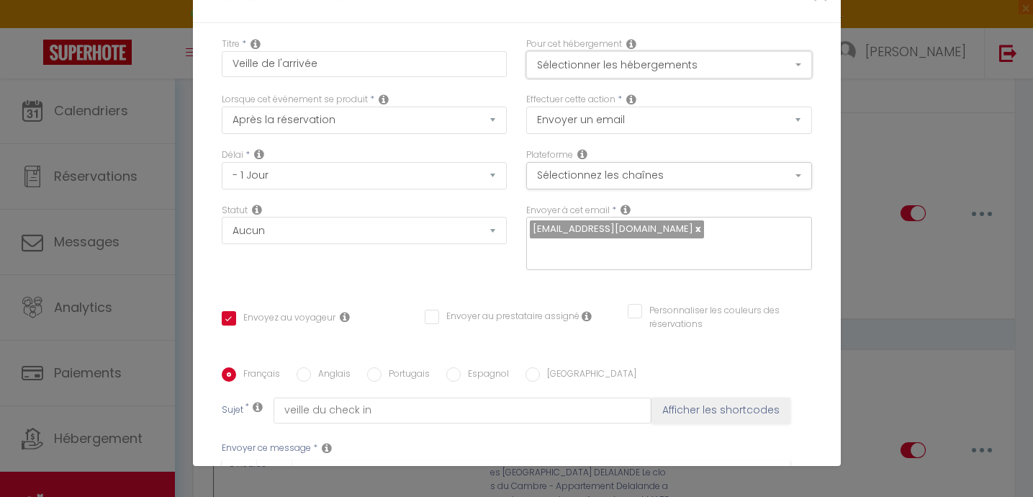
click at [639, 54] on button "Sélectionner les hébergements" at bounding box center [669, 64] width 286 height 27
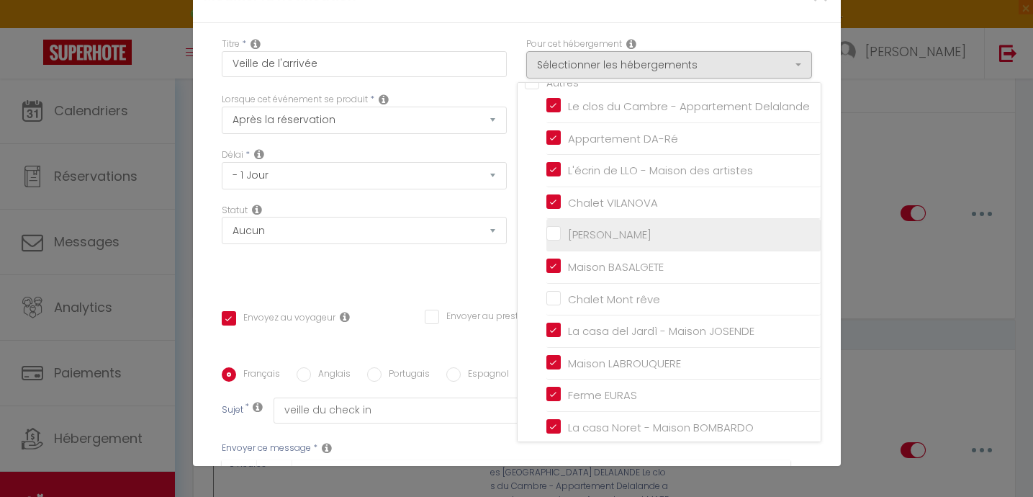
click at [554, 241] on input "[PERSON_NAME]" at bounding box center [683, 235] width 274 height 14
checkbox input "true"
checkbox input "false"
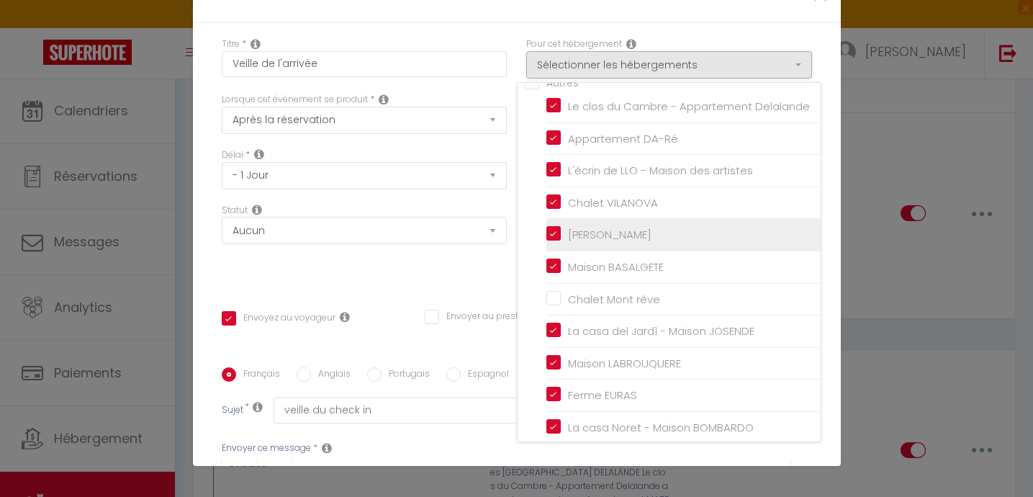
checkbox input "false"
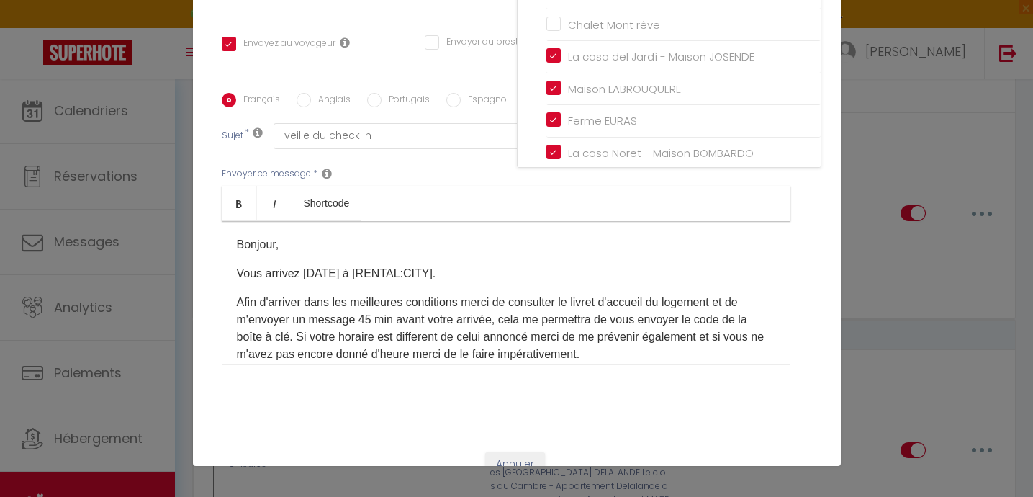
scroll to position [306, 0]
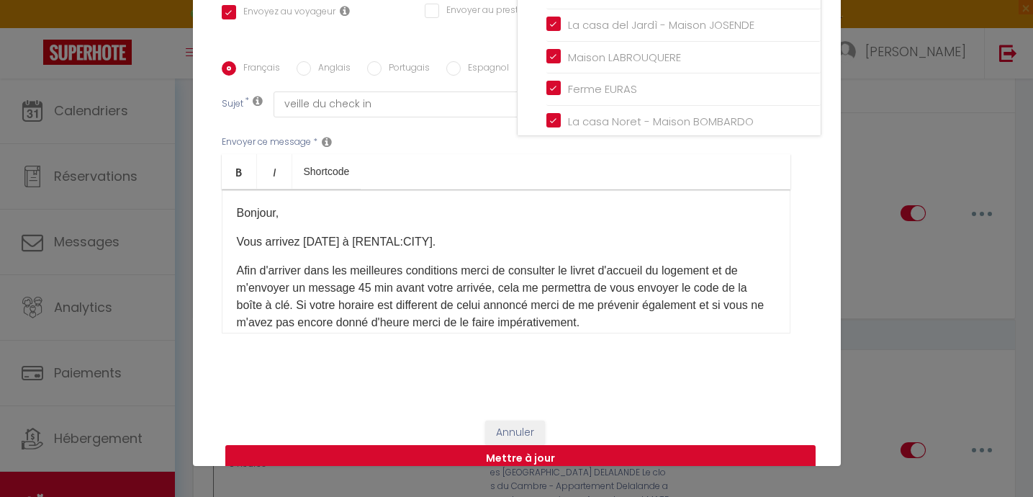
click at [527, 445] on button "Mettre à jour" at bounding box center [520, 458] width 590 height 27
checkbox input "true"
checkbox input "false"
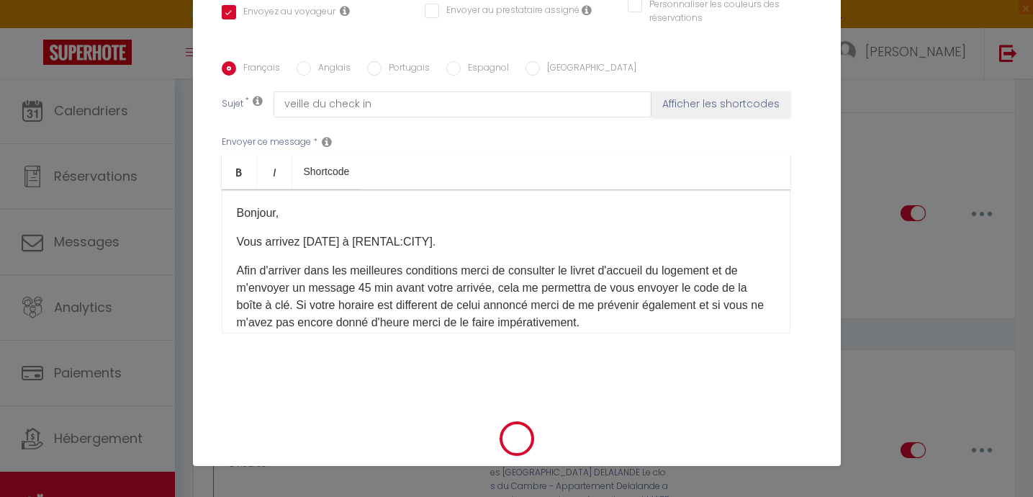
select select "1"
select select
checkbox input "false"
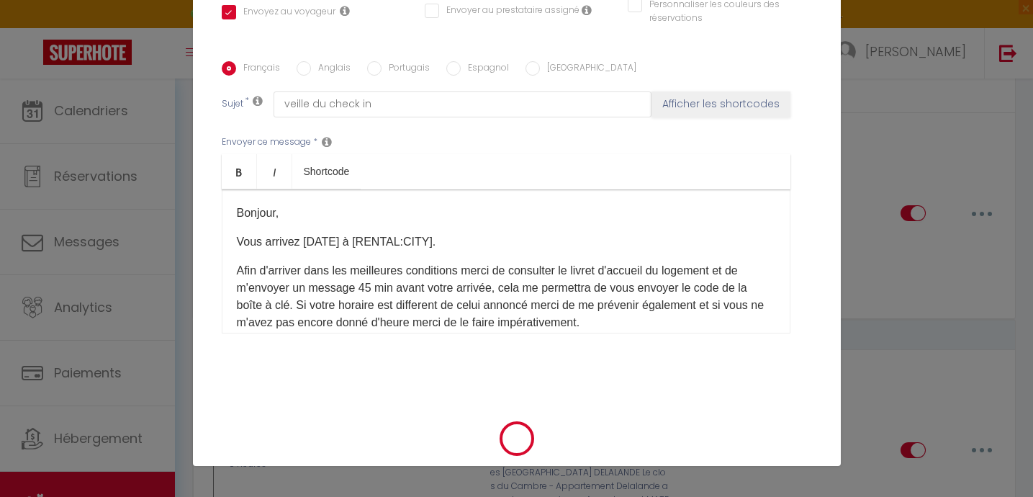
checkbox input "false"
radio input "false"
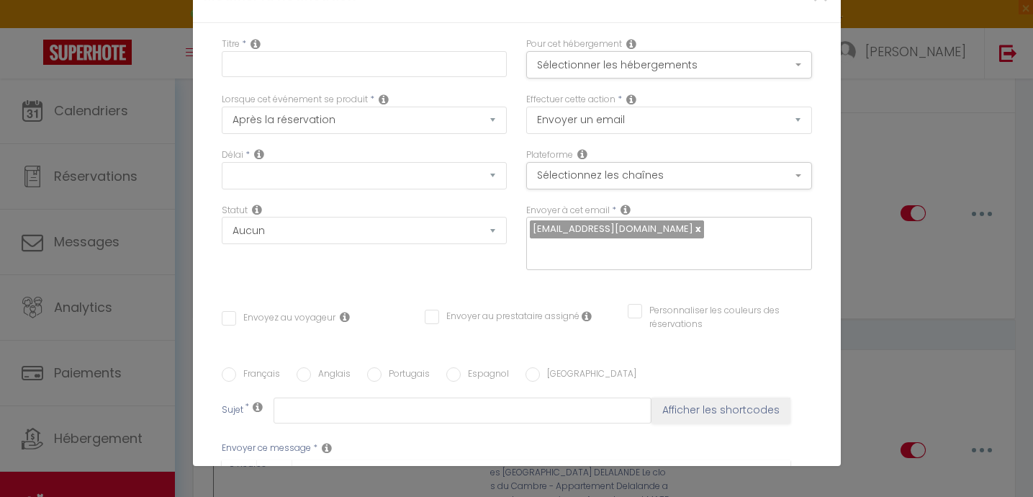
select select
checkbox input "false"
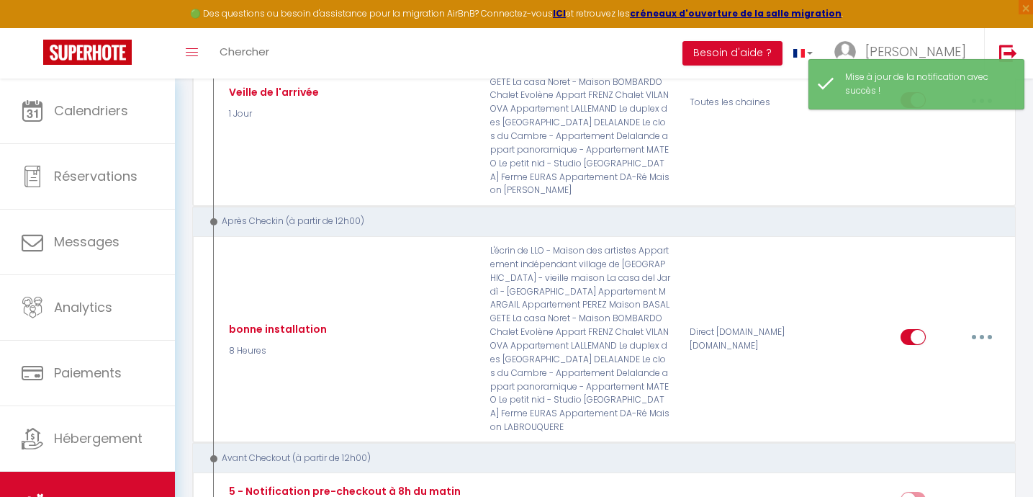
scroll to position [1917, 0]
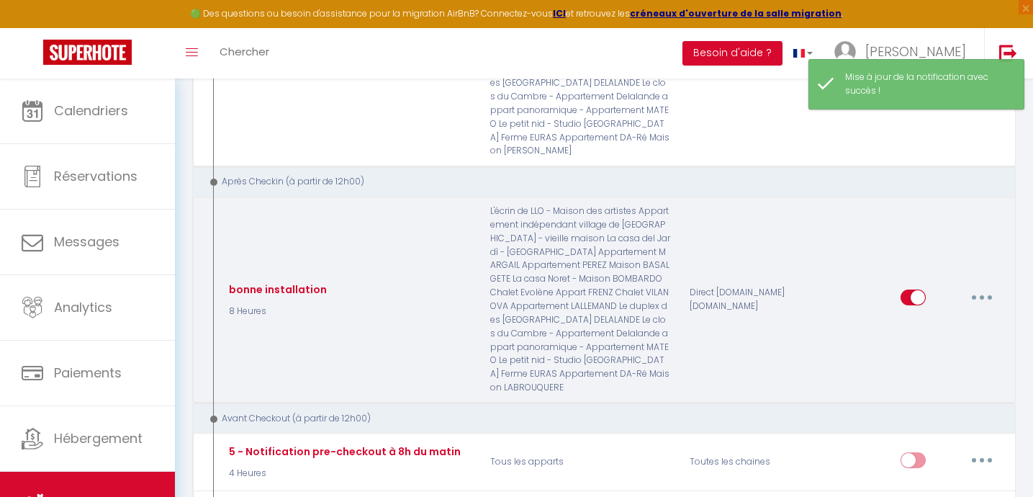
click at [981, 309] on button "button" at bounding box center [982, 297] width 40 height 23
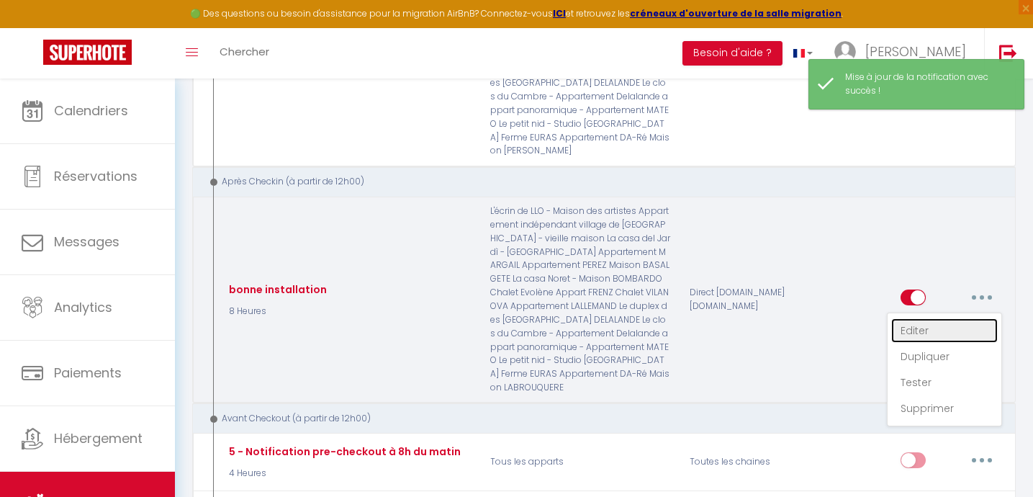
click at [909, 343] on link "Editer" at bounding box center [944, 330] width 107 height 24
type input "bonne installation"
select select "3"
select select "8 Heures"
select select
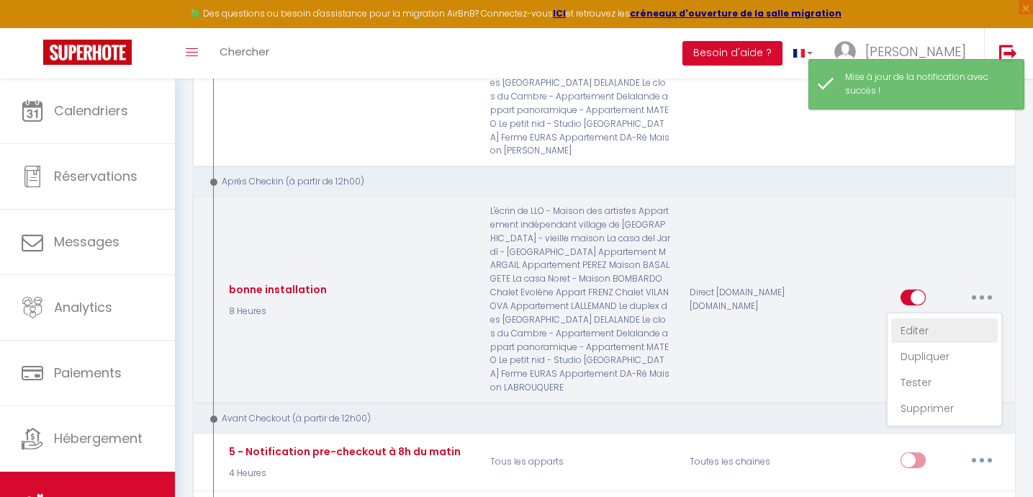
checkbox input "true"
checkbox input "false"
radio input "true"
type input "Bienvenue!"
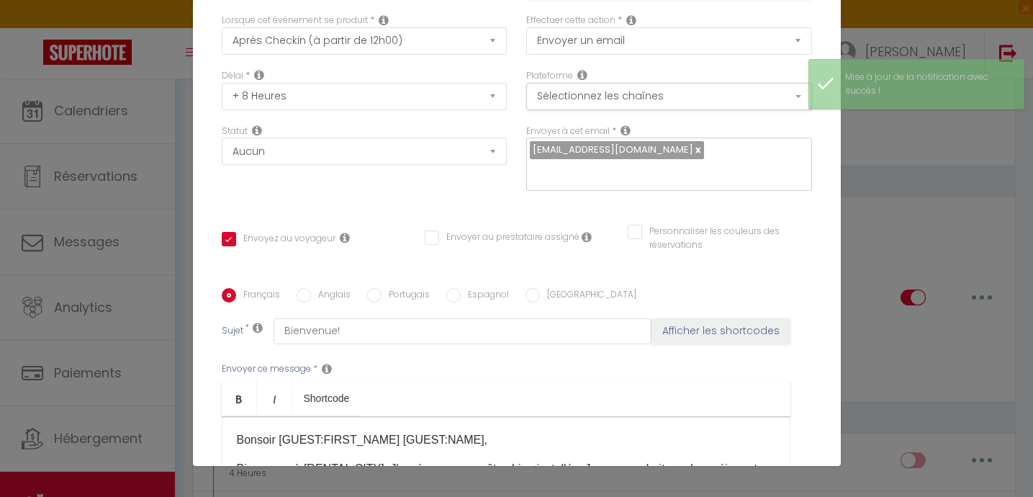
scroll to position [0, 0]
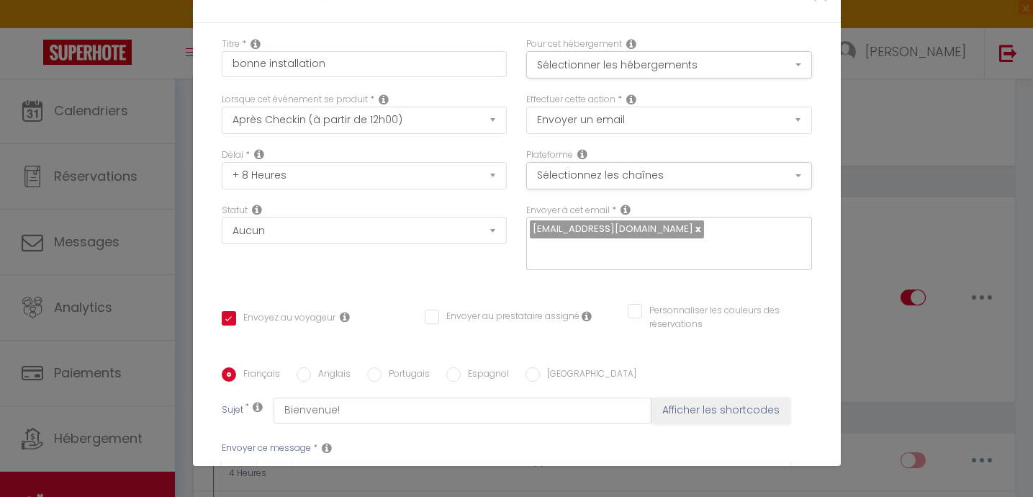
click at [611, 80] on div "Pour cet hébergement Sélectionner les hébergements Tous les apparts Autres Le […" at bounding box center [669, 64] width 305 height 55
click at [608, 76] on button "Sélectionner les hébergements" at bounding box center [669, 64] width 286 height 27
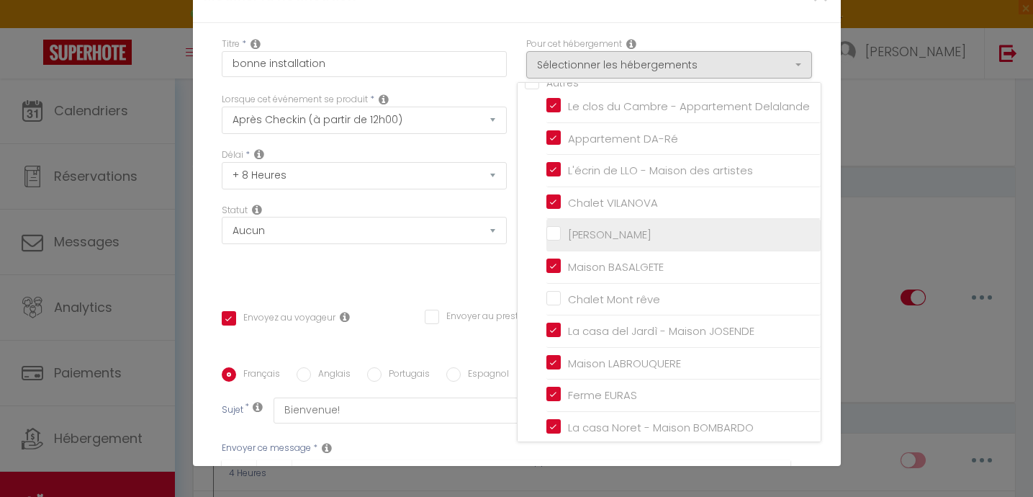
click at [554, 230] on input "[PERSON_NAME]" at bounding box center [683, 235] width 274 height 14
checkbox input "true"
checkbox input "false"
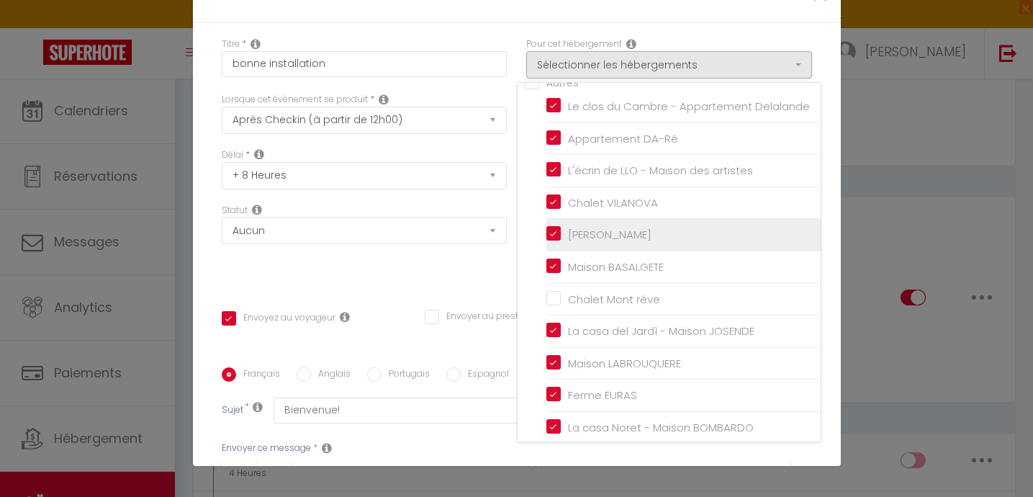
checkbox input "false"
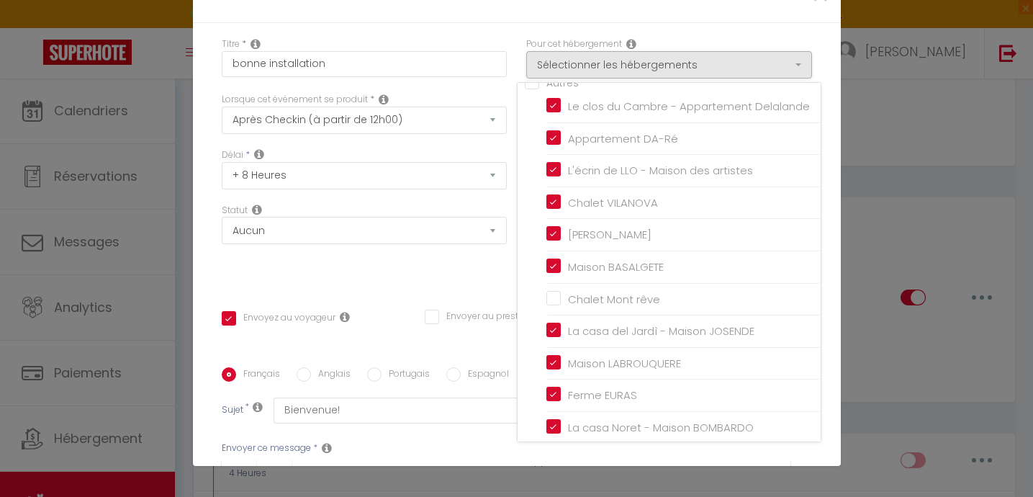
click at [487, 269] on div "Titre * bonne installation Pour cet hébergement Sélectionner les hébergements T…" at bounding box center [517, 367] width 648 height 689
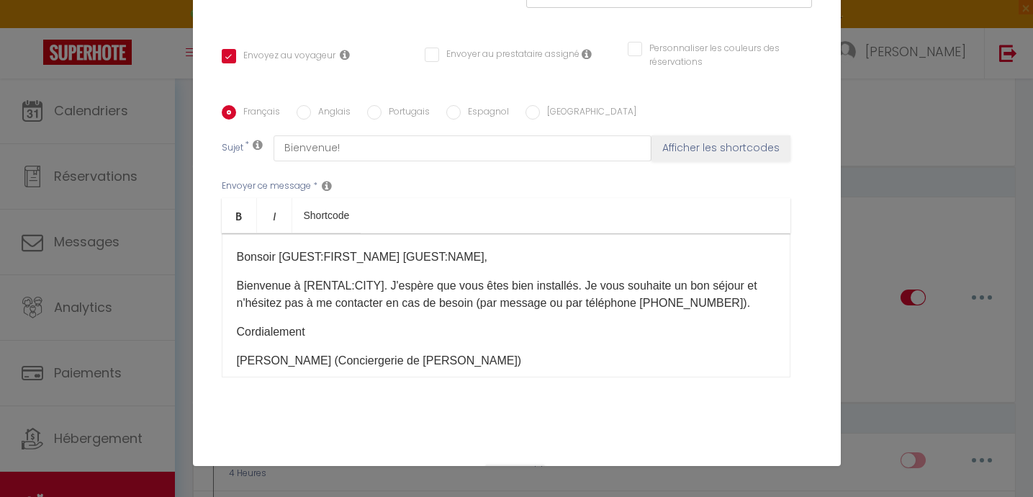
scroll to position [306, 0]
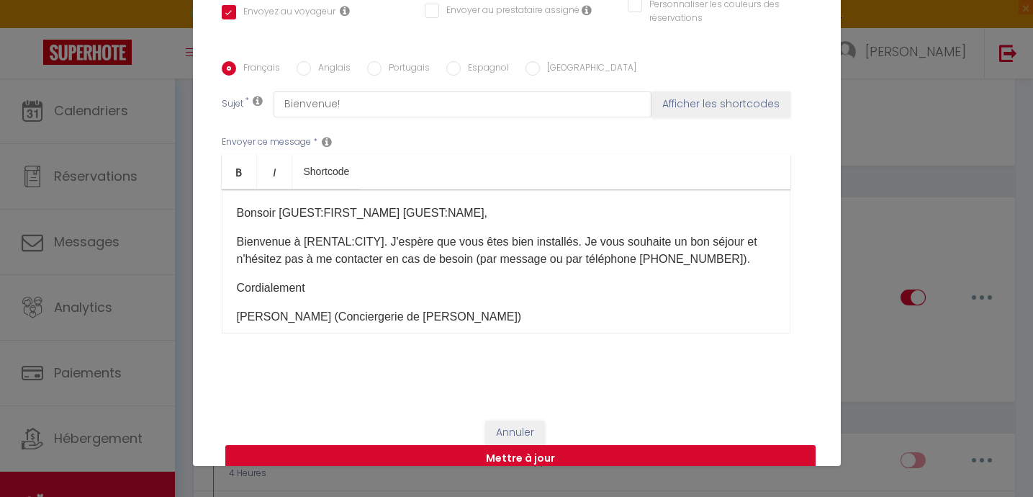
click at [498, 445] on button "Mettre à jour" at bounding box center [520, 458] width 590 height 27
checkbox input "true"
checkbox input "false"
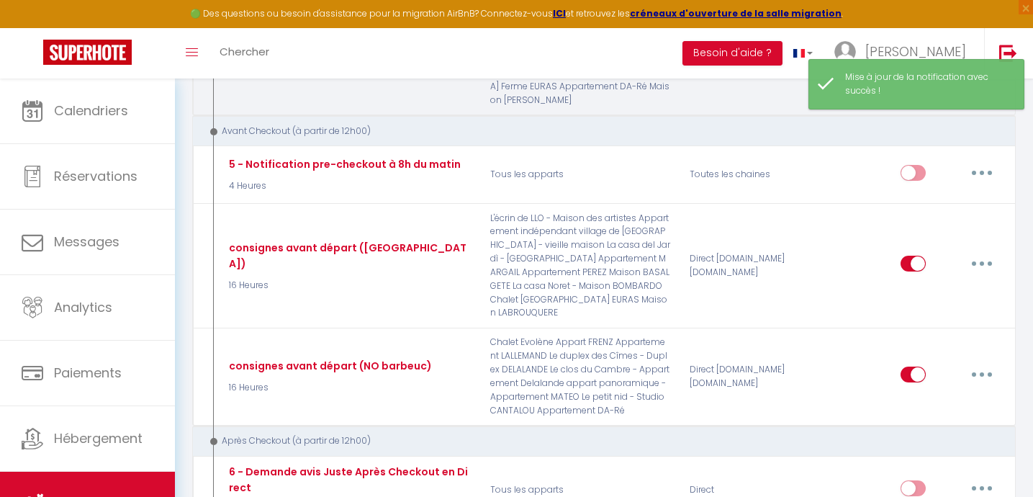
scroll to position [2210, 0]
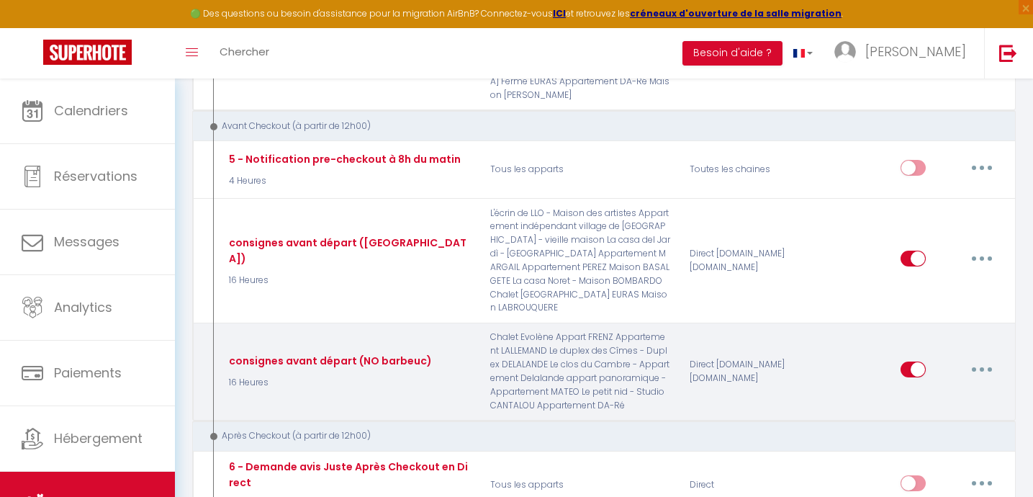
click at [982, 381] on button "button" at bounding box center [982, 369] width 40 height 23
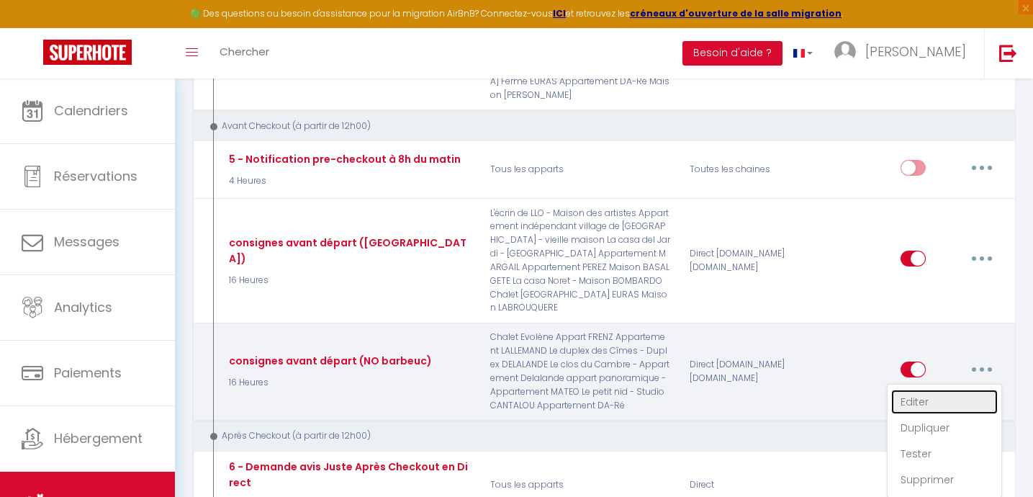
click at [912, 414] on link "Editer" at bounding box center [944, 402] width 107 height 24
type input "consignes avant départ (NO barbeuc)"
select select "4"
select select "16 Heures"
select select
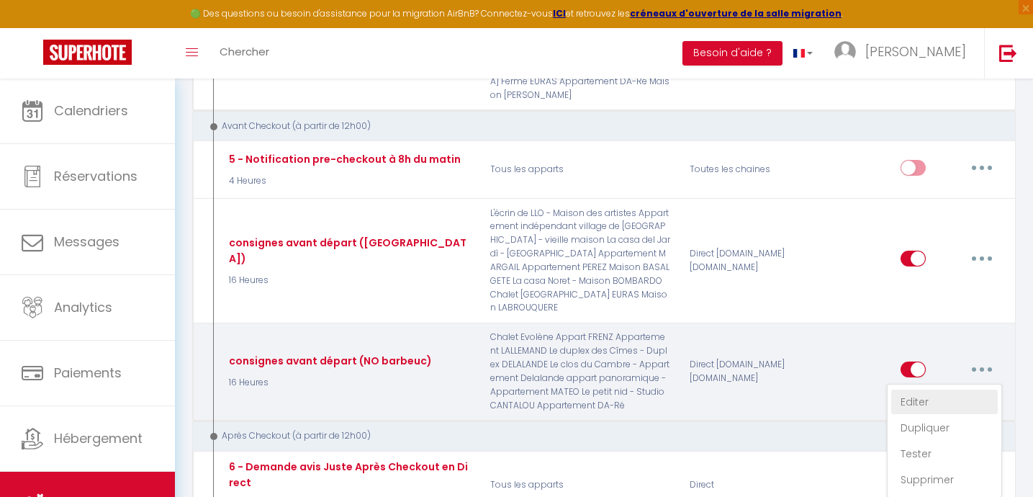
checkbox input "true"
checkbox input "false"
radio input "true"
type input "Consignes de départ"
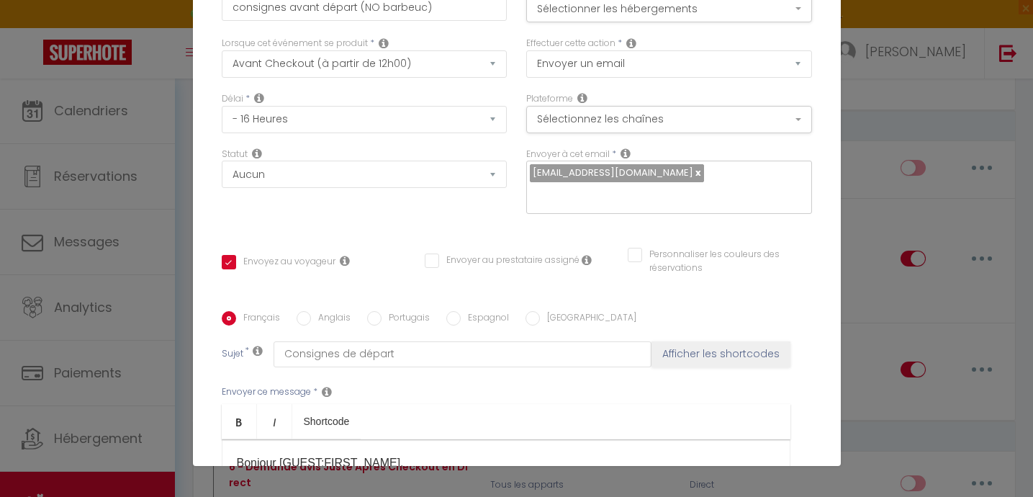
scroll to position [0, 0]
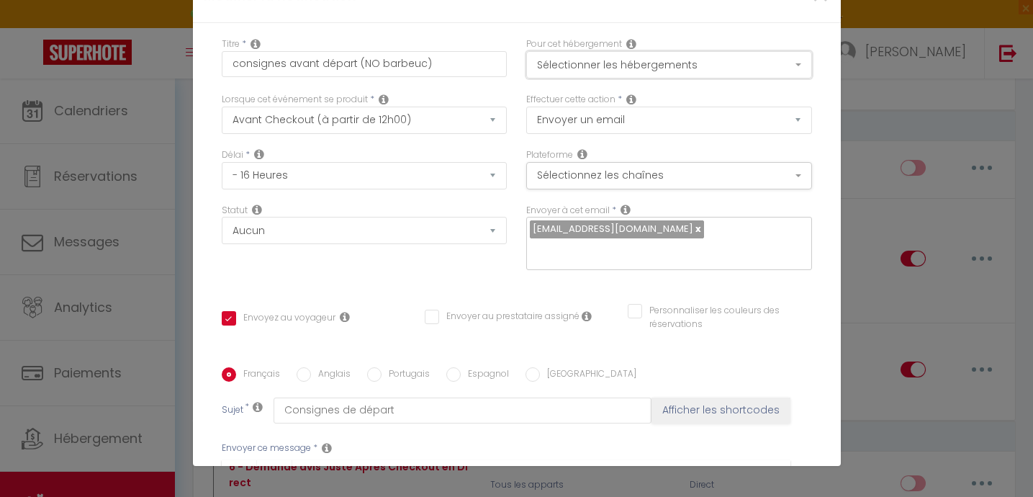
click at [651, 71] on button "Sélectionner les hébergements" at bounding box center [669, 64] width 286 height 27
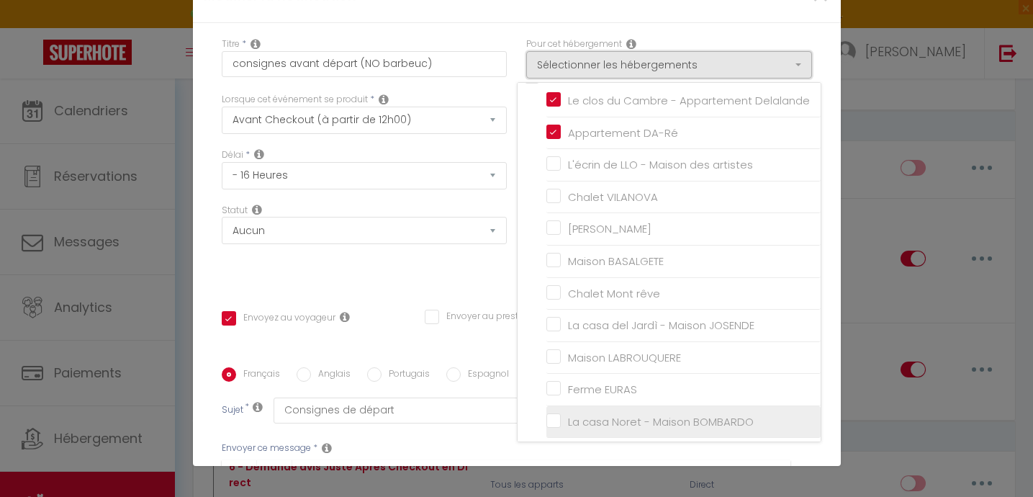
scroll to position [39, 0]
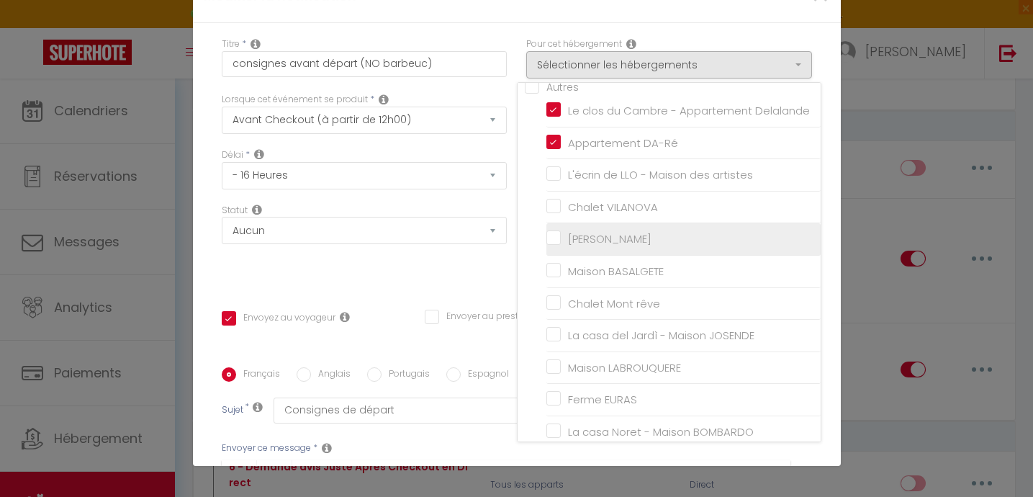
click at [552, 238] on input "[PERSON_NAME]" at bounding box center [683, 239] width 274 height 14
checkbox input "true"
checkbox input "false"
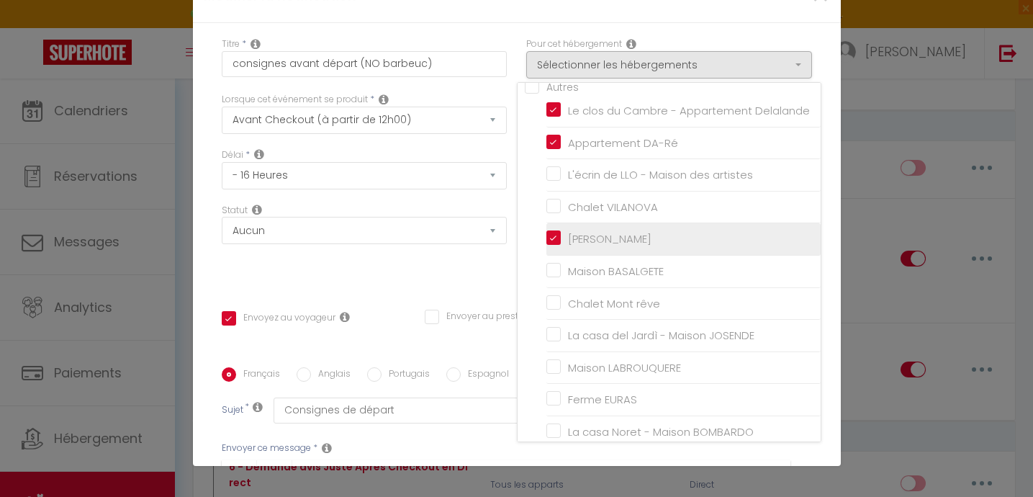
checkbox input "false"
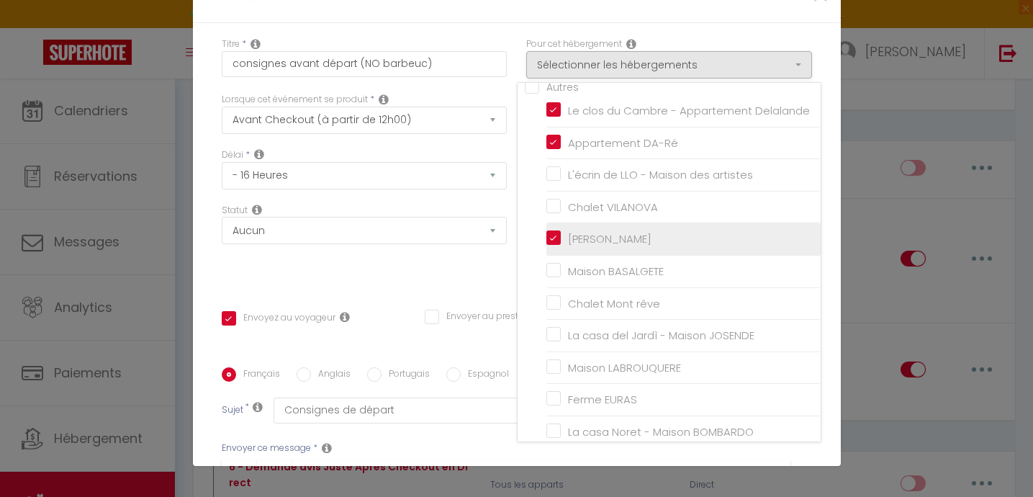
checkbox input "false"
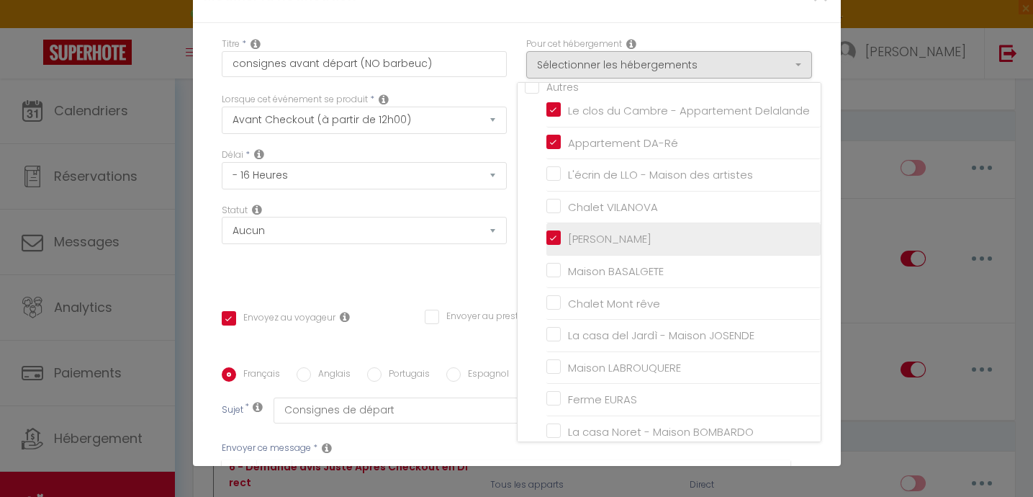
checkbox input "false"
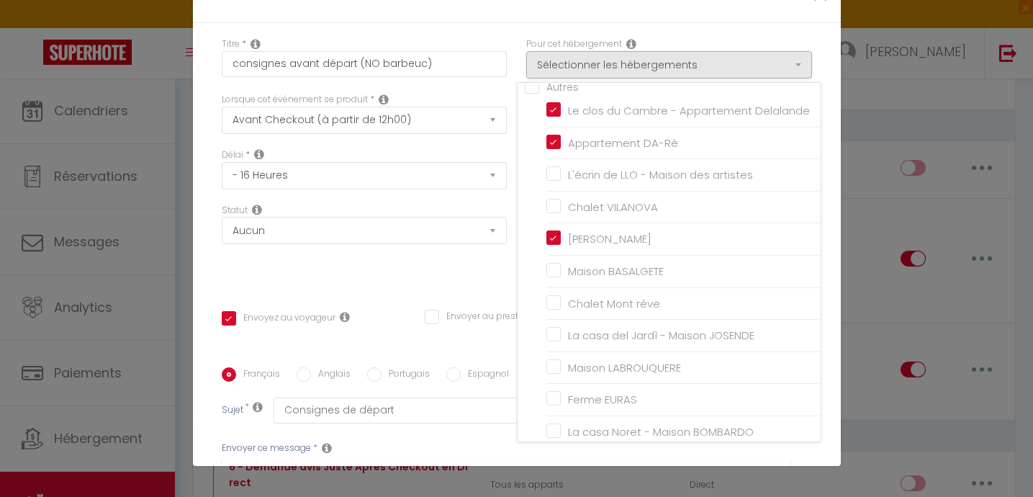
click at [456, 269] on div "Titre * consignes avant départ (NO barbeuc) Pour cet hébergement Sélectionner l…" at bounding box center [517, 367] width 648 height 689
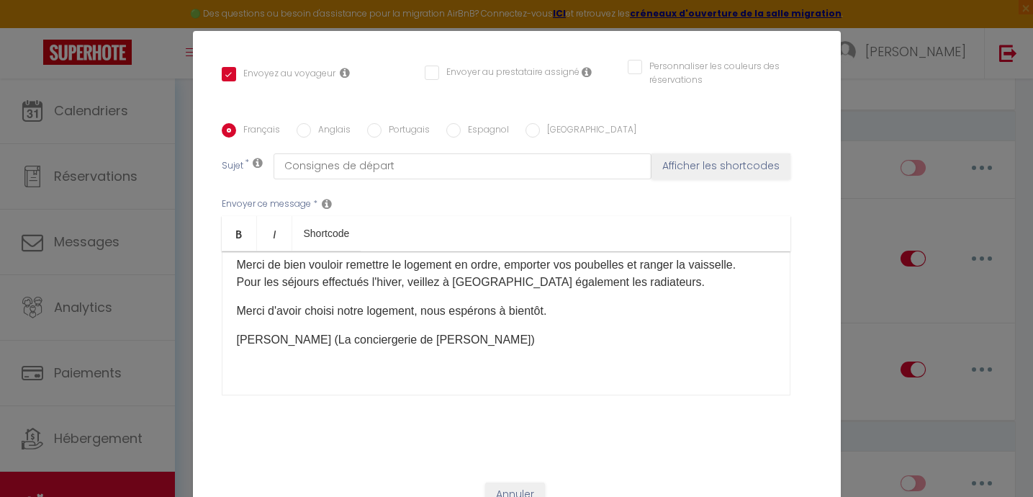
scroll to position [62, 0]
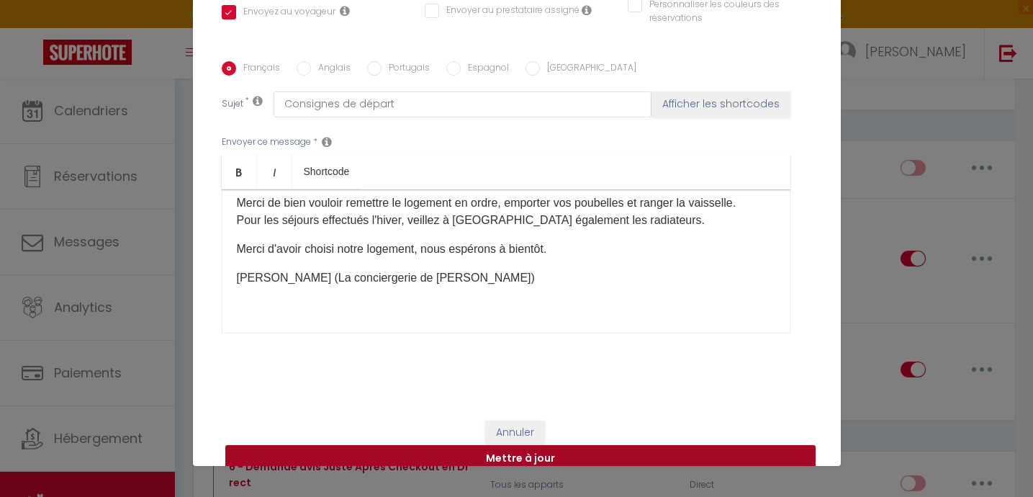
click at [580, 445] on button "Mettre à jour" at bounding box center [520, 458] width 590 height 27
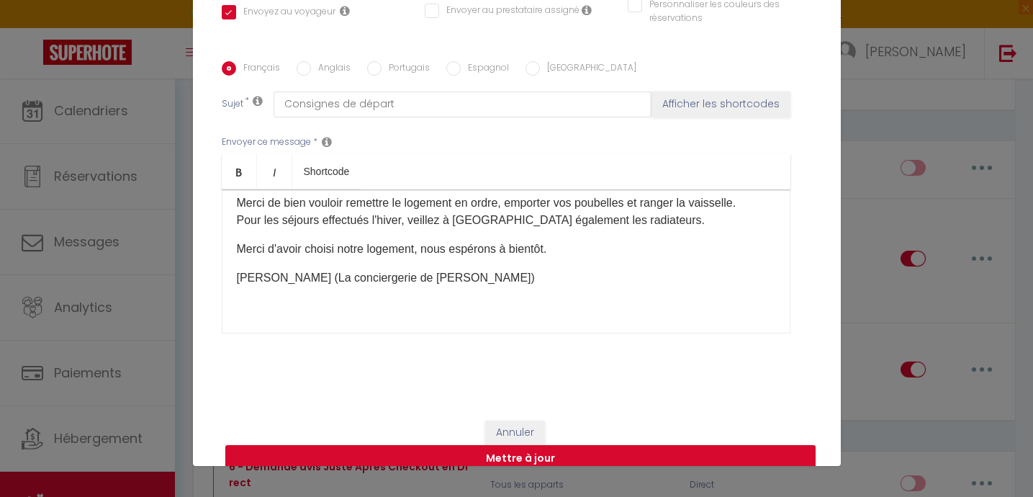
checkbox input "true"
checkbox input "false"
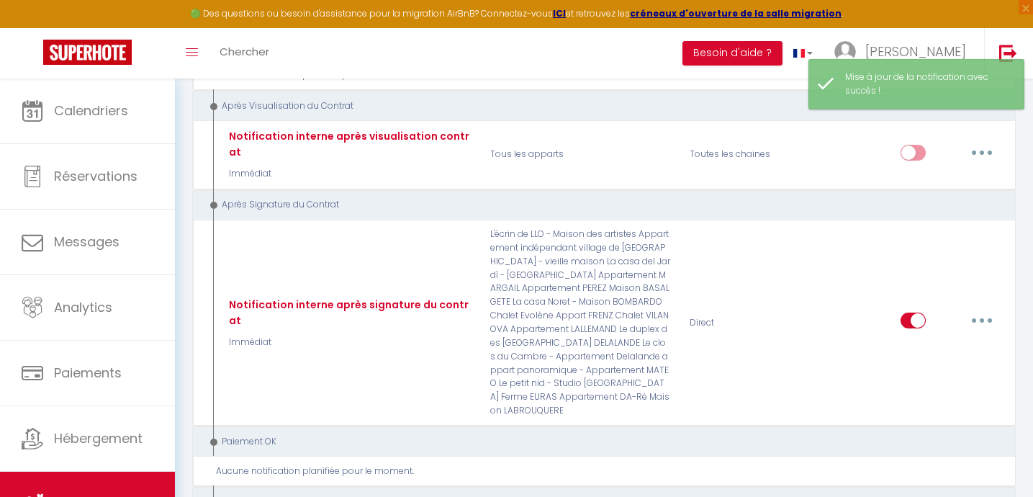
scroll to position [3528, 0]
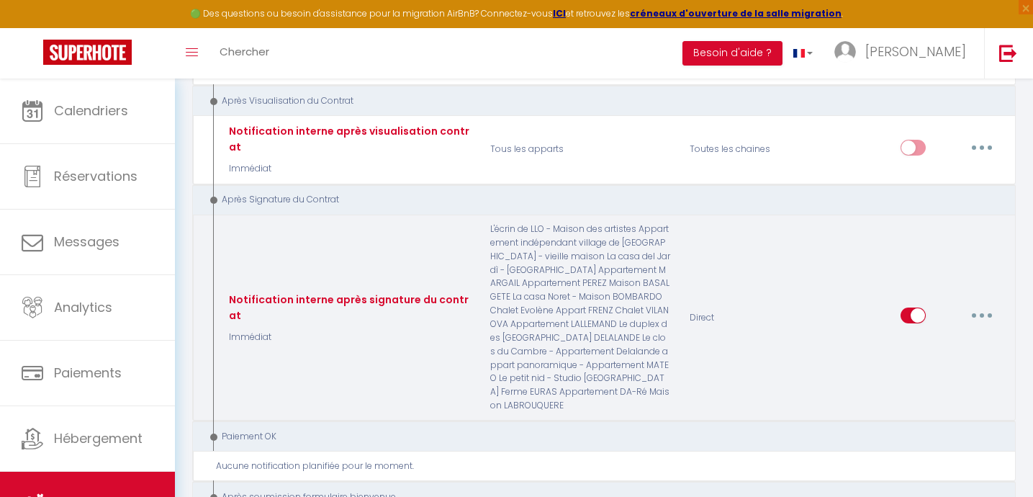
click at [978, 304] on button "button" at bounding box center [982, 315] width 40 height 23
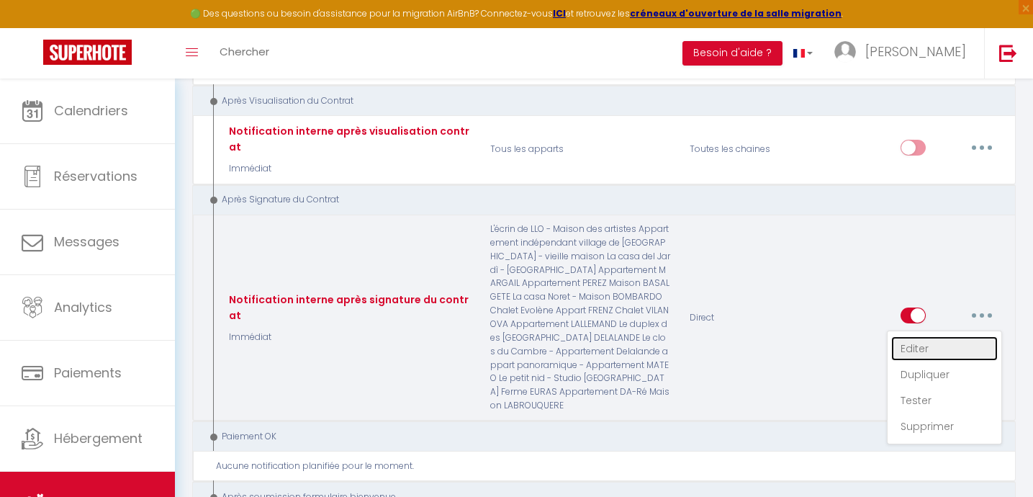
click at [912, 336] on link "Editer" at bounding box center [944, 348] width 107 height 24
type input "Notification interne après signature du contrat"
select select "15"
select select "Immédiat"
select select
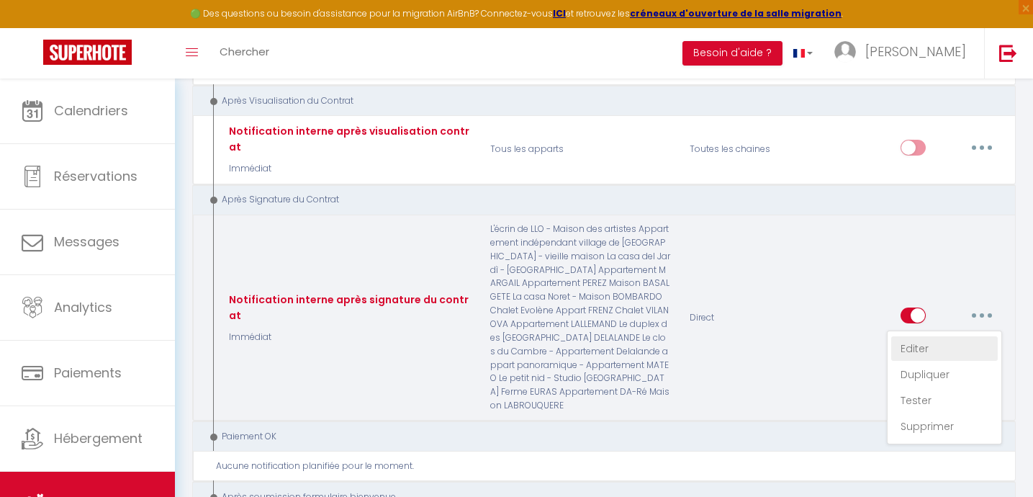
checkbox input "false"
radio input "true"
type input "Notification signature contrat - [RENTAL:NAME] - [GUEST:NAME] - [BOOKING:ID]"
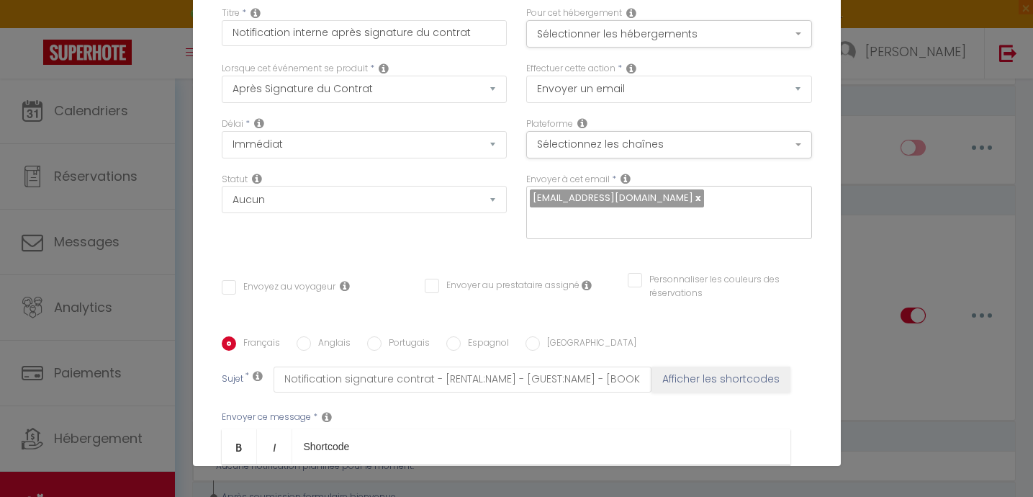
scroll to position [0, 0]
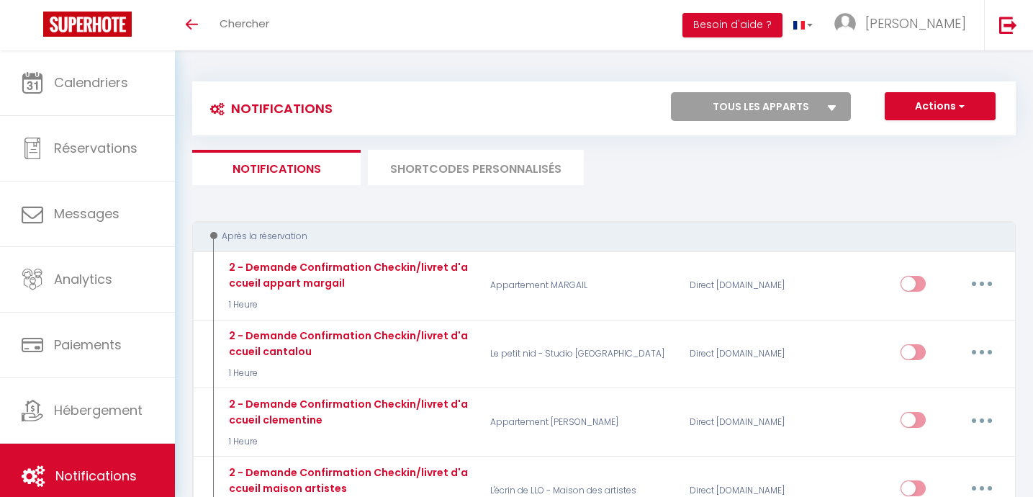
select select
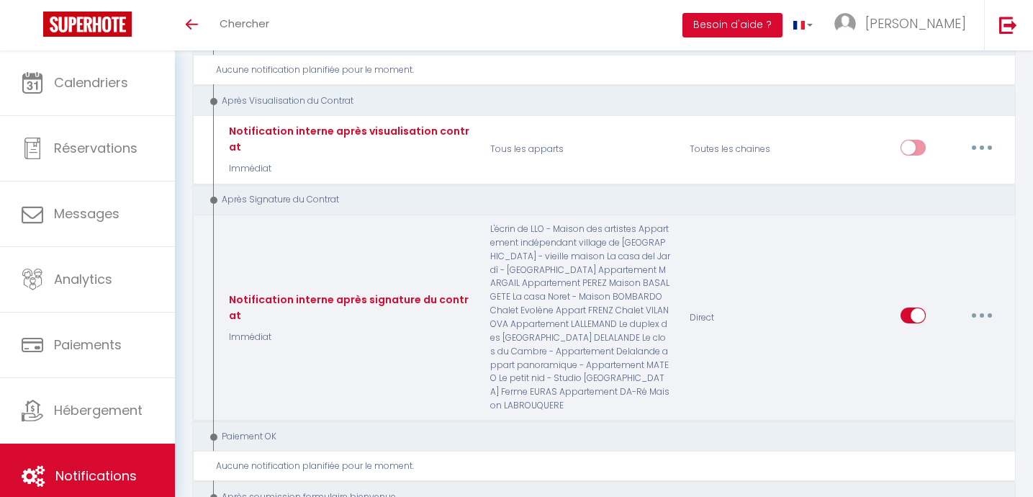
click at [980, 304] on button "button" at bounding box center [982, 315] width 40 height 23
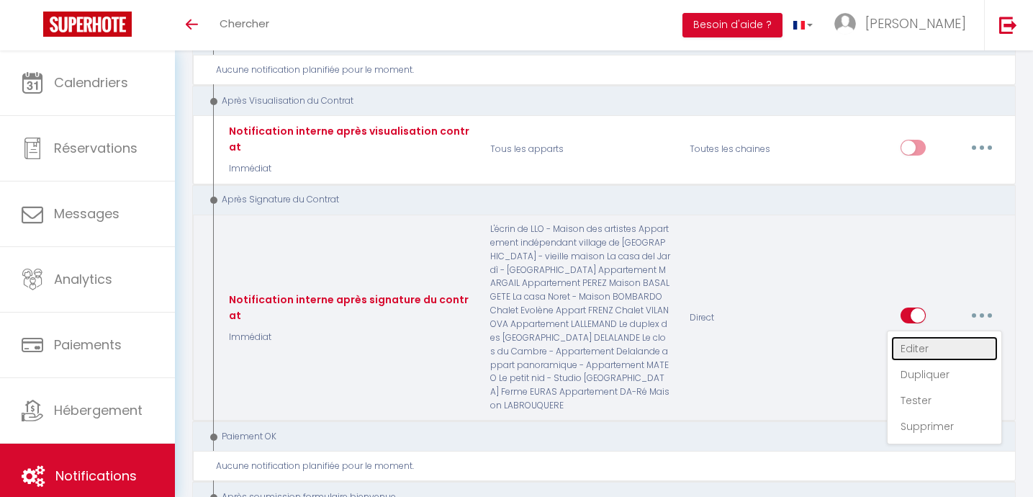
click at [920, 336] on link "Editer" at bounding box center [944, 348] width 107 height 24
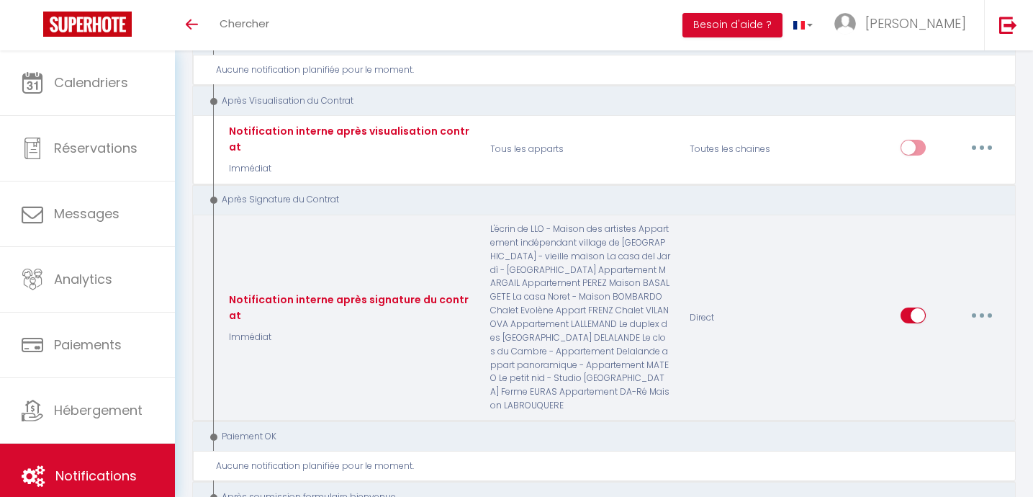
type input "Notification interne après signature du contrat"
select select "15"
select select "Immédiat"
select select
checkbox input "false"
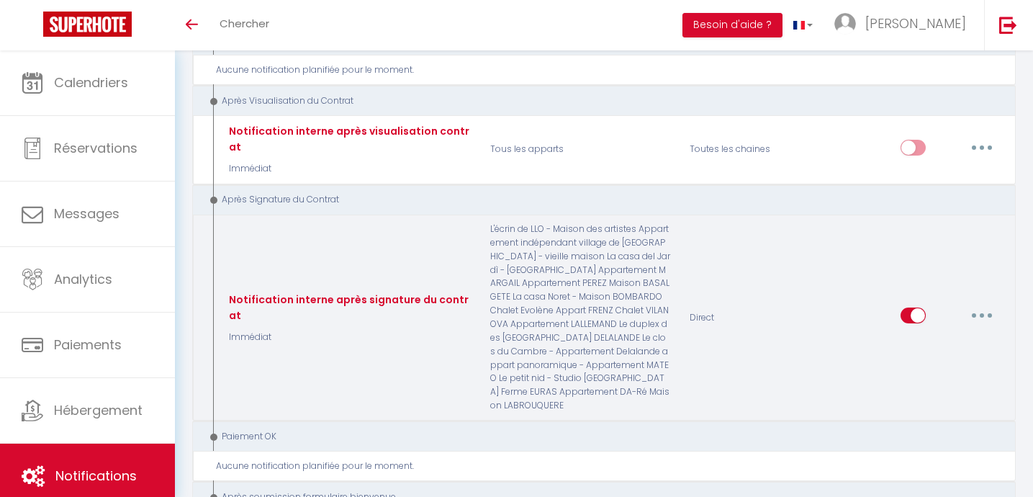
checkbox input "false"
radio input "true"
type input "Notification signature contrat - [RENTAL:NAME] - [GUEST:NAME] - [BOOKING:ID]"
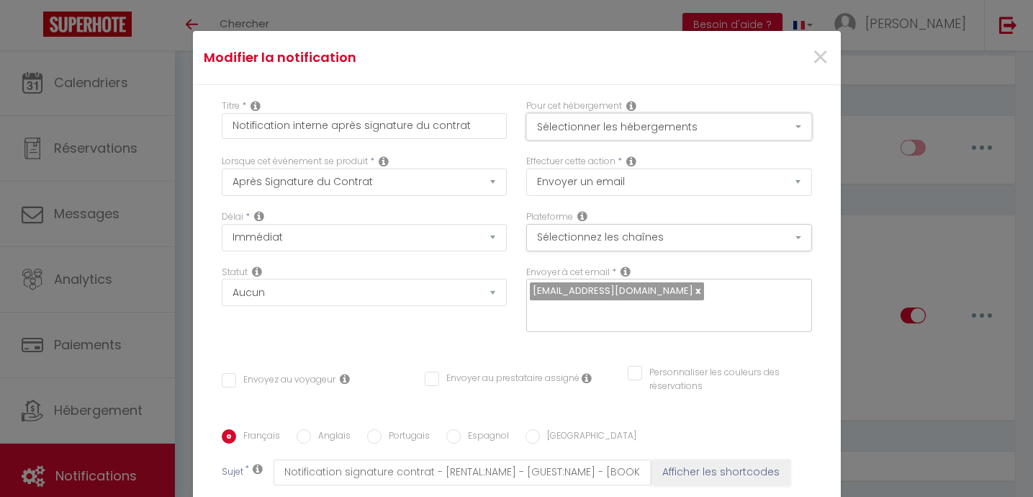
click at [644, 123] on button "Sélectionner les hébergements" at bounding box center [669, 126] width 286 height 27
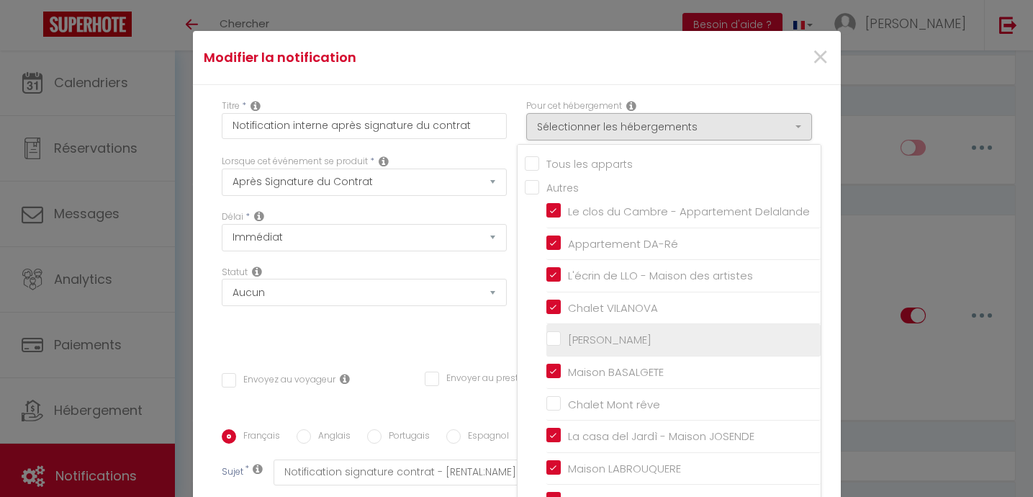
click at [560, 338] on input "[PERSON_NAME]" at bounding box center [683, 340] width 274 height 14
checkbox input "true"
checkbox input "false"
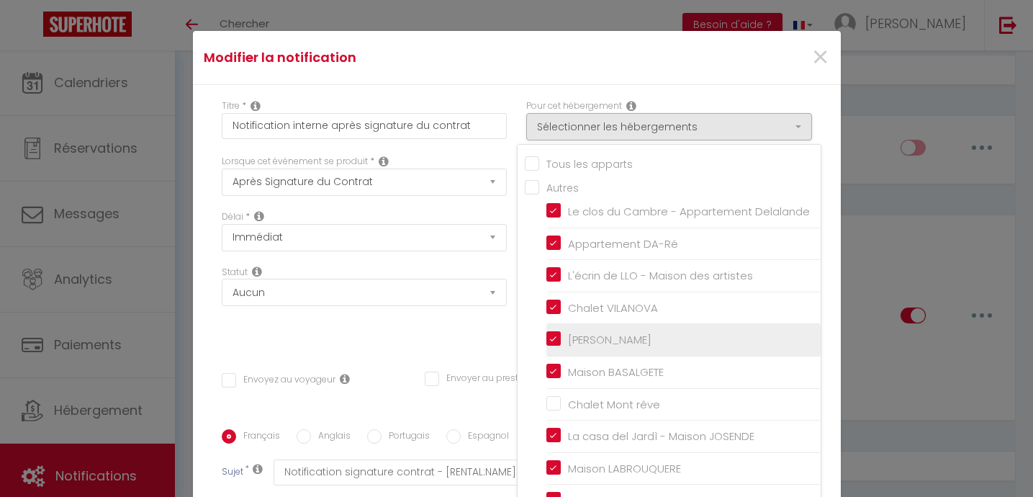
checkbox input "false"
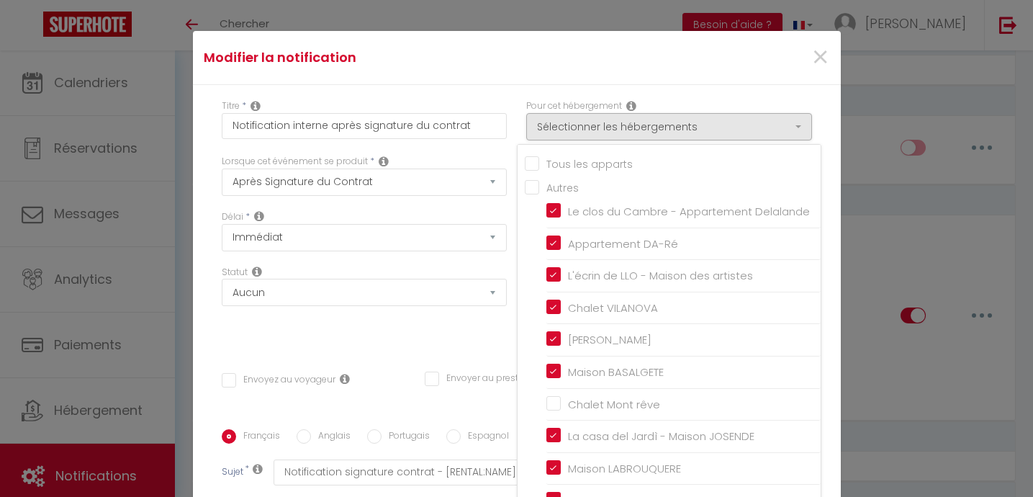
click at [491, 326] on div "Titre * Notification interne après signature du contrat Pour cet hébergement Sé…" at bounding box center [517, 429] width 648 height 689
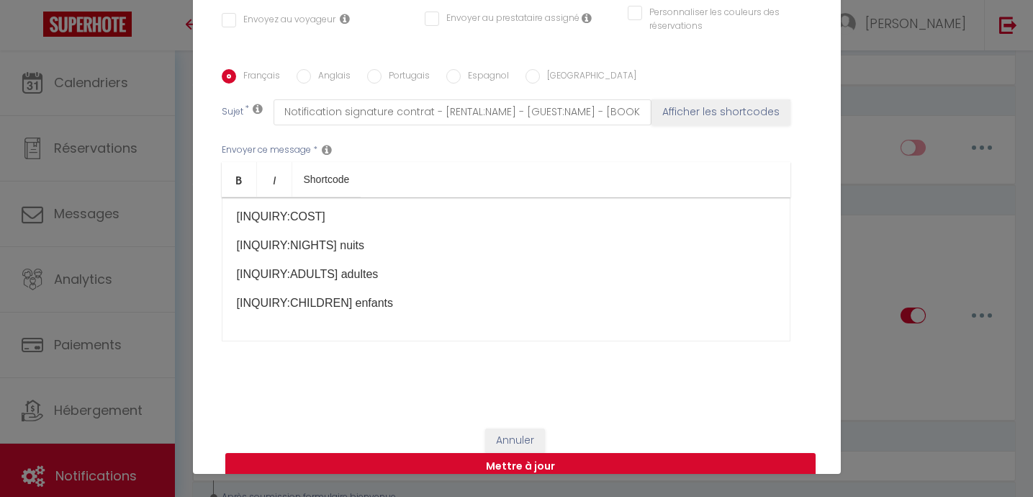
scroll to position [62, 0]
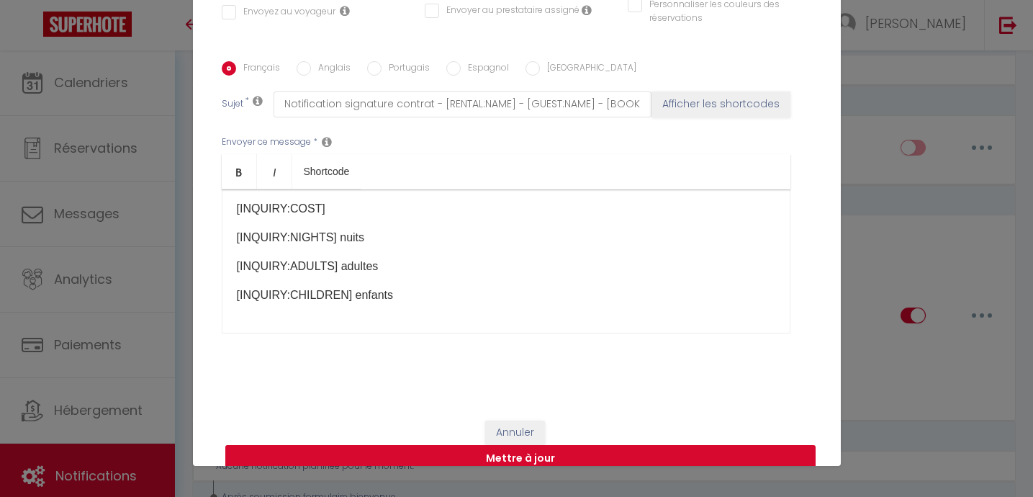
click at [528, 445] on button "Mettre à jour" at bounding box center [520, 458] width 590 height 27
checkbox input "false"
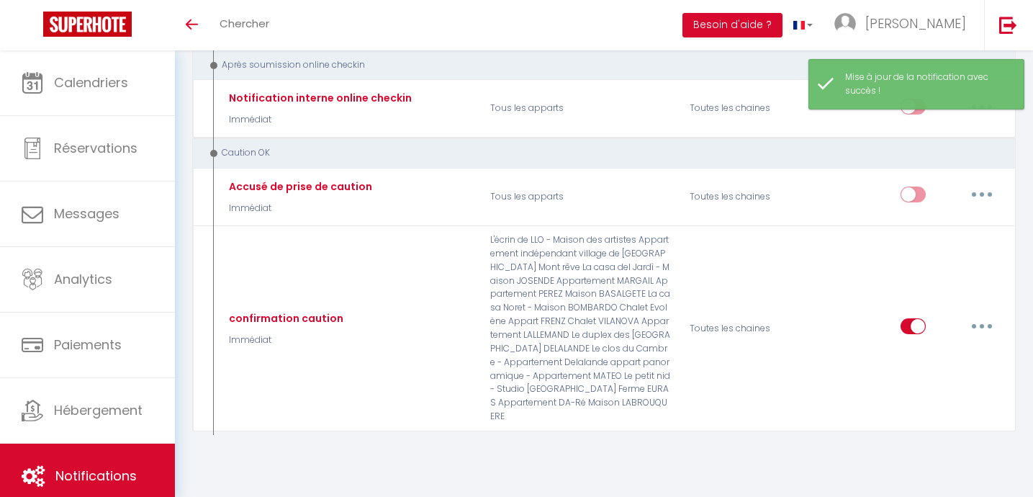
scroll to position [4412, 0]
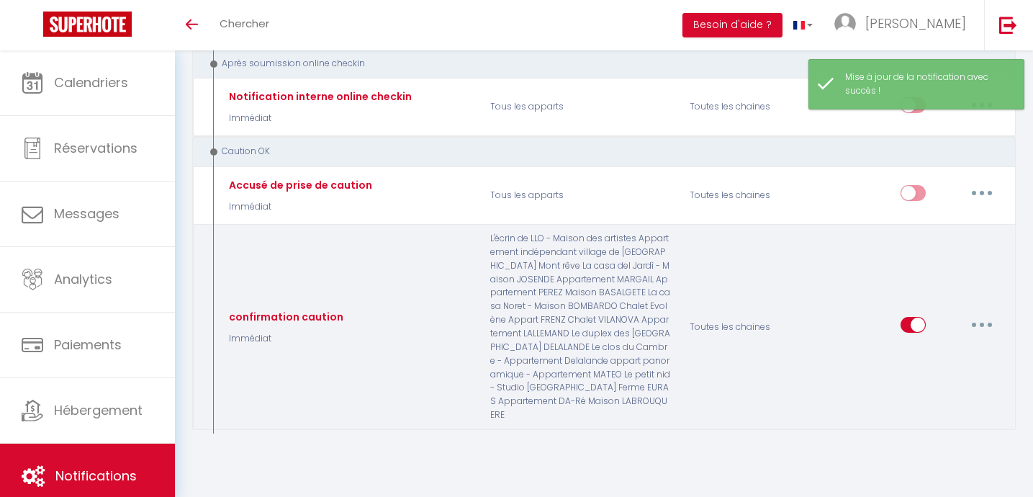
click at [984, 316] on button "button" at bounding box center [982, 324] width 40 height 23
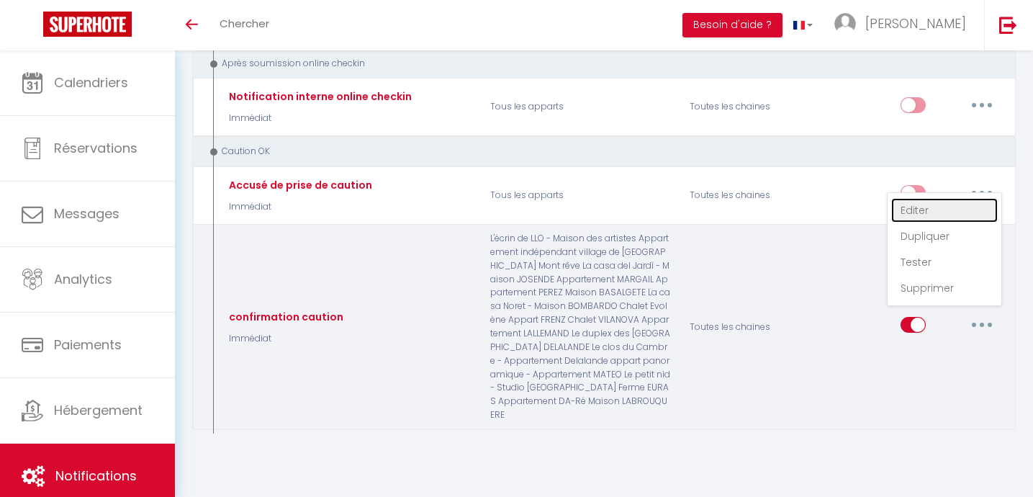
click at [911, 201] on link "Editer" at bounding box center [944, 210] width 107 height 24
type input "confirmation caution"
select select "24"
select select "notification"
select select "Immédiat"
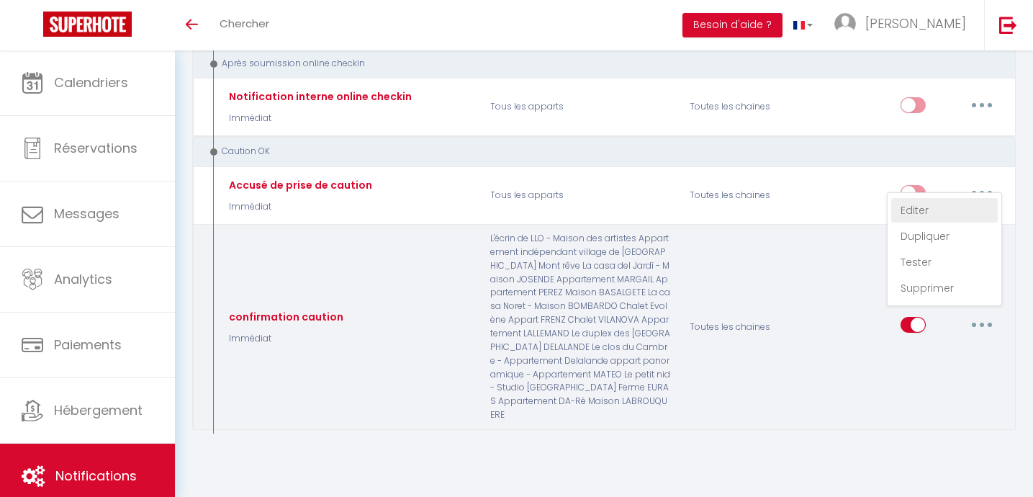
select select
checkbox input "false"
radio input "true"
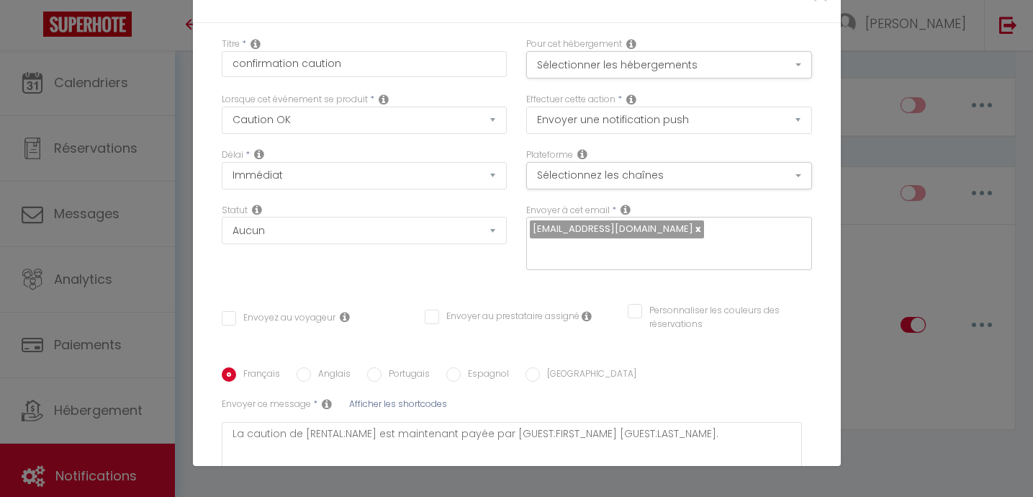
scroll to position [0, 0]
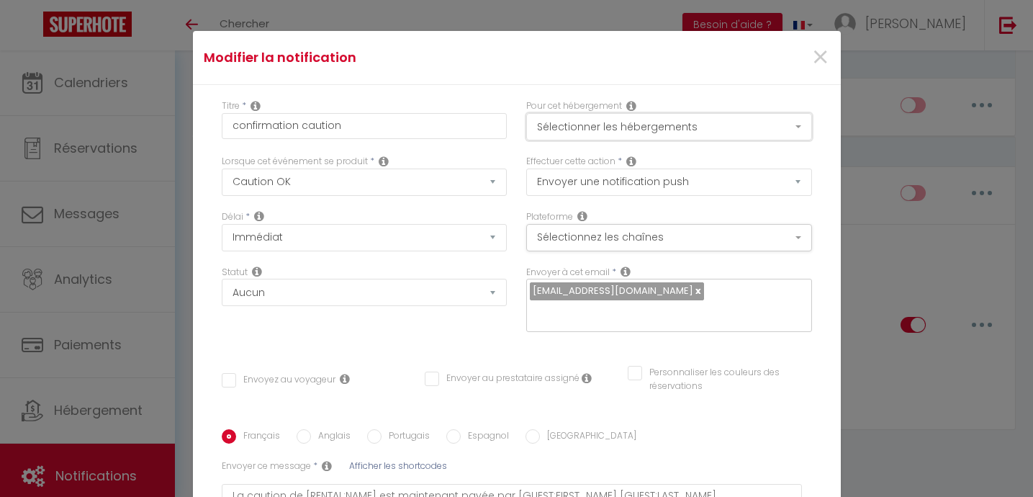
click at [665, 125] on button "Sélectionner les hébergements" at bounding box center [669, 126] width 286 height 27
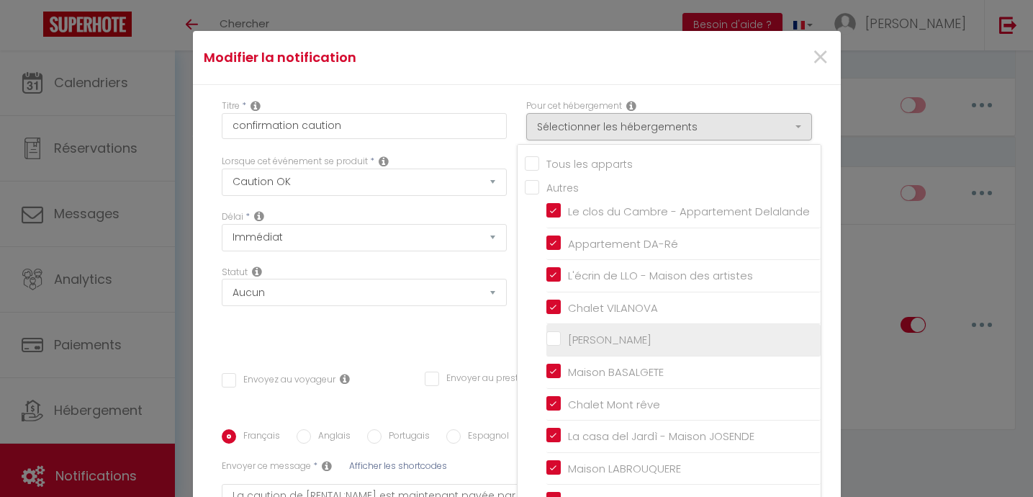
click at [555, 339] on input "[PERSON_NAME]" at bounding box center [683, 340] width 274 height 14
checkbox input "true"
checkbox input "false"
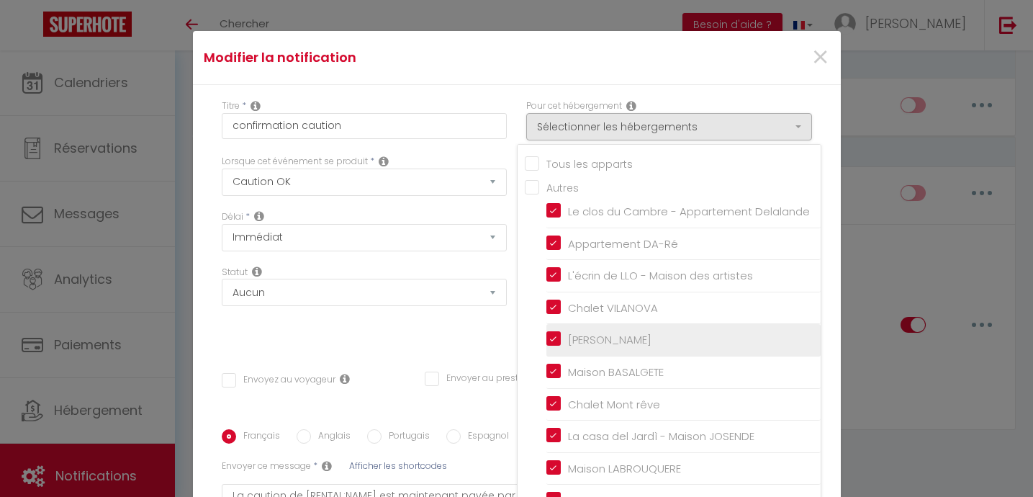
checkbox input "false"
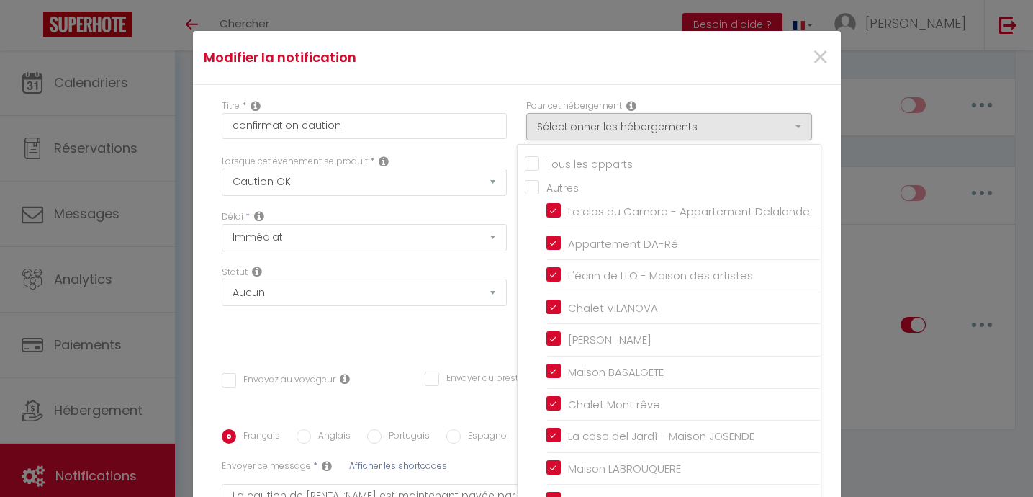
click at [478, 336] on div "Titre * confirmation caution Pour cet hébergement Sélectionner les hébergements…" at bounding box center [517, 375] width 648 height 580
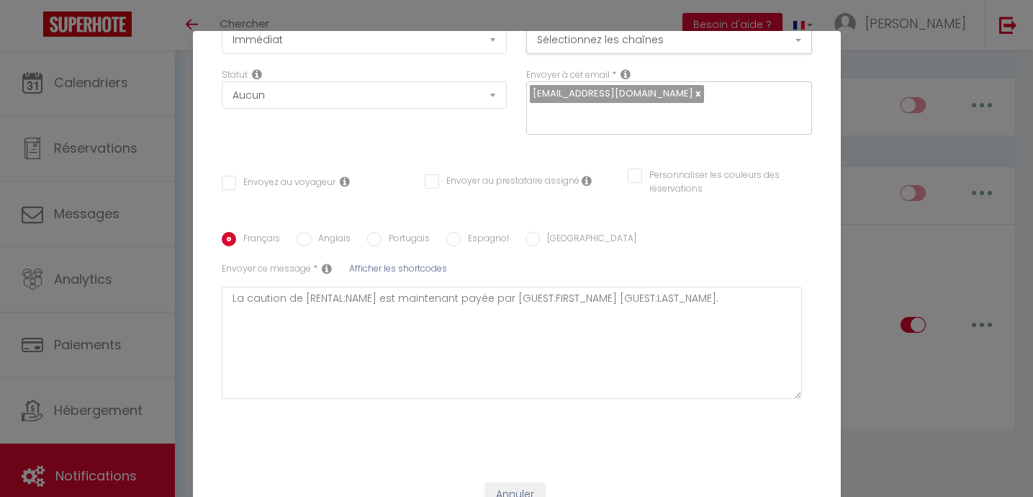
scroll to position [62, 0]
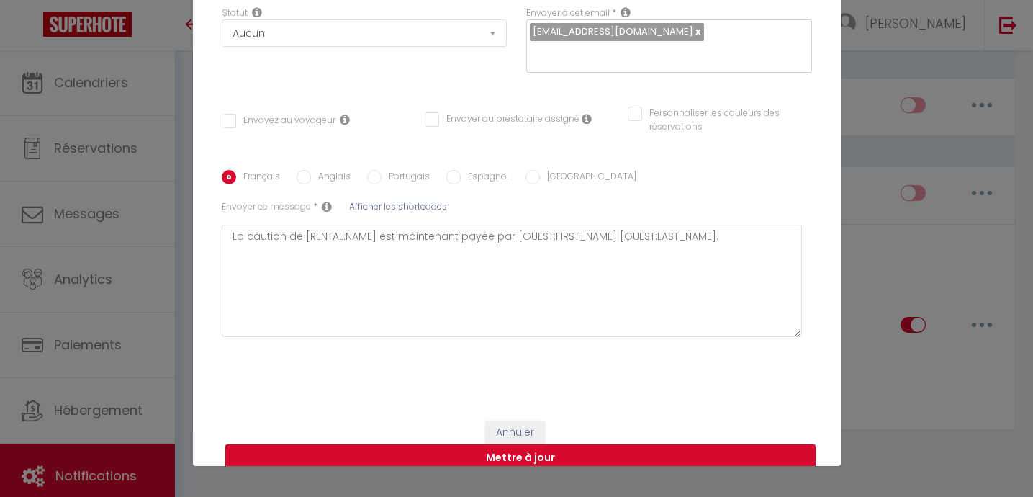
click at [517, 444] on button "Mettre à jour" at bounding box center [520, 457] width 590 height 27
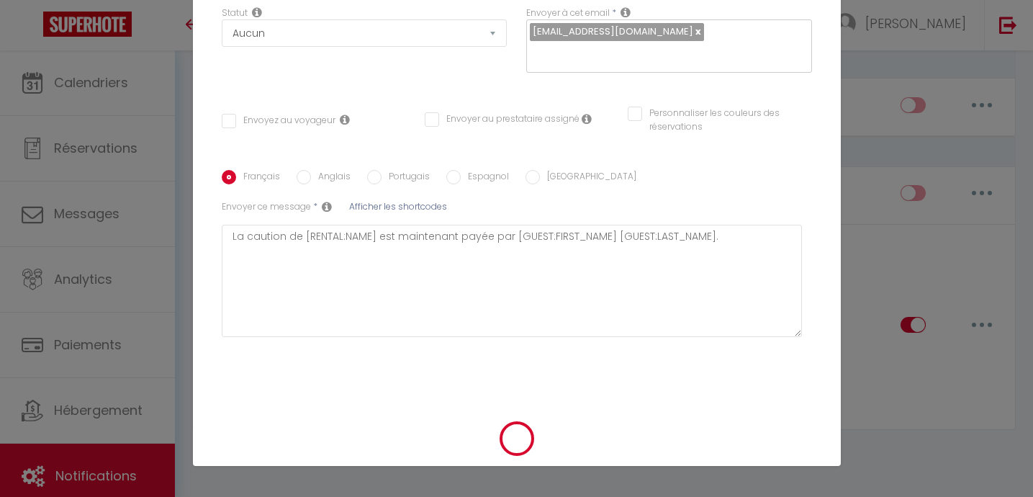
checkbox input "false"
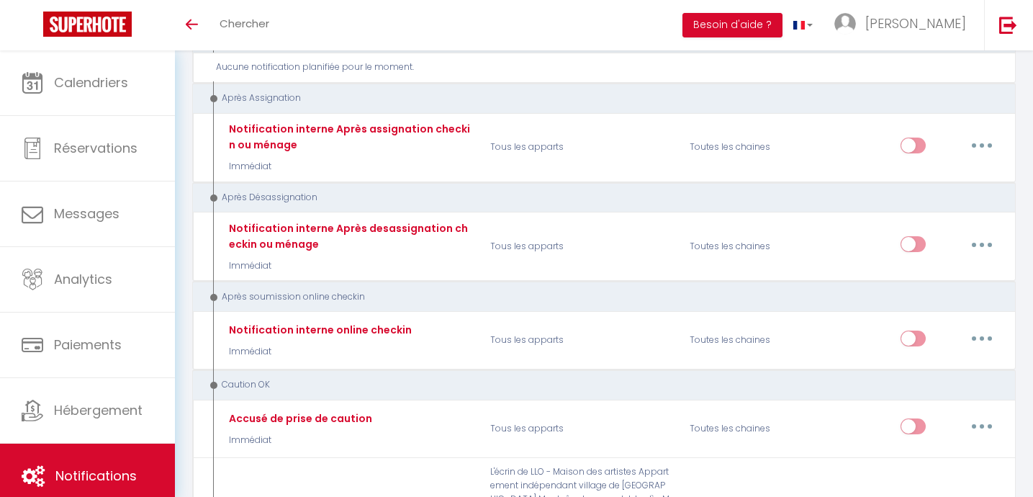
scroll to position [4412, 0]
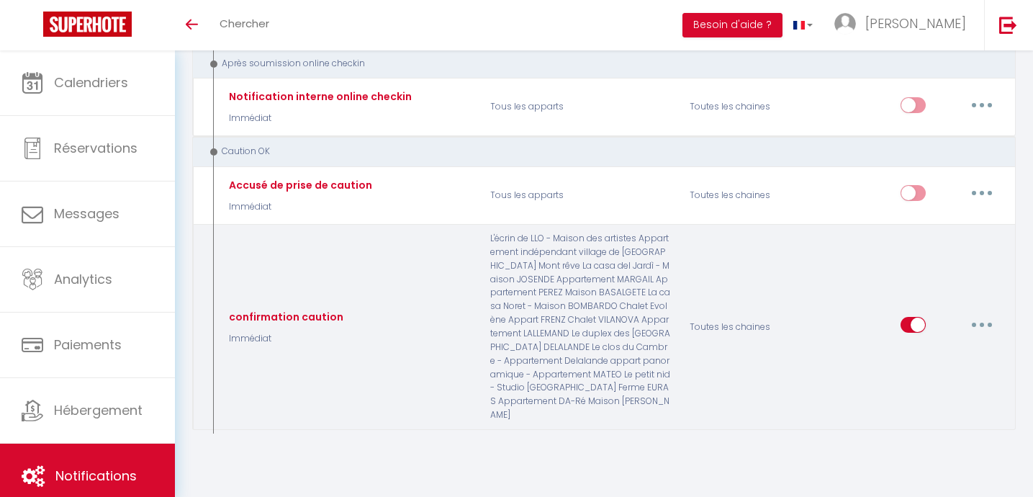
click at [982, 323] on icon "button" at bounding box center [982, 325] width 4 height 4
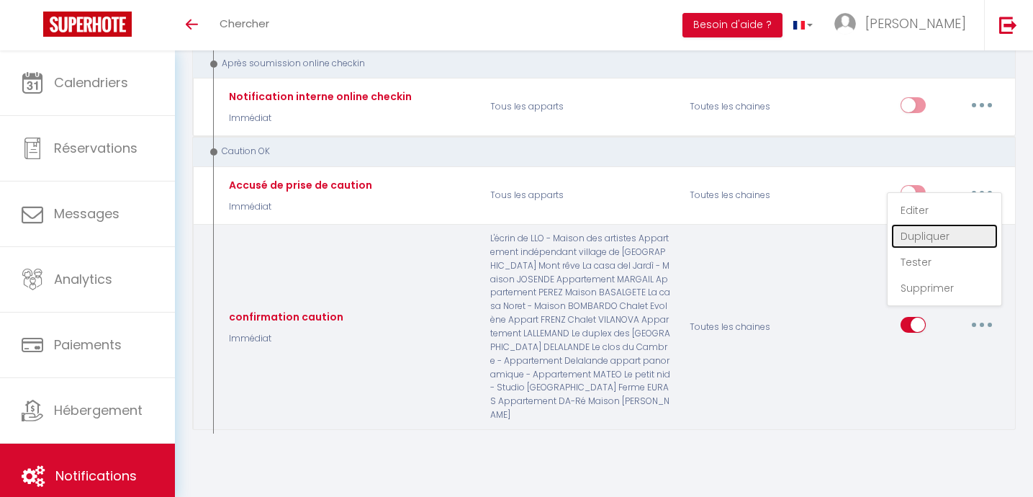
click at [921, 230] on link "Dupliquer" at bounding box center [944, 236] width 107 height 24
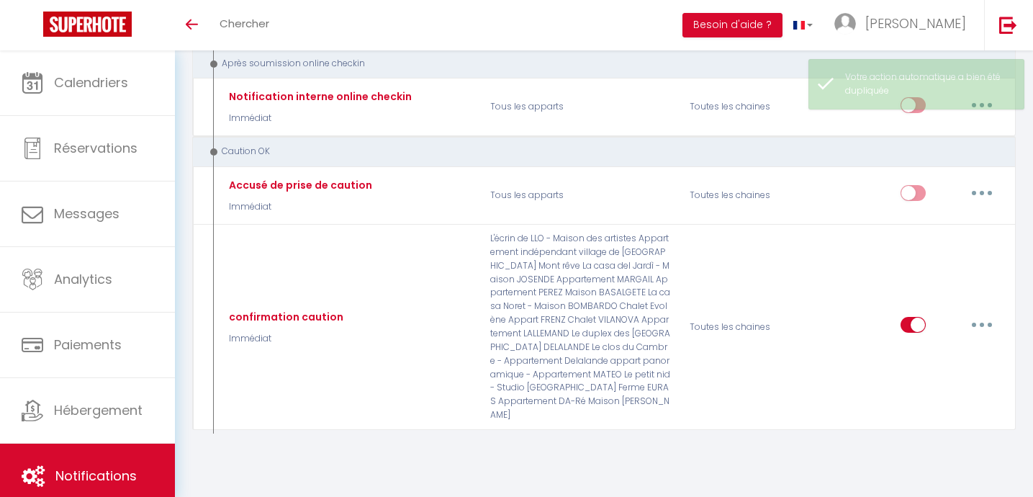
checkbox input "false"
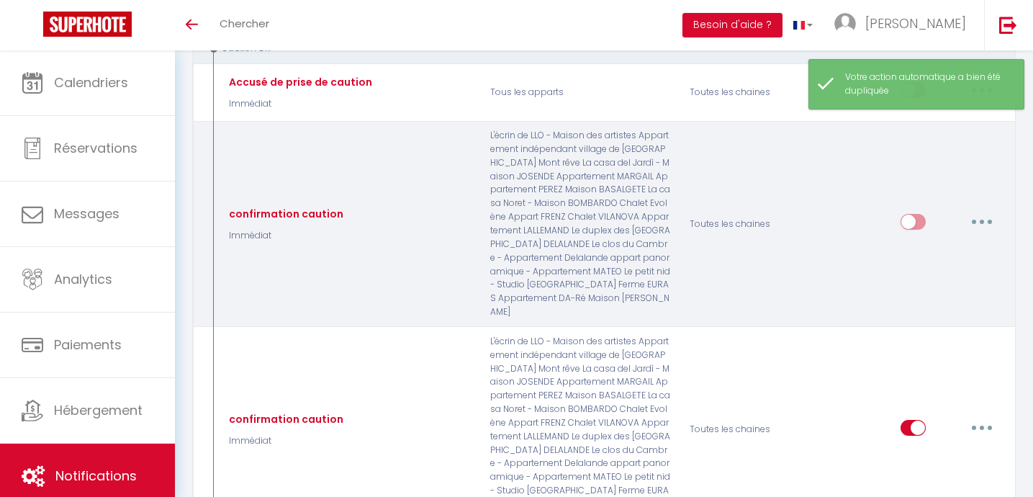
scroll to position [4374, 0]
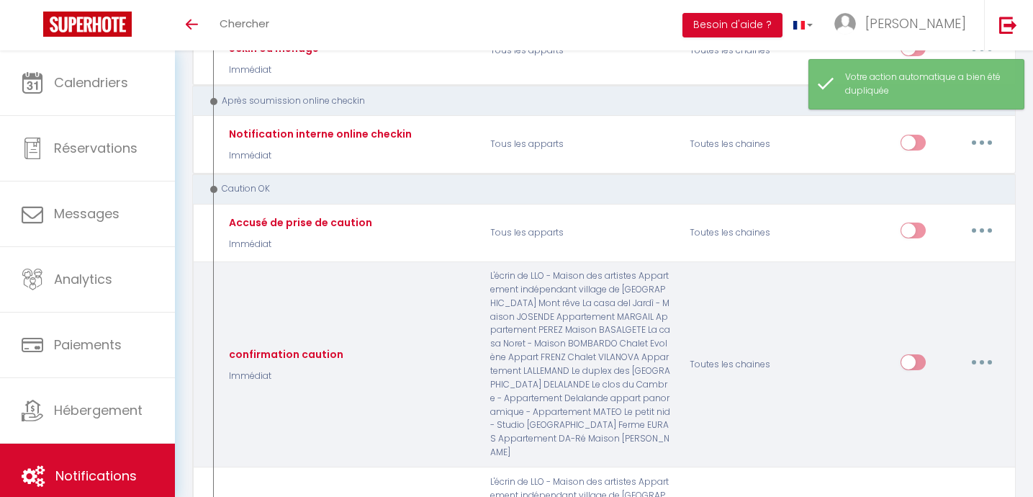
click at [981, 360] on icon "button" at bounding box center [982, 362] width 4 height 4
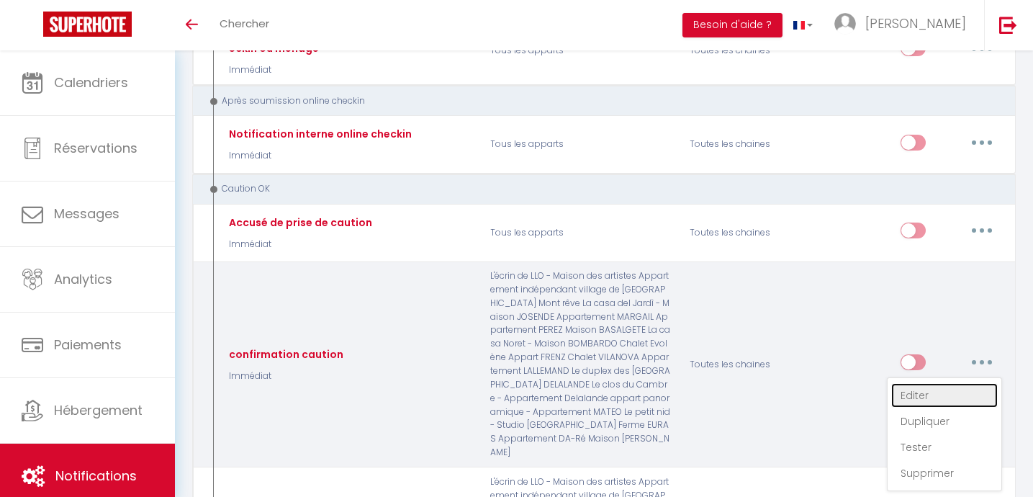
click at [916, 383] on link "Editer" at bounding box center [944, 395] width 107 height 24
type input "confirmation caution"
checkbox input "false"
select select "24"
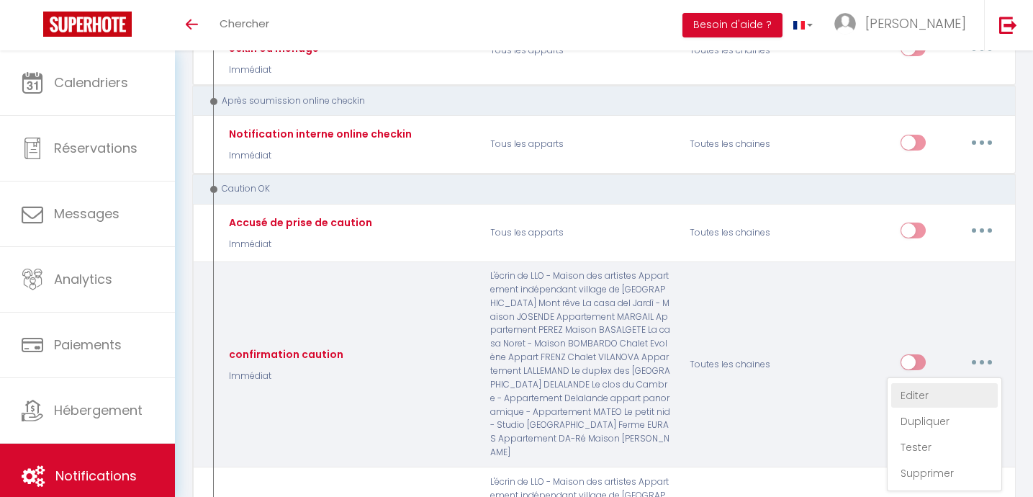
select select "notification"
select select "Immédiat"
select select
checkbox input "false"
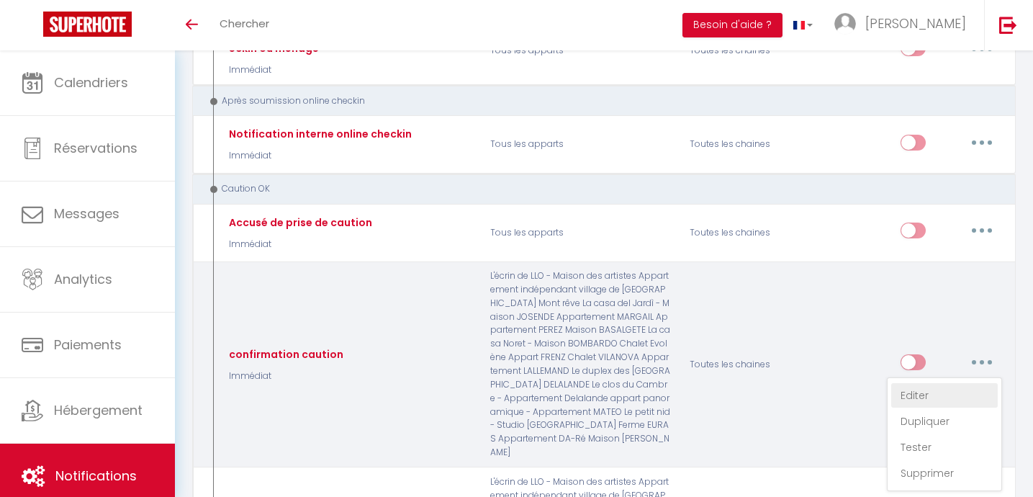
checkbox input "false"
radio input "true"
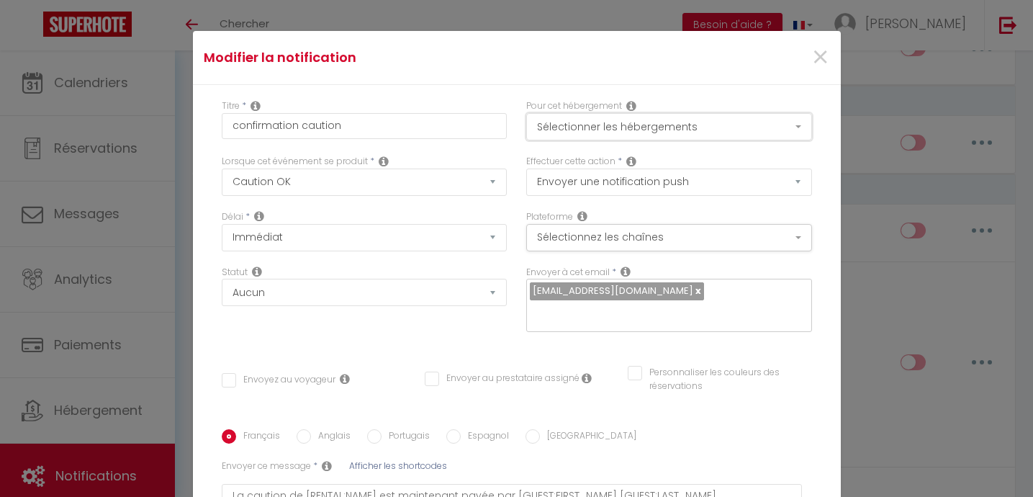
click at [613, 138] on button "Sélectionner les hébergements" at bounding box center [669, 126] width 286 height 27
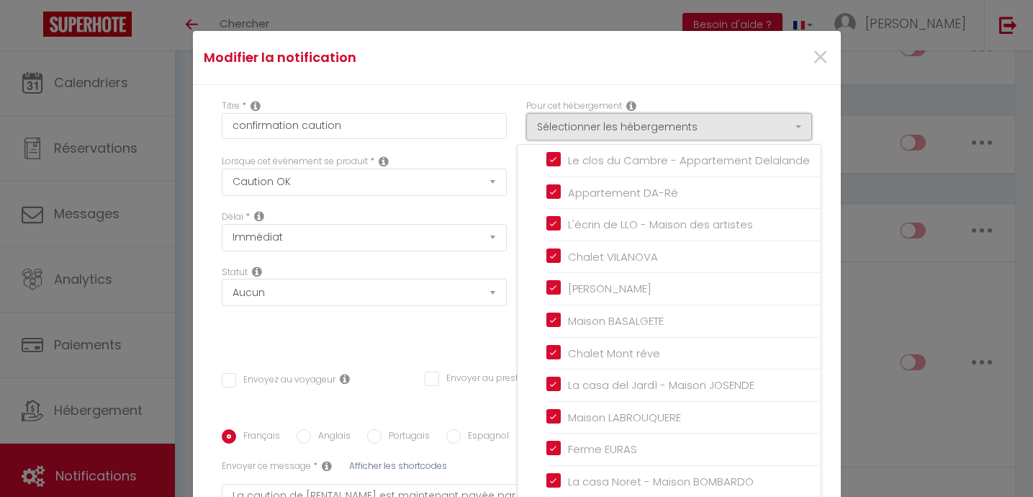
scroll to position [48, 0]
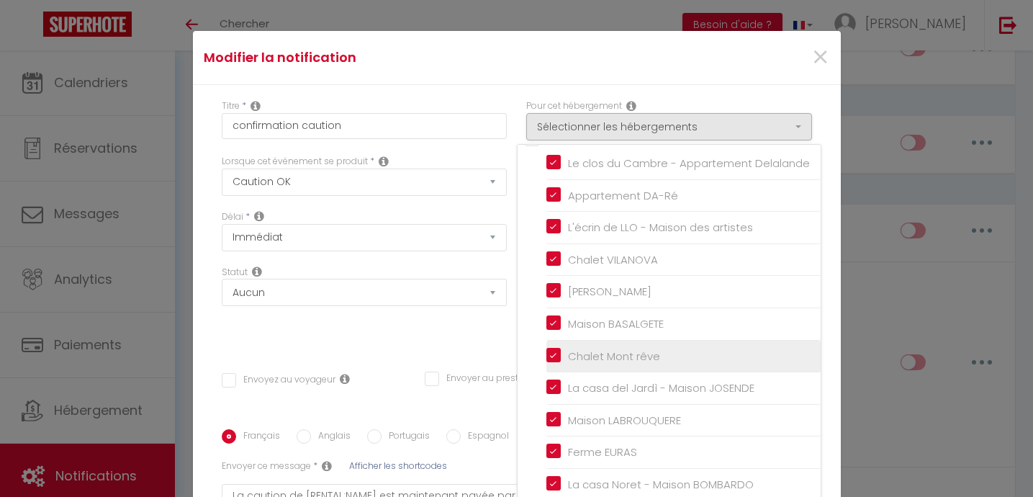
click at [552, 355] on input "Chalet Mont rêve" at bounding box center [683, 355] width 274 height 14
checkbox input "false"
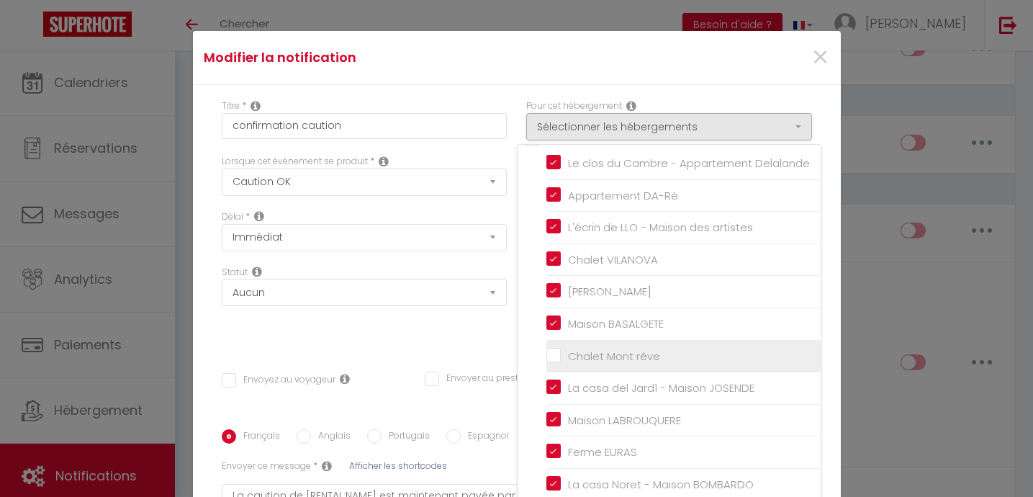
checkbox input "false"
click at [705, 94] on div "Titre * confirmation caution Pour cet hébergement Sélectionner les hébergements…" at bounding box center [517, 375] width 648 height 580
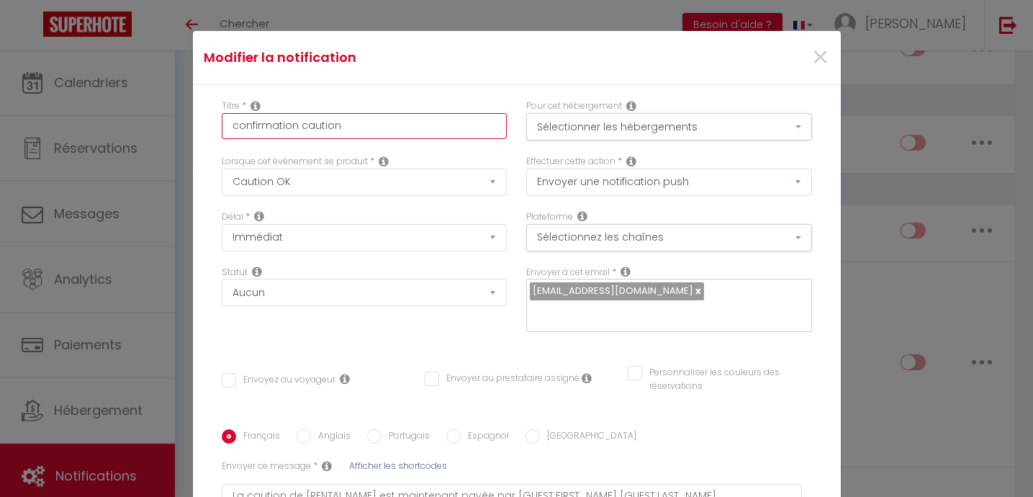
click at [338, 127] on input "confirmation caution" at bounding box center [365, 126] width 286 height 26
type input "confirmation cautio"
checkbox input "false"
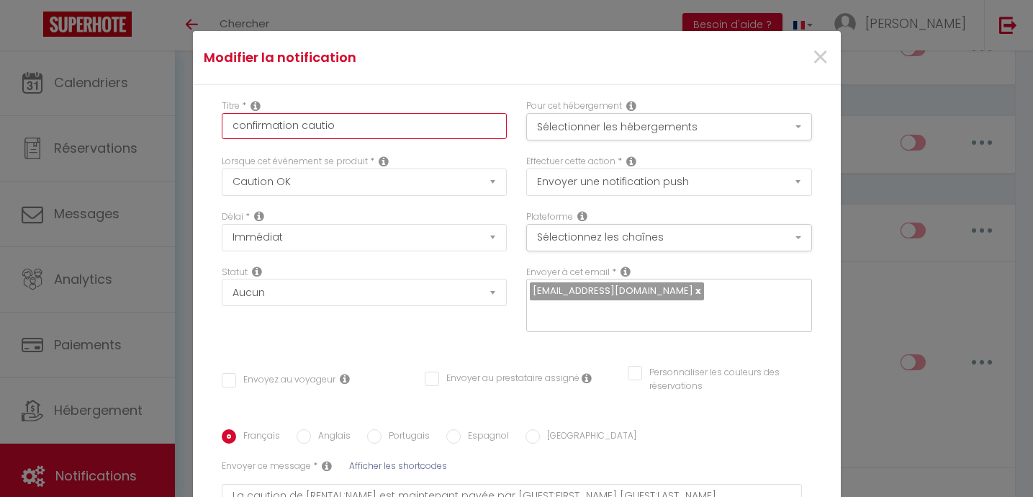
type input "confirmation cauti"
checkbox input "false"
type input "confirmation caut"
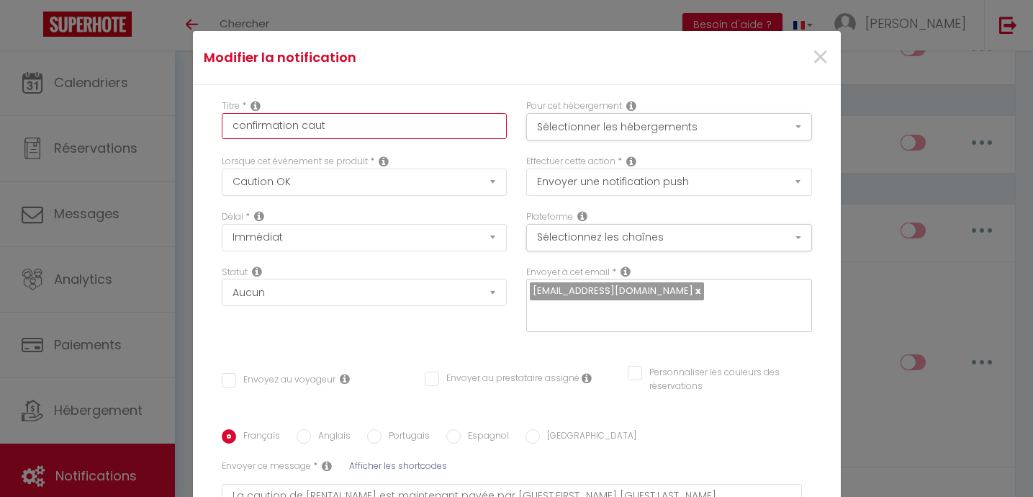
checkbox input "false"
type input "confirmation cau"
checkbox input "false"
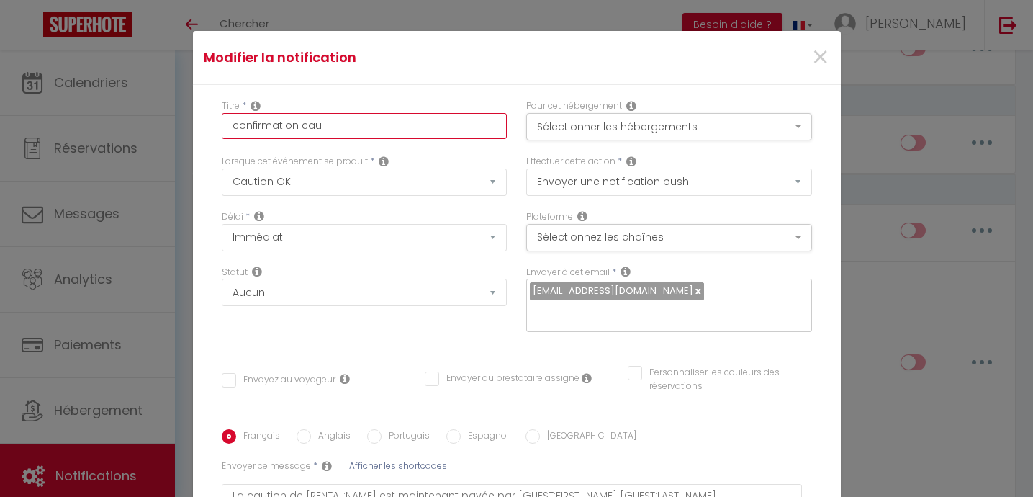
checkbox input "false"
type input "confirmation ca"
checkbox input "false"
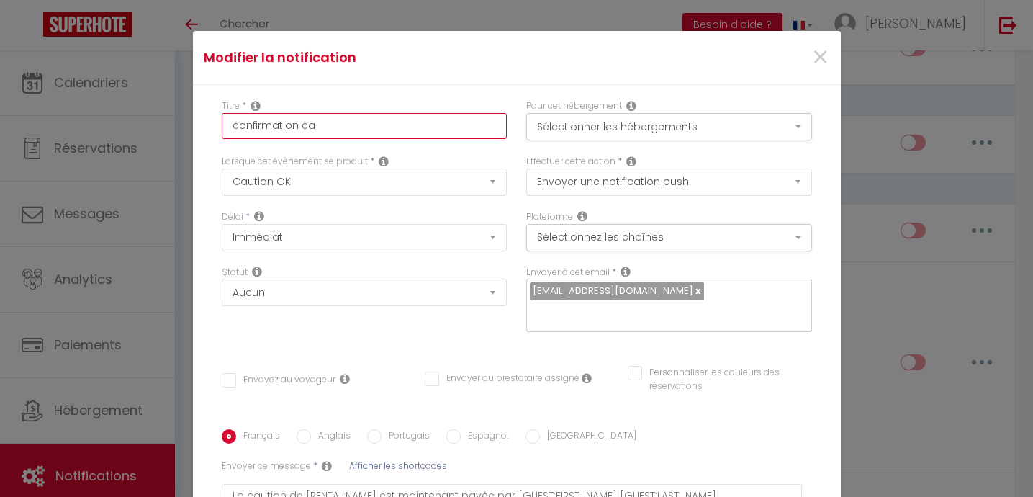
checkbox input "false"
type input "confirmation c"
checkbox input "false"
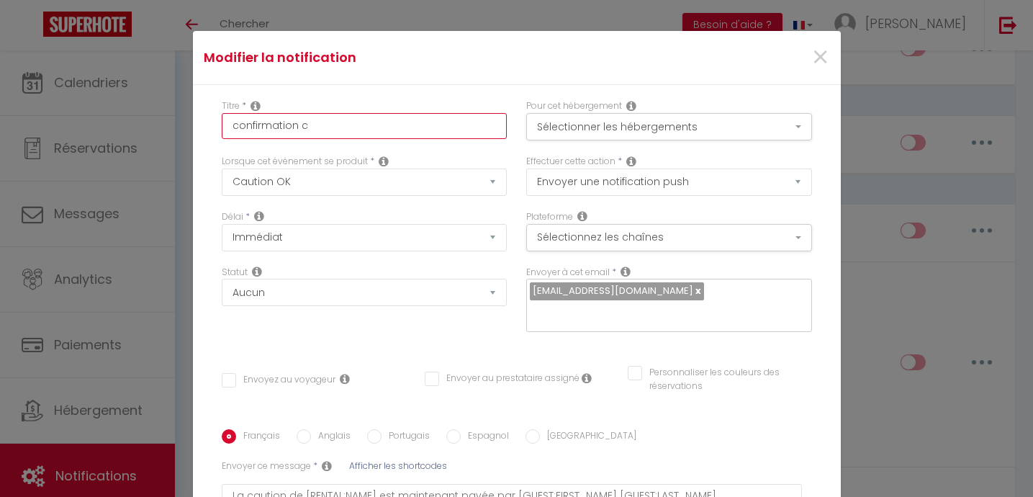
type input "confirmation"
checkbox input "false"
type input "confirmation f"
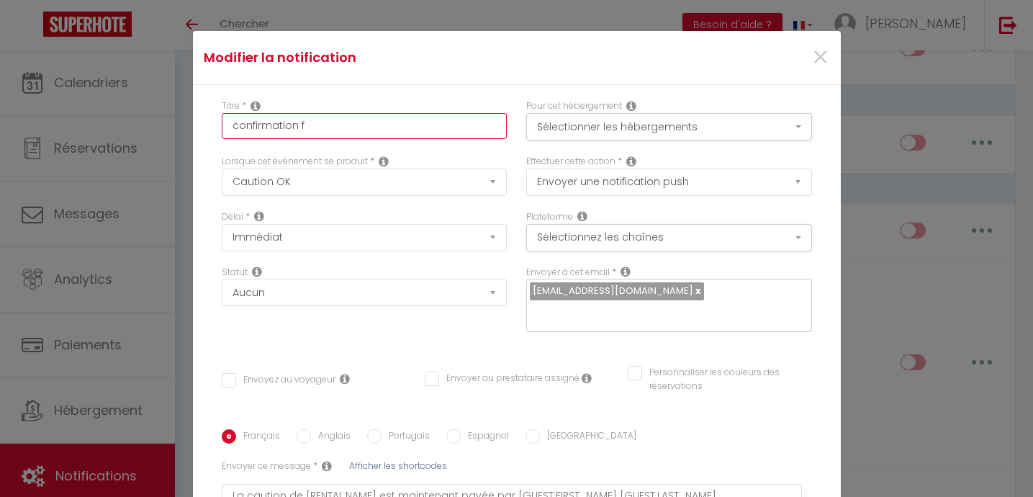
checkbox input "false"
type input "confirmation fo"
checkbox input "false"
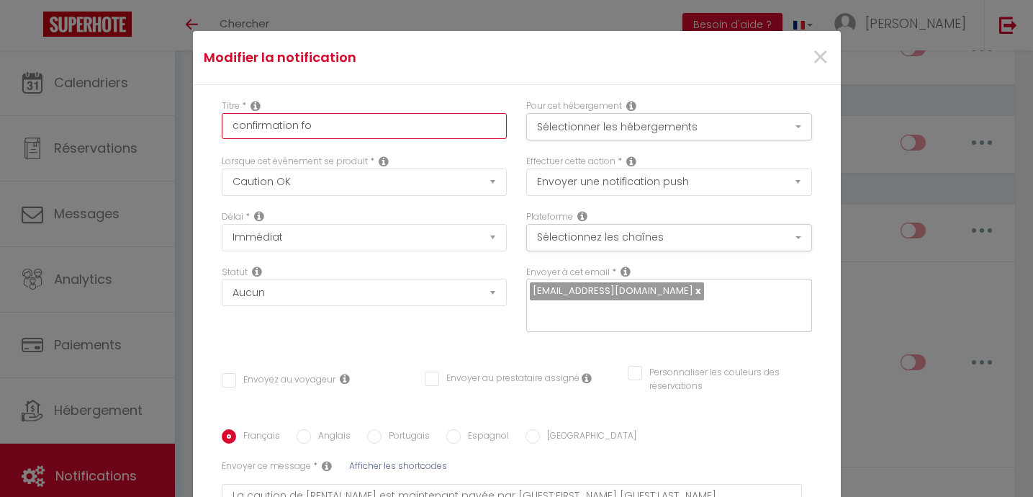
checkbox input "false"
type input "confirmation for"
checkbox input "false"
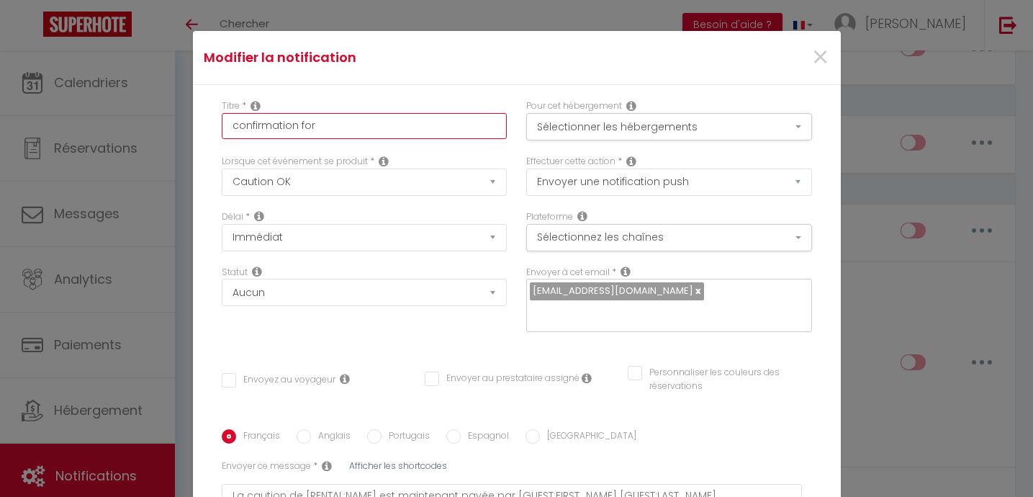
checkbox input "false"
type input "confirmation form"
checkbox input "false"
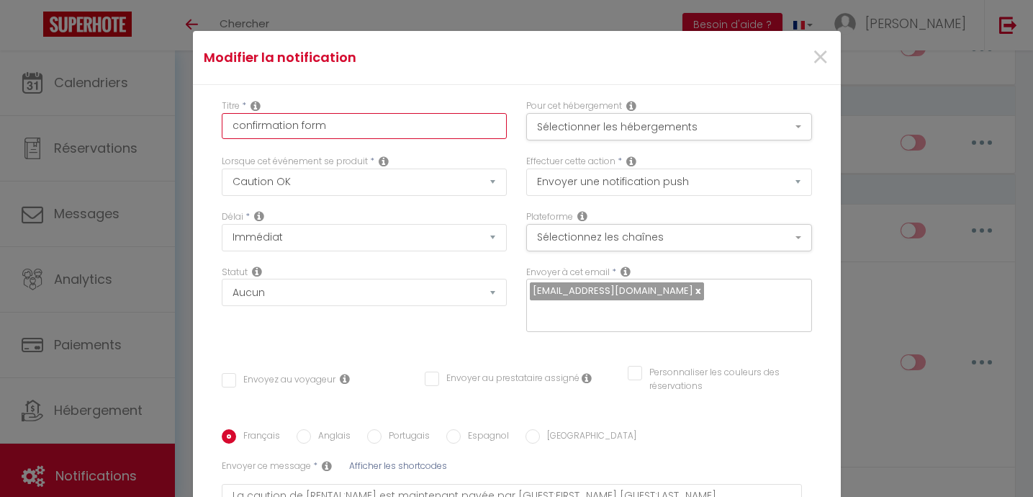
type input "confirmation formu"
checkbox input "false"
type input "confirmation formul"
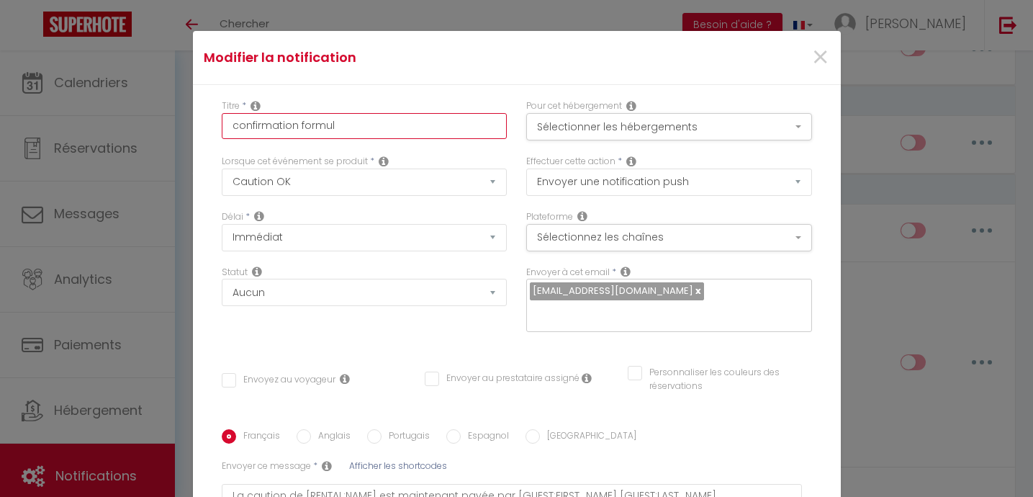
checkbox input "false"
type input "confirmation formula"
checkbox input "false"
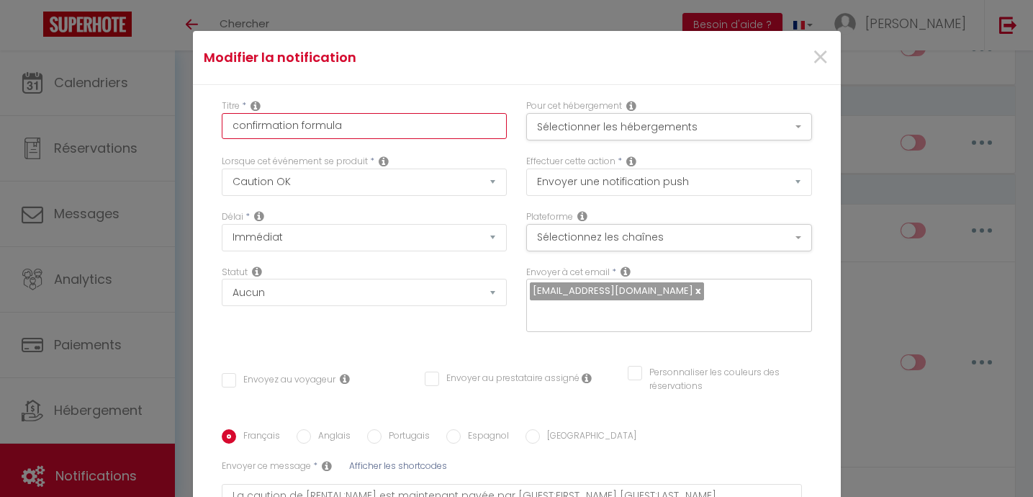
checkbox input "false"
type input "confirmation formulai"
checkbox input "false"
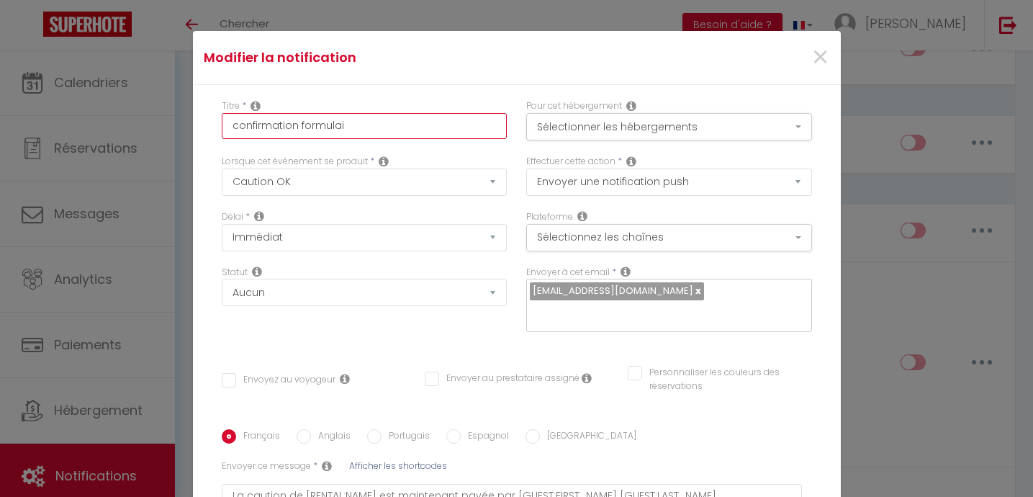
checkbox input "false"
type input "confirmation formulair"
checkbox input "false"
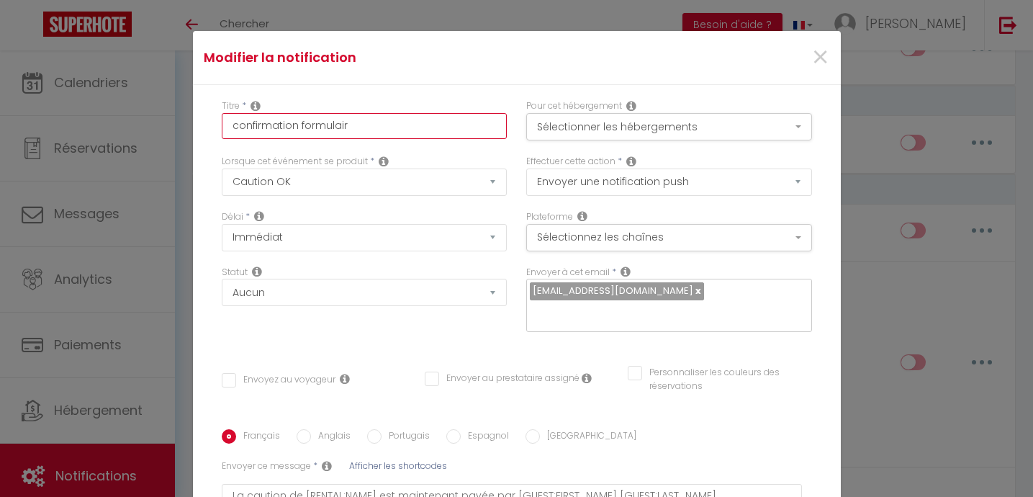
type input "confirmation formulaire"
checkbox input "false"
type input "confirmation formulaire"
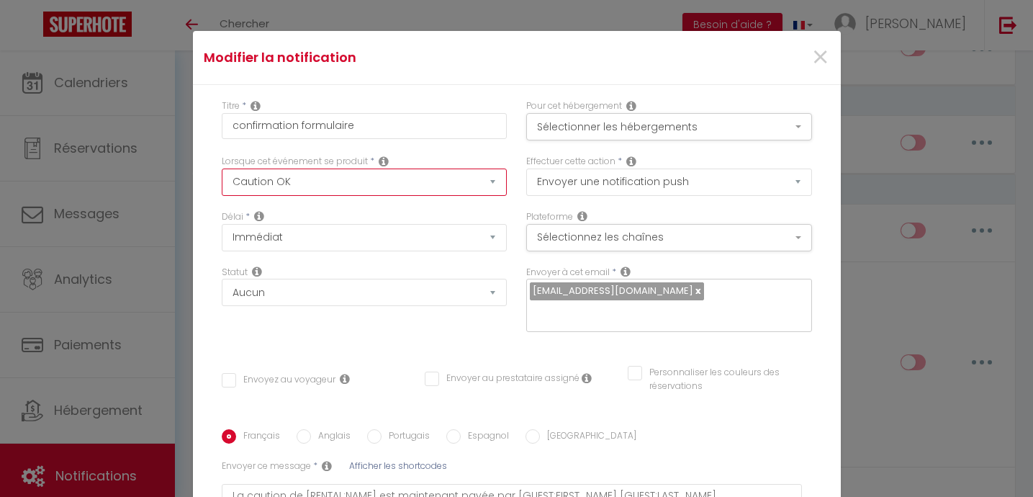
click at [312, 180] on select "Après la réservation Avant Checkin (à partir de 12h00) Après Checkin (à partir …" at bounding box center [365, 181] width 286 height 27
select select "17"
checkbox input "false"
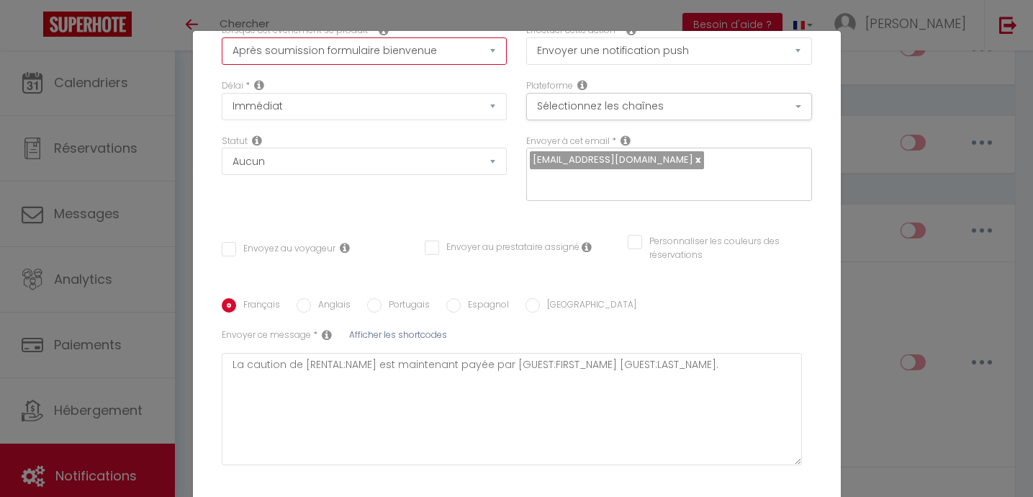
scroll to position [132, 0]
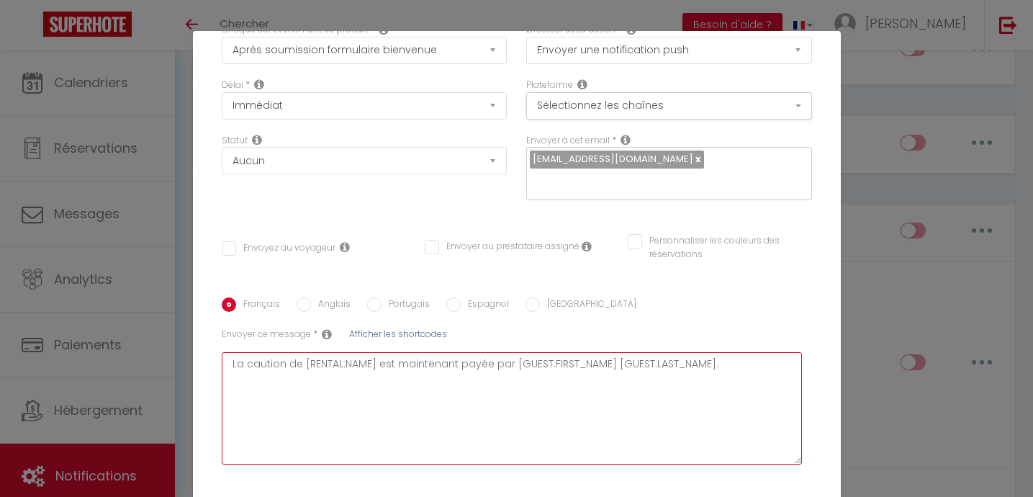
drag, startPoint x: 229, startPoint y: 342, endPoint x: 661, endPoint y: 348, distance: 432.0
click at [661, 352] on textarea "La caution de [RENTAL:NAME] est maintenant payée par [GUEST:FIRST_NAME] [GUEST:…" at bounding box center [512, 408] width 581 height 112
click at [725, 352] on textarea "La caution de [RENTAL:NAME] est maintenant payée par [GUEST:FIRST_NAME] [GUEST:…" at bounding box center [512, 408] width 581 height 112
drag, startPoint x: 725, startPoint y: 349, endPoint x: 228, endPoint y: 338, distance: 496.9
click at [228, 352] on textarea "La caution de [RENTAL:NAME] est maintenant payée par [GUEST:FIRST_NAME] [GUEST:…" at bounding box center [512, 408] width 581 height 112
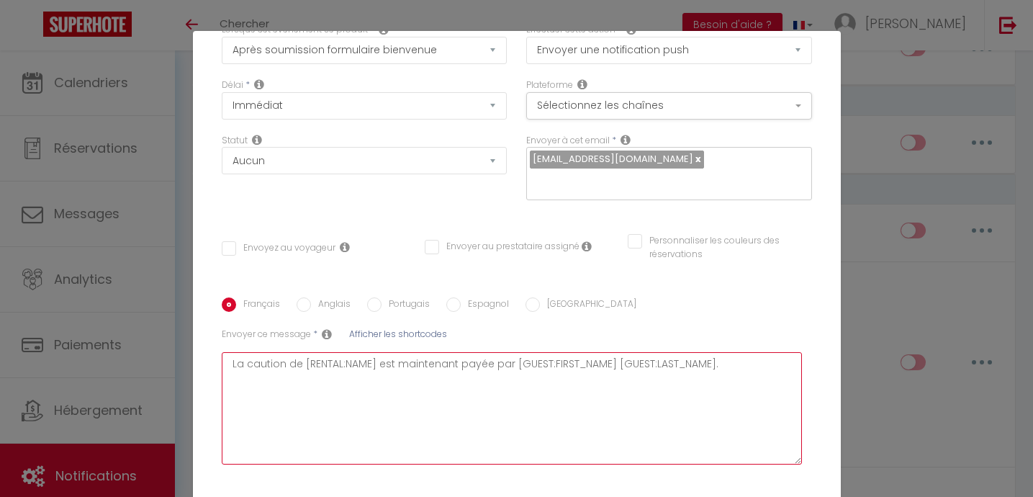
type textarea "l"
checkbox input "false"
type textarea "le"
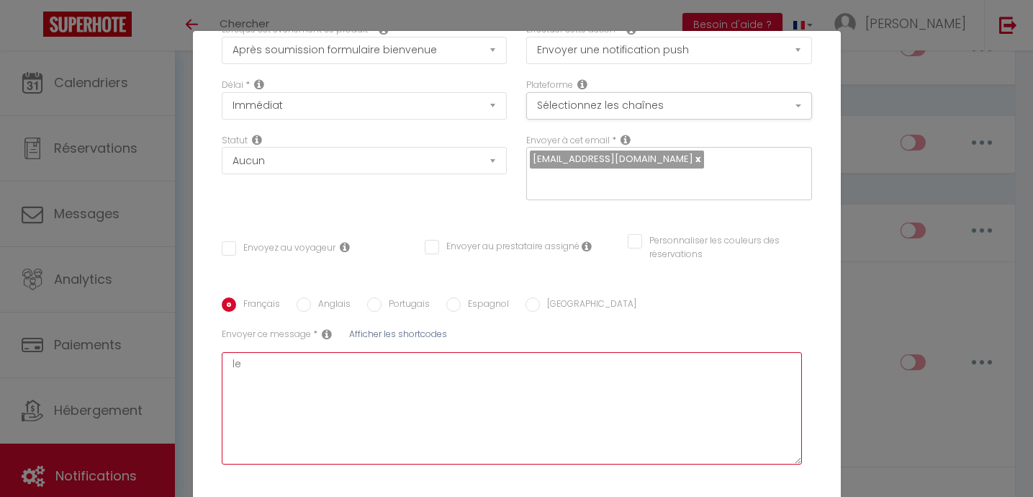
checkbox input "false"
type textarea "le"
checkbox input "false"
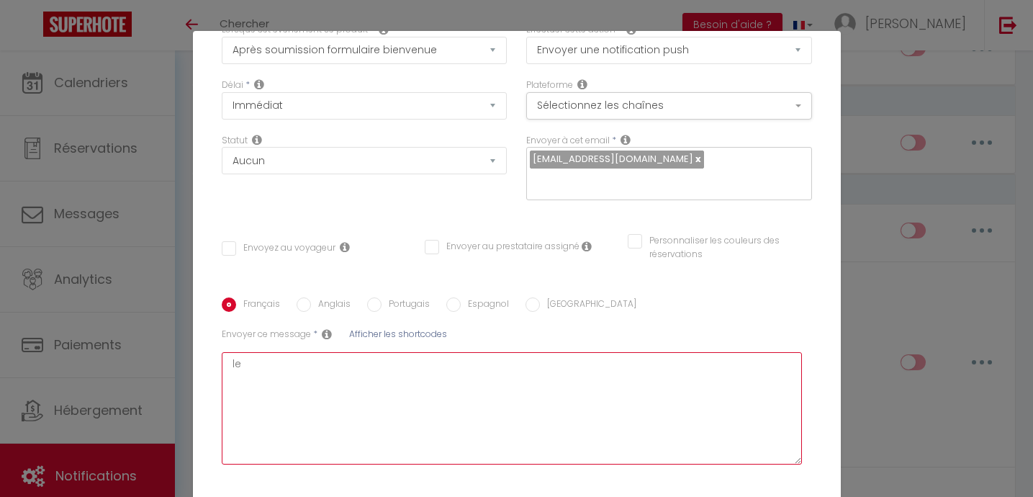
checkbox input "false"
type textarea "le f"
checkbox input "false"
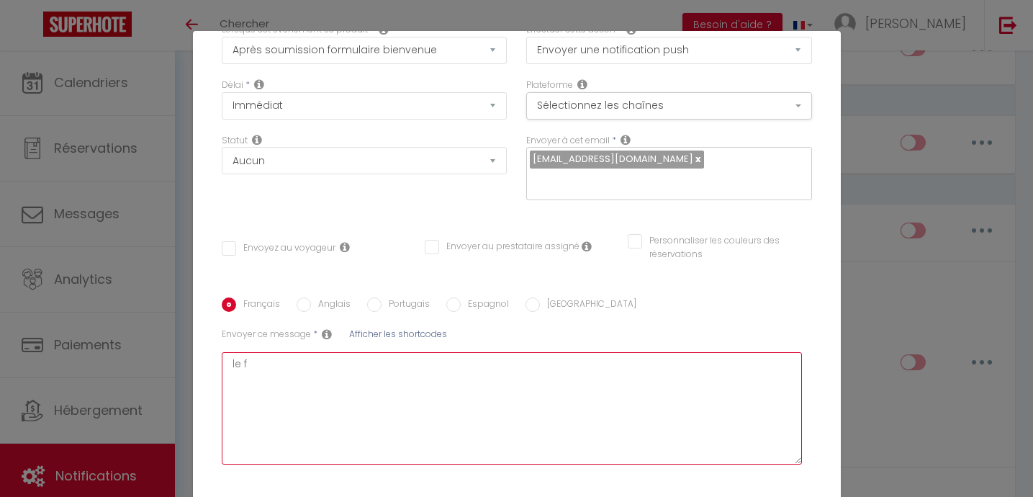
checkbox input "false"
type textarea "le fo"
checkbox input "false"
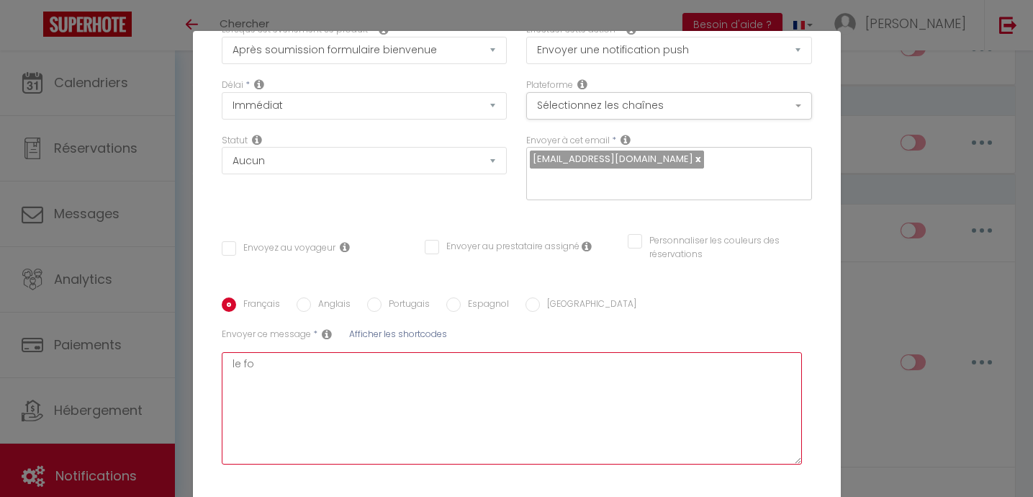
type textarea "le for"
checkbox input "false"
type textarea "le form"
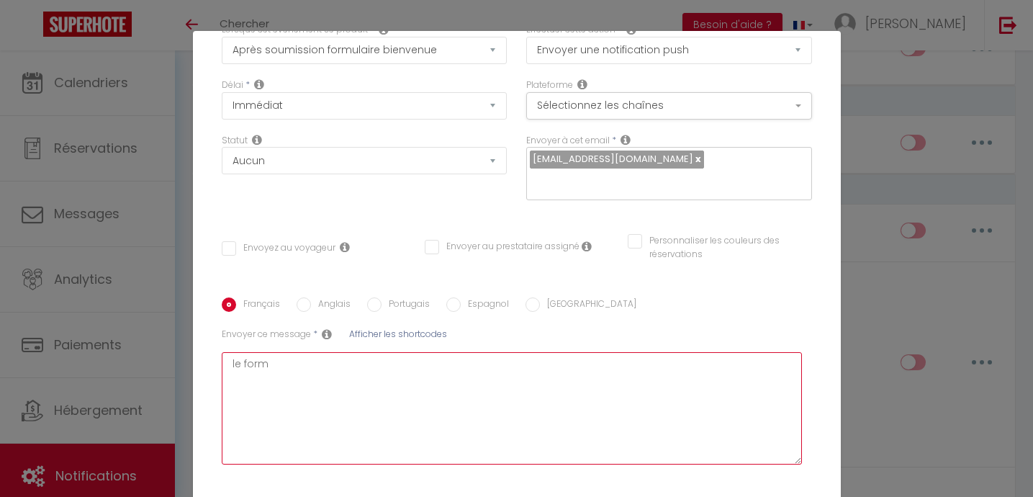
checkbox input "false"
type textarea "le formu"
checkbox input "false"
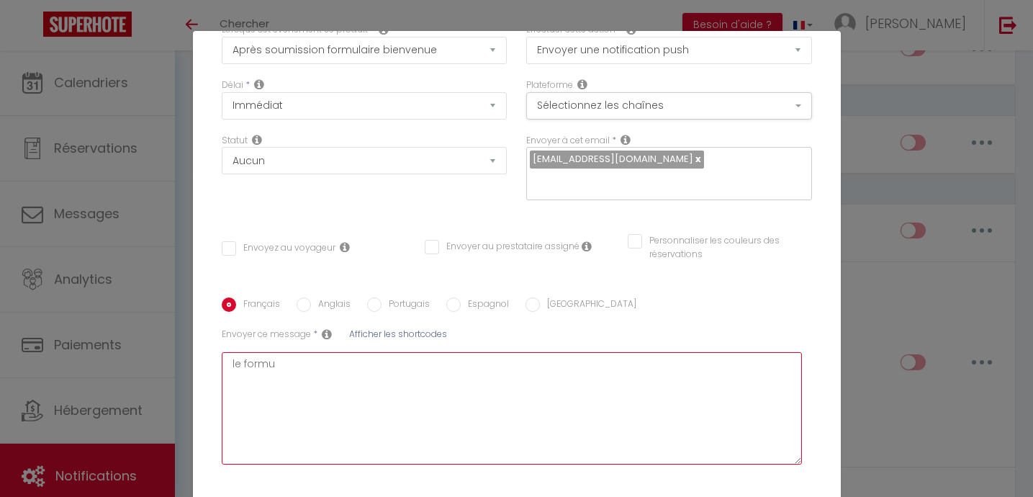
checkbox input "false"
type textarea "le formul"
checkbox input "false"
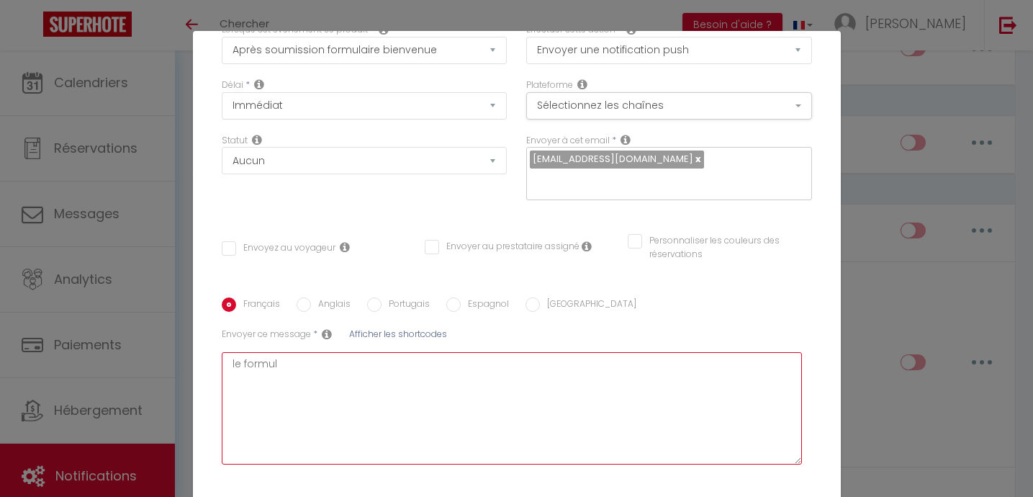
checkbox input "false"
type textarea "le formulai"
checkbox input "false"
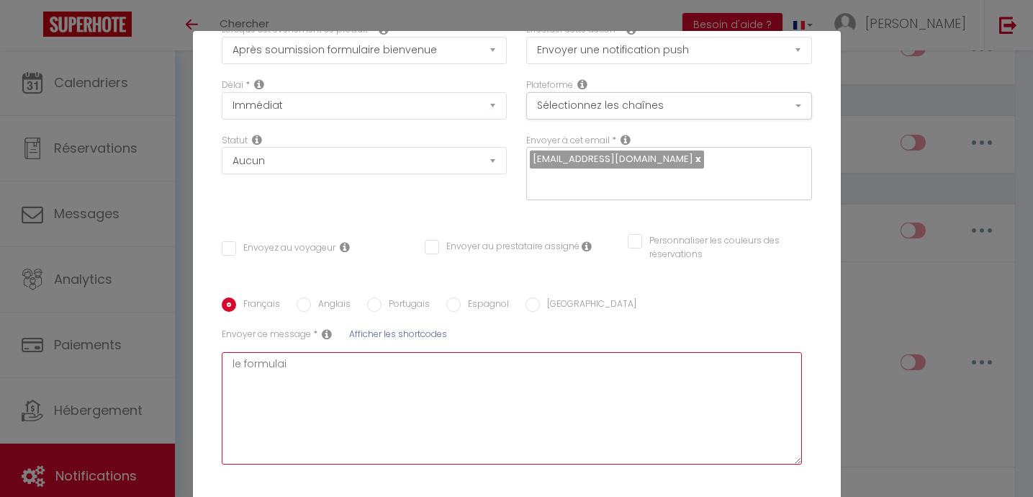
type textarea "le formulair"
checkbox input "false"
type textarea "le formulaire"
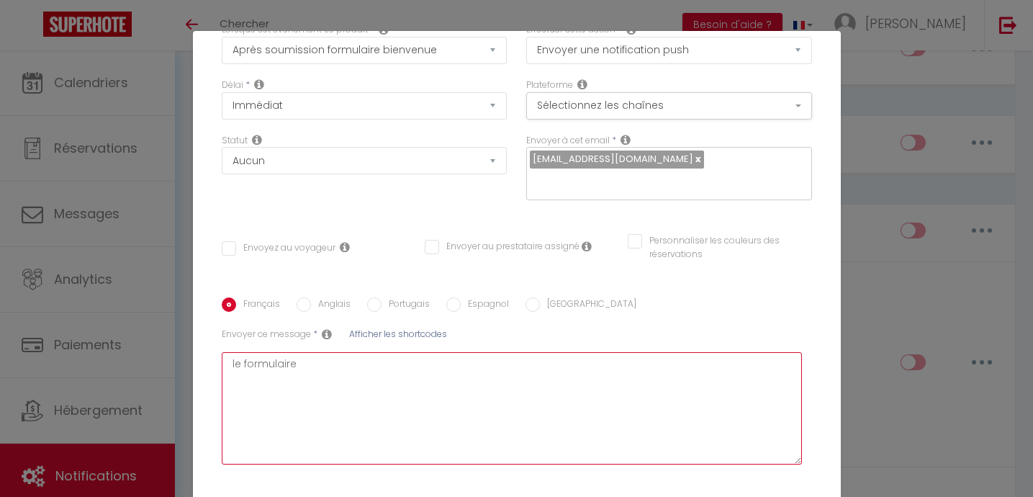
checkbox input "false"
type textarea "le formulaire"
checkbox input "false"
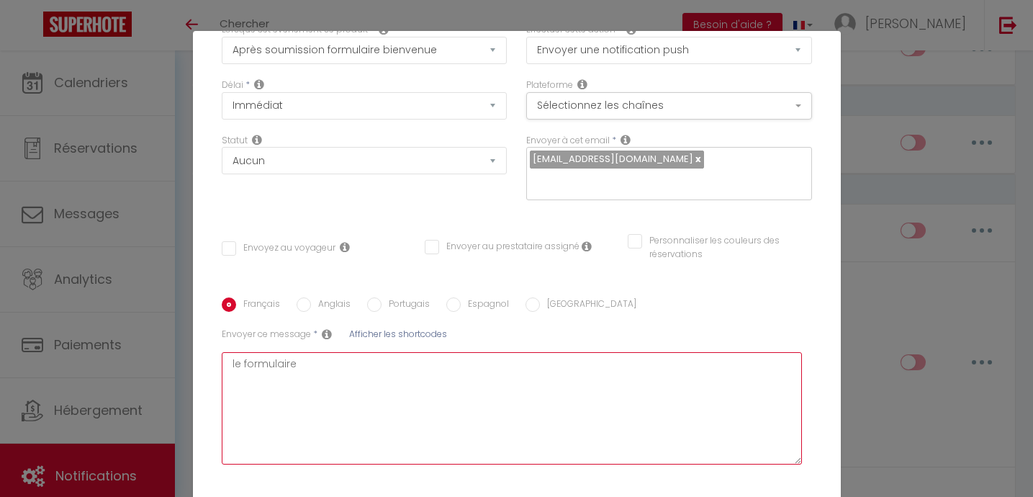
checkbox input "false"
type textarea "le formulaire d"
checkbox input "false"
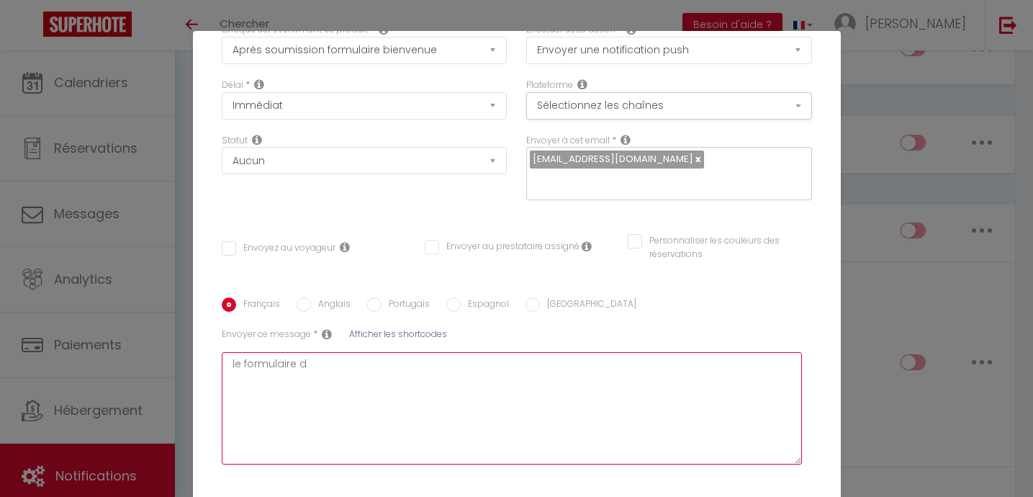
checkbox input "false"
type textarea "le formulaire de"
checkbox input "false"
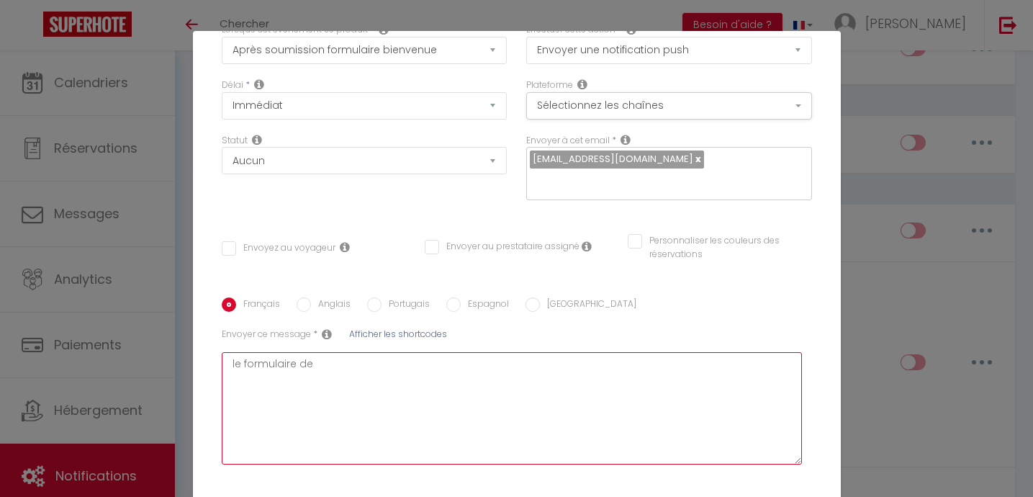
type textarea "le formulaire de"
checkbox input "false"
type textarea "le formulaire de"
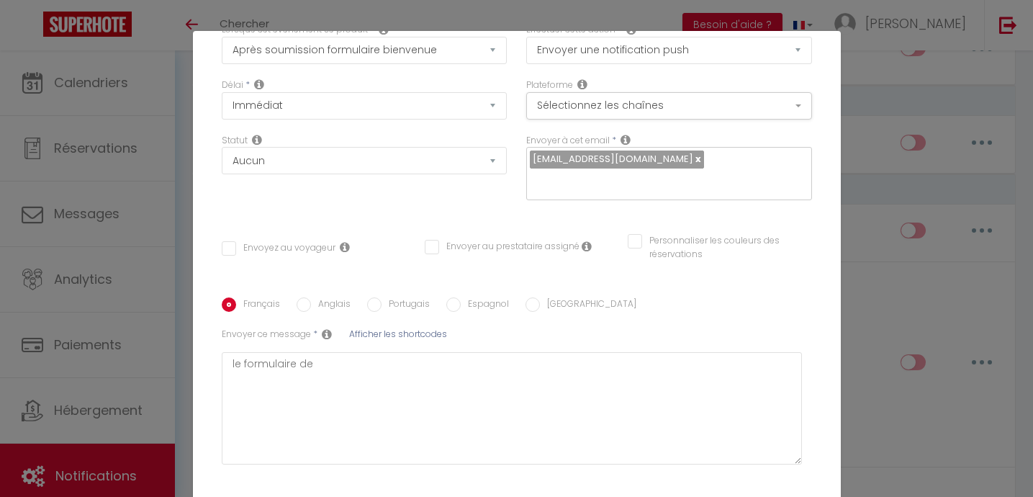
click at [382, 328] on span "Afficher les shortcodes" at bounding box center [398, 334] width 98 height 12
checkbox input "false"
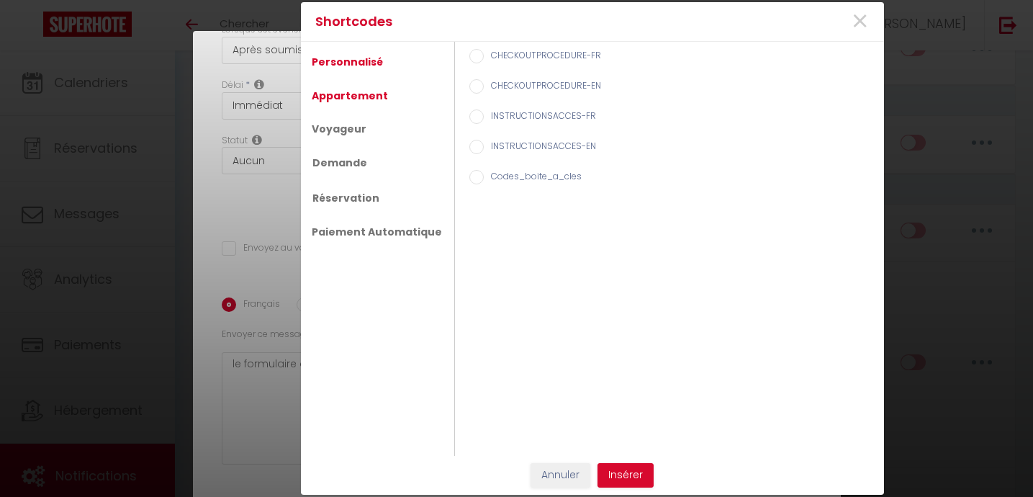
click at [342, 93] on link "Appartement" at bounding box center [350, 96] width 91 height 26
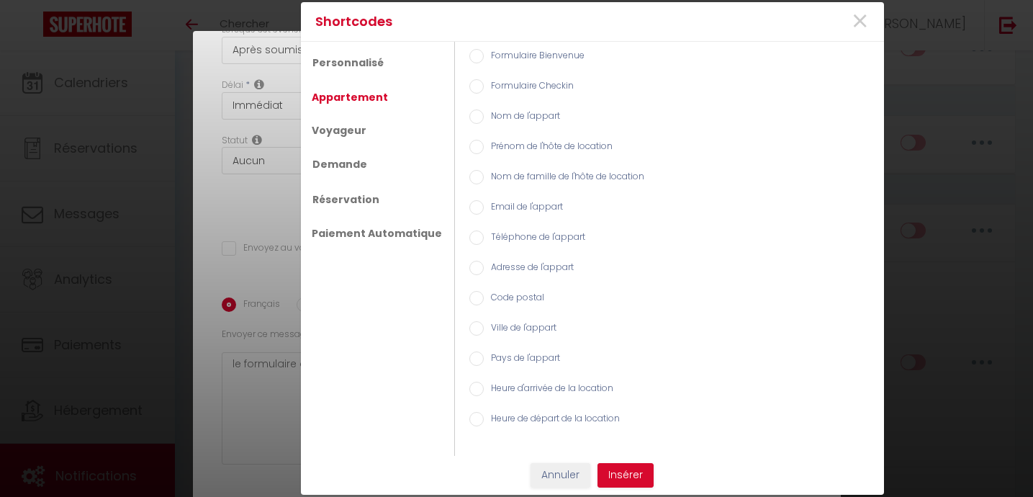
click at [477, 230] on div "Téléphone de l'appart" at bounding box center [669, 238] width 415 height 30
click at [469, 114] on input "Nom de l'appart" at bounding box center [476, 116] width 14 height 14
radio input "true"
click at [626, 483] on button "Insérer" at bounding box center [626, 475] width 56 height 24
checkbox input "false"
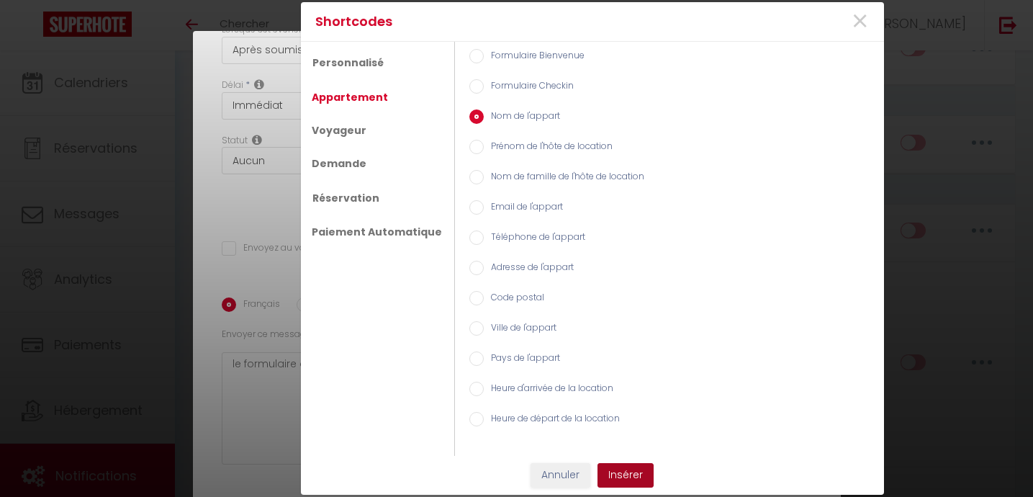
checkbox input "false"
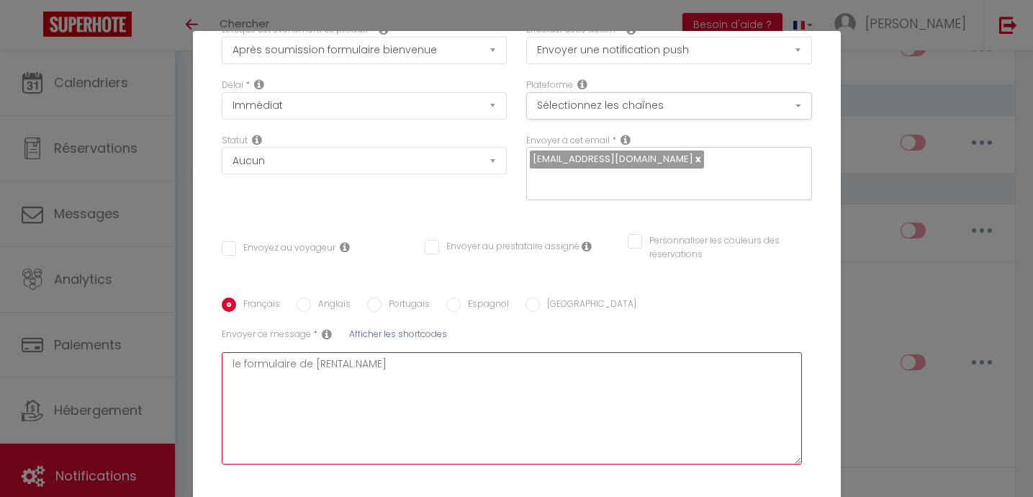
click at [413, 352] on textarea "le formulaire de [RENTAL:NAME]" at bounding box center [512, 408] width 581 height 112
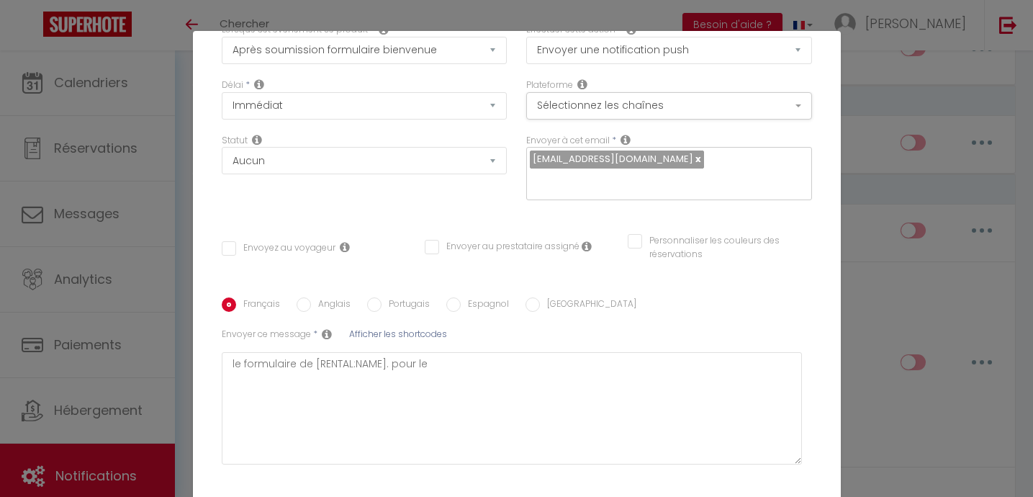
click at [413, 328] on span "Afficher les shortcodes" at bounding box center [398, 334] width 98 height 12
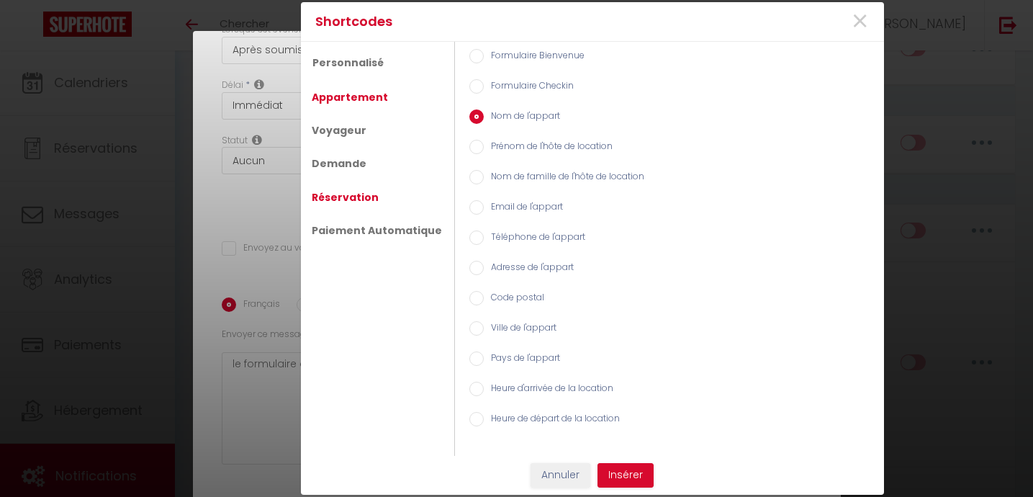
click at [348, 189] on link "Réservation" at bounding box center [345, 197] width 81 height 26
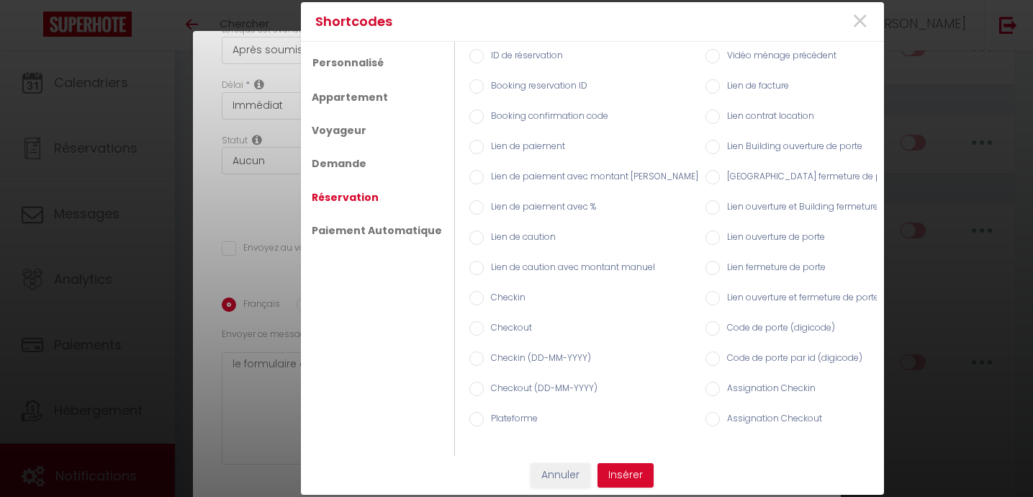
click at [469, 359] on input "Checkin (DD-MM-YYYY)" at bounding box center [476, 358] width 14 height 14
click at [619, 472] on button "Insérer" at bounding box center [626, 475] width 56 height 24
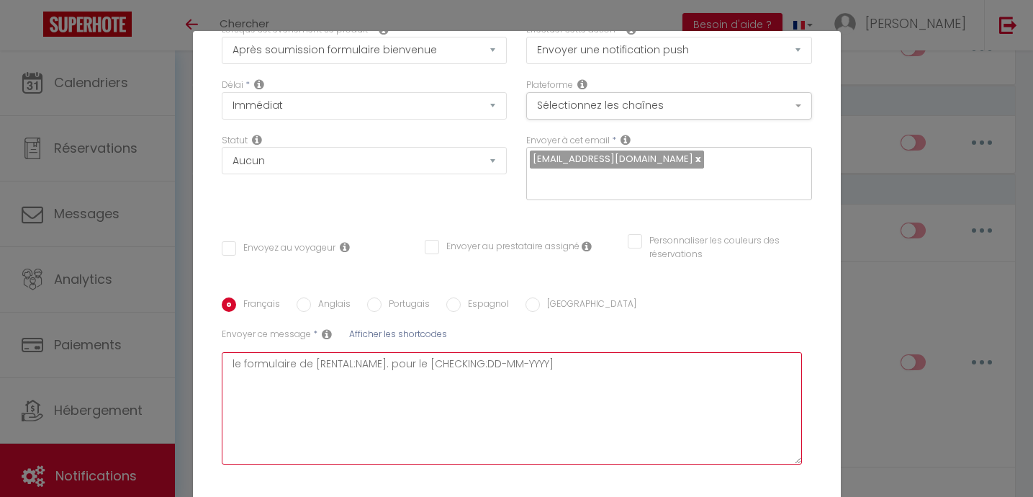
click at [588, 352] on textarea "le formulaire de [RENTAL:NAME]. pour le [CHECKING:DD-MM-YYYY]" at bounding box center [512, 408] width 581 height 112
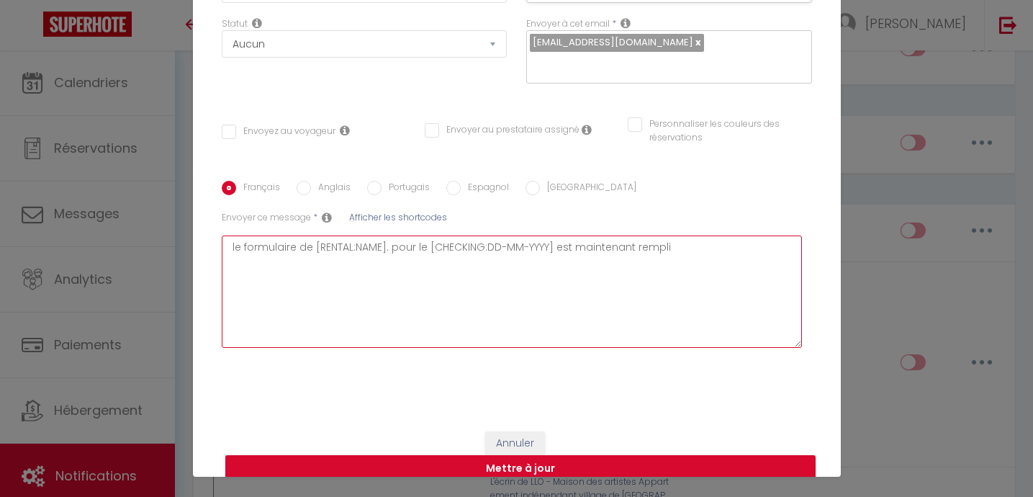
scroll to position [62, 0]
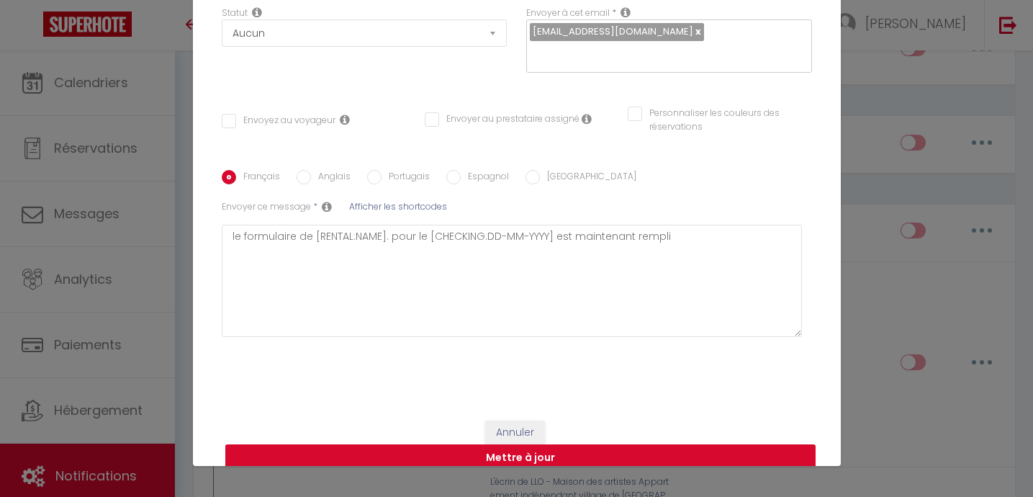
click at [526, 444] on button "Mettre à jour" at bounding box center [520, 457] width 590 height 27
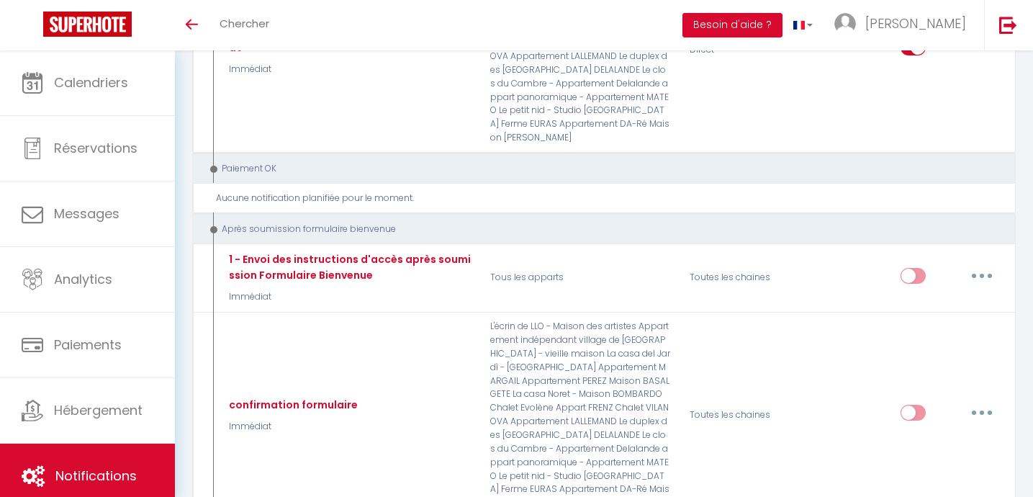
scroll to position [3769, 0]
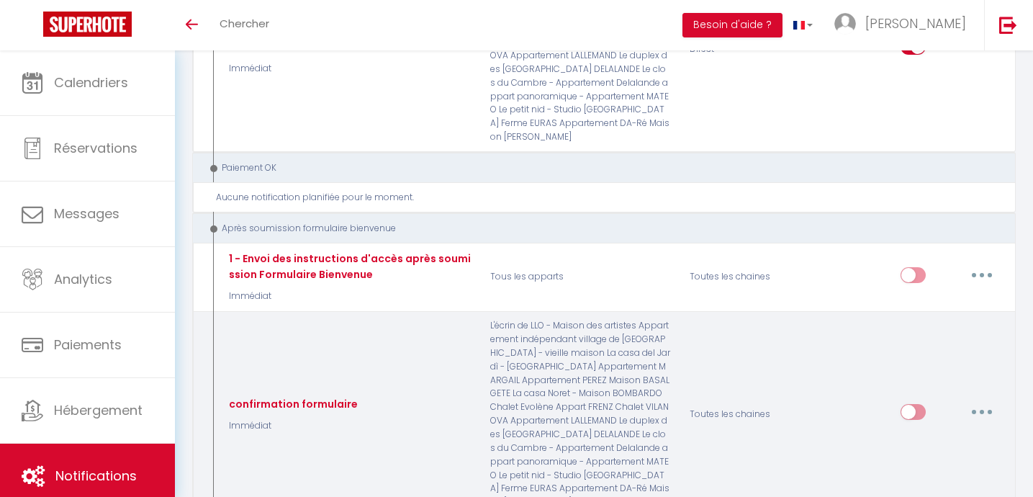
click at [912, 404] on input "checkbox" at bounding box center [913, 415] width 25 height 22
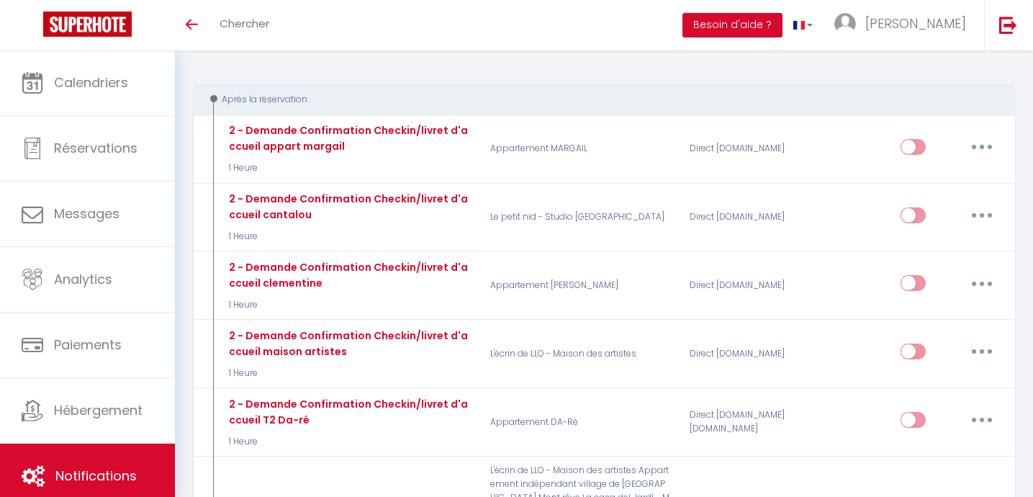
scroll to position [0, 0]
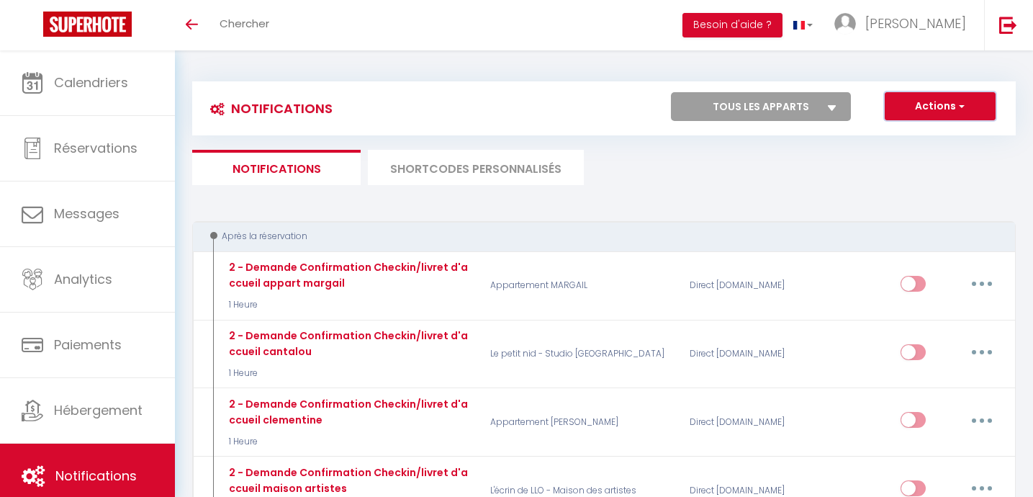
click at [922, 104] on button "Actions" at bounding box center [940, 106] width 111 height 29
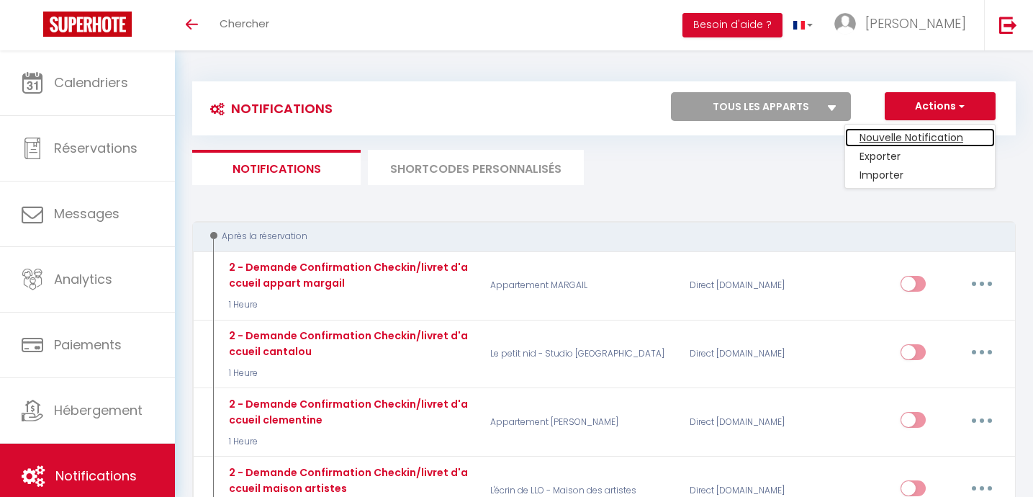
click at [894, 135] on link "Nouvelle Notification" at bounding box center [920, 137] width 150 height 19
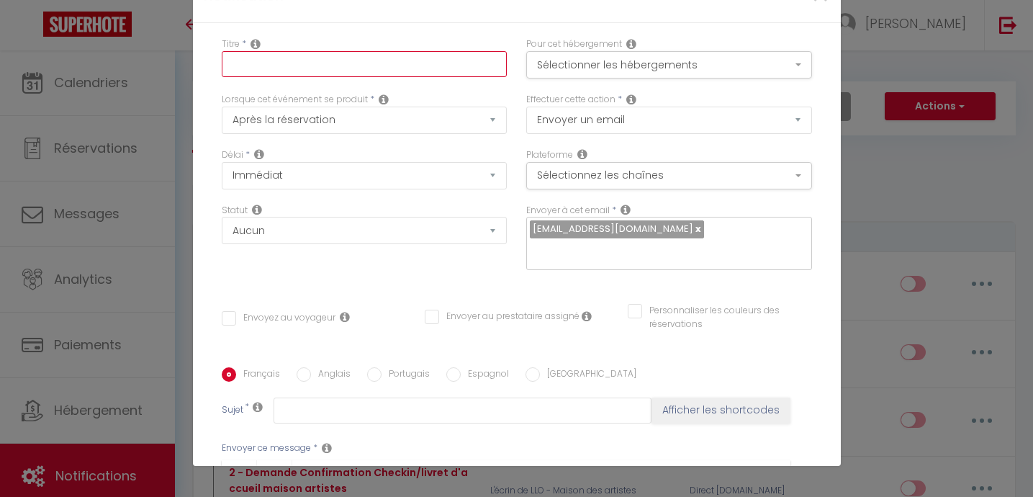
click at [271, 58] on input "text" at bounding box center [365, 64] width 286 height 26
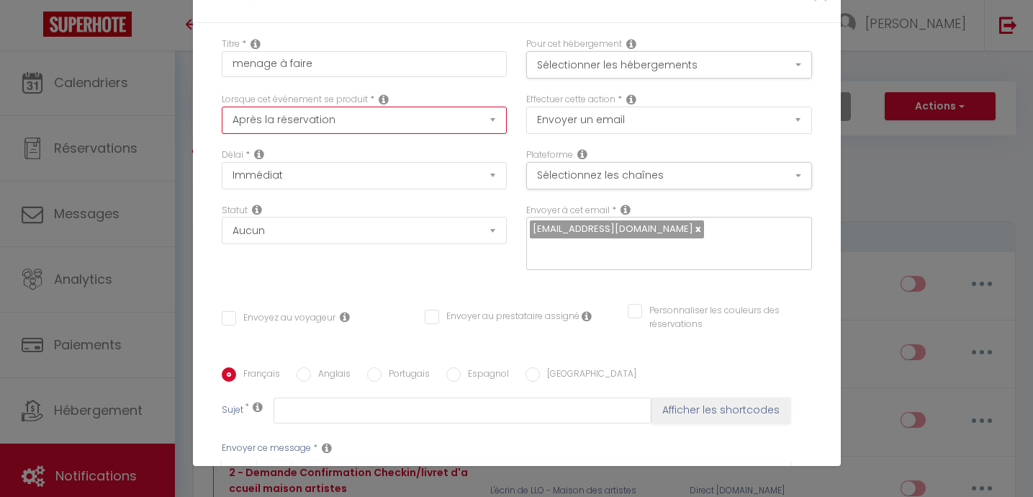
click at [301, 121] on select "Après la réservation Avant Checkin (à partir de 12h00) Après Checkin (à partir …" at bounding box center [365, 120] width 286 height 27
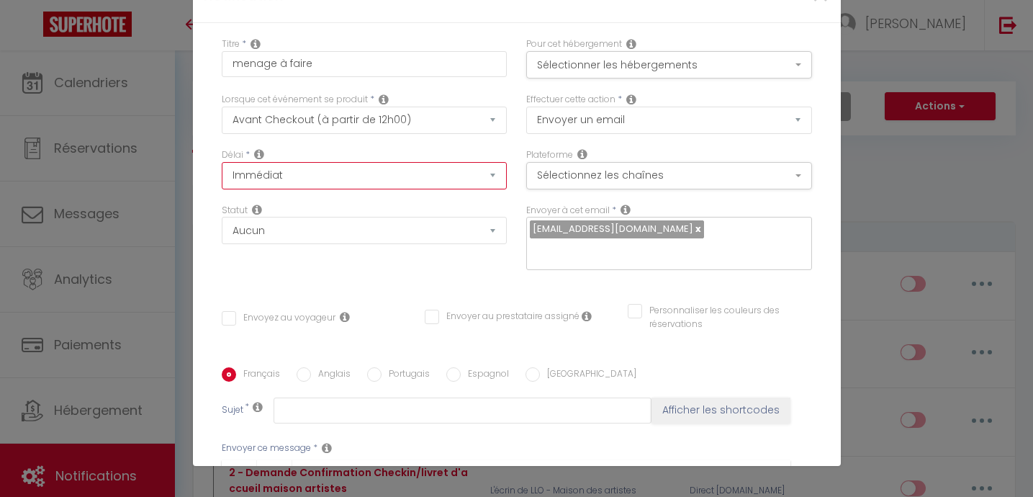
click at [311, 178] on select "Immédiat - 10 Minutes - 1 Heure - 2 Heures - 3 Heures - 4 Heures - 5 Heures - 6…" at bounding box center [365, 175] width 286 height 27
click at [584, 66] on button "Sélectionner les hébergements" at bounding box center [669, 64] width 286 height 27
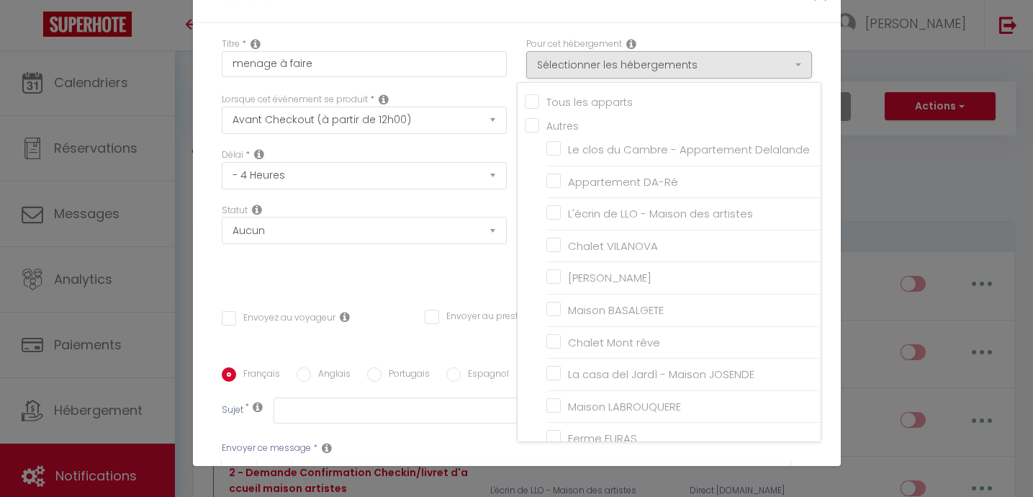
click at [532, 98] on input "Tous les apparts" at bounding box center [673, 101] width 296 height 14
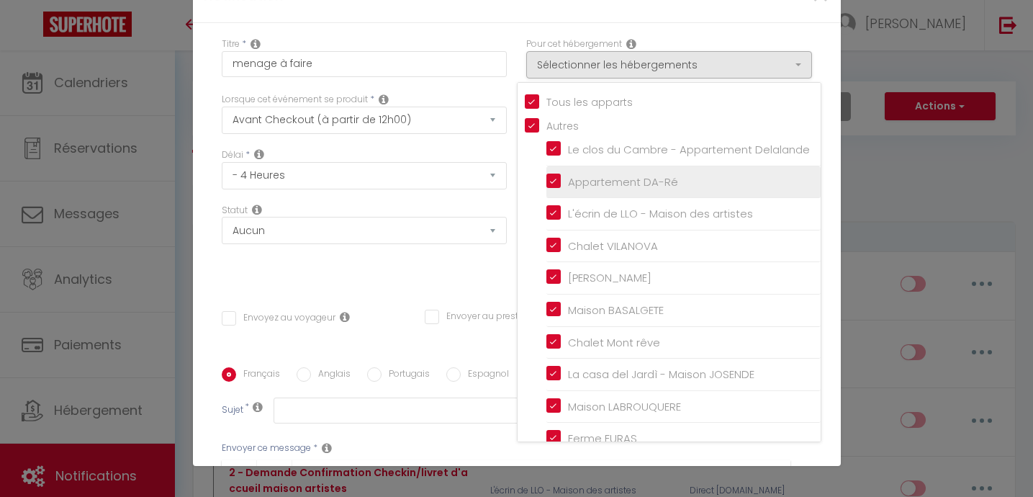
click at [554, 179] on input "Appartement DA-Ré" at bounding box center [683, 182] width 274 height 14
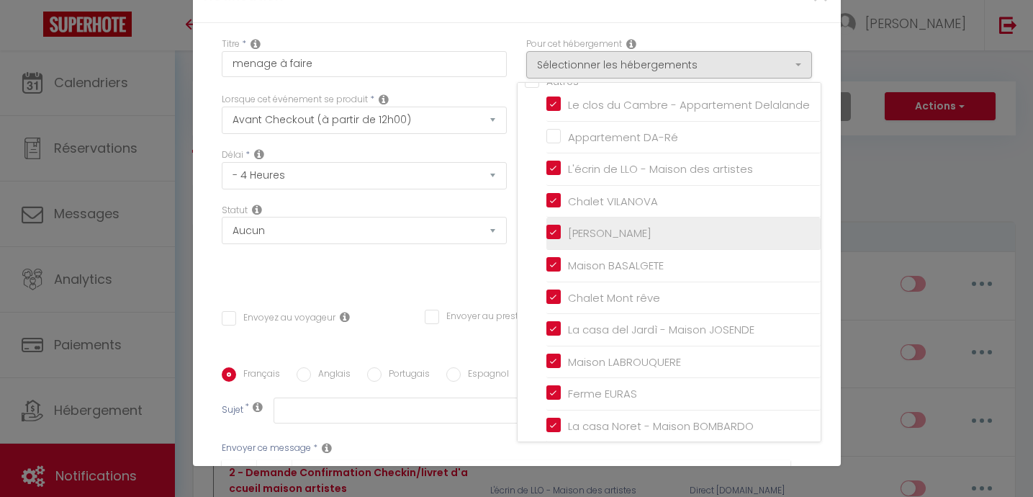
scroll to position [45, 0]
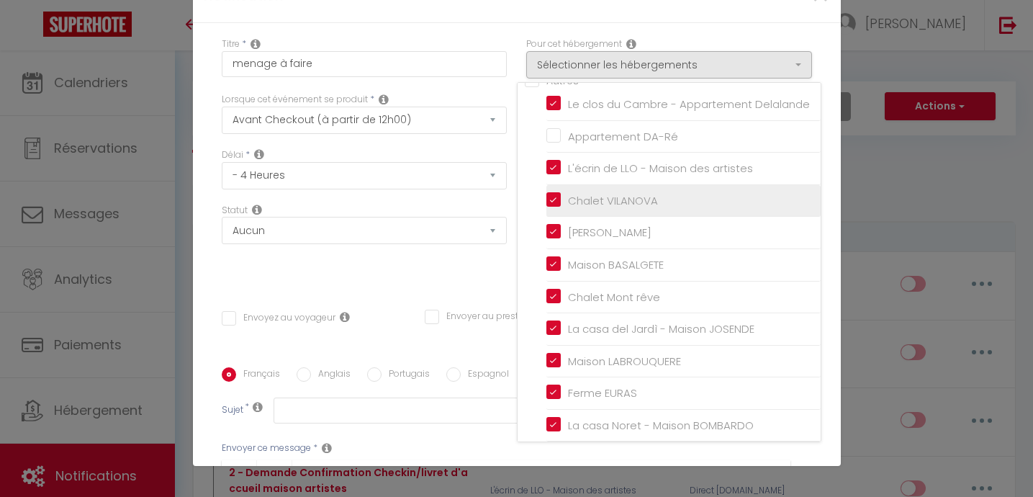
click at [554, 198] on input "Chalet VILANOVA" at bounding box center [683, 201] width 274 height 14
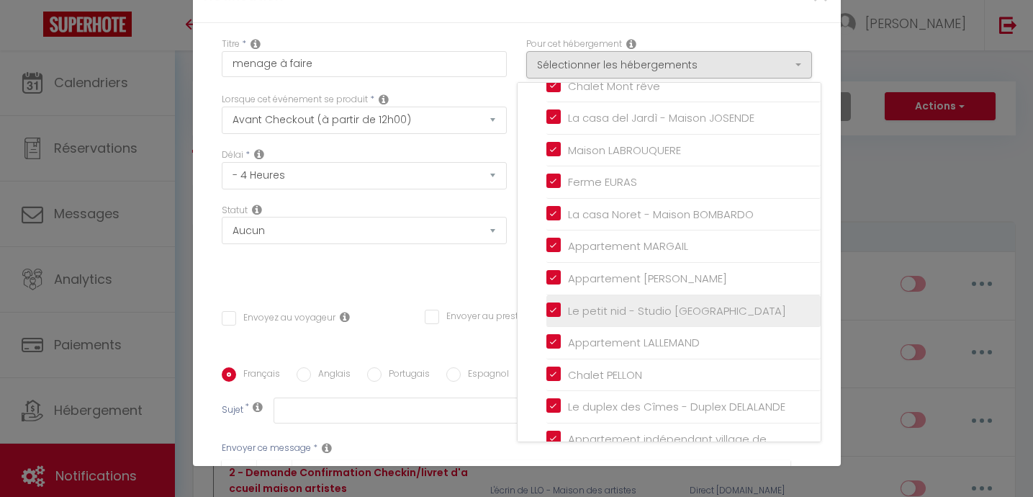
scroll to position [282, 0]
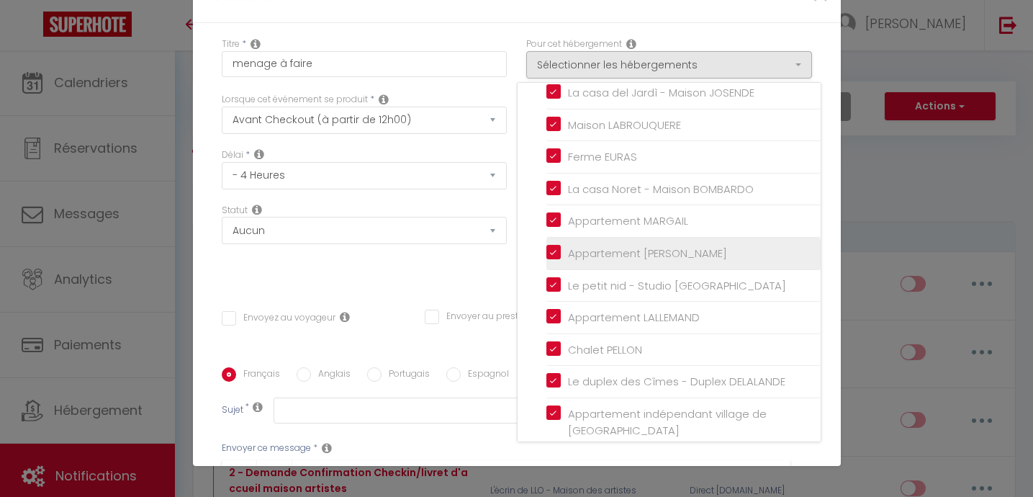
click at [552, 251] on input "Appartement [PERSON_NAME]" at bounding box center [683, 253] width 274 height 14
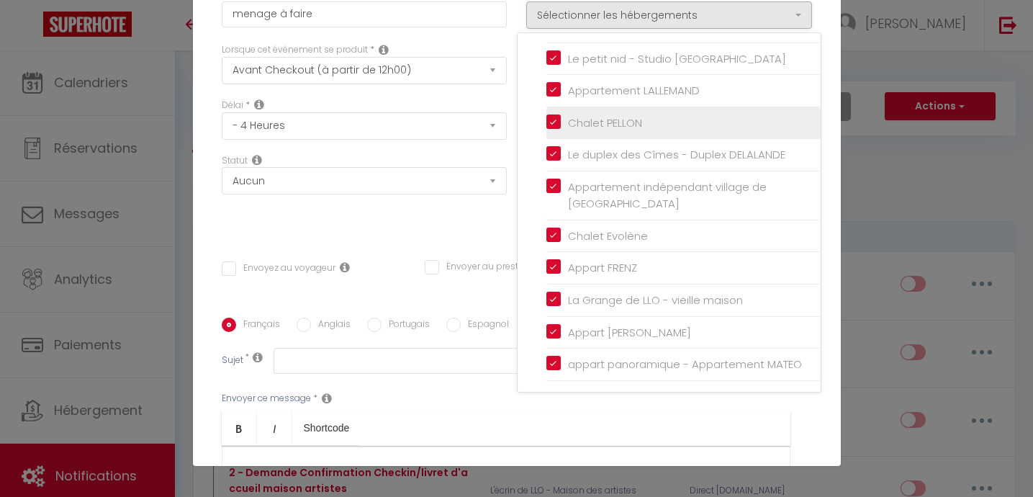
scroll to position [53, 0]
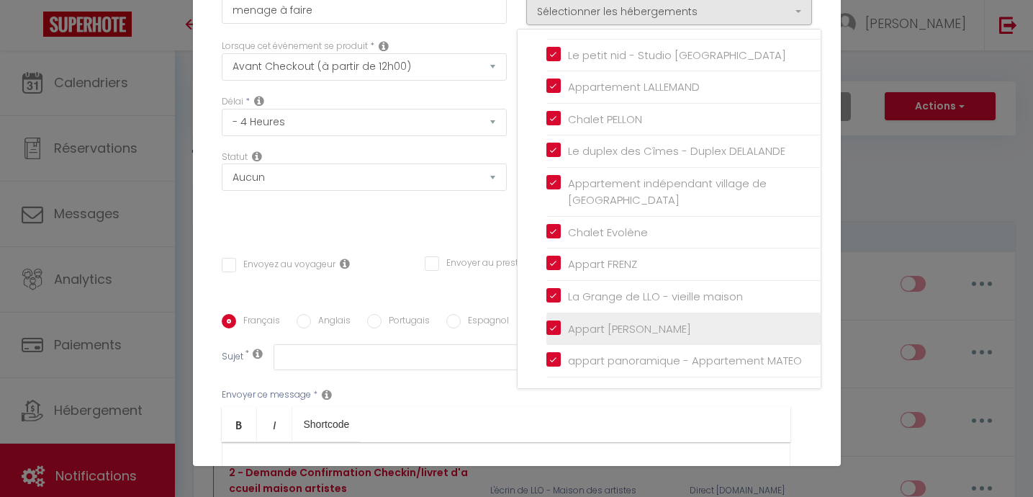
click at [552, 328] on input "Appart [PERSON_NAME]" at bounding box center [683, 328] width 274 height 14
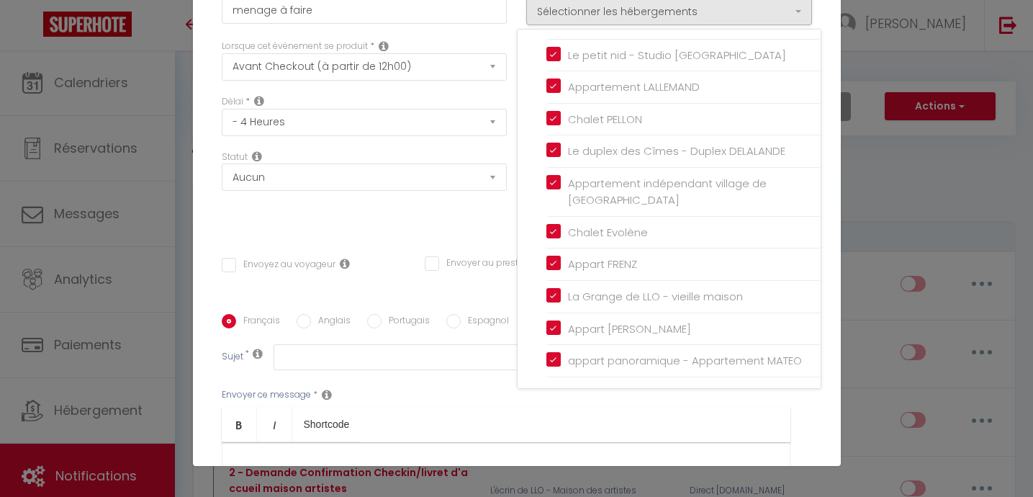
click at [348, 211] on div "Titre * menage à faire Pour cet hébergement Sélectionner les hébergements Tous …" at bounding box center [517, 314] width 648 height 689
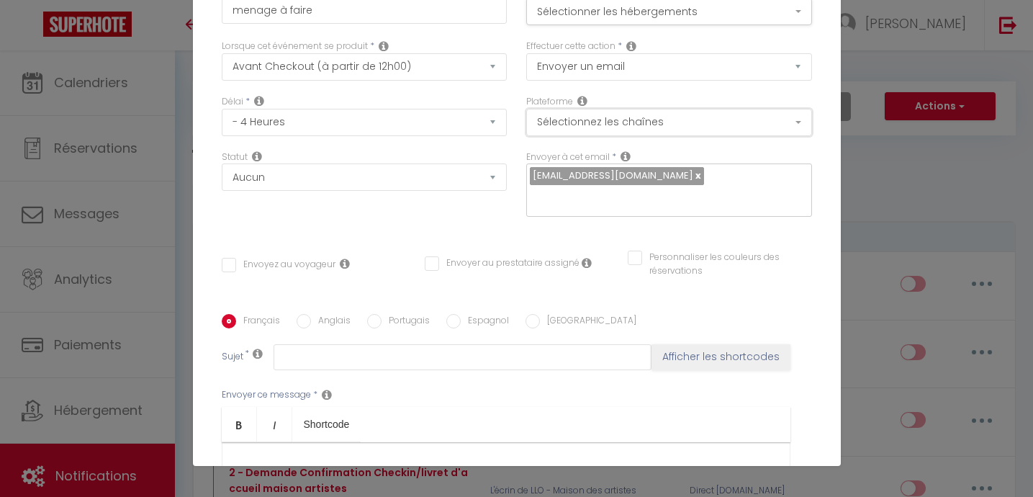
click at [617, 130] on button "Sélectionnez les chaînes" at bounding box center [669, 122] width 286 height 27
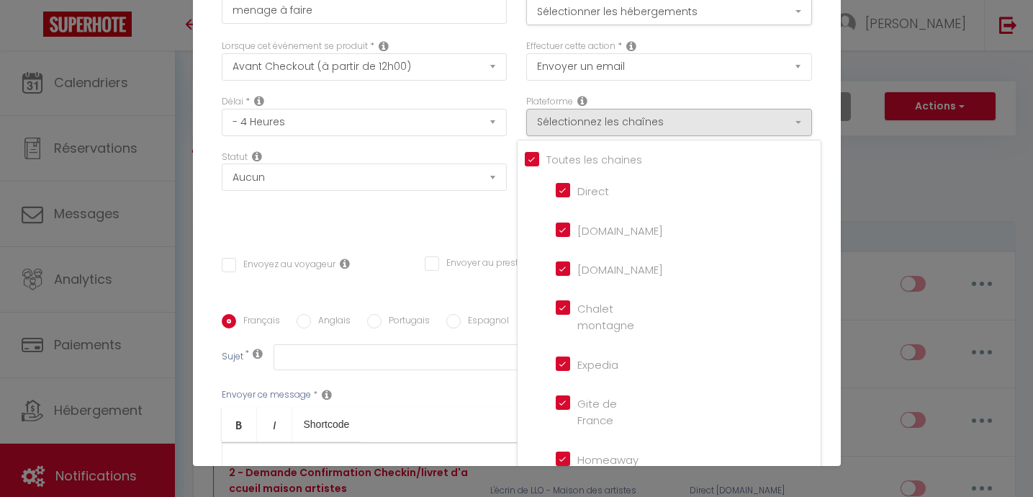
click at [459, 212] on div "Titre * menage à faire Pour cet hébergement Sélectionner les hébergements Tous …" at bounding box center [517, 314] width 648 height 689
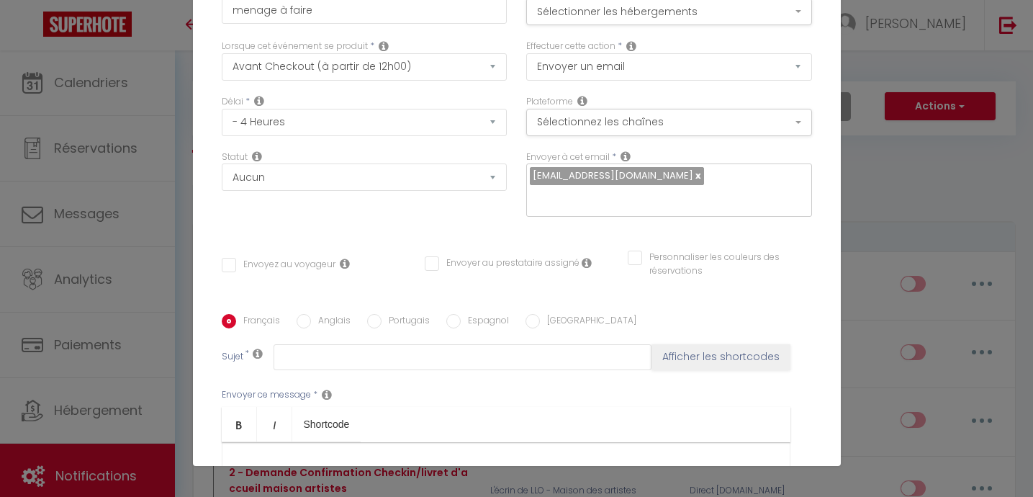
click at [440, 256] on label "Envoyer au prestataire assigné" at bounding box center [509, 264] width 140 height 16
click at [440, 256] on input "Envoyer au prestataire assigné" at bounding box center [502, 263] width 155 height 14
click at [315, 344] on input "text" at bounding box center [463, 357] width 378 height 26
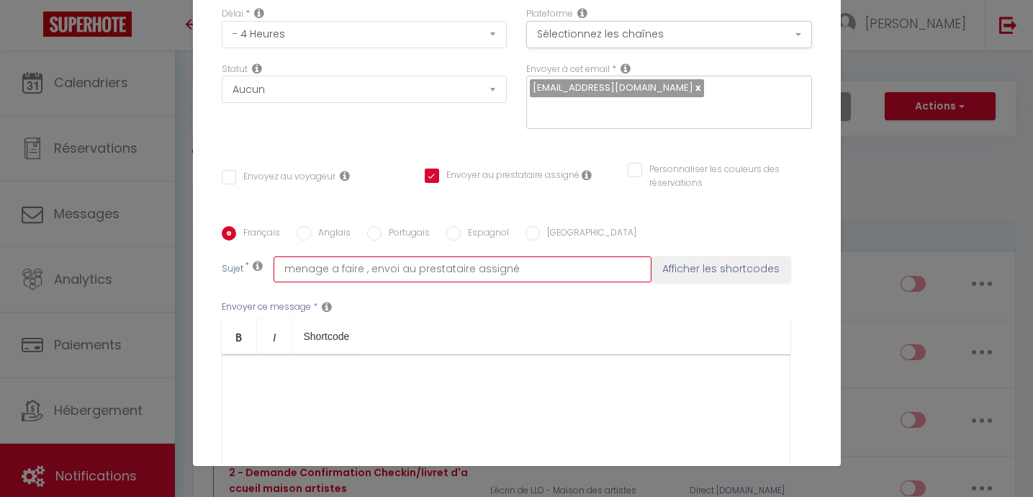
scroll to position [158, 0]
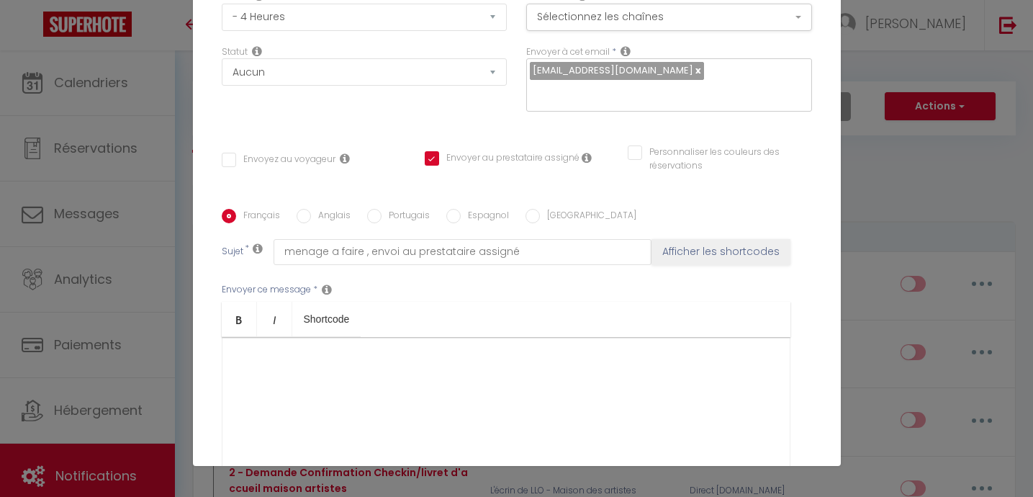
click at [284, 339] on div at bounding box center [506, 409] width 569 height 144
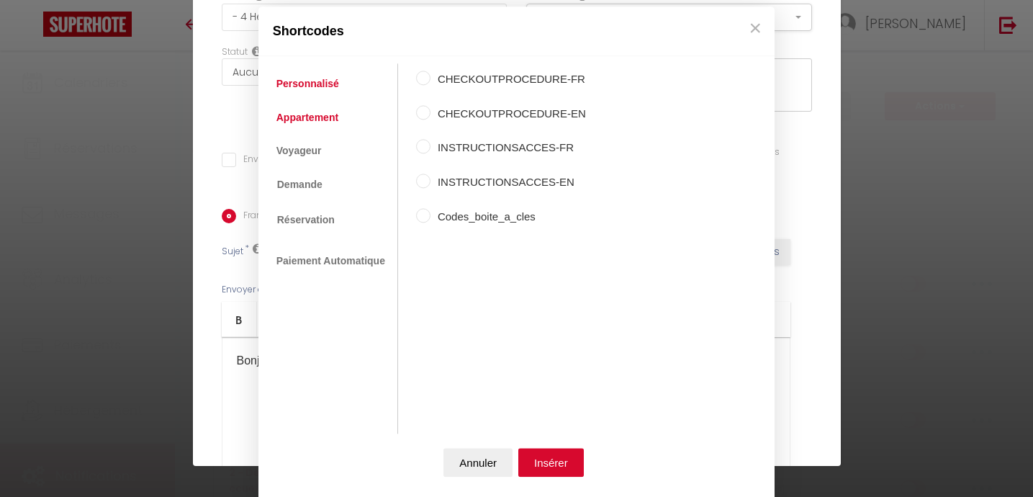
click at [307, 123] on link "Appartement" at bounding box center [307, 117] width 76 height 26
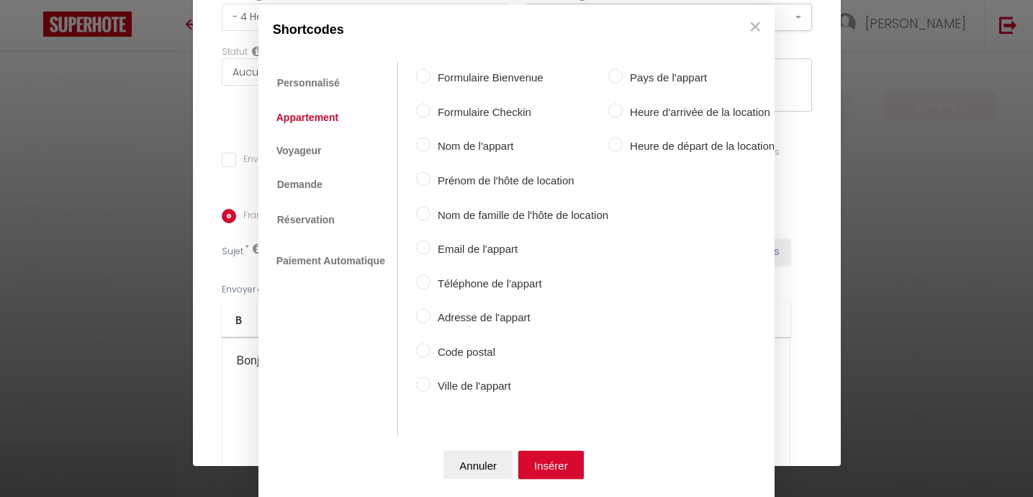
click at [425, 142] on input "Nom de l'appart" at bounding box center [423, 145] width 14 height 14
click at [544, 462] on button "Insérer" at bounding box center [551, 464] width 66 height 29
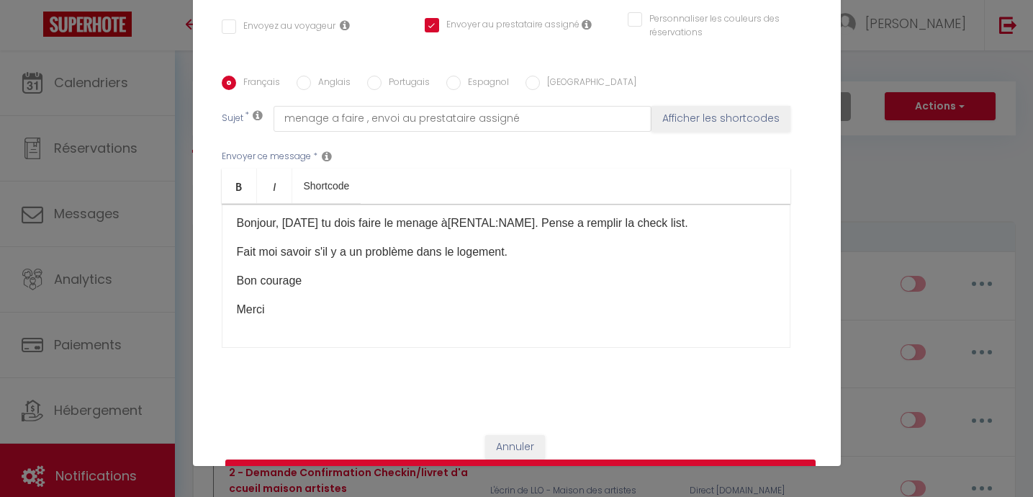
scroll to position [306, 0]
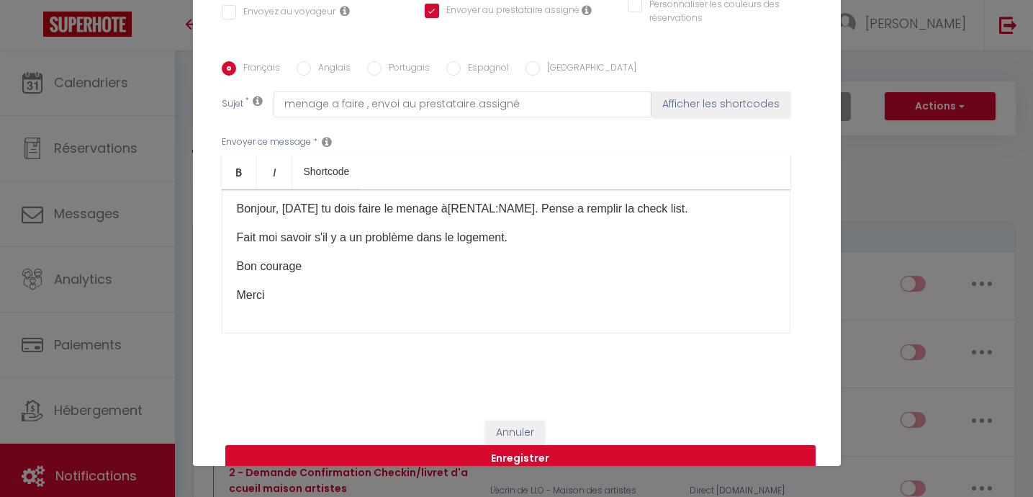
click at [534, 445] on button "Enregistrer" at bounding box center [520, 458] width 590 height 27
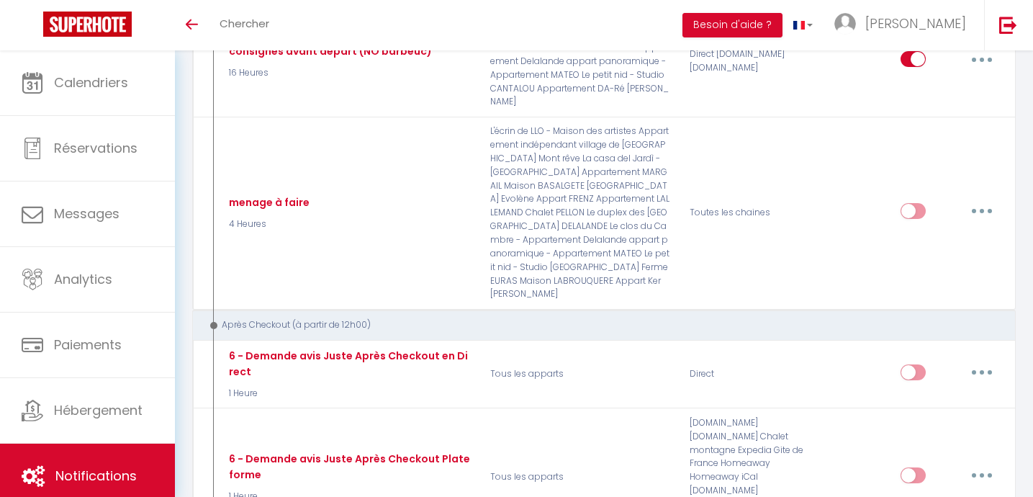
scroll to position [2514, 0]
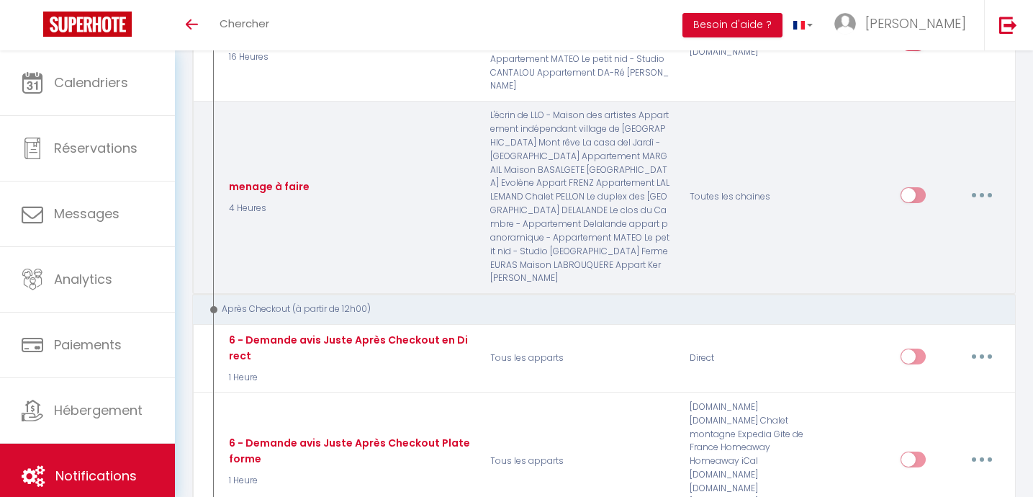
click at [914, 209] on input "checkbox" at bounding box center [913, 198] width 25 height 22
